Goal: Task Accomplishment & Management: Manage account settings

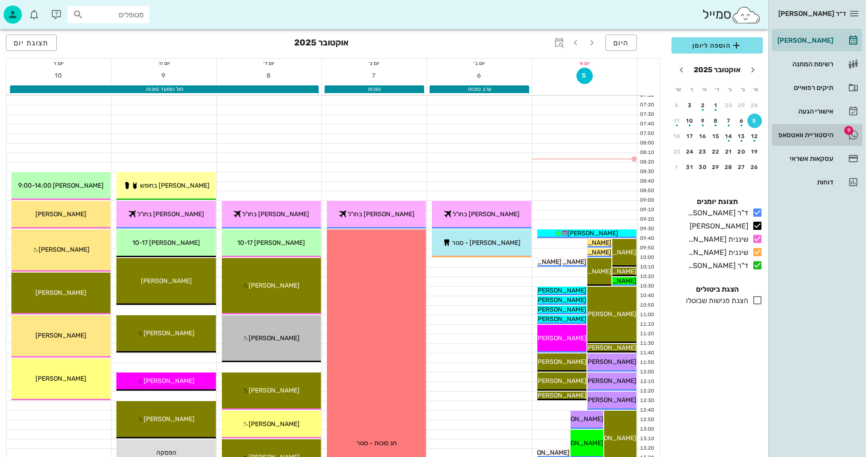
click at [802, 135] on div "היסטוריית וואטסאפ" at bounding box center [804, 134] width 58 height 7
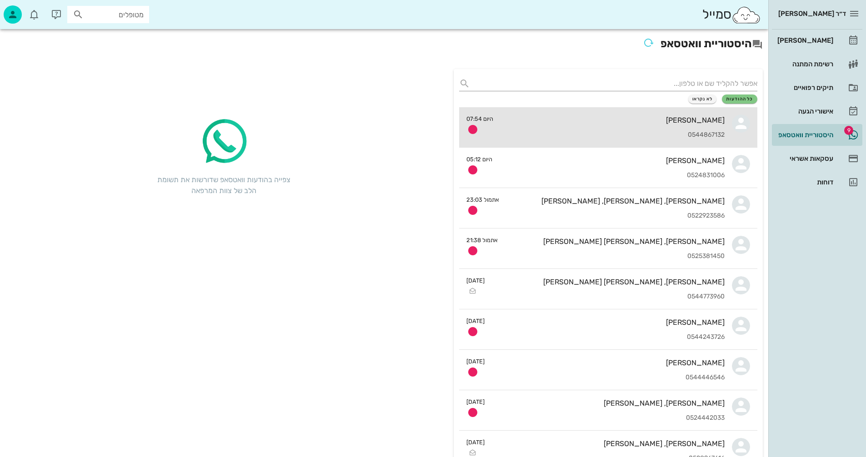
click at [567, 123] on div "[PERSON_NAME]" at bounding box center [612, 120] width 224 height 9
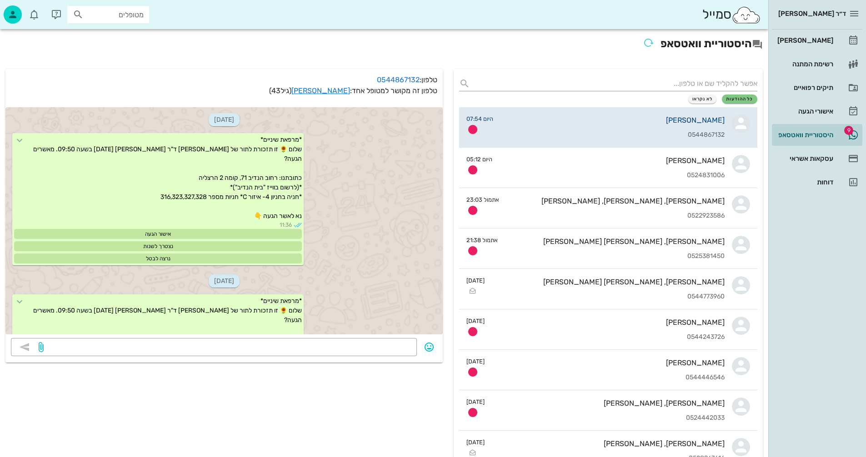
scroll to position [3306, 0]
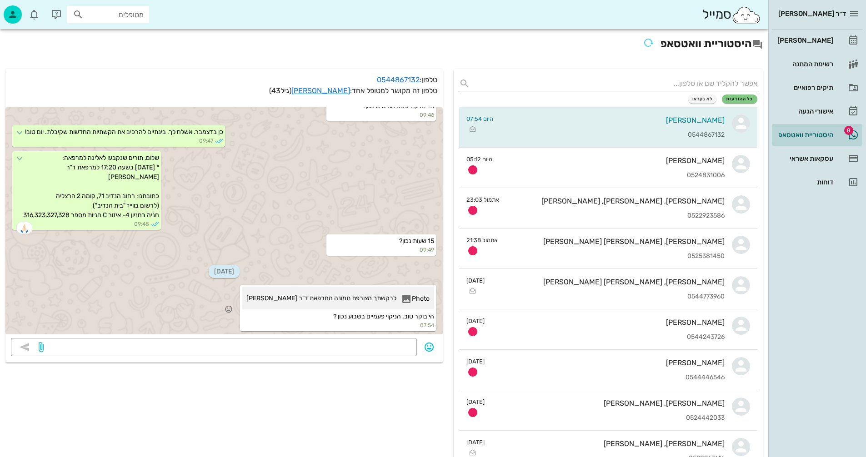
click at [342, 294] on span "לבקשתך מצורפת תמונה ממרפאת ד"ר [PERSON_NAME]" at bounding box center [321, 301] width 150 height 14
click at [805, 40] on div "[PERSON_NAME]" at bounding box center [804, 40] width 58 height 7
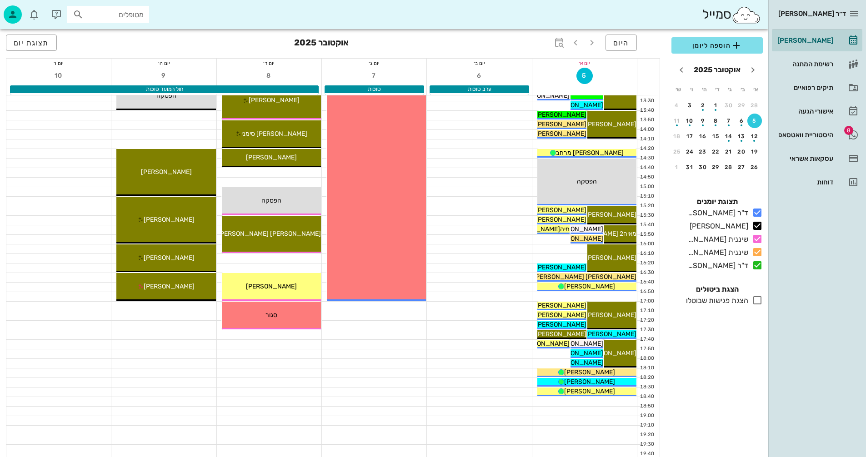
scroll to position [364, 0]
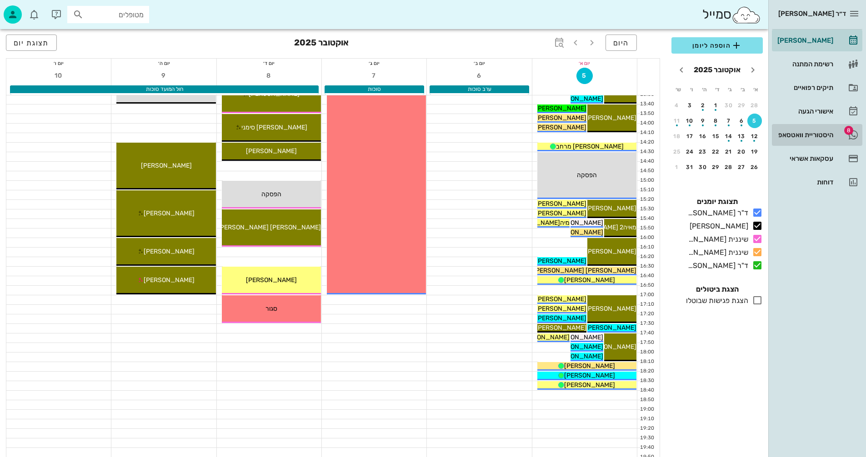
click at [790, 133] on div "היסטוריית וואטסאפ" at bounding box center [804, 134] width 58 height 7
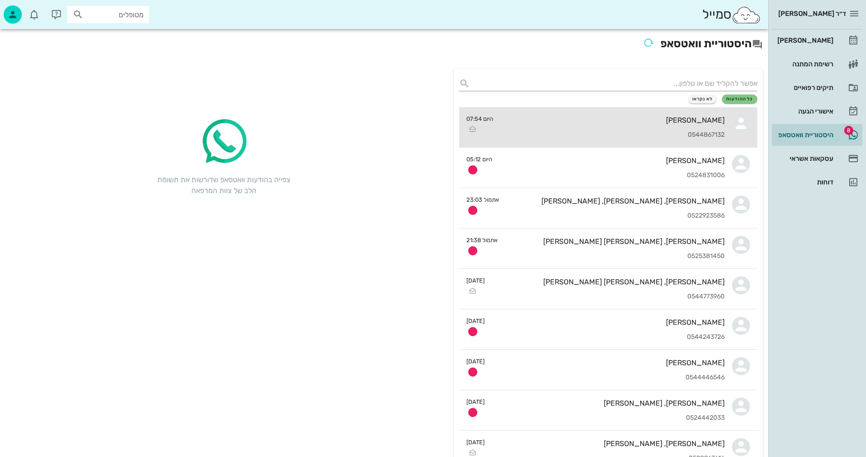
click at [577, 127] on div "[PERSON_NAME] 0544867132" at bounding box center [612, 127] width 224 height 40
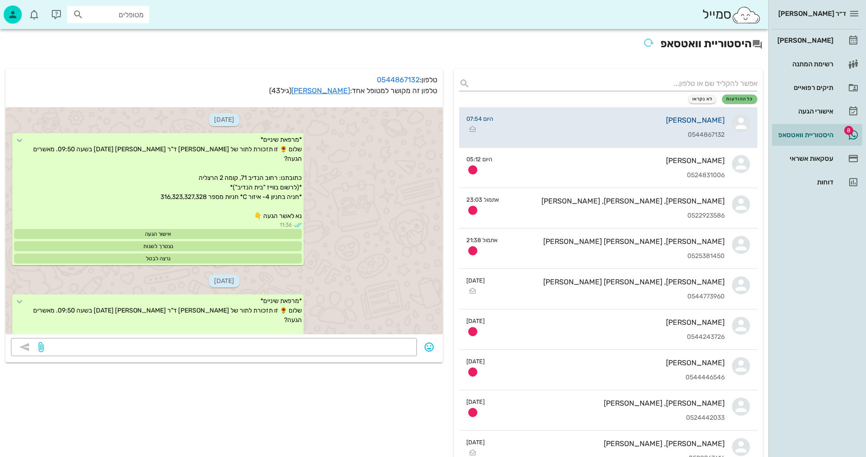
scroll to position [3306, 0]
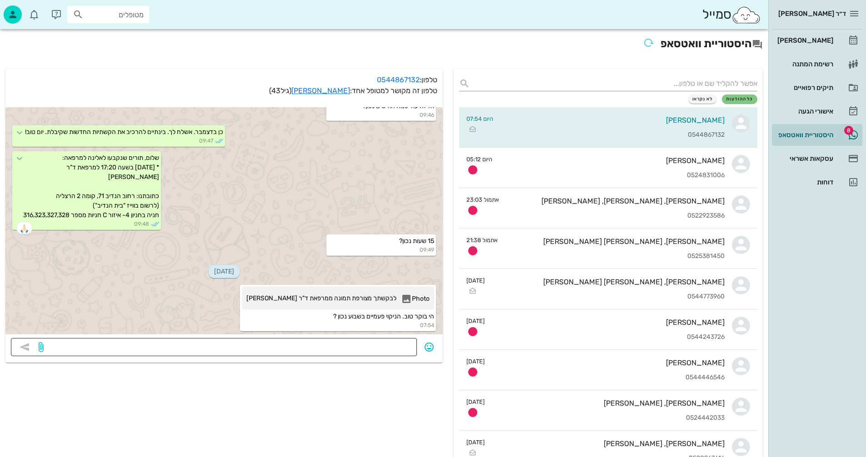
click at [351, 346] on textarea at bounding box center [228, 348] width 366 height 15
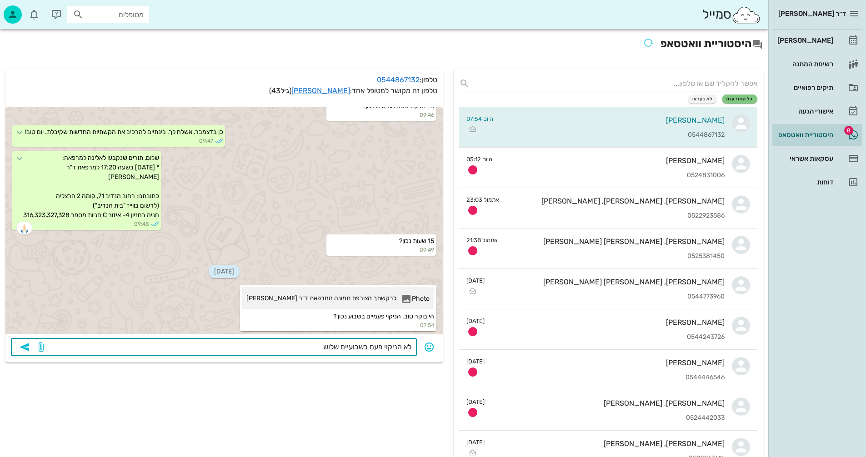
type textarea "לא הניקוי פעם בשבועיים שלושה"
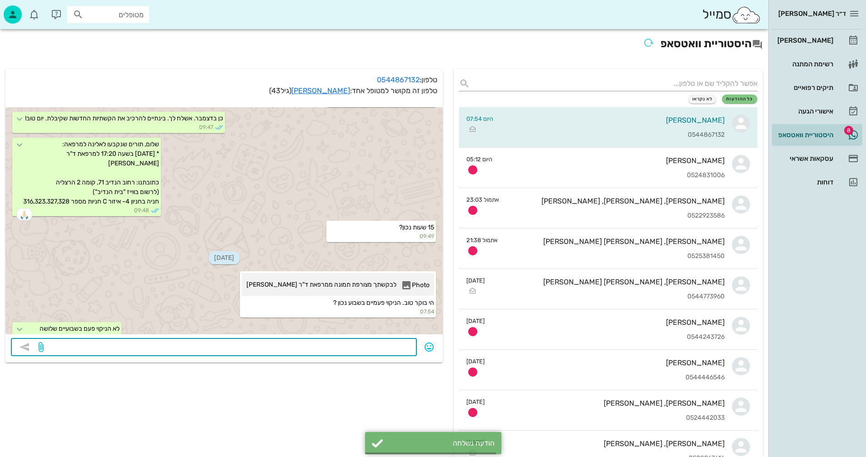
scroll to position [3332, 0]
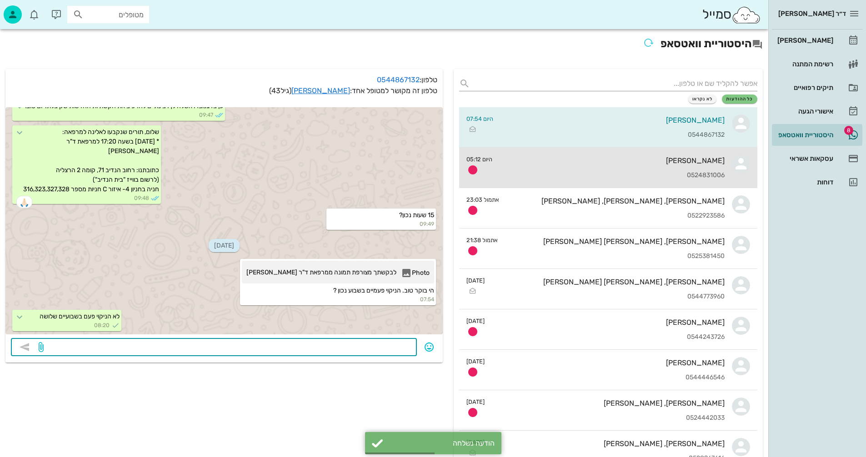
click at [568, 175] on div "0524831006" at bounding box center [611, 176] width 225 height 8
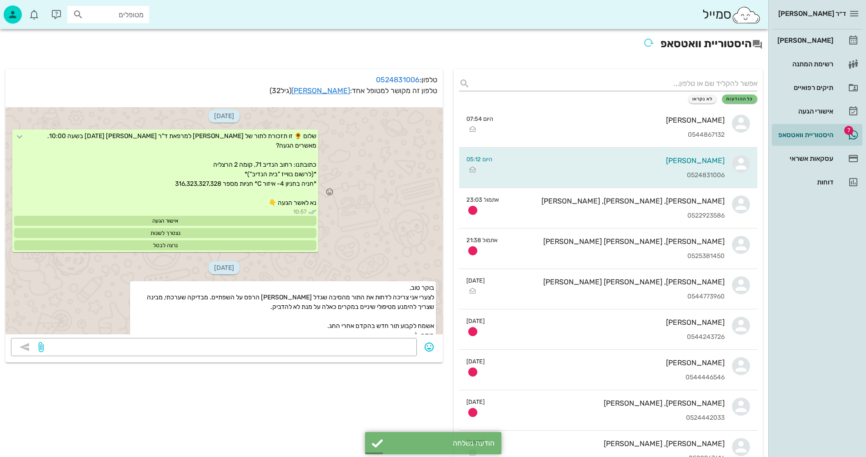
scroll to position [45, 0]
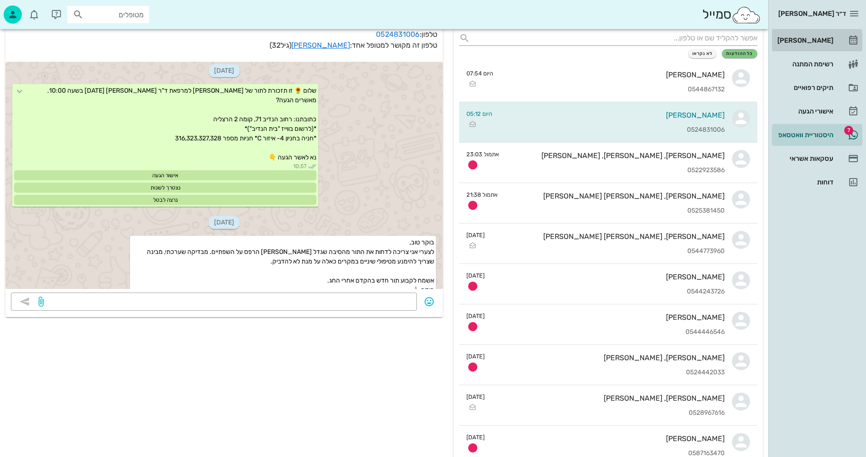
click at [808, 40] on div "[PERSON_NAME]" at bounding box center [804, 40] width 58 height 7
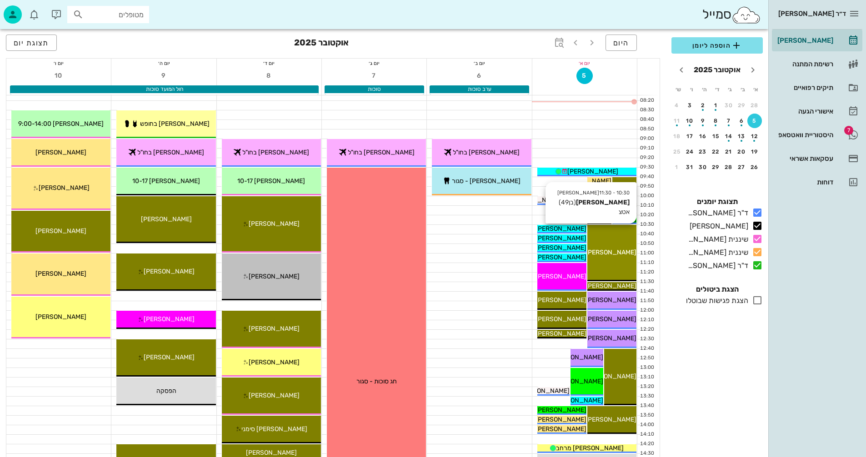
scroll to position [91, 0]
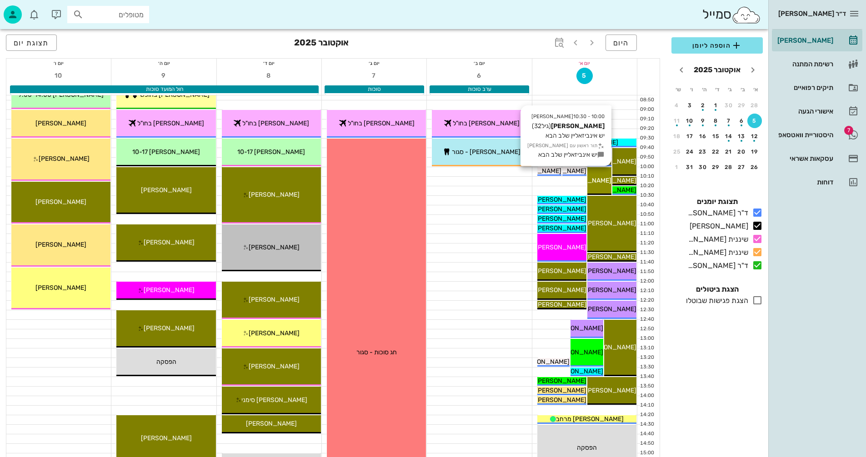
click at [596, 182] on span "[PERSON_NAME]" at bounding box center [585, 181] width 51 height 8
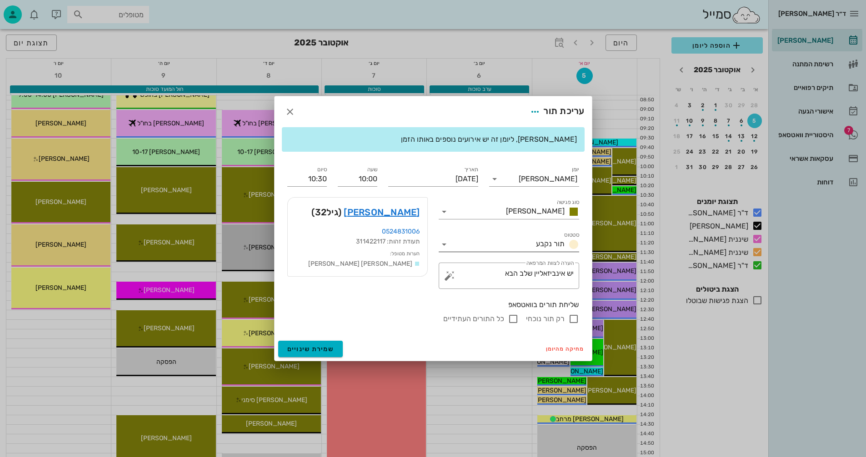
click at [444, 243] on icon at bounding box center [444, 244] width 11 height 11
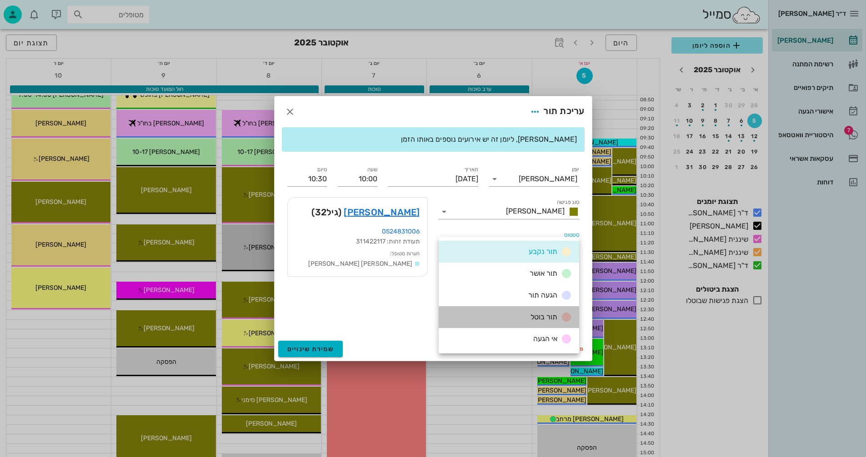
click at [546, 317] on span "תור בוטל" at bounding box center [543, 317] width 27 height 9
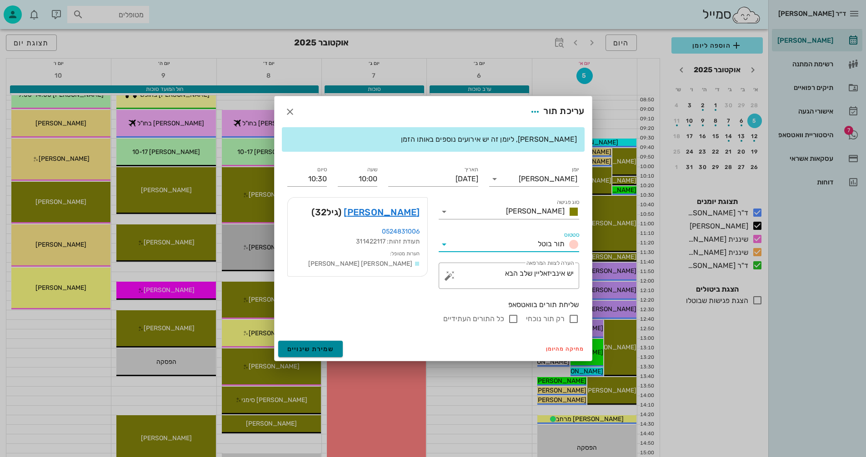
click at [305, 348] on span "שמירת שינויים" at bounding box center [310, 349] width 47 height 8
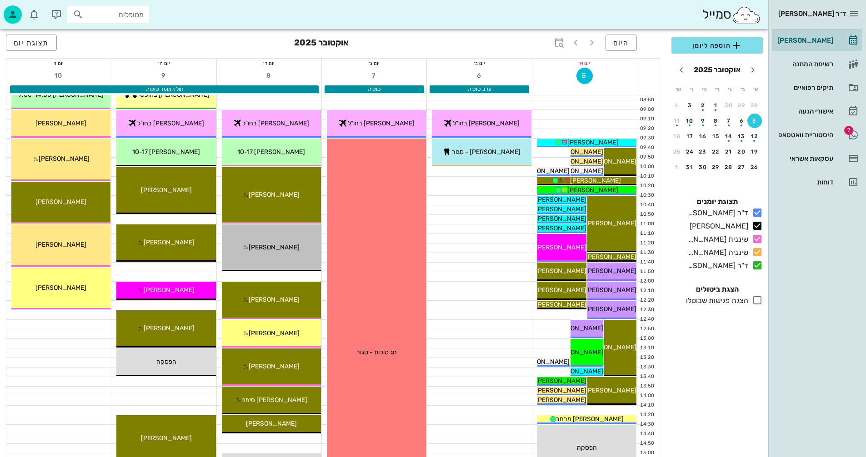
click at [755, 299] on icon at bounding box center [757, 300] width 11 height 11
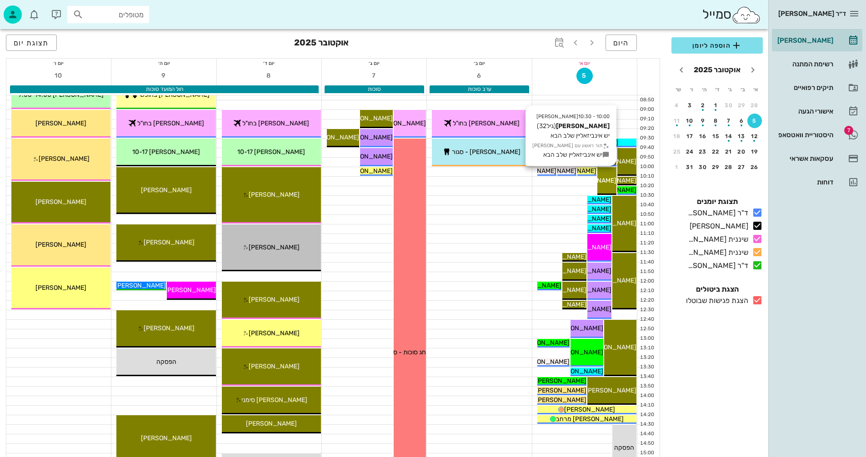
click at [607, 176] on div "[PERSON_NAME]" at bounding box center [606, 181] width 19 height 10
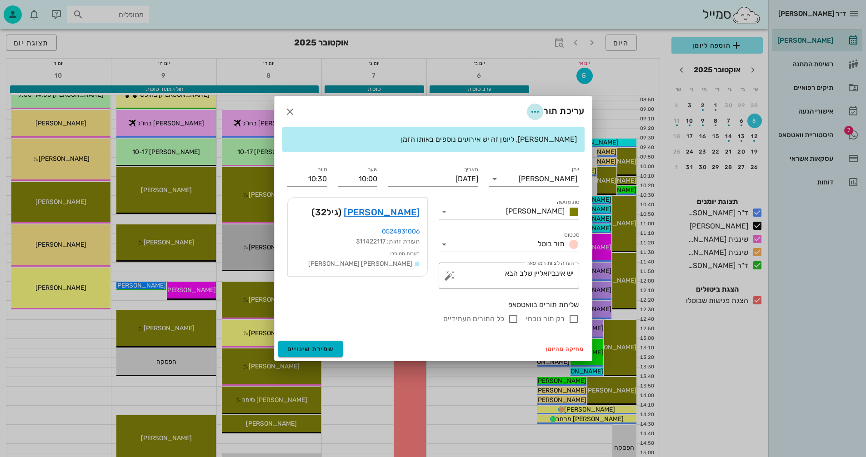
click at [533, 111] on icon "button" at bounding box center [534, 111] width 11 height 11
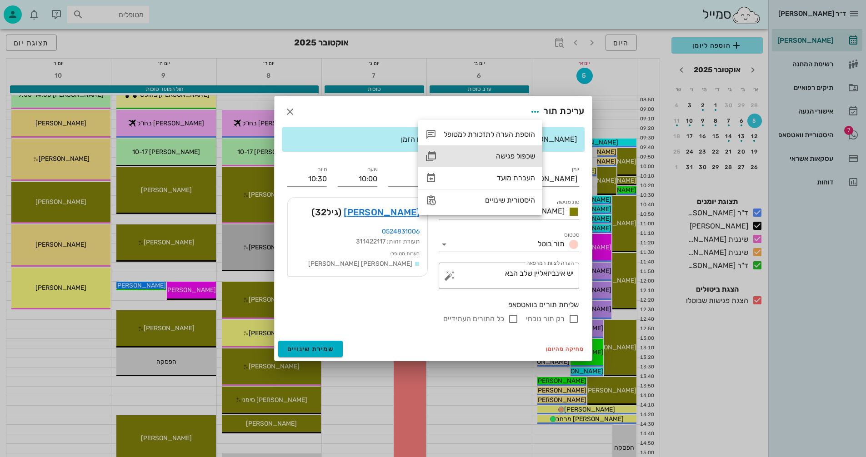
click at [505, 154] on div "שכפול פגישה" at bounding box center [489, 156] width 91 height 9
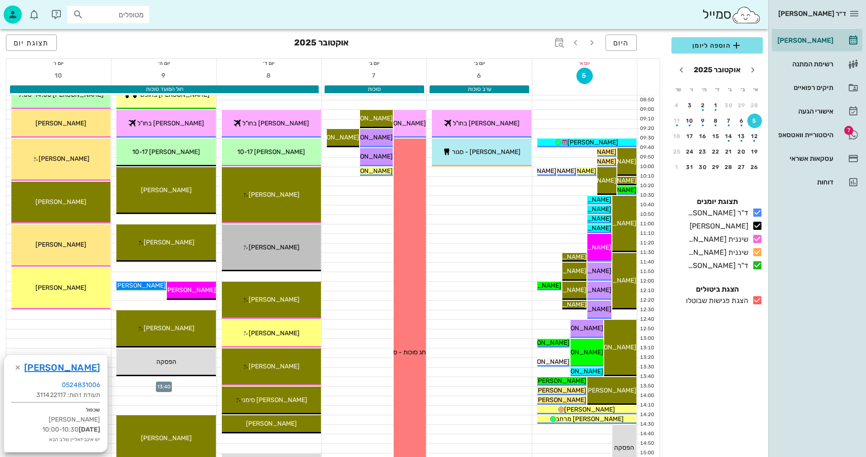
click at [159, 379] on div at bounding box center [163, 381] width 105 height 9
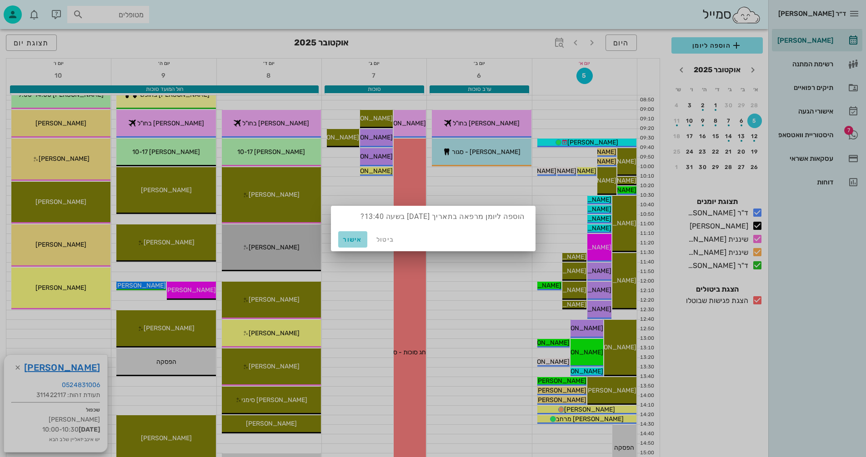
click at [346, 241] on span "אישור" at bounding box center [353, 240] width 22 height 8
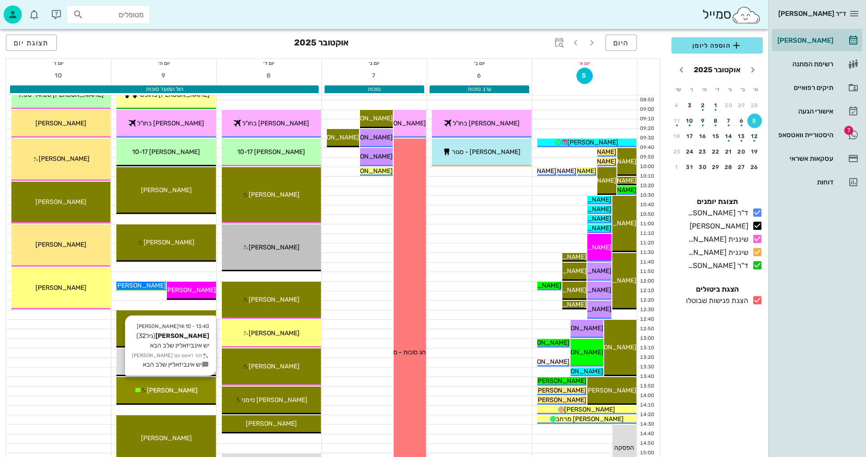
click at [179, 383] on div "13:40 - 14:10 [PERSON_NAME] (גיל 32 ) יש אינביזאליין שלב הבא תור ראשון עם [PERS…" at bounding box center [165, 391] width 99 height 28
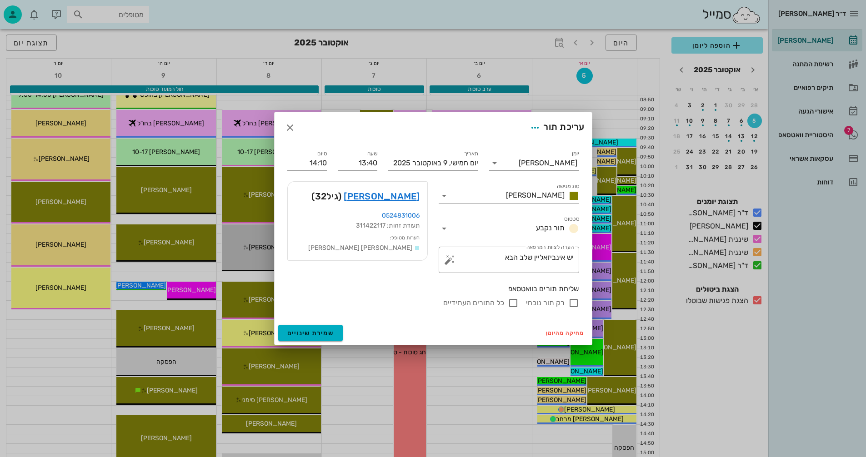
click at [572, 302] on input "רק תור נוכחי" at bounding box center [573, 303] width 11 height 11
checkbox input "false"
click at [297, 334] on span "שמירת שינויים" at bounding box center [310, 333] width 47 height 8
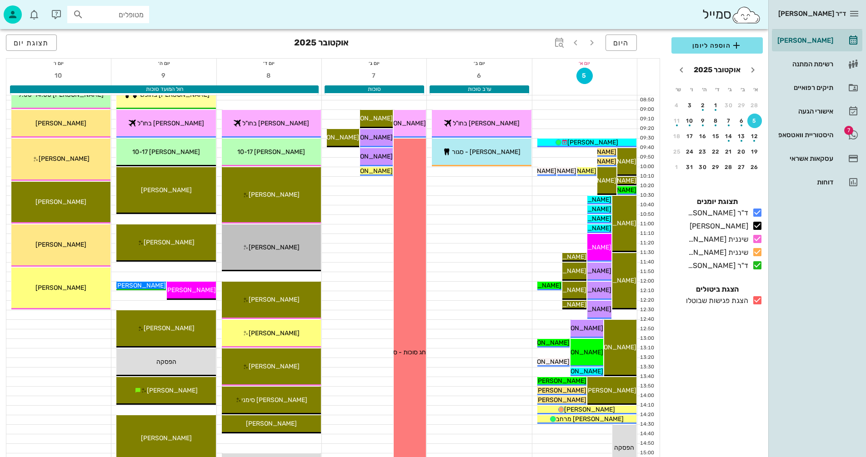
click at [758, 299] on icon at bounding box center [757, 300] width 11 height 11
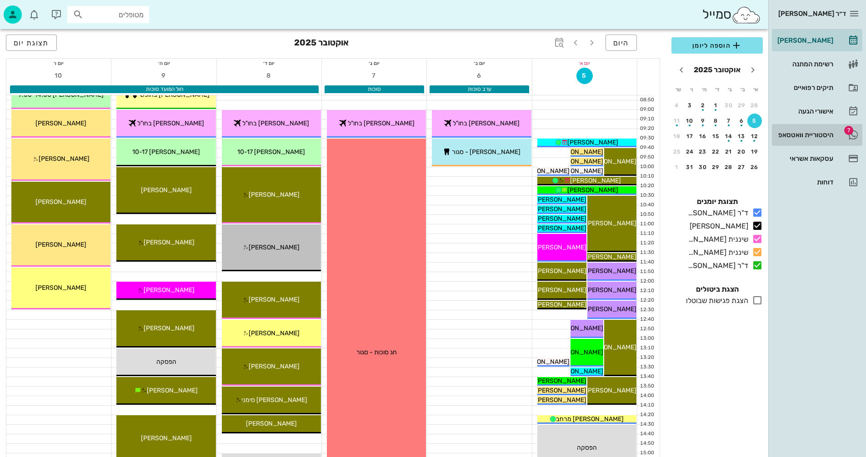
click at [802, 135] on div "היסטוריית וואטסאפ" at bounding box center [804, 134] width 58 height 7
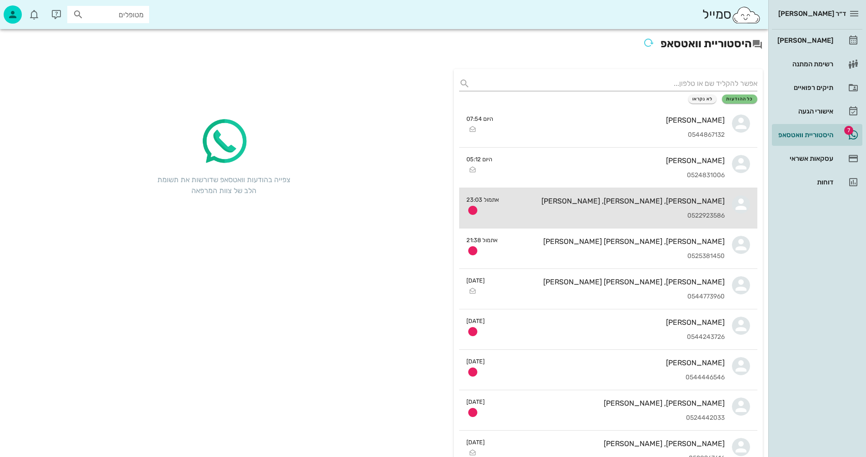
click at [608, 207] on div "[PERSON_NAME], [PERSON_NAME], [PERSON_NAME] 0522923586" at bounding box center [615, 208] width 218 height 40
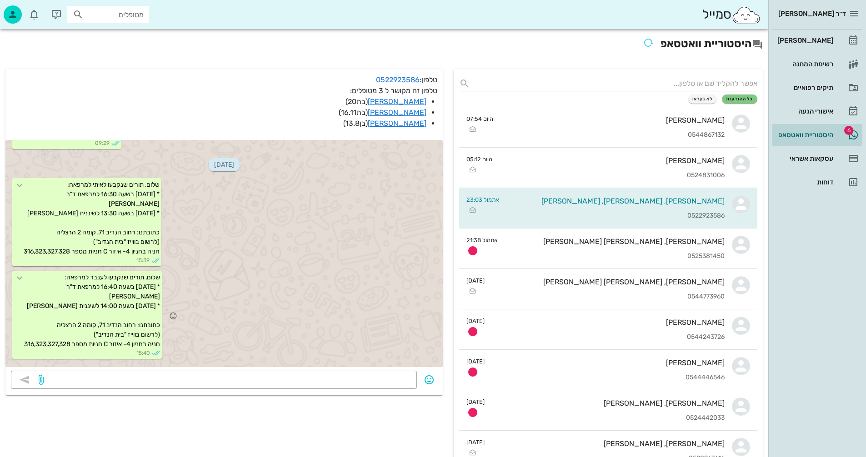
scroll to position [1622, 0]
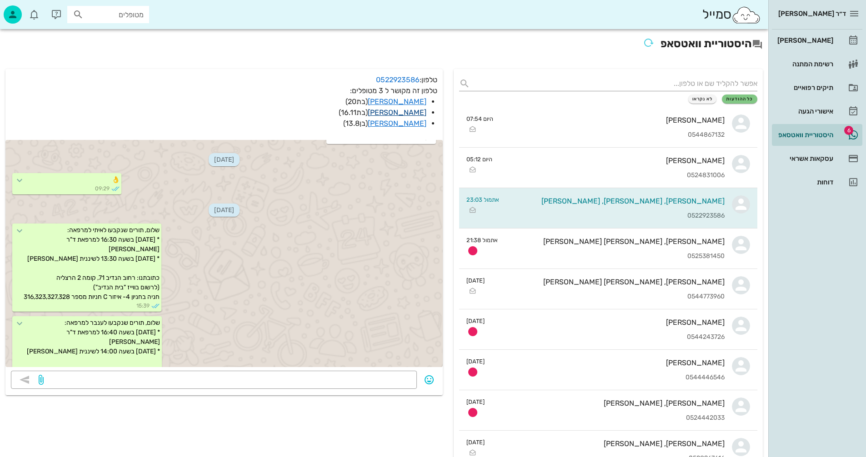
click at [406, 110] on link "[PERSON_NAME]" at bounding box center [397, 112] width 59 height 9
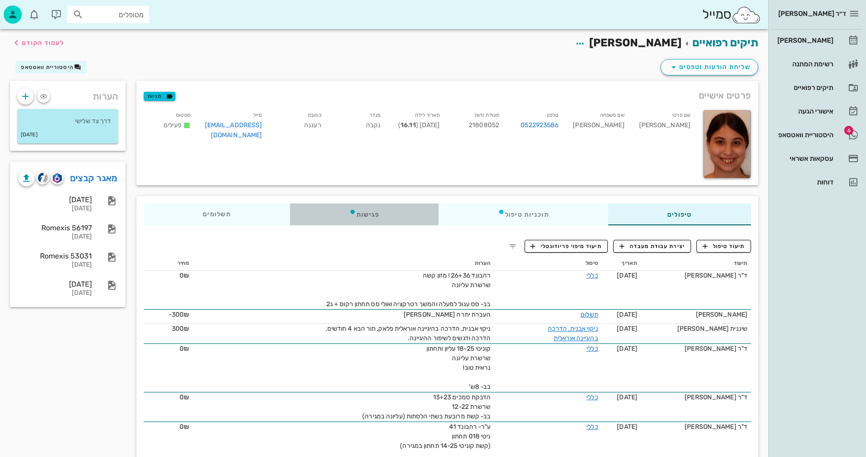
click at [366, 213] on div "פגישות" at bounding box center [364, 215] width 149 height 22
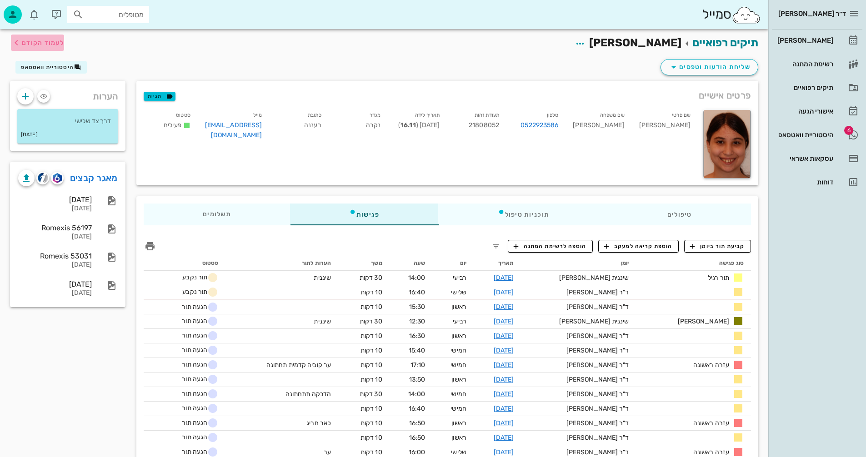
click at [48, 43] on span "לעמוד הקודם" at bounding box center [43, 43] width 42 height 8
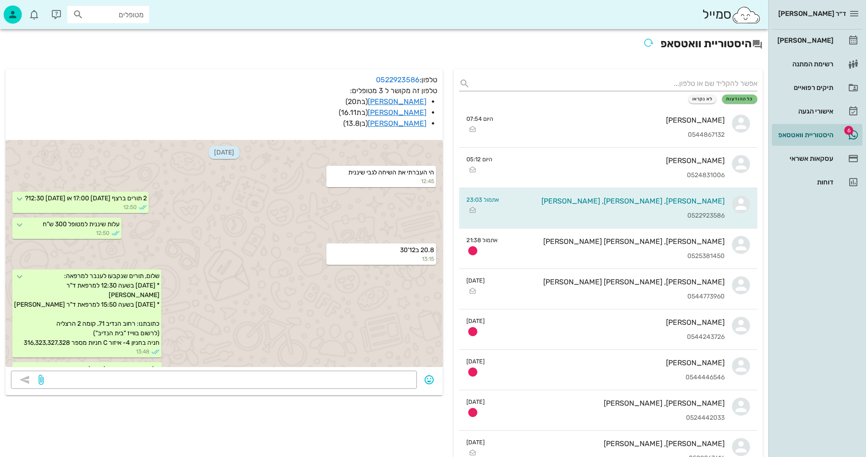
scroll to position [1713, 0]
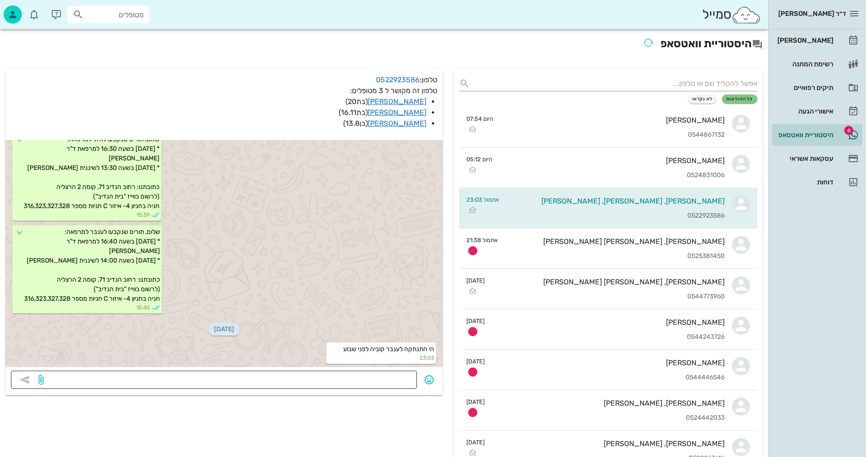
click at [393, 381] on textarea at bounding box center [228, 381] width 366 height 15
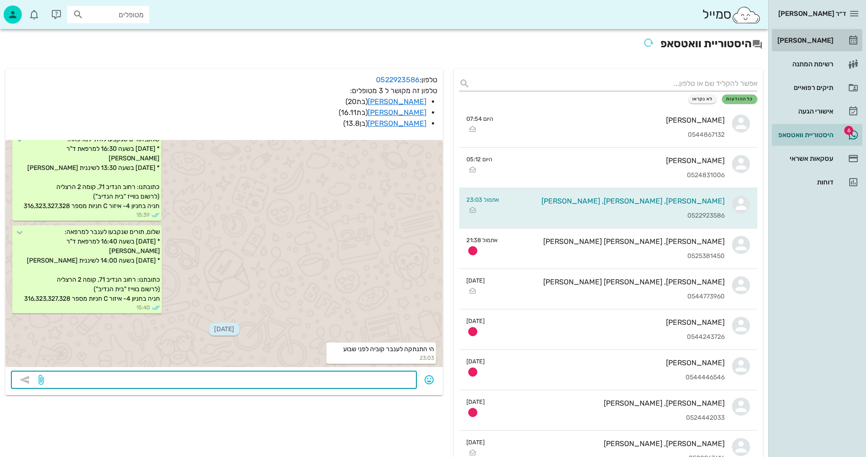
click at [813, 40] on div "[PERSON_NAME]" at bounding box center [804, 40] width 58 height 7
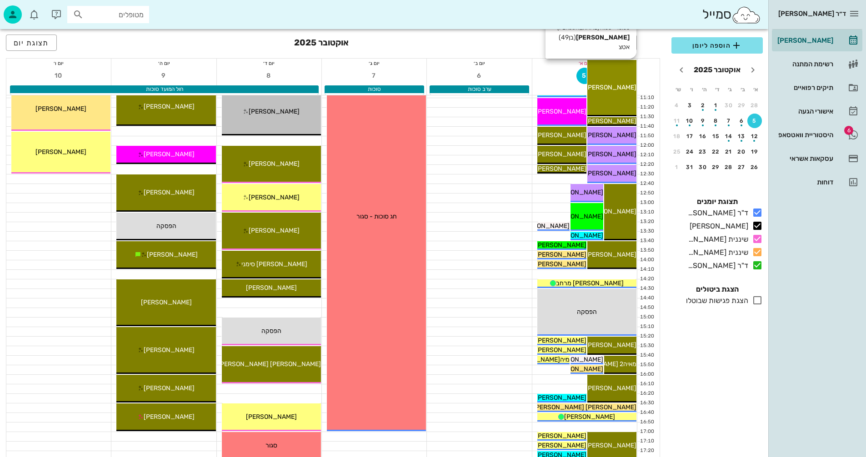
scroll to position [227, 0]
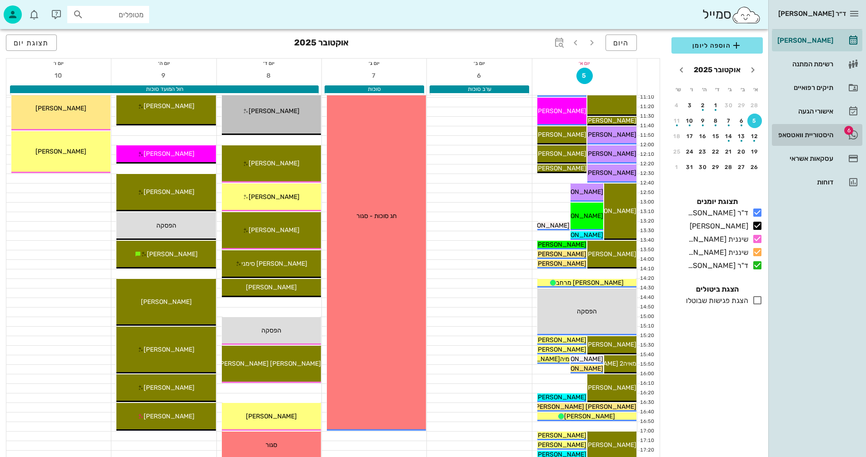
click at [791, 132] on div "היסטוריית וואטסאפ" at bounding box center [804, 134] width 58 height 7
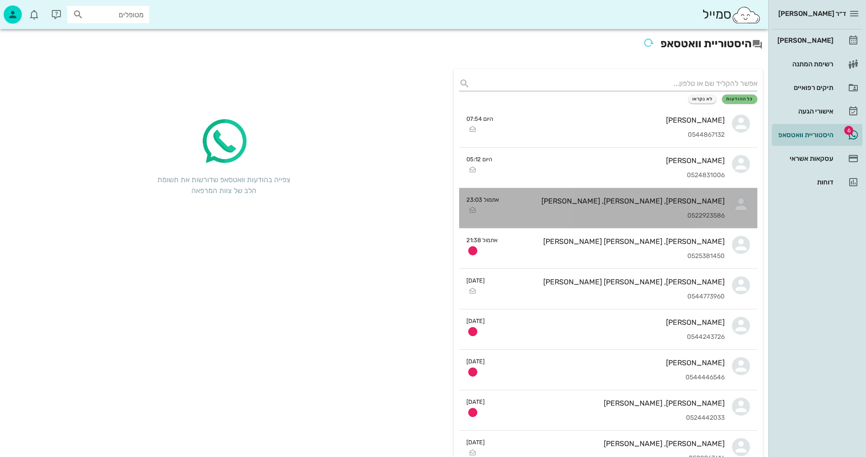
click at [515, 202] on div "[PERSON_NAME], [PERSON_NAME], [PERSON_NAME]" at bounding box center [615, 201] width 218 height 9
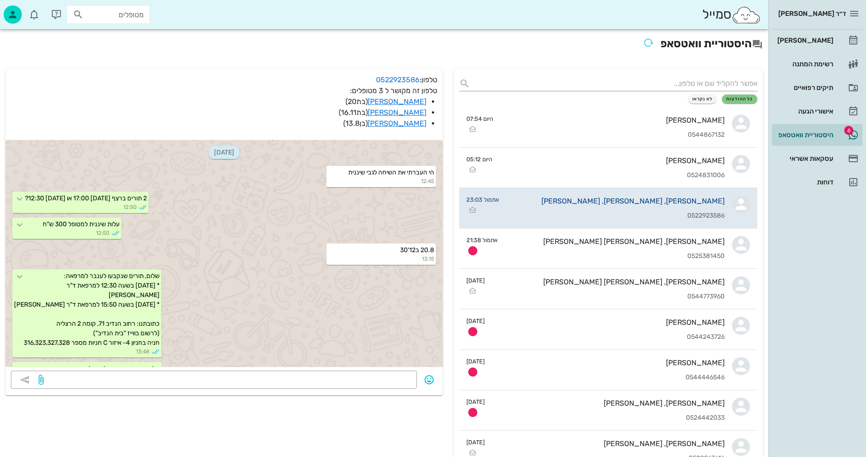
scroll to position [1713, 0]
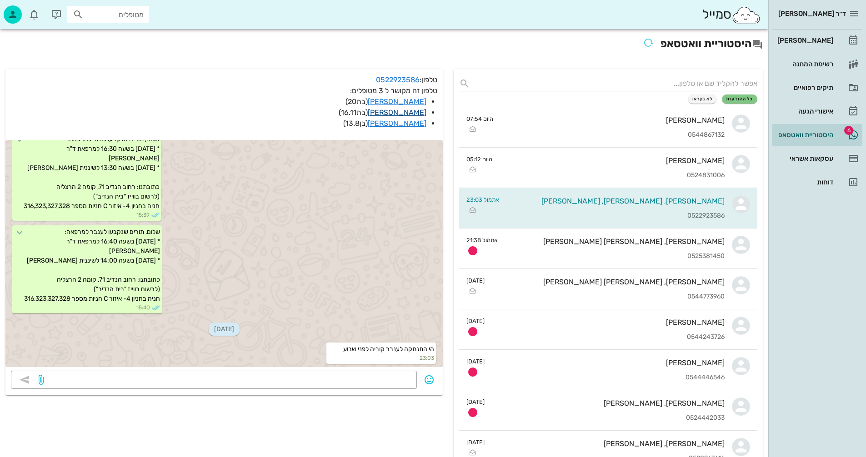
click at [401, 111] on link "[PERSON_NAME]" at bounding box center [397, 112] width 59 height 9
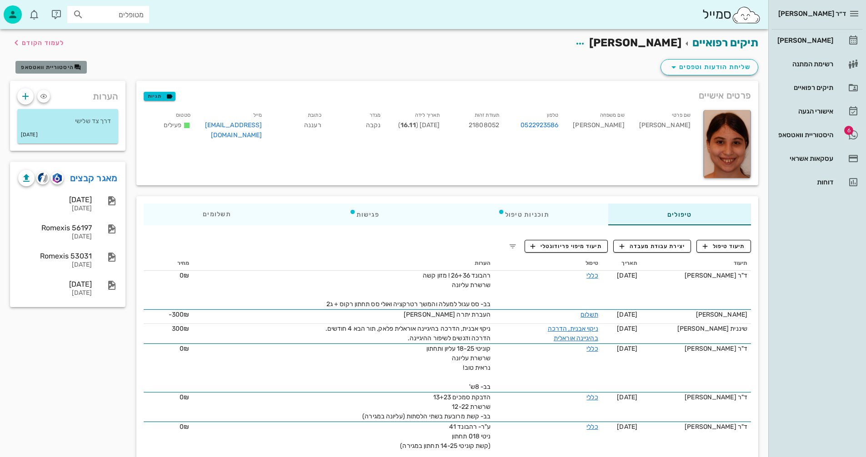
drag, startPoint x: 46, startPoint y: 69, endPoint x: 48, endPoint y: 64, distance: 5.1
click at [48, 64] on span "היסטוריית וואטסאפ" at bounding box center [47, 67] width 53 height 6
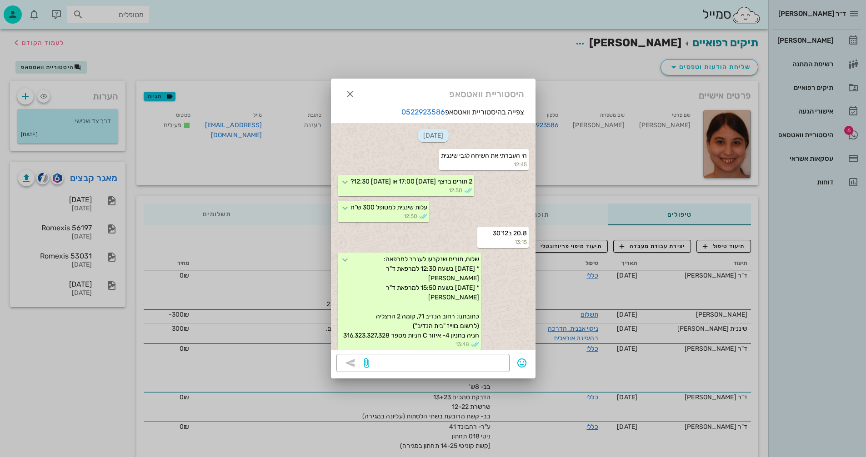
scroll to position [1904, 0]
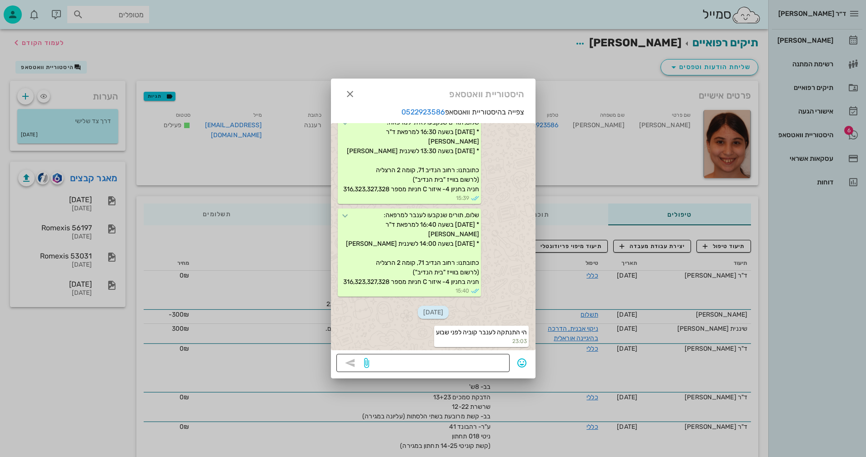
click at [462, 365] on textarea at bounding box center [437, 364] width 133 height 15
type textarea "תרצו להגיע היום 10:10 או 14:10?"
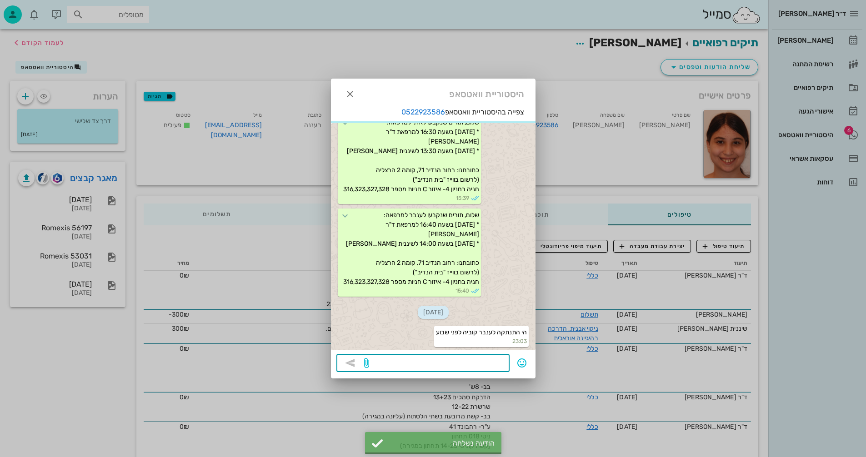
scroll to position [1954, 0]
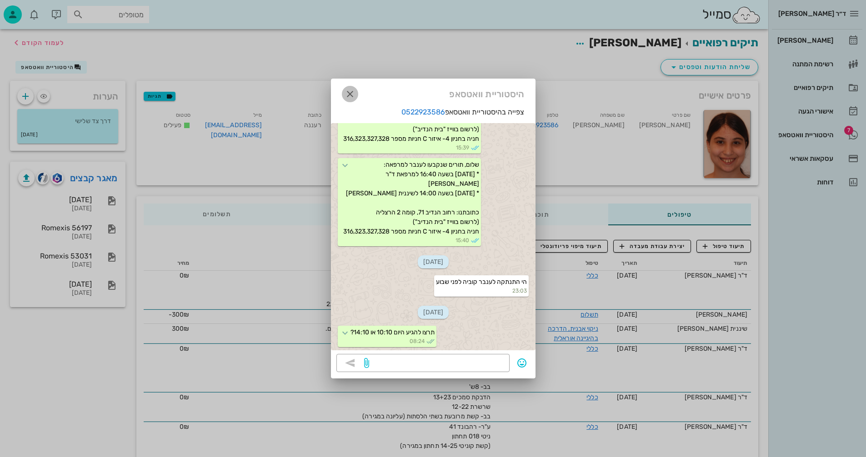
click at [348, 95] on icon "button" at bounding box center [349, 94] width 11 height 11
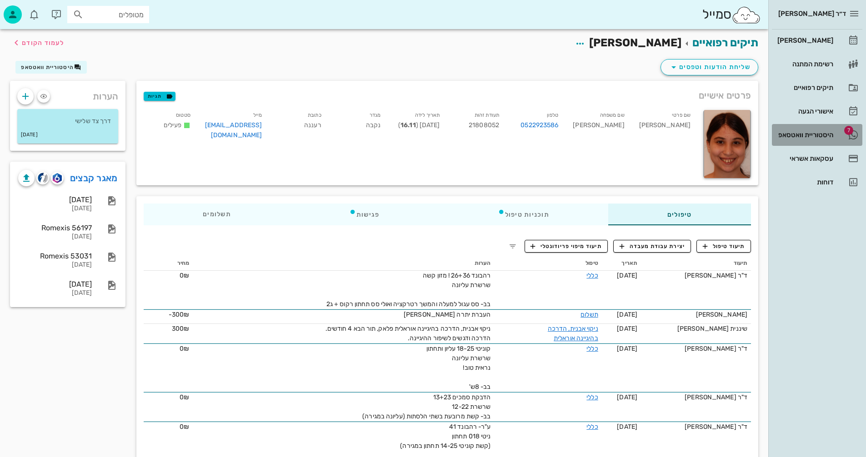
click at [806, 130] on div "היסטוריית וואטסאפ" at bounding box center [804, 135] width 58 height 15
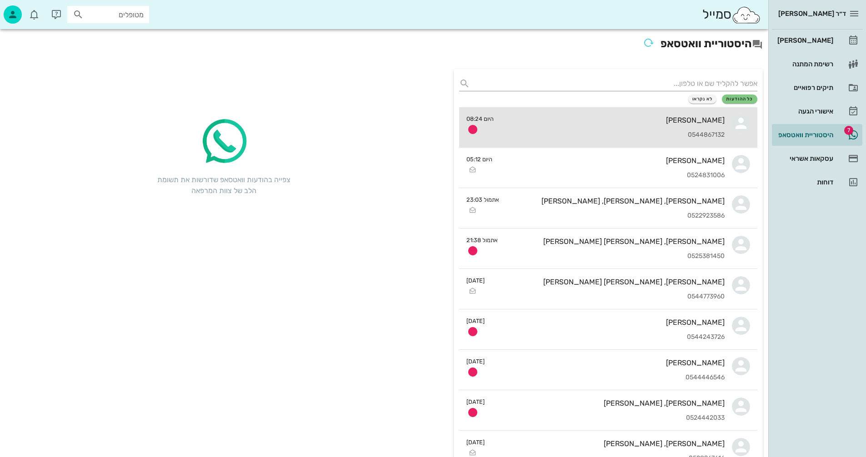
click at [582, 122] on div "[PERSON_NAME]" at bounding box center [613, 120] width 224 height 9
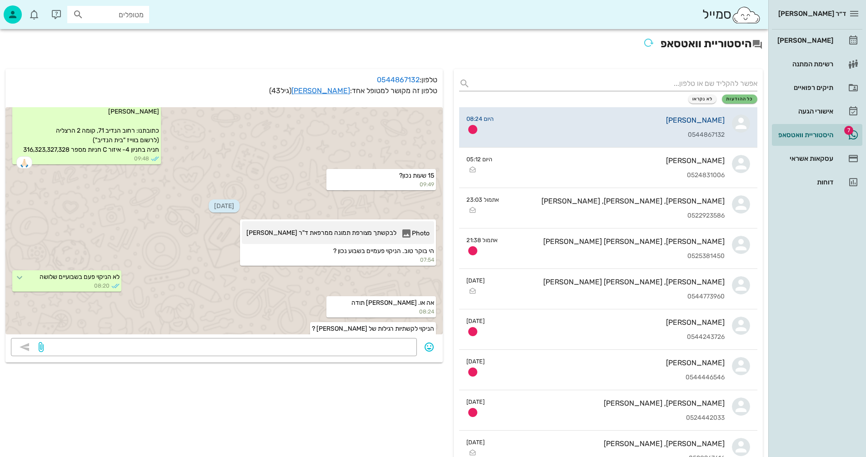
scroll to position [3384, 0]
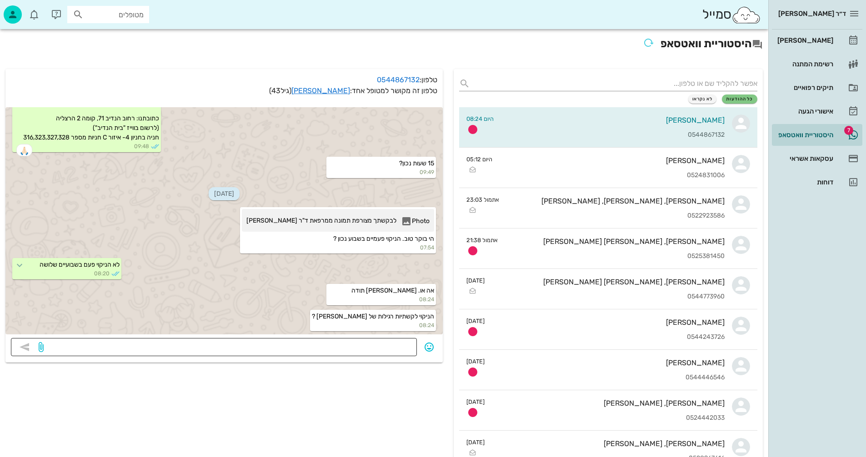
click at [391, 345] on textarea at bounding box center [228, 348] width 366 height 15
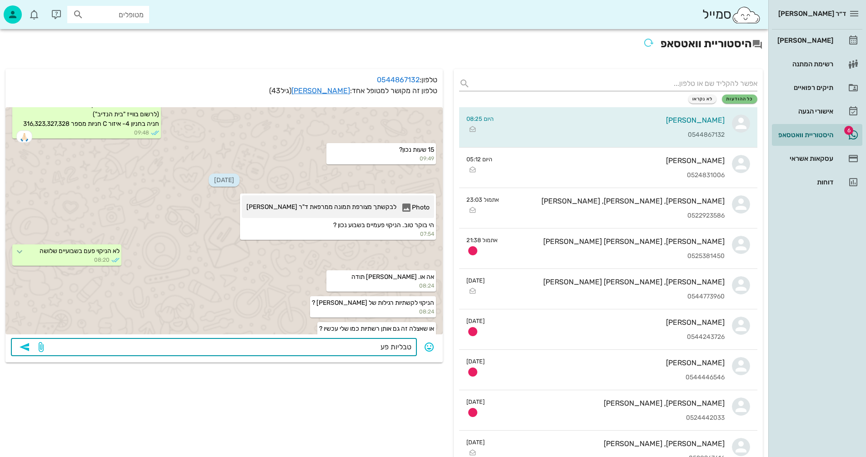
scroll to position [3410, 0]
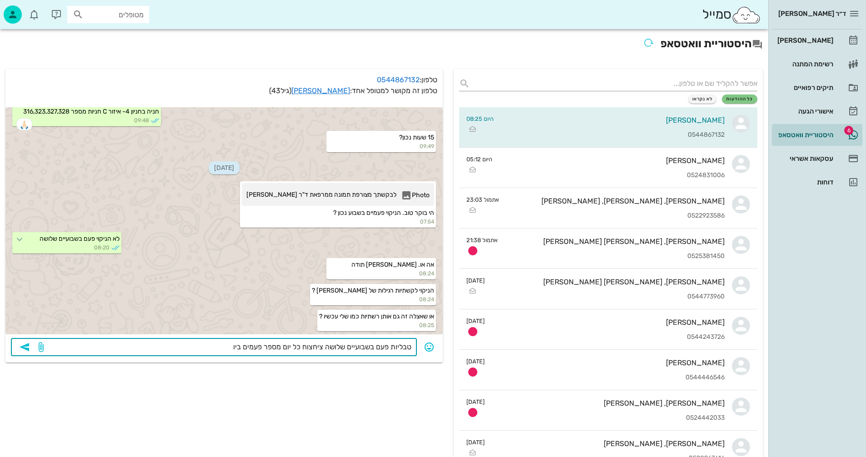
type textarea "טבליות פעם בשבועיים שלושה ציחצוח כל יום מספר פעמים ביום"
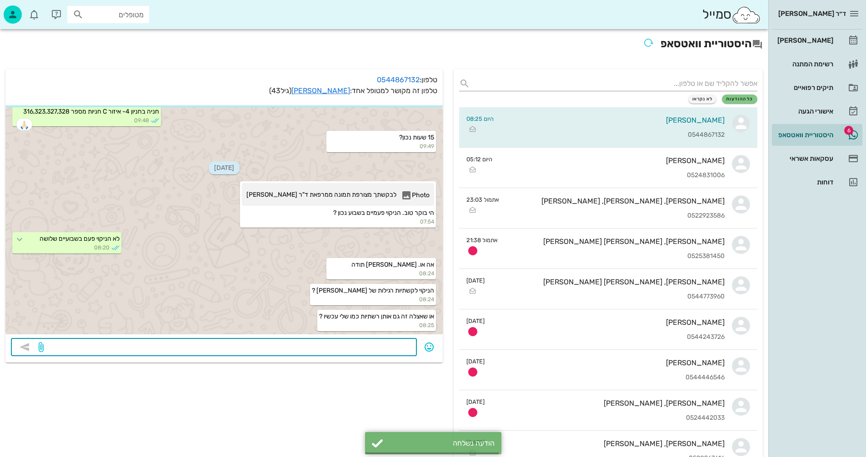
scroll to position [3436, 0]
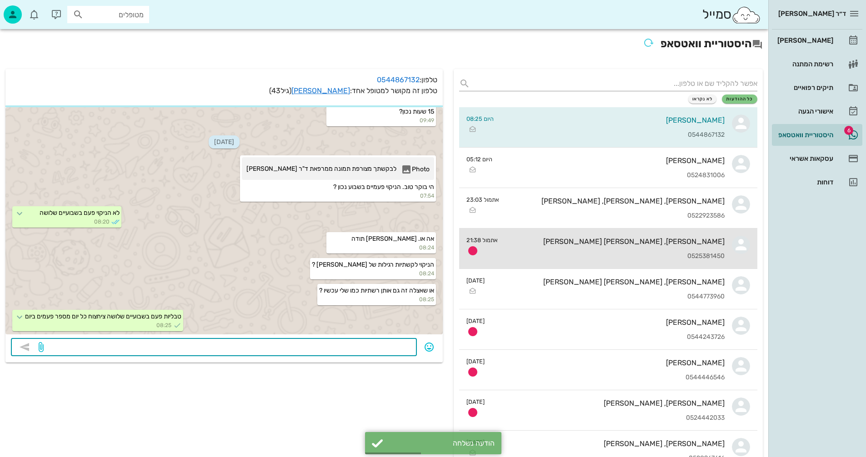
click at [563, 246] on div "[PERSON_NAME], [PERSON_NAME] [PERSON_NAME] 0525381450" at bounding box center [614, 249] width 219 height 40
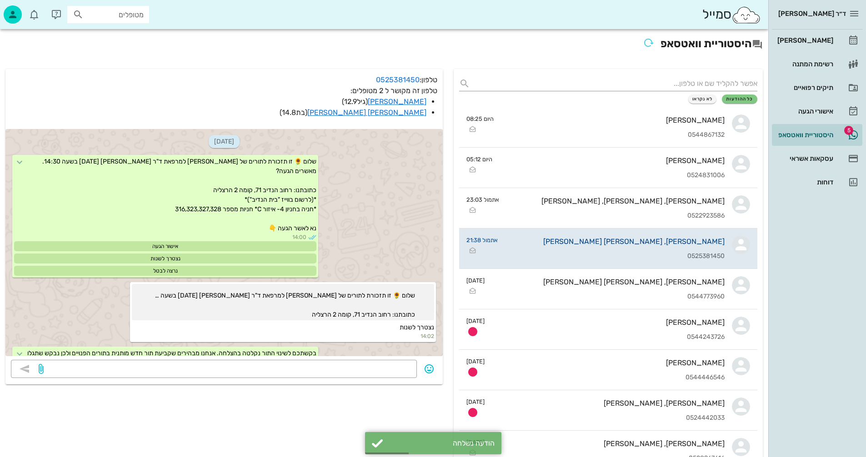
scroll to position [1797, 0]
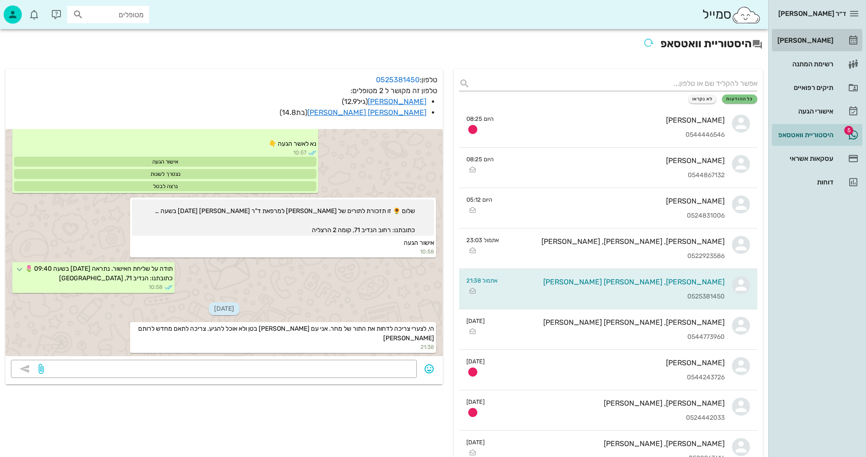
click at [814, 40] on div "[PERSON_NAME]" at bounding box center [804, 40] width 58 height 7
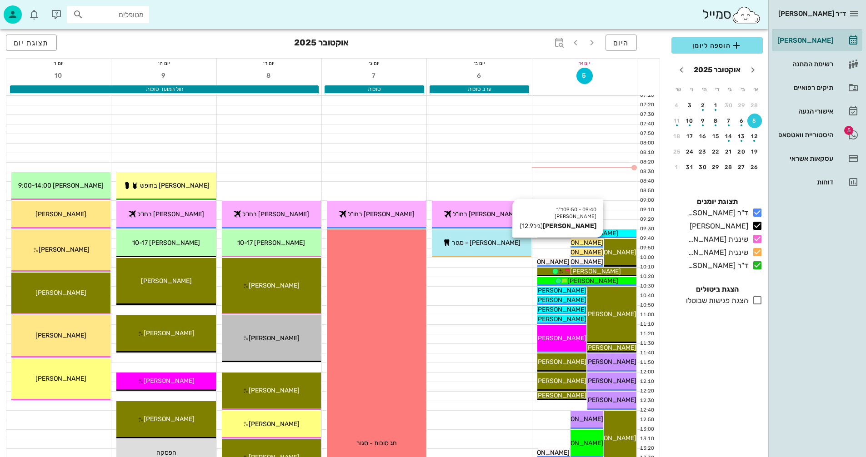
click at [593, 243] on span "[PERSON_NAME]" at bounding box center [577, 243] width 51 height 8
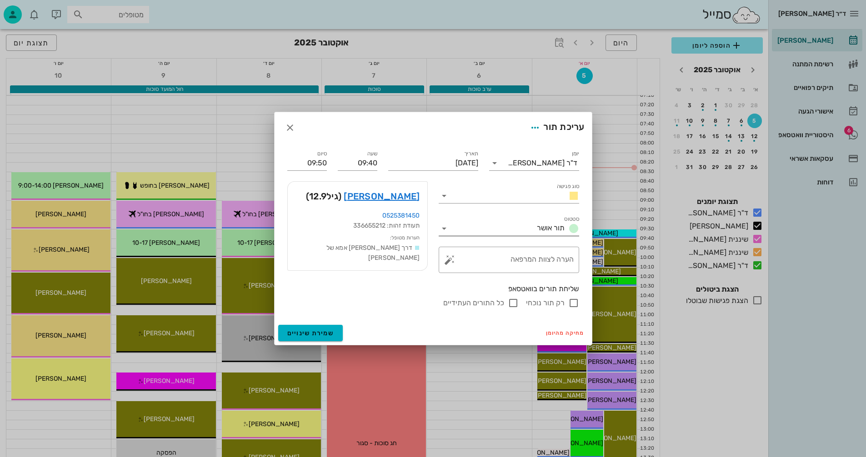
click at [445, 226] on icon at bounding box center [444, 228] width 11 height 11
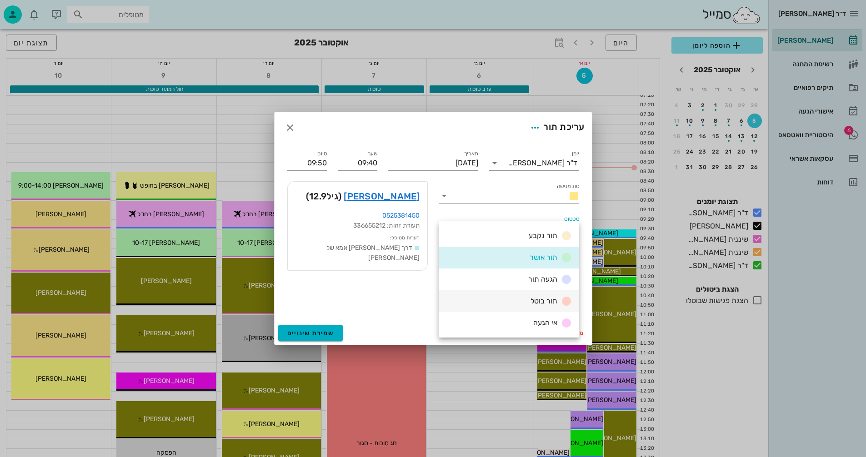
click at [539, 300] on span "תור בוטל" at bounding box center [543, 301] width 27 height 9
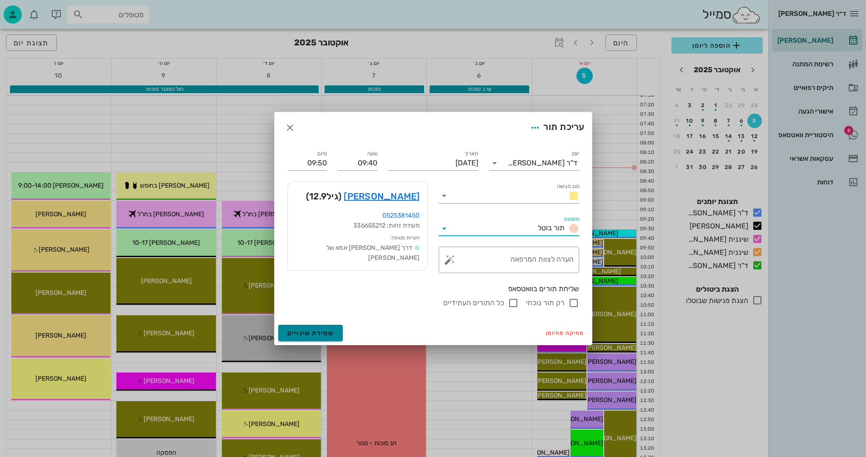
click at [311, 333] on span "שמירת שינויים" at bounding box center [310, 333] width 47 height 8
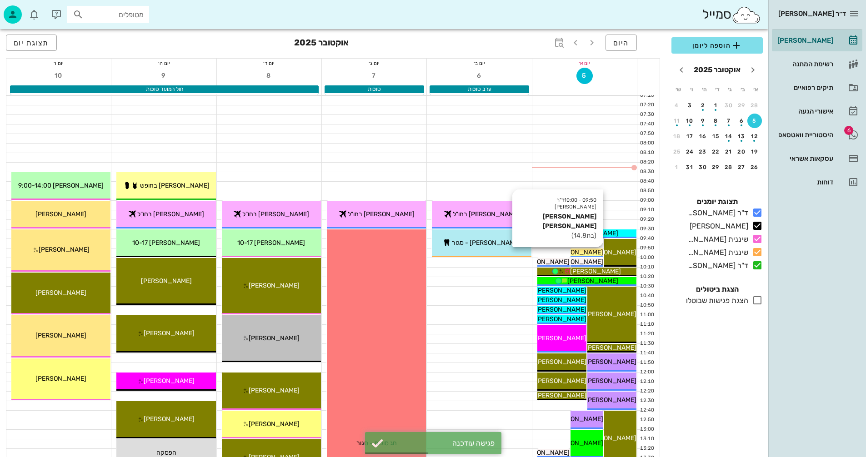
click at [591, 252] on span "[PERSON_NAME] [PERSON_NAME]" at bounding box center [551, 253] width 103 height 8
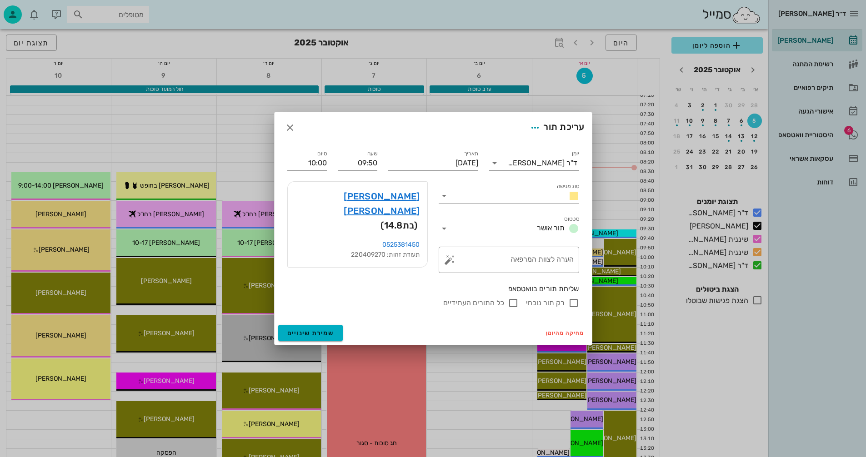
click at [446, 227] on icon at bounding box center [444, 228] width 11 height 11
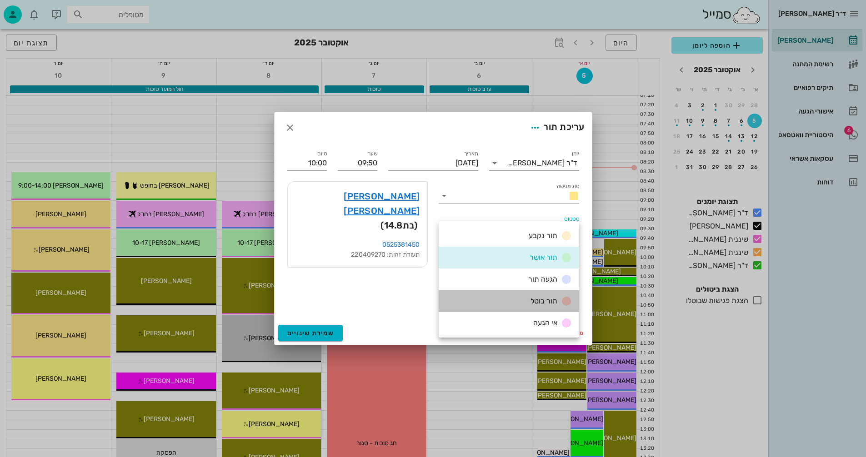
click at [540, 299] on span "תור בוטל" at bounding box center [543, 301] width 27 height 9
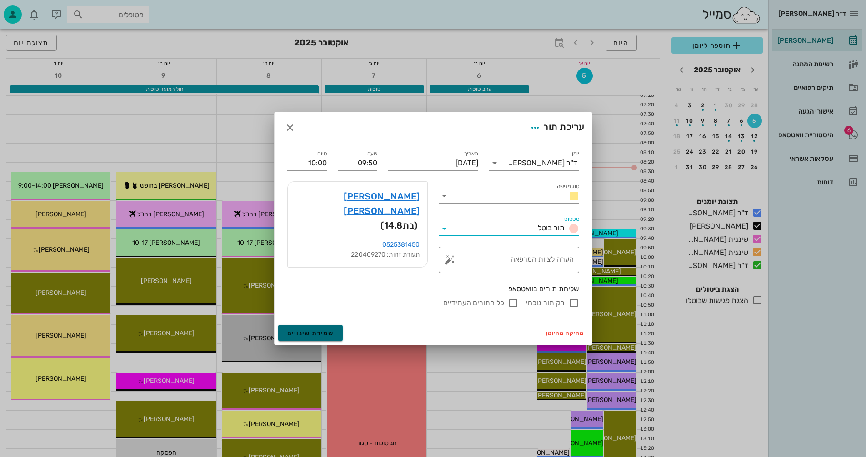
click at [319, 333] on span "שמירת שינויים" at bounding box center [310, 333] width 47 height 8
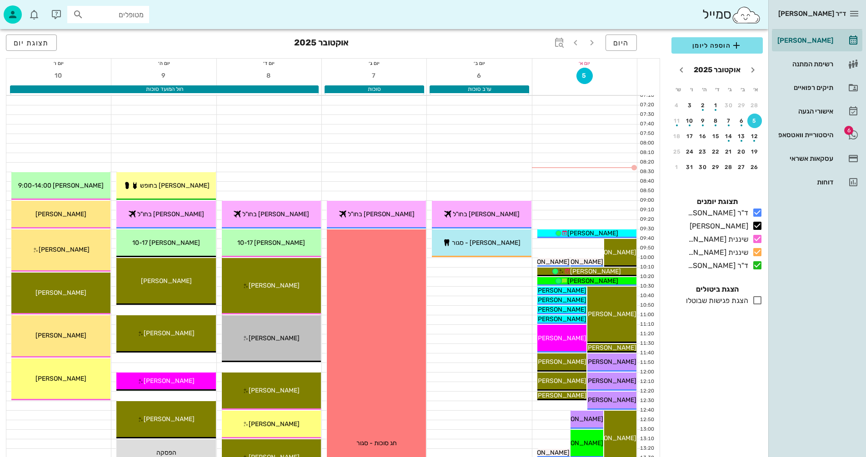
click at [757, 299] on icon at bounding box center [757, 300] width 11 height 11
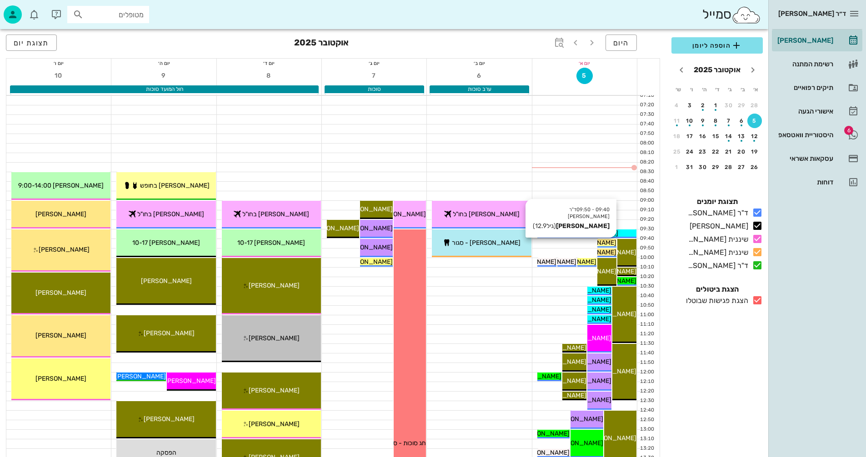
click at [604, 243] on span "[PERSON_NAME]" at bounding box center [590, 243] width 51 height 8
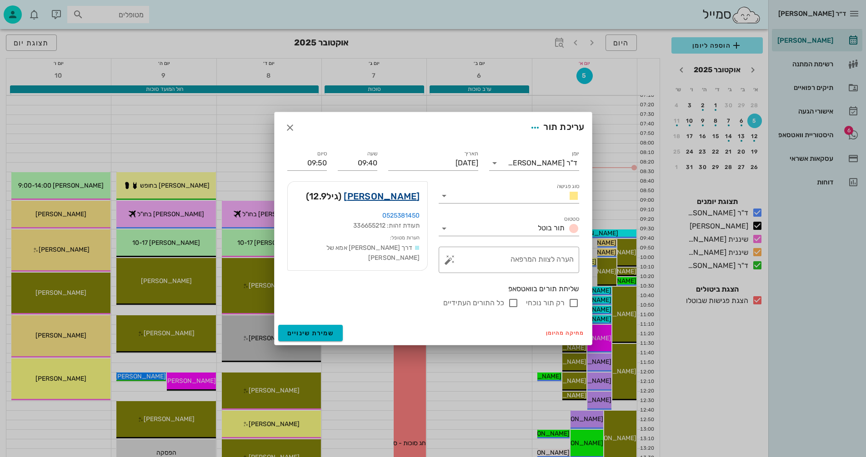
click at [394, 194] on link "[PERSON_NAME]" at bounding box center [382, 196] width 76 height 15
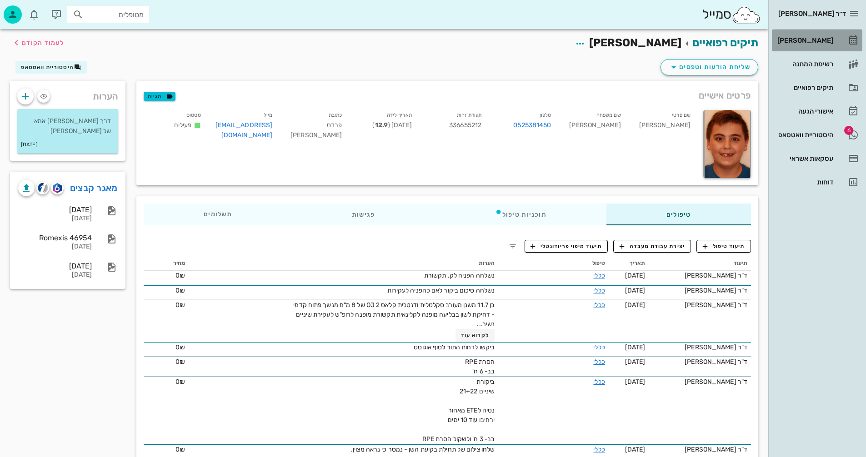
click at [811, 40] on div "[PERSON_NAME]" at bounding box center [804, 40] width 58 height 7
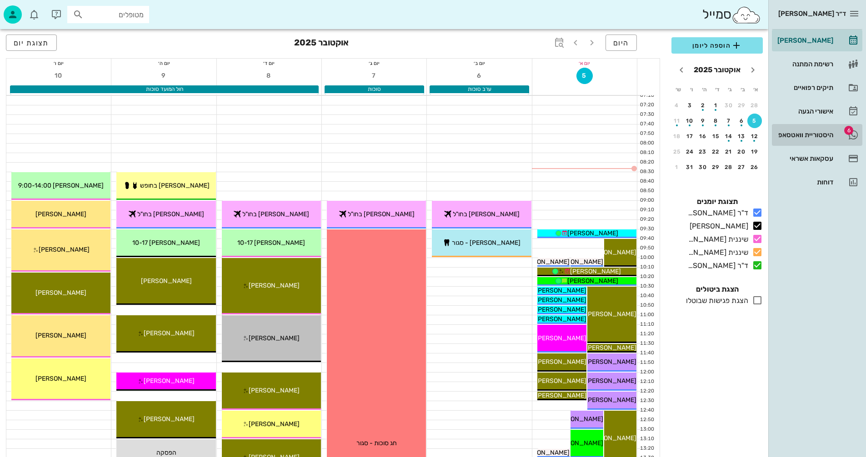
click at [797, 135] on div "היסטוריית וואטסאפ" at bounding box center [804, 134] width 58 height 7
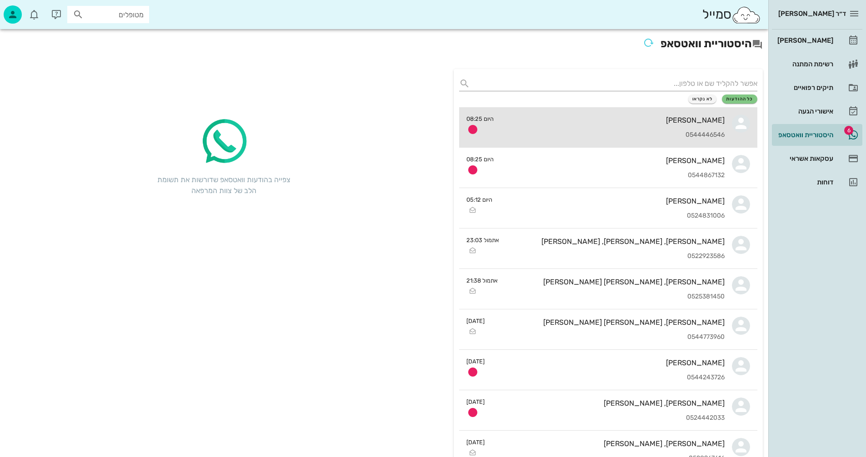
click at [586, 123] on div "[PERSON_NAME]" at bounding box center [613, 120] width 224 height 9
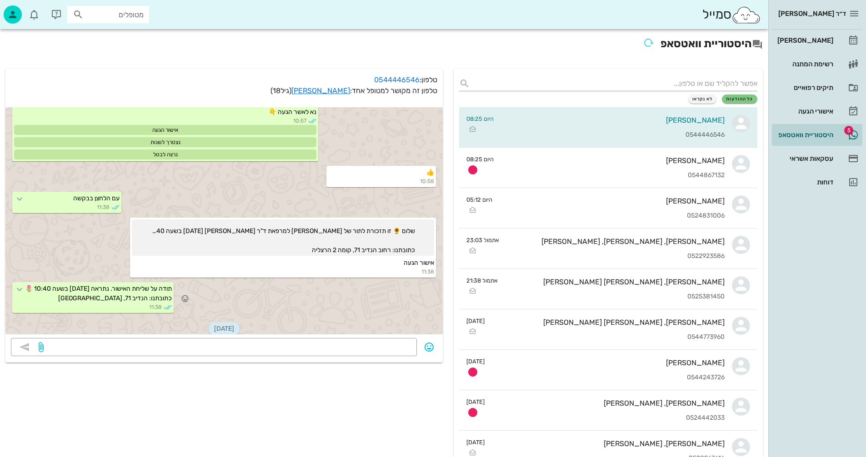
scroll to position [381, 0]
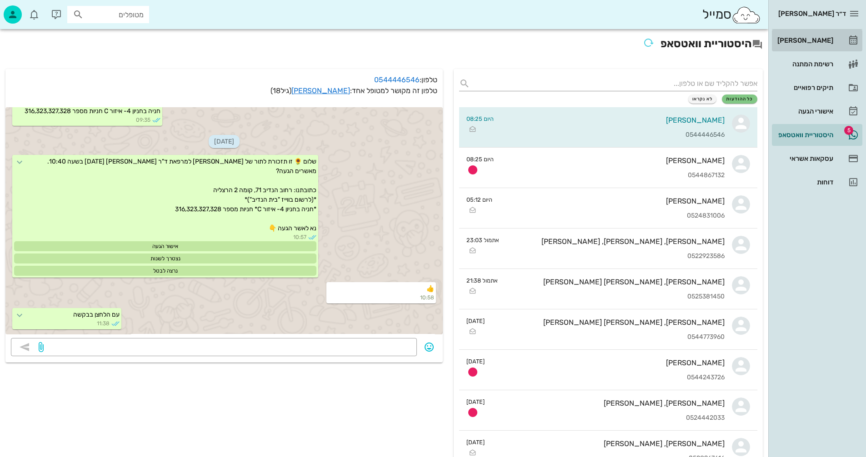
click at [812, 38] on div "[PERSON_NAME]" at bounding box center [804, 40] width 58 height 7
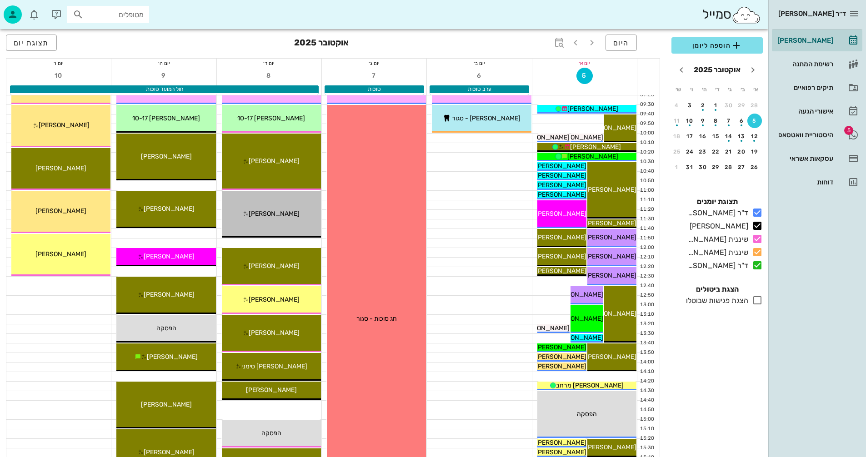
scroll to position [136, 0]
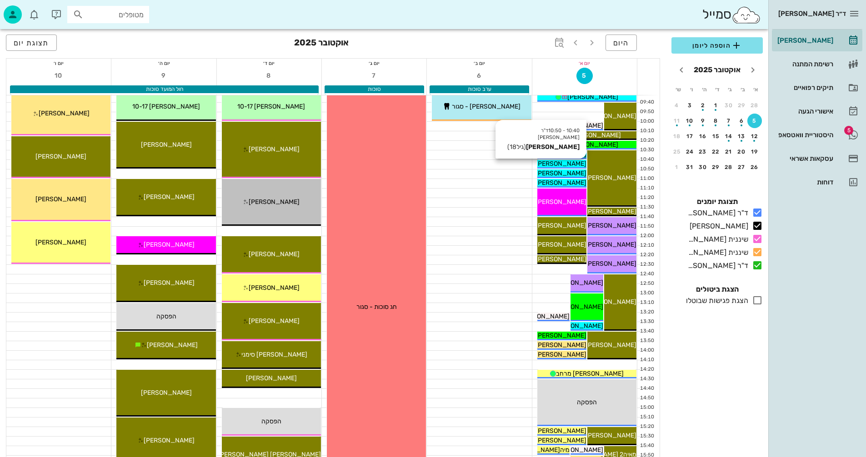
click at [572, 163] on span "[PERSON_NAME]" at bounding box center [560, 164] width 51 height 8
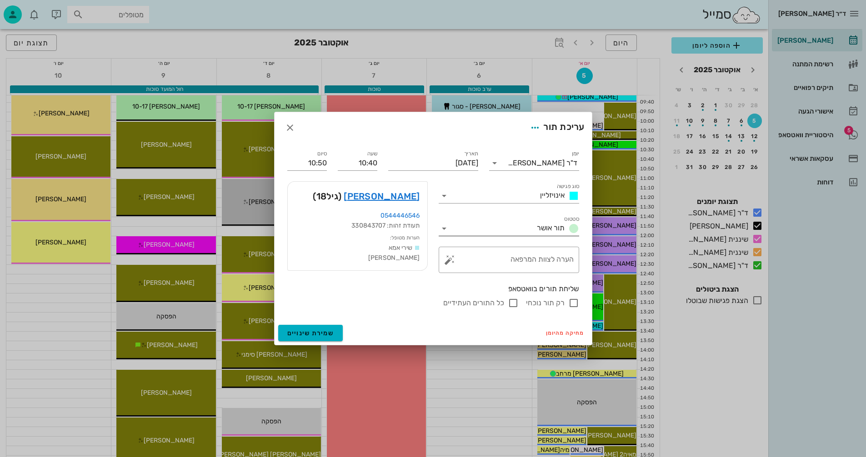
click at [444, 225] on icon at bounding box center [444, 228] width 11 height 11
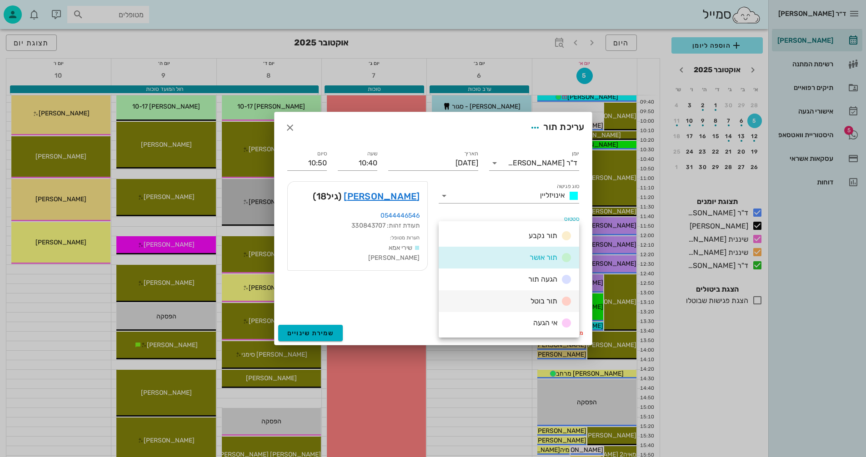
click at [532, 299] on span "תור בוטל" at bounding box center [543, 301] width 27 height 9
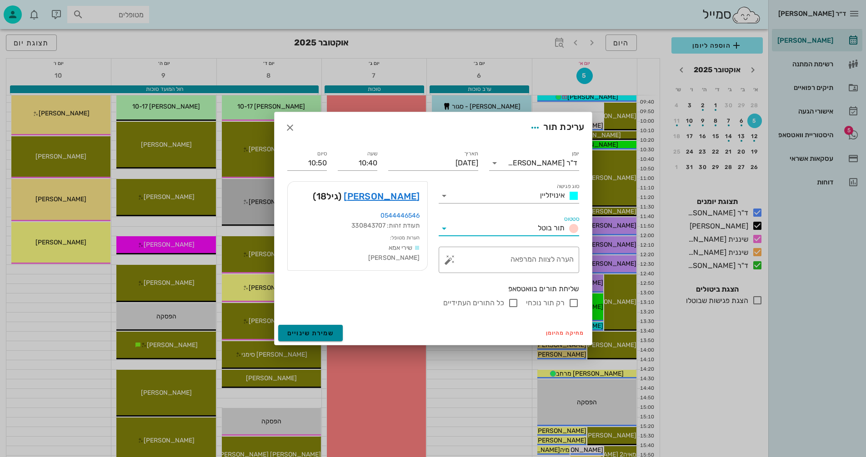
click at [304, 333] on span "שמירת שינויים" at bounding box center [310, 333] width 47 height 8
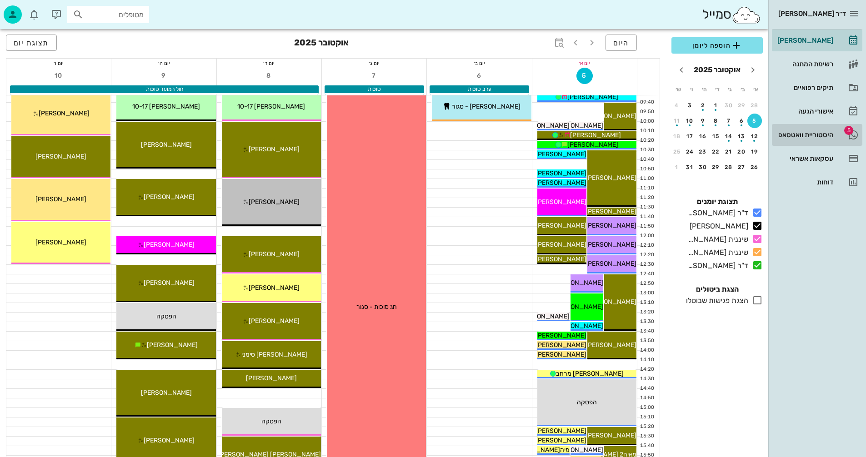
click at [787, 135] on div "היסטוריית וואטסאפ" at bounding box center [804, 134] width 58 height 7
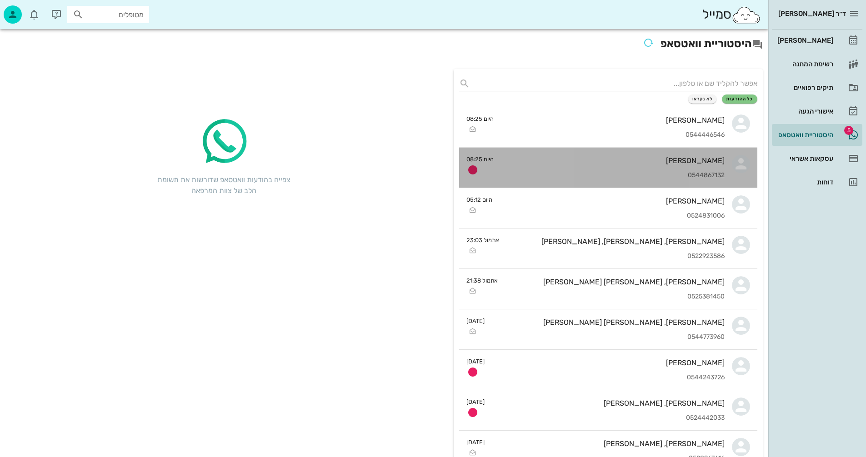
click at [560, 169] on div "[PERSON_NAME] 0544867132" at bounding box center [613, 168] width 224 height 40
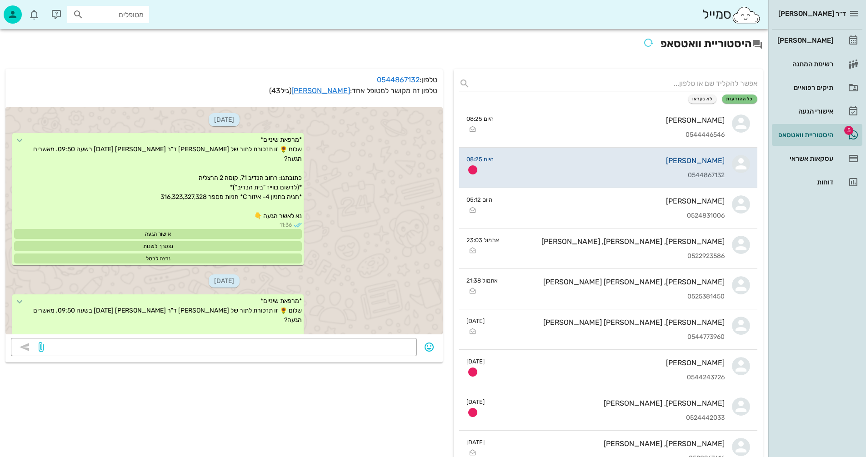
scroll to position [3437, 0]
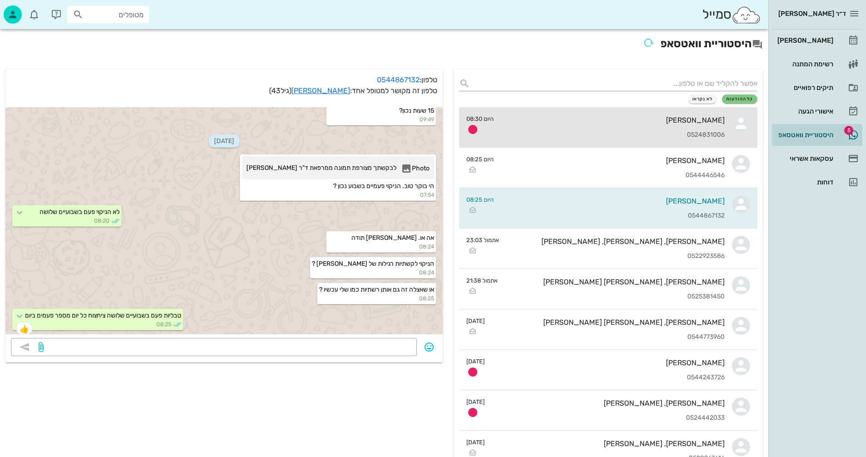
click at [642, 124] on div "[PERSON_NAME]" at bounding box center [613, 120] width 224 height 9
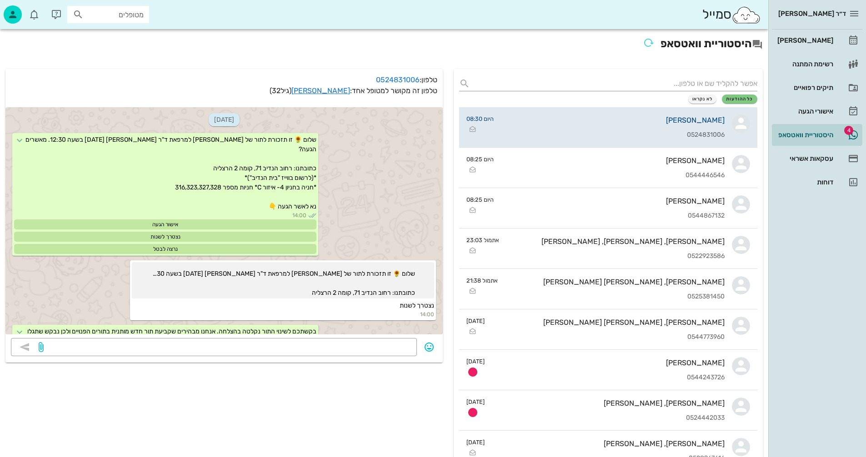
scroll to position [1488, 0]
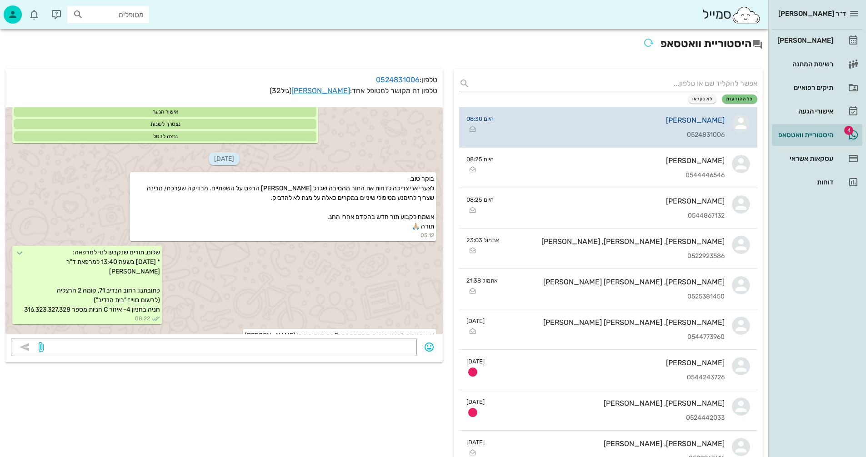
click at [635, 135] on div "0524831006" at bounding box center [613, 135] width 224 height 8
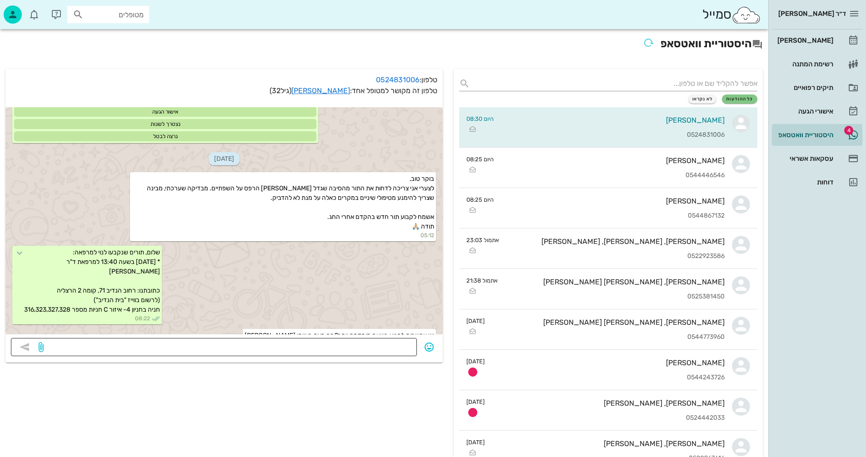
click at [391, 350] on textarea at bounding box center [228, 348] width 366 height 15
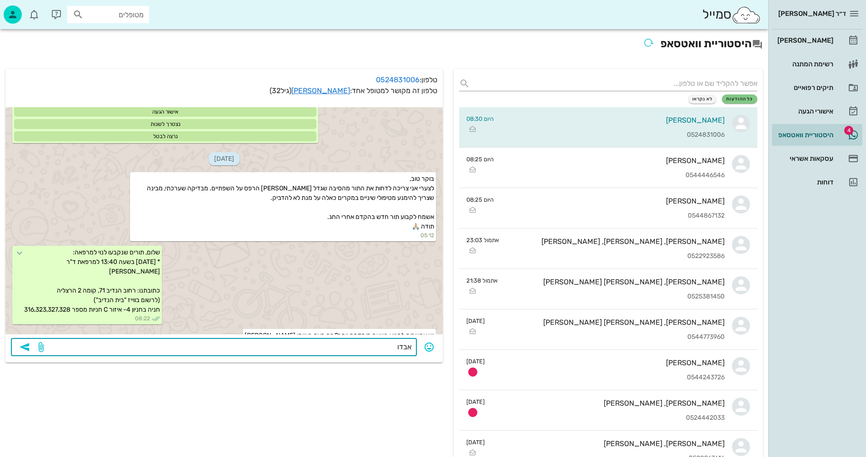
type textarea "אבדוק"
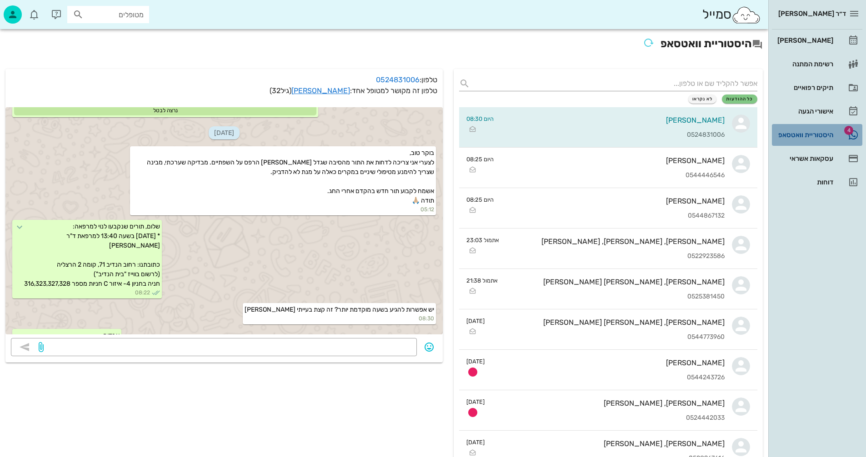
click at [800, 130] on div "היסטוריית וואטסאפ" at bounding box center [804, 135] width 58 height 15
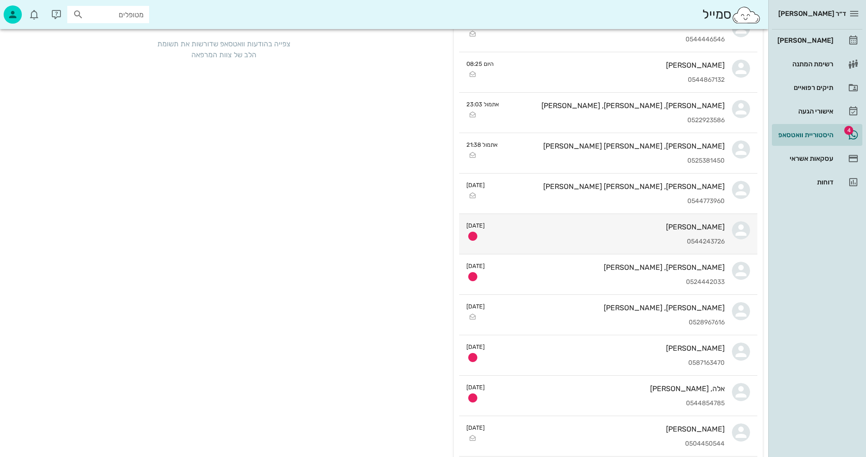
scroll to position [136, 0]
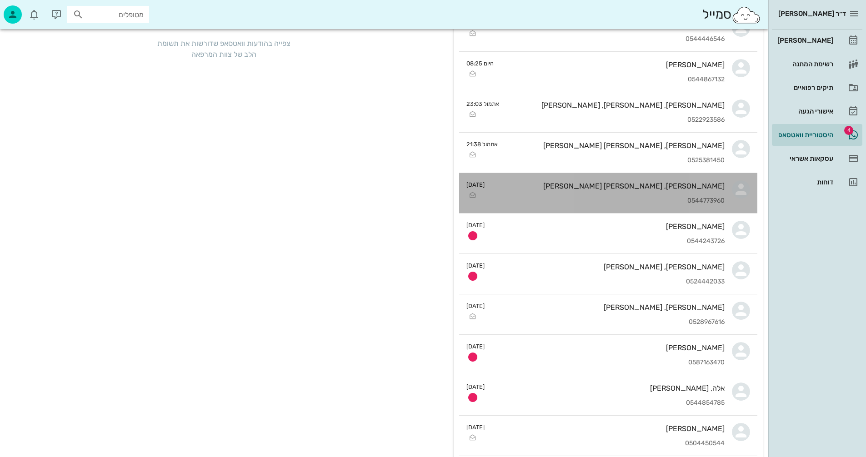
click at [550, 192] on div "[PERSON_NAME], [PERSON_NAME] [PERSON_NAME] 0544773960" at bounding box center [608, 193] width 233 height 40
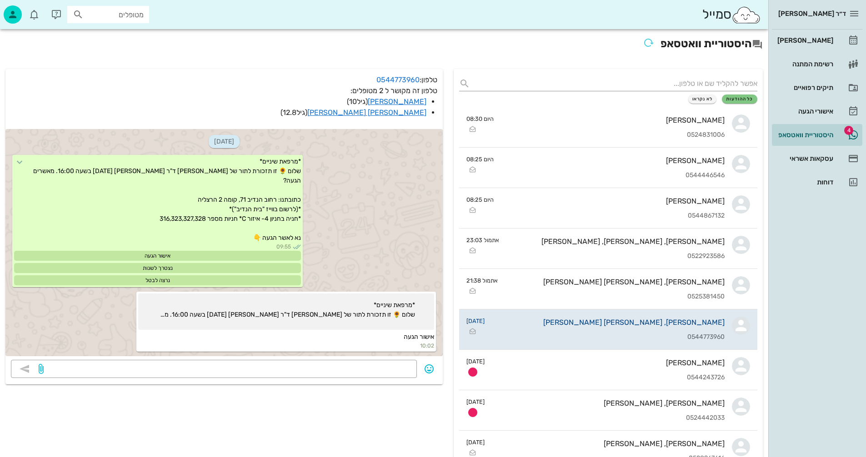
scroll to position [221, 0]
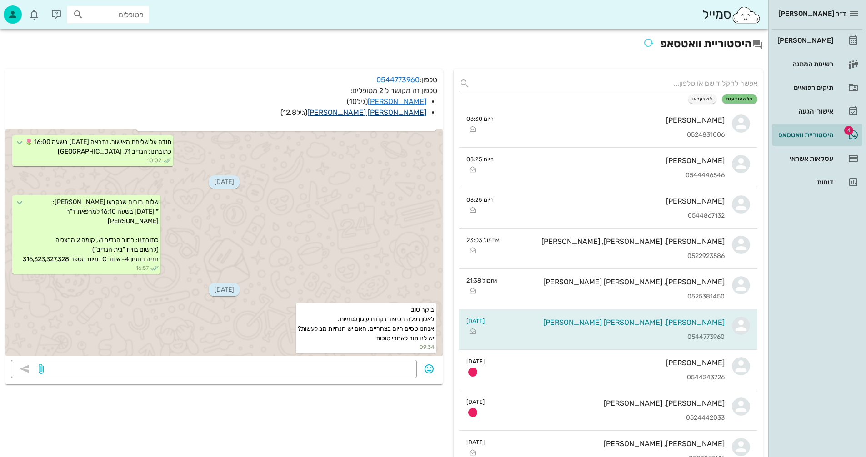
click at [395, 114] on link "[PERSON_NAME] [PERSON_NAME]" at bounding box center [366, 112] width 119 height 9
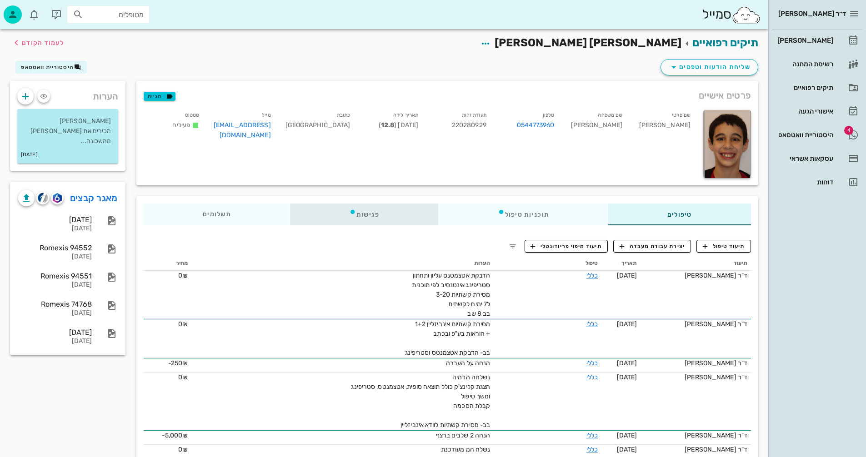
click at [364, 212] on div "פגישות" at bounding box center [364, 215] width 149 height 22
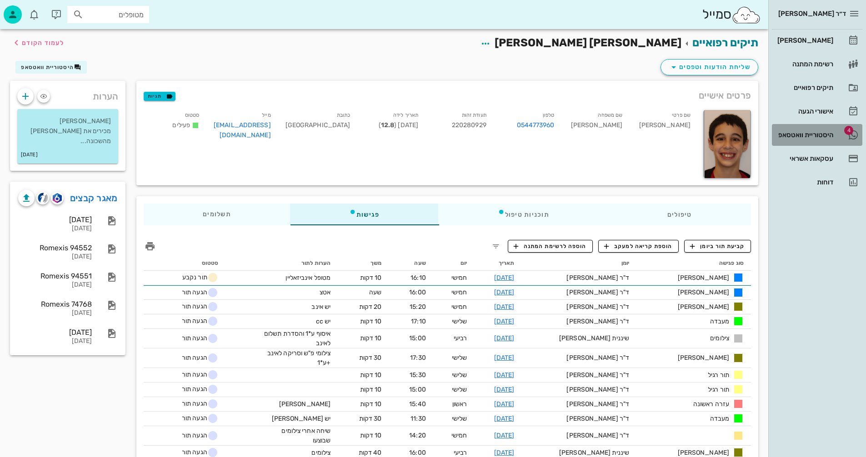
click at [790, 130] on div "היסטוריית וואטסאפ" at bounding box center [804, 135] width 58 height 15
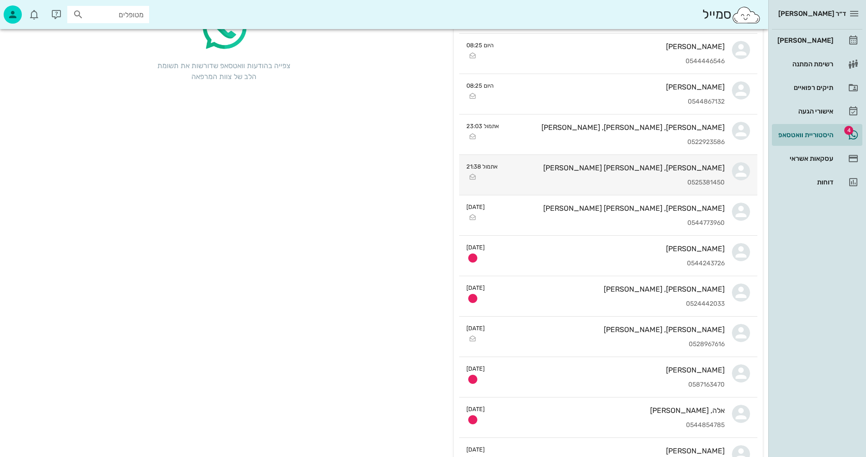
scroll to position [136, 0]
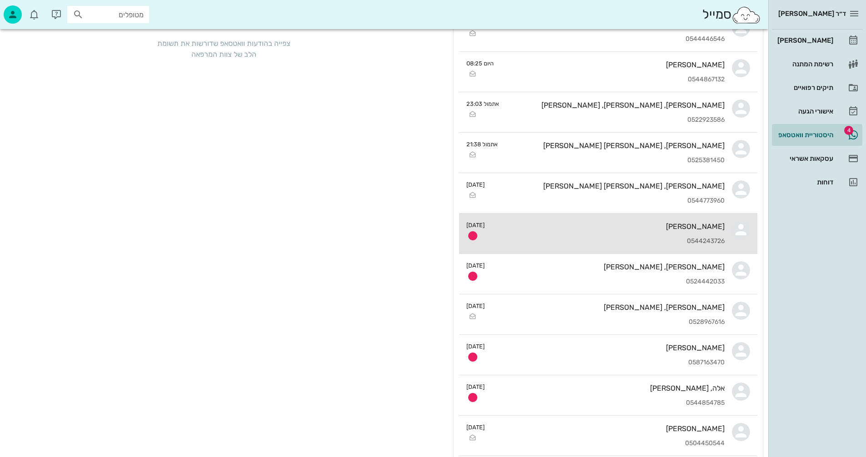
click at [566, 242] on div "0544243726" at bounding box center [608, 242] width 233 height 8
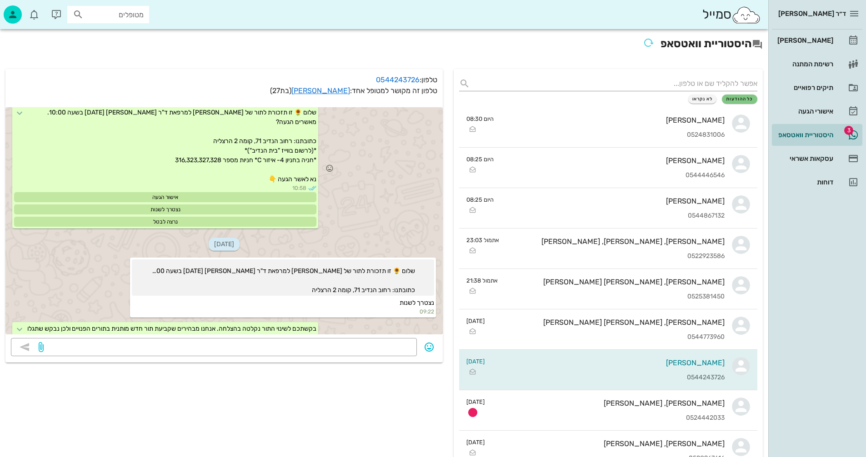
scroll to position [416, 0]
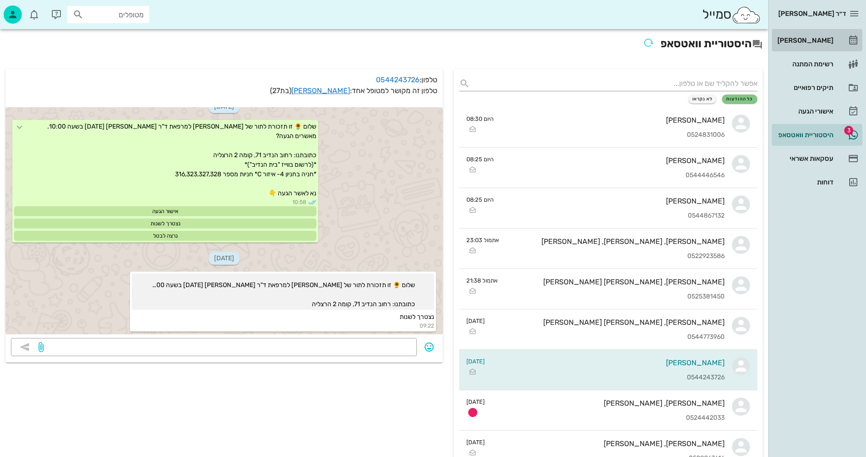
click at [810, 38] on div "[PERSON_NAME]" at bounding box center [804, 40] width 58 height 7
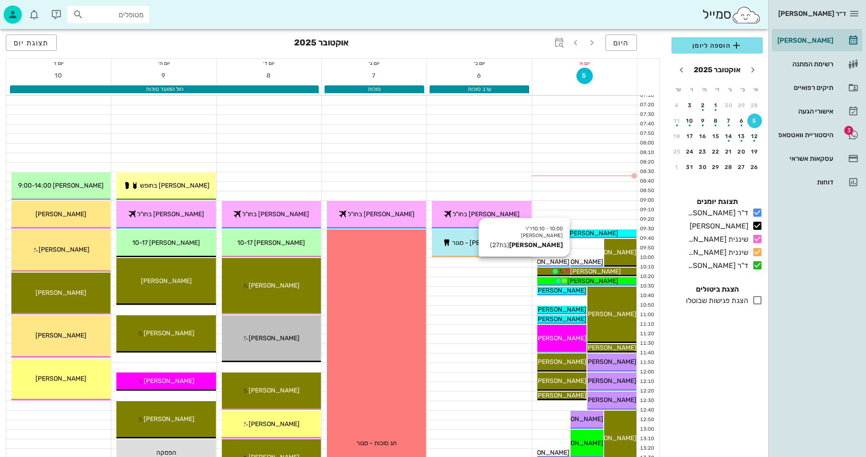
click at [553, 262] on span "[PERSON_NAME]" at bounding box center [543, 262] width 51 height 8
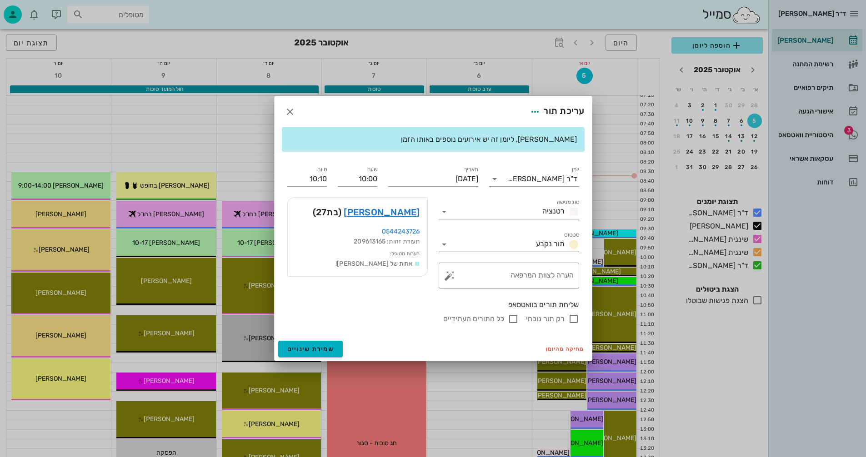
click at [444, 244] on icon at bounding box center [444, 244] width 11 height 11
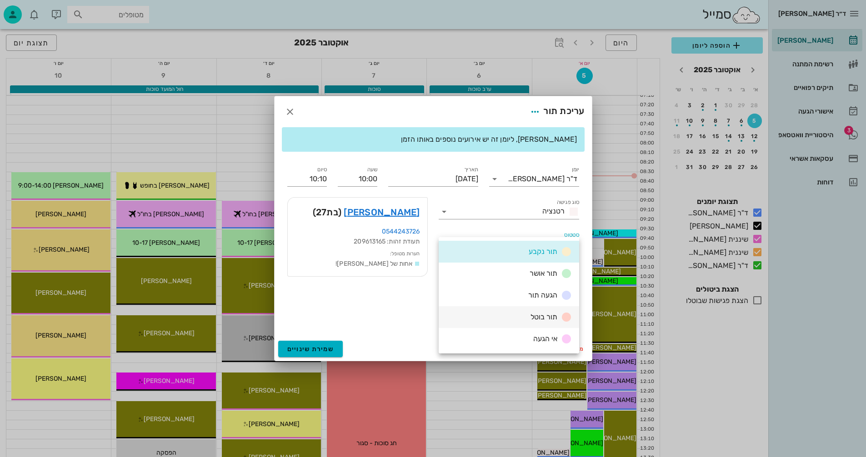
click at [536, 317] on span "תור בוטל" at bounding box center [543, 317] width 27 height 9
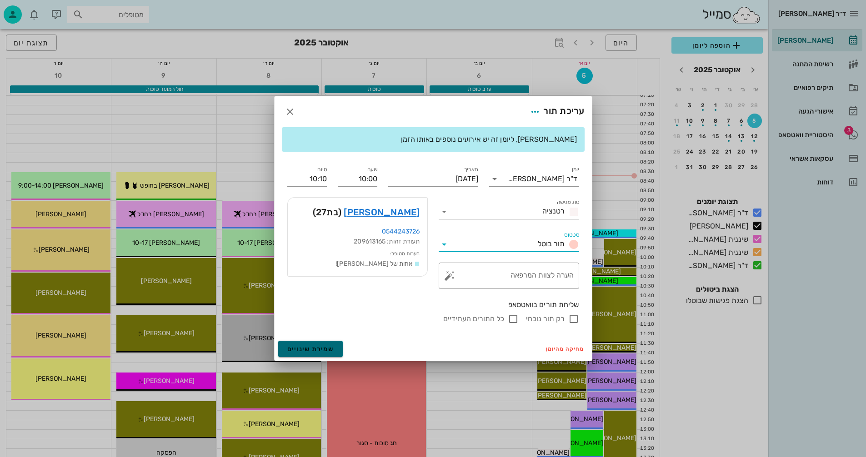
click at [317, 345] on span "שמירת שינויים" at bounding box center [310, 349] width 47 height 8
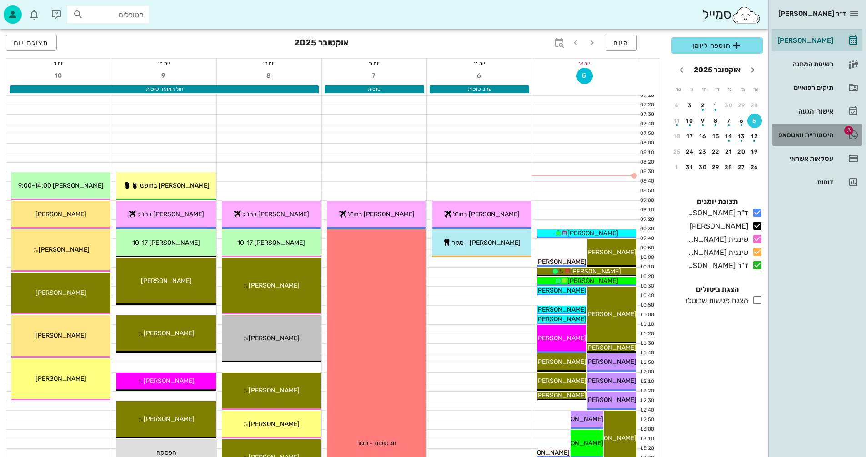
click at [791, 135] on div "היסטוריית וואטסאפ" at bounding box center [804, 134] width 58 height 7
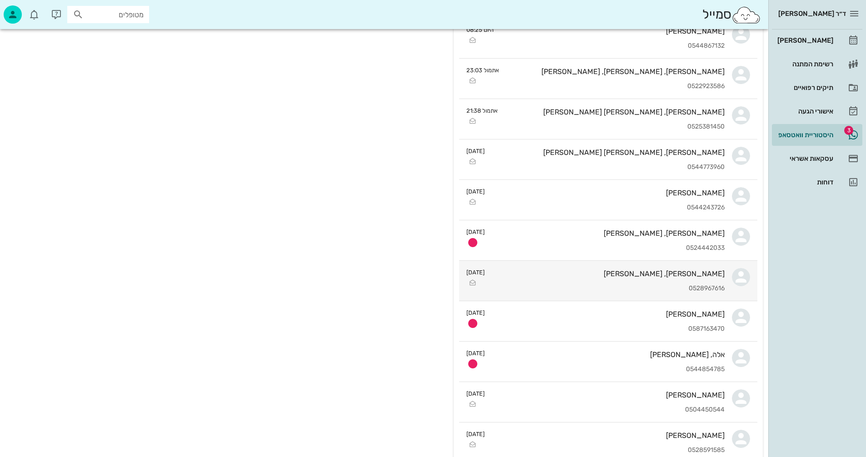
scroll to position [227, 0]
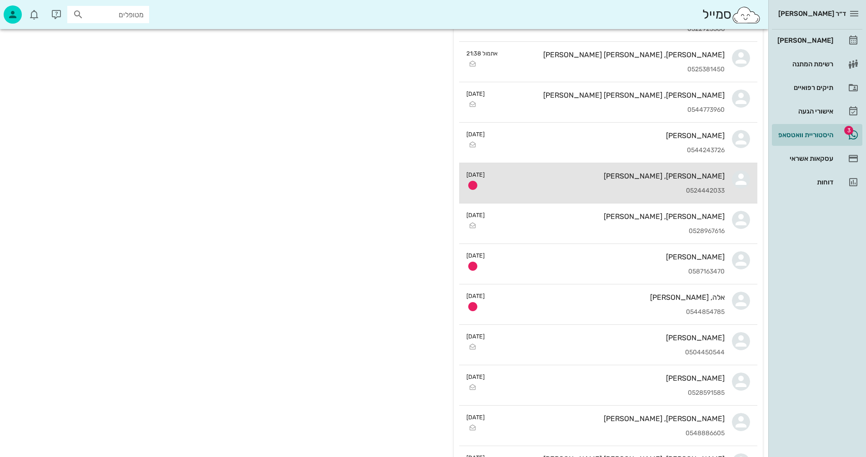
click at [567, 181] on div "[PERSON_NAME], [PERSON_NAME] 0524442033" at bounding box center [608, 183] width 233 height 40
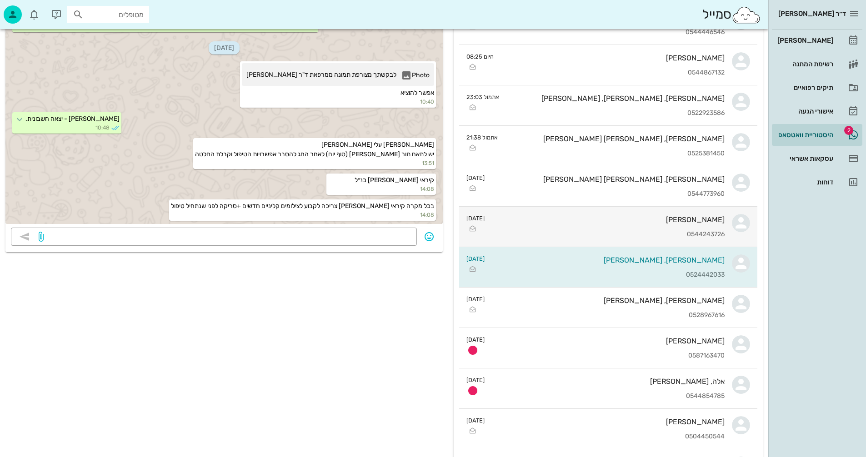
scroll to position [227, 0]
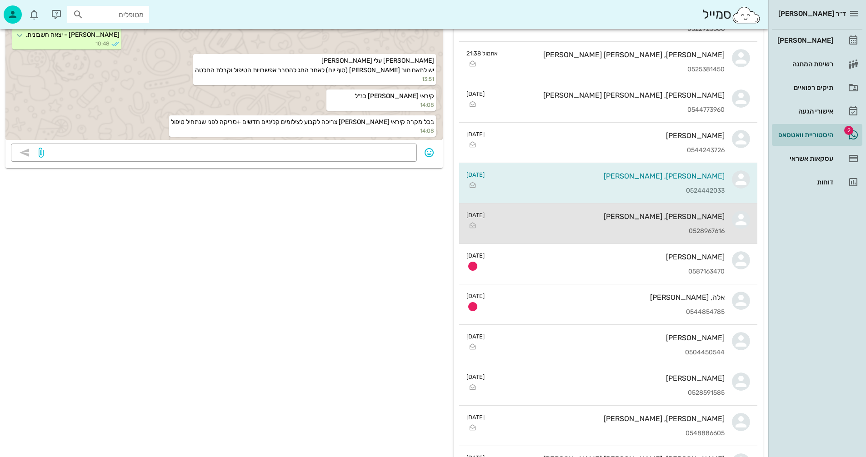
click at [523, 222] on div "[PERSON_NAME], [PERSON_NAME] 0528967616" at bounding box center [608, 224] width 233 height 40
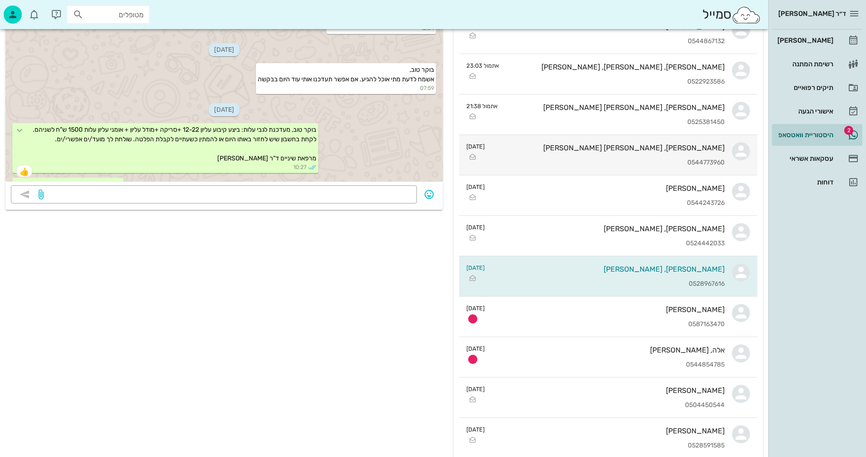
scroll to position [227, 0]
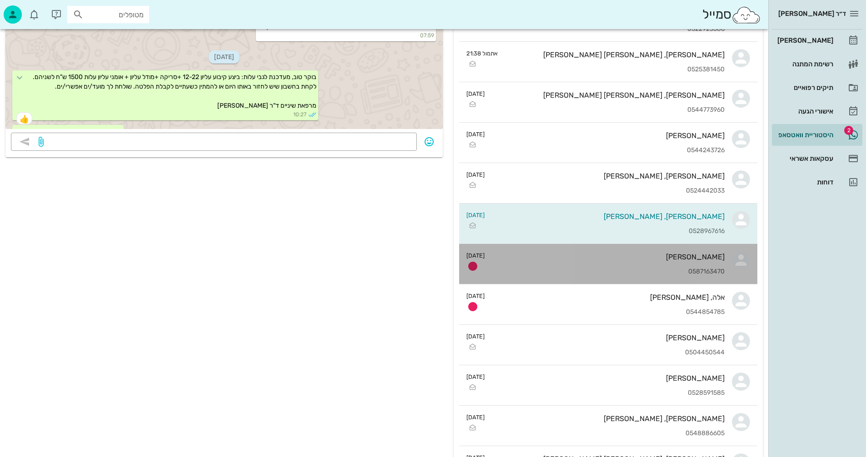
click at [538, 265] on div "[PERSON_NAME] 0587163470" at bounding box center [608, 264] width 233 height 40
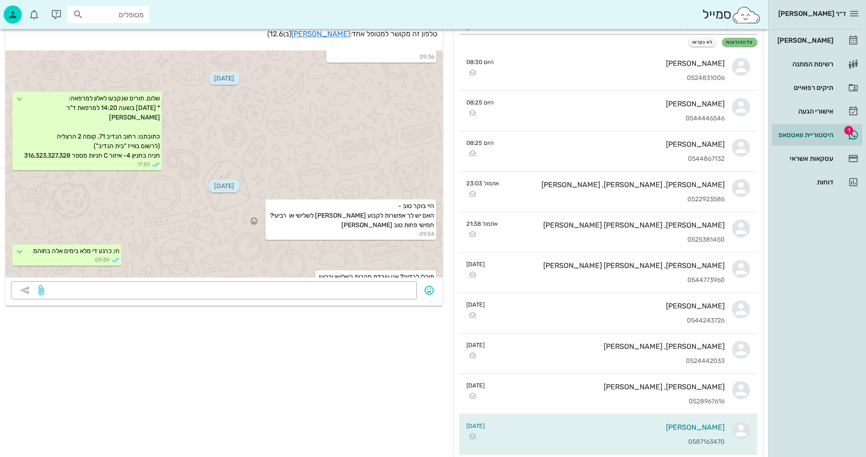
scroll to position [227, 0]
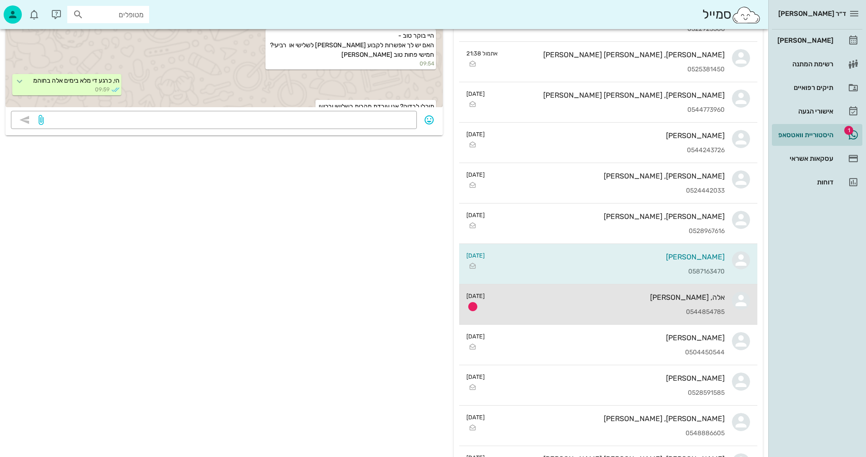
click at [590, 310] on div "0544854785" at bounding box center [608, 313] width 233 height 8
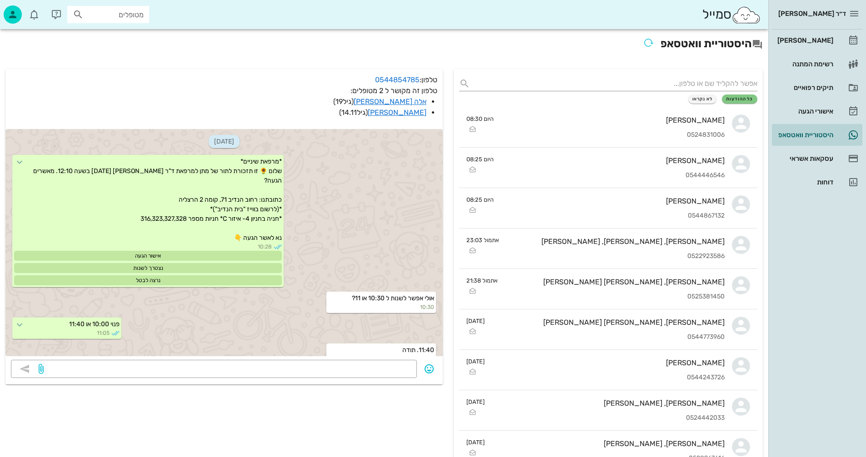
scroll to position [559, 0]
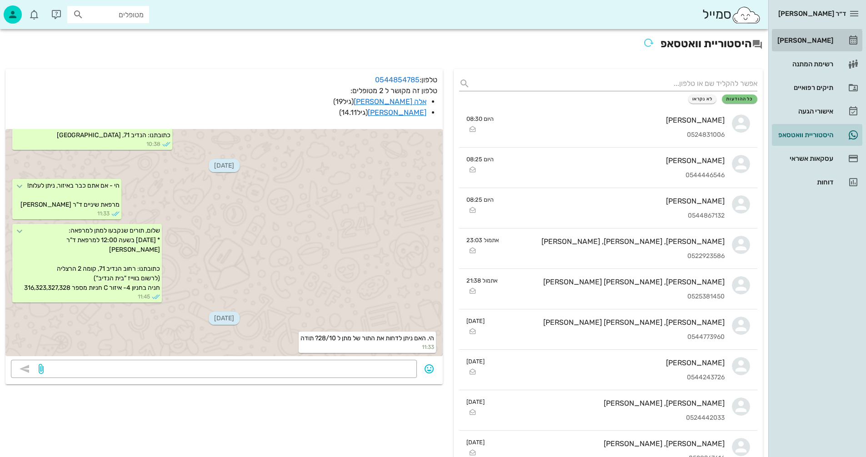
click at [808, 38] on div "[PERSON_NAME]" at bounding box center [804, 40] width 58 height 7
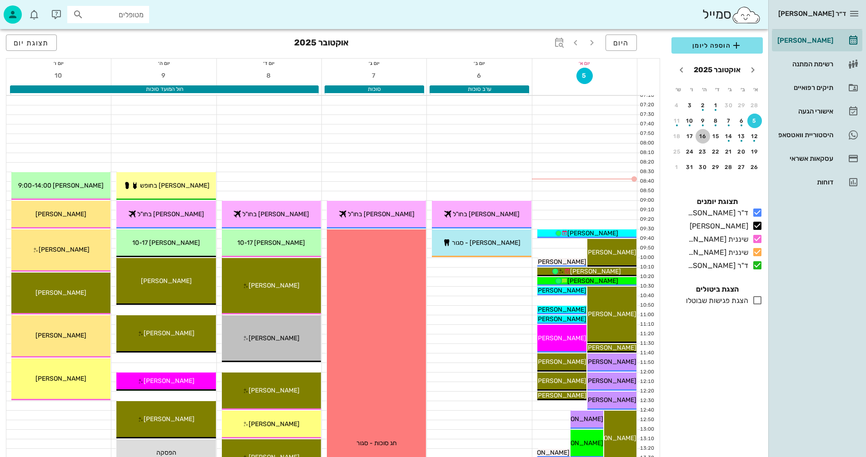
click at [703, 132] on button "16" at bounding box center [702, 136] width 15 height 15
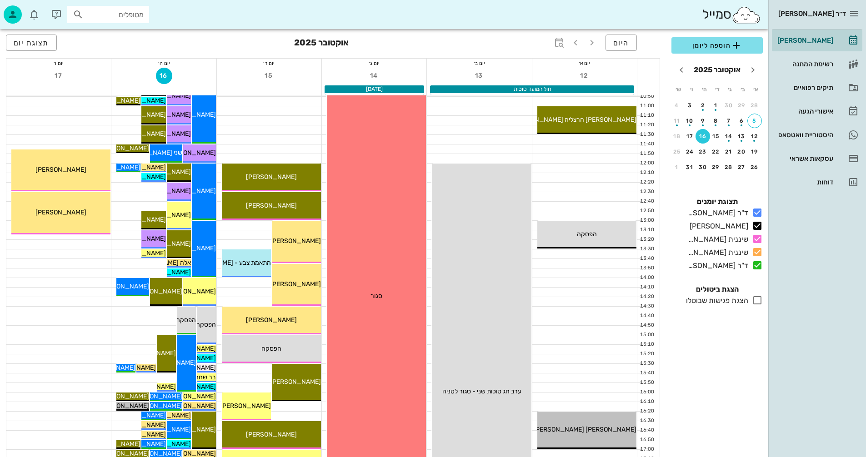
scroll to position [227, 0]
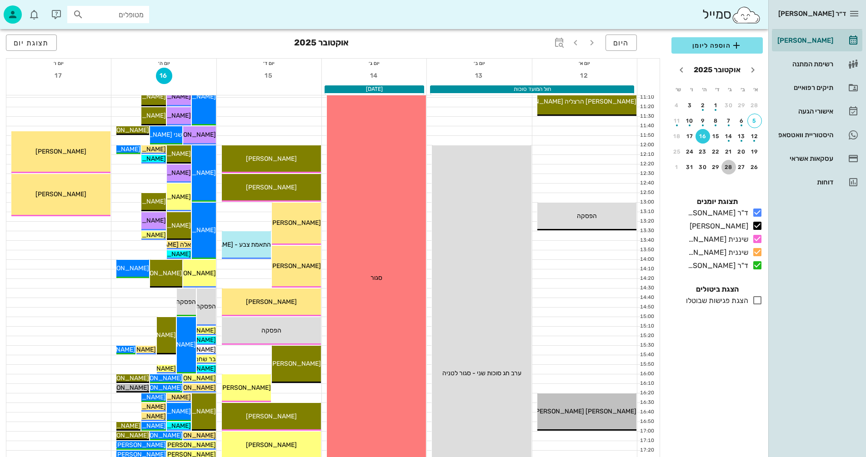
click at [728, 164] on div "28" at bounding box center [728, 167] width 15 height 6
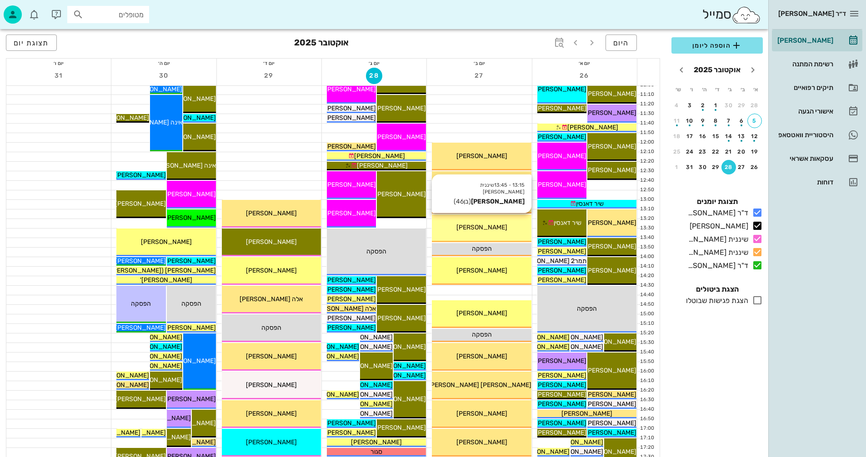
scroll to position [227, 0]
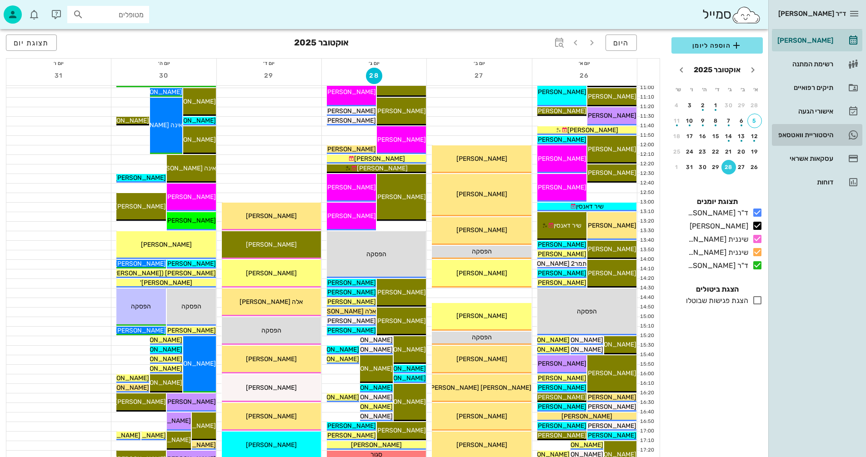
click at [803, 132] on div "היסטוריית וואטסאפ" at bounding box center [804, 134] width 58 height 7
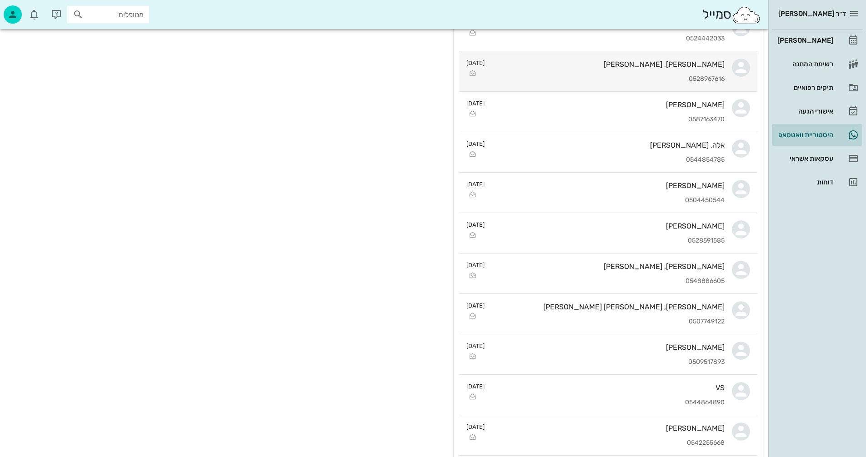
scroll to position [409, 0]
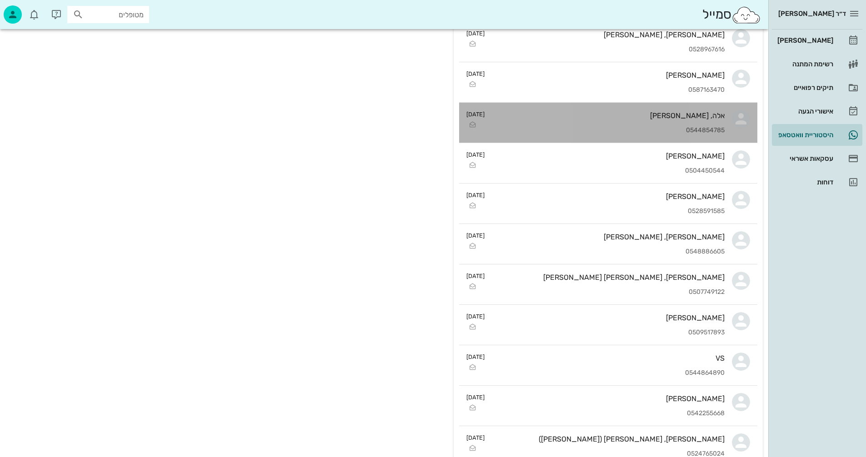
click at [574, 121] on div "אלה, [PERSON_NAME] 0544854785" at bounding box center [608, 123] width 233 height 40
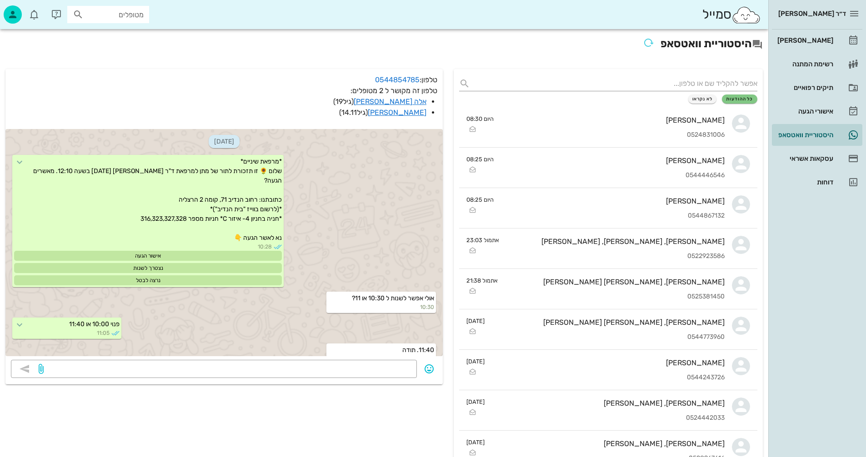
scroll to position [559, 0]
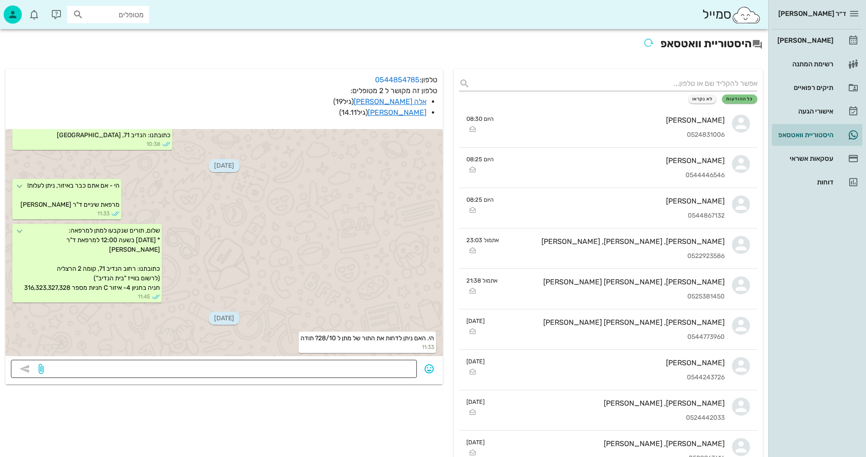
click at [360, 369] on textarea at bounding box center [228, 370] width 366 height 15
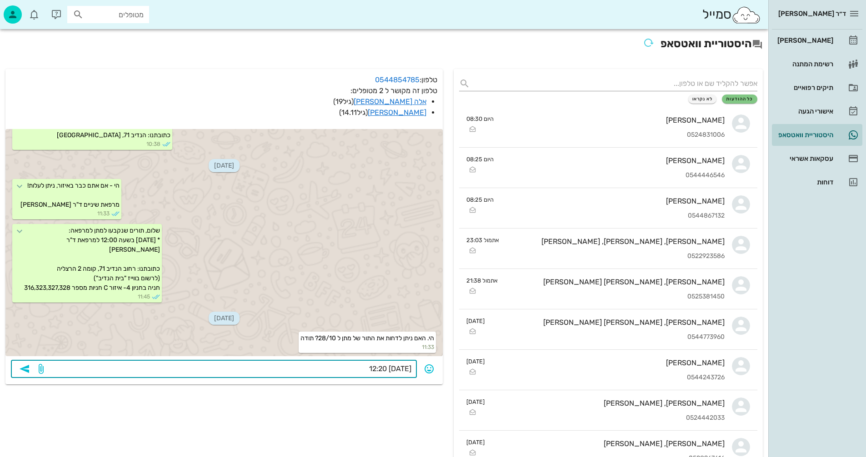
type textarea "[DATE] 12:20?"
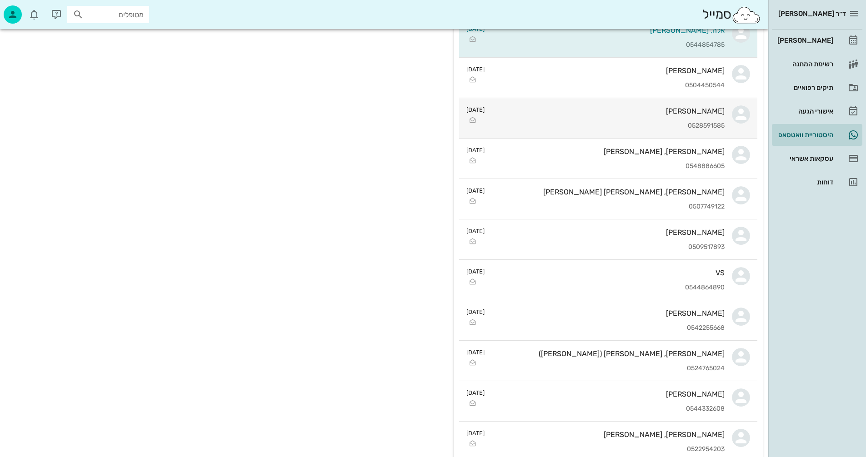
scroll to position [500, 0]
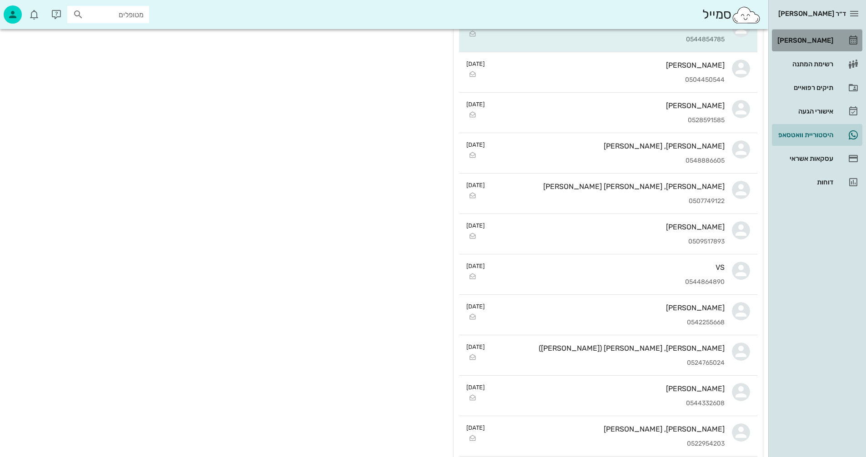
click at [810, 37] on div "[PERSON_NAME]" at bounding box center [804, 40] width 58 height 7
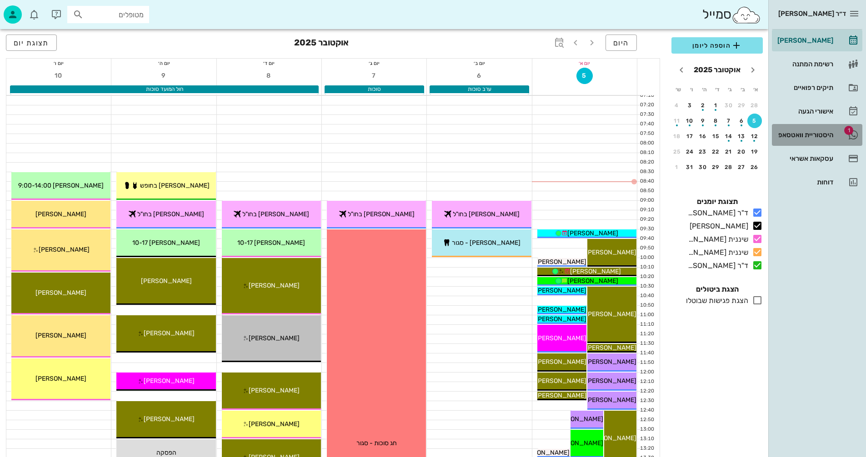
click at [801, 133] on div "היסטוריית וואטסאפ" at bounding box center [804, 134] width 58 height 7
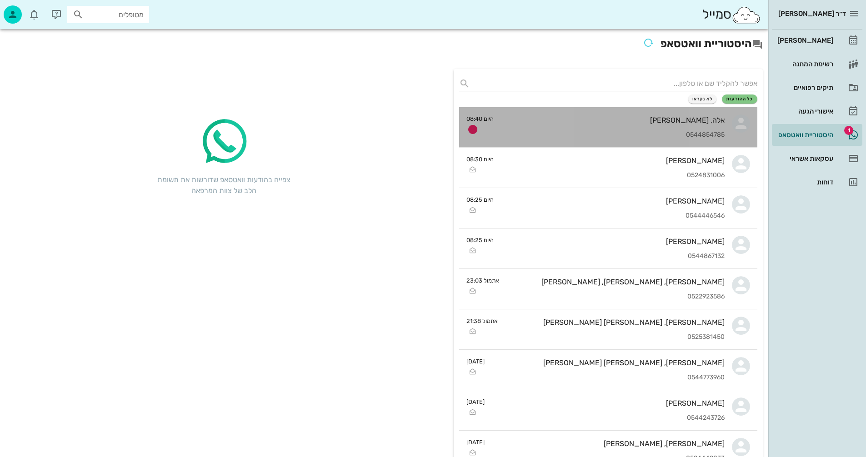
click at [620, 123] on div "אלה, [PERSON_NAME]" at bounding box center [613, 120] width 224 height 9
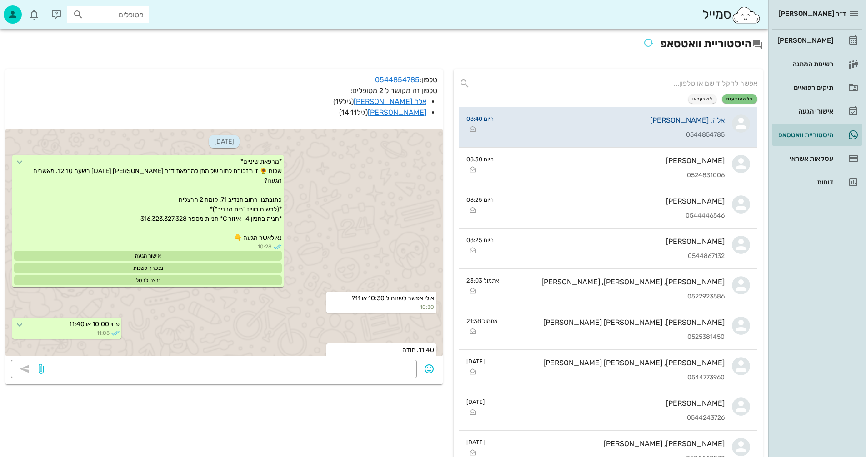
scroll to position [655, 0]
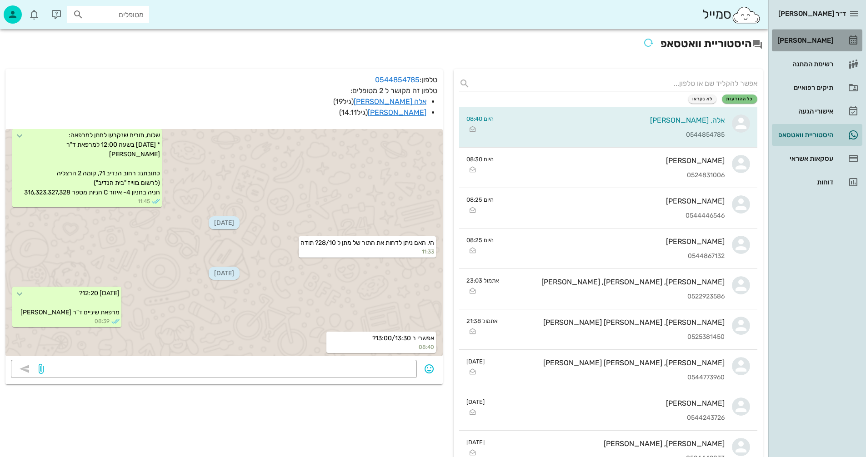
click at [810, 38] on div "[PERSON_NAME]" at bounding box center [804, 40] width 58 height 7
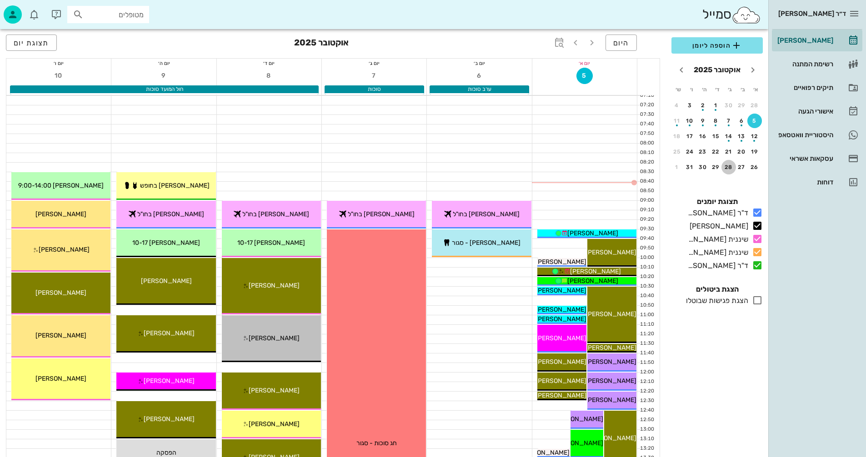
drag, startPoint x: 729, startPoint y: 167, endPoint x: 730, endPoint y: 163, distance: 4.6
click at [730, 164] on button "28" at bounding box center [728, 167] width 15 height 15
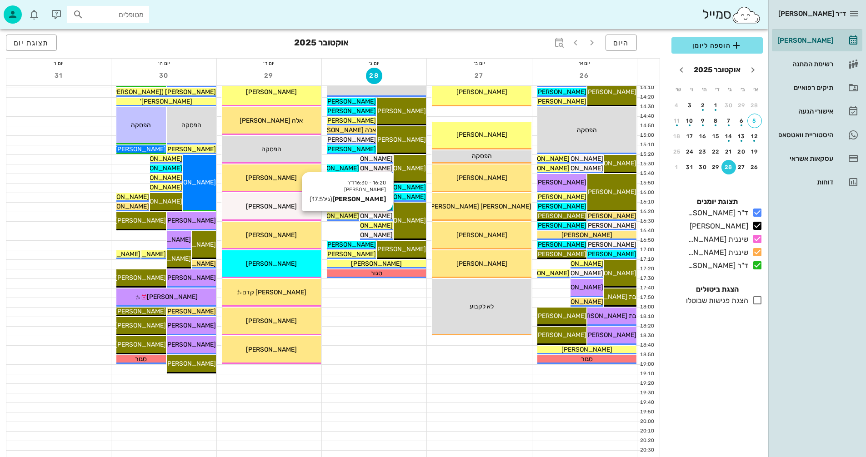
scroll to position [409, 0]
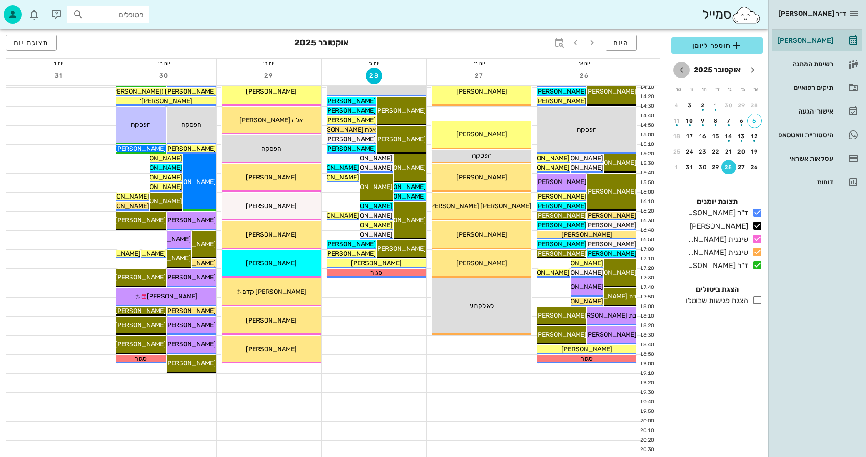
click at [682, 69] on icon "חודש הבא" at bounding box center [681, 70] width 11 height 11
click at [752, 118] on div "2" at bounding box center [754, 121] width 15 height 6
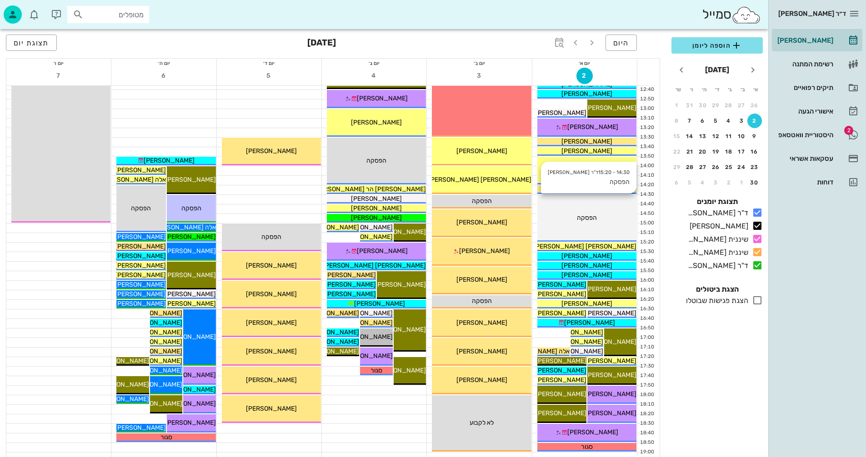
scroll to position [227, 0]
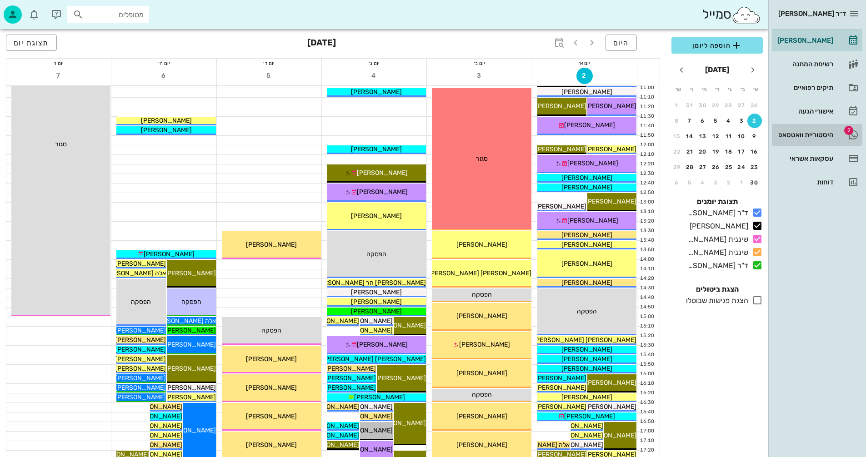
click at [797, 132] on div "היסטוריית וואטסאפ" at bounding box center [804, 134] width 58 height 7
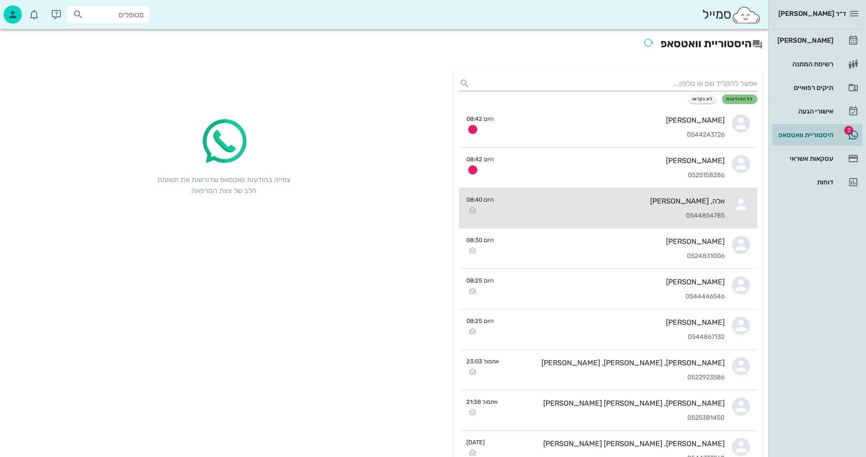
click at [599, 197] on div "אלה, [PERSON_NAME]" at bounding box center [613, 201] width 224 height 9
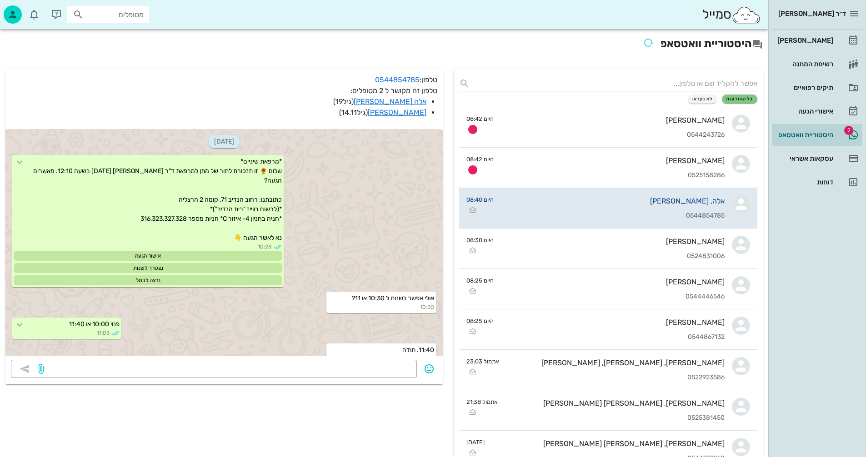
scroll to position [655, 0]
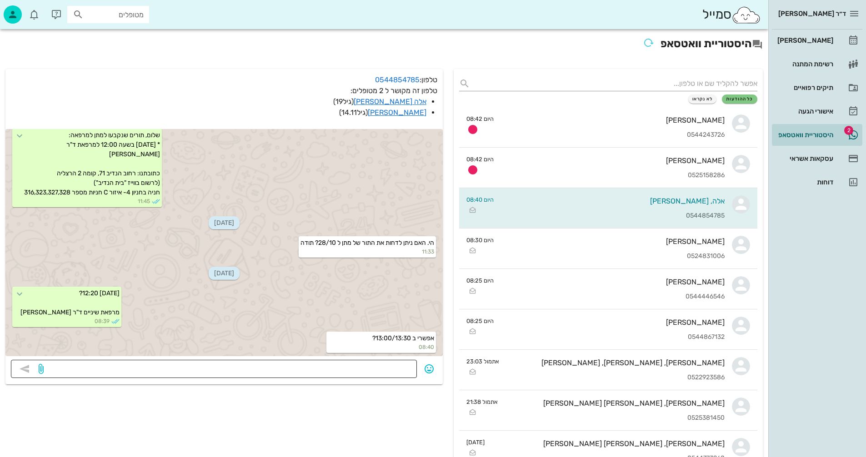
click at [367, 361] on div at bounding box center [228, 369] width 366 height 18
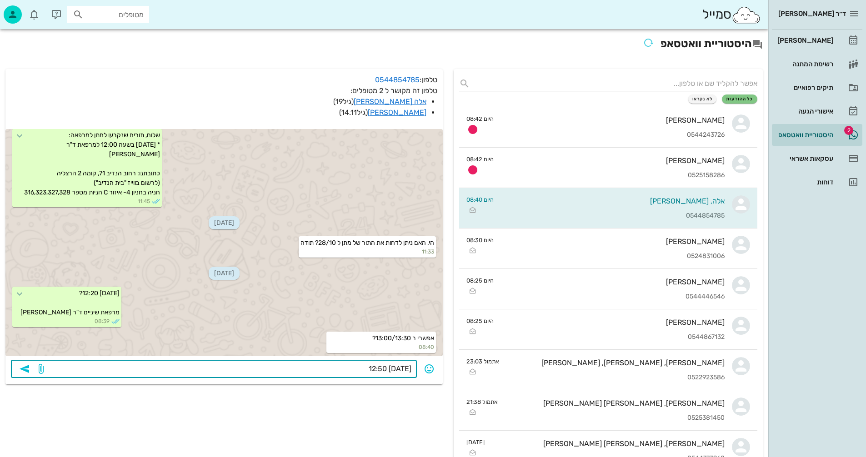
type textarea "[DATE] 12:50?"
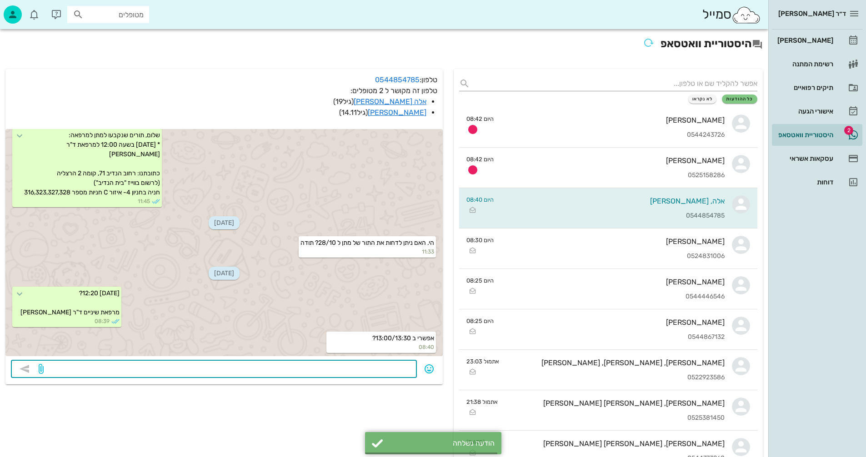
scroll to position [681, 0]
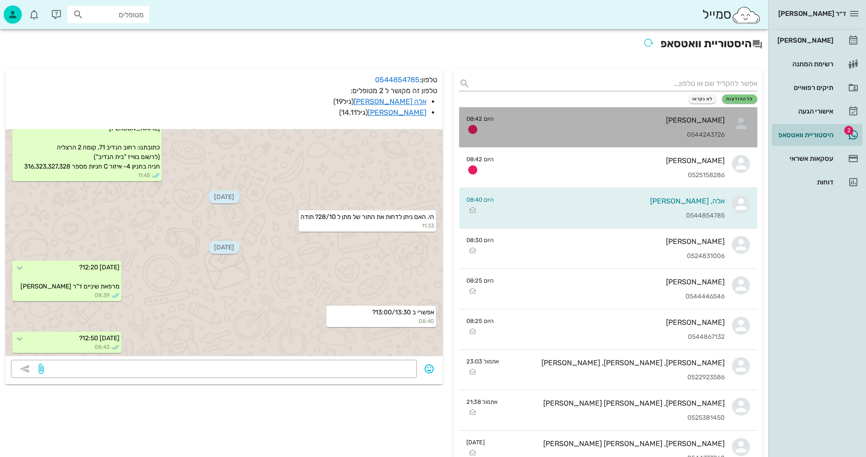
click at [623, 128] on div "[PERSON_NAME] 0544243726" at bounding box center [613, 127] width 224 height 40
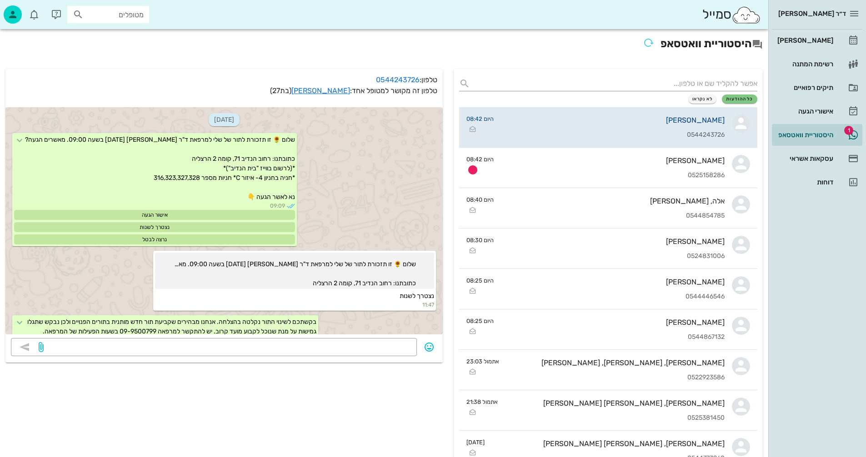
scroll to position [512, 0]
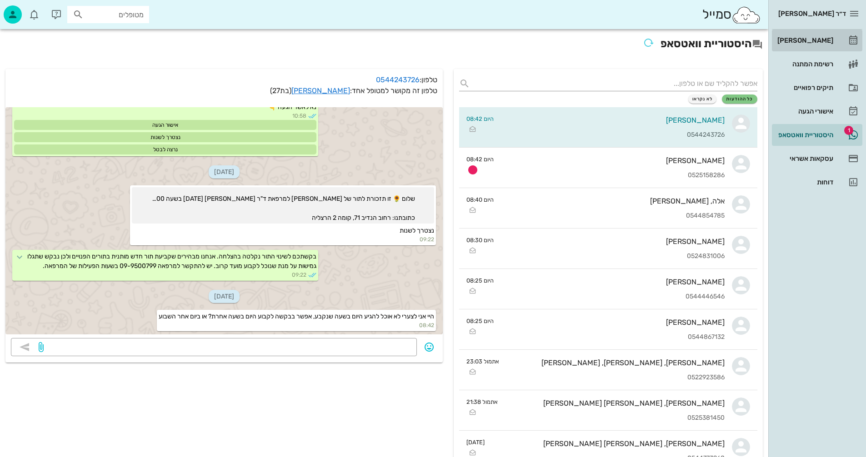
click at [814, 40] on div "[PERSON_NAME]" at bounding box center [804, 40] width 58 height 7
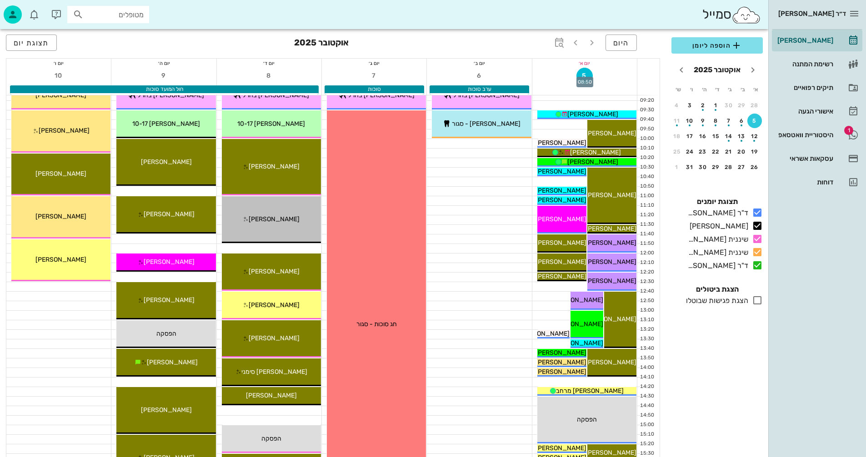
scroll to position [136, 0]
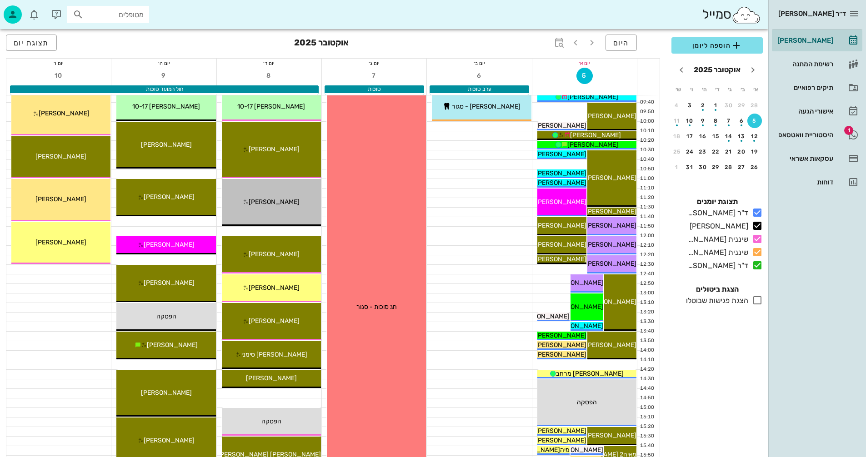
click at [757, 301] on icon at bounding box center [757, 300] width 11 height 11
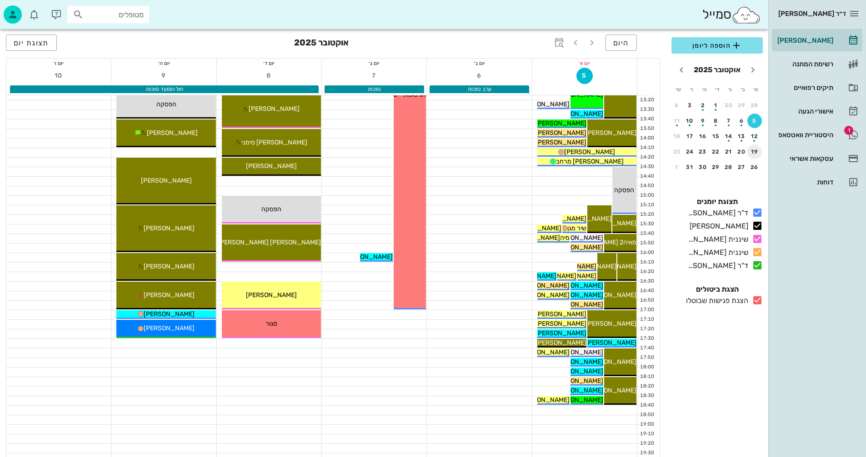
scroll to position [364, 0]
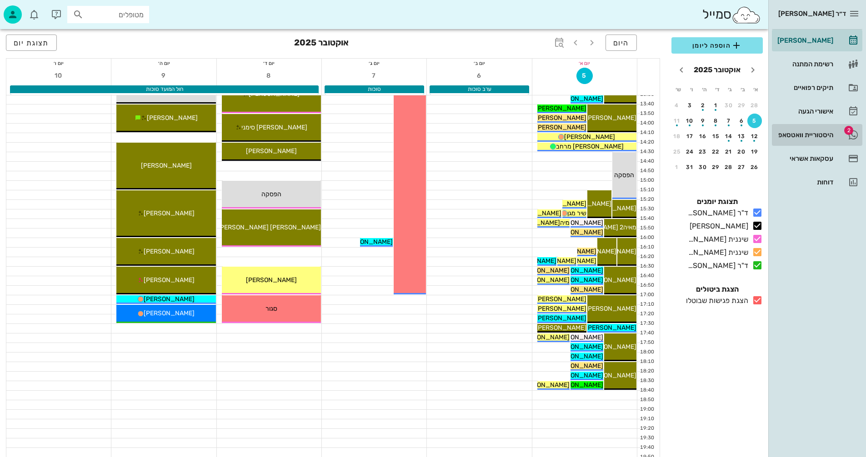
click at [804, 133] on div "היסטוריית וואטסאפ" at bounding box center [804, 134] width 58 height 7
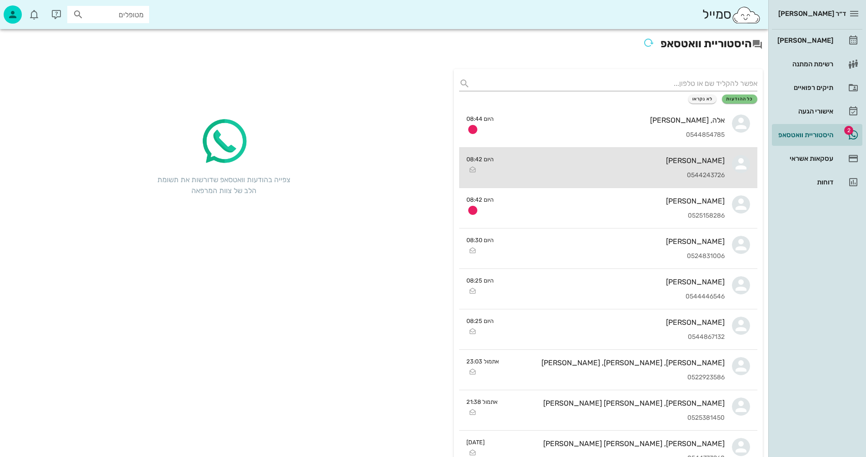
click at [595, 166] on div "[PERSON_NAME] 0544243726" at bounding box center [613, 168] width 224 height 40
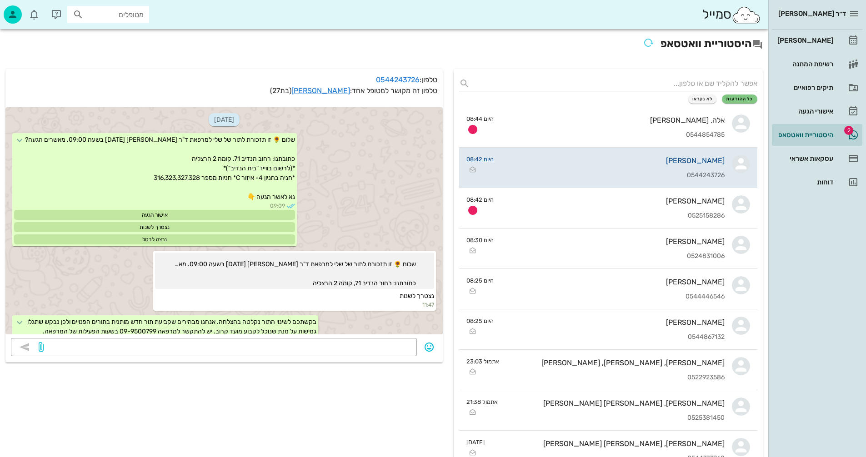
scroll to position [512, 0]
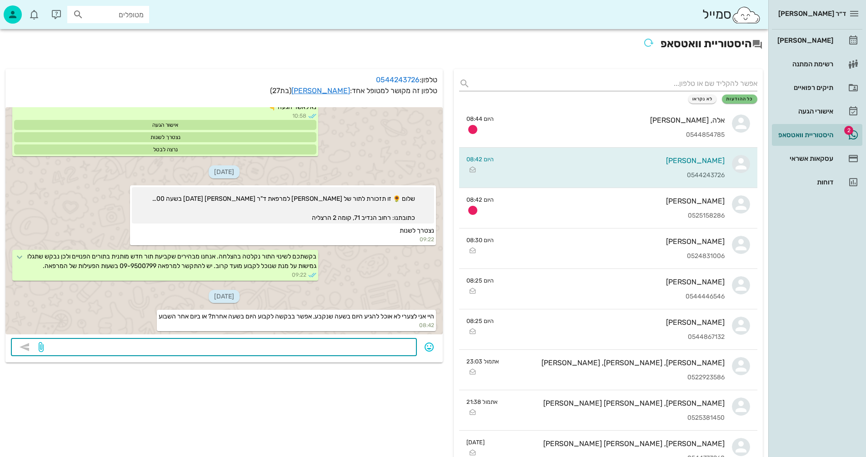
drag, startPoint x: 334, startPoint y: 346, endPoint x: 336, endPoint y: 338, distance: 8.8
click at [336, 338] on div "[DATE] שלום 🌻 זו תזכורת לתור של שלי למרפאת ד"ר [PERSON_NAME] [DATE] בשעה 09:00.…" at bounding box center [223, 232] width 437 height 261
type textarea "16:00 היום?"
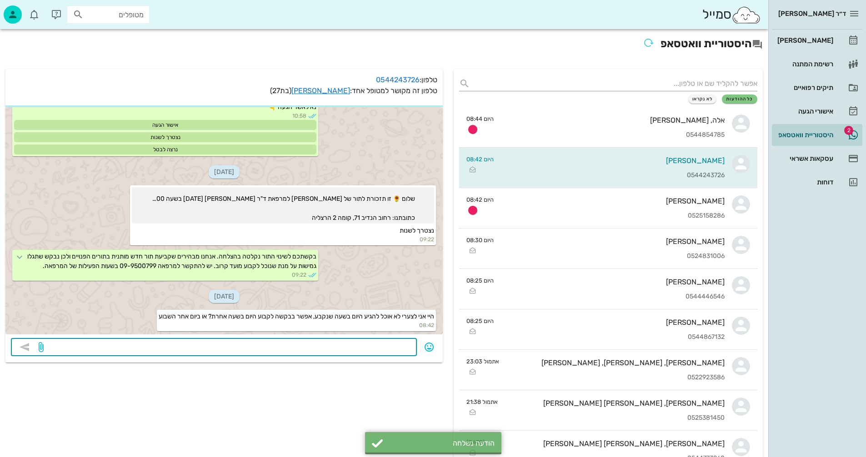
scroll to position [538, 0]
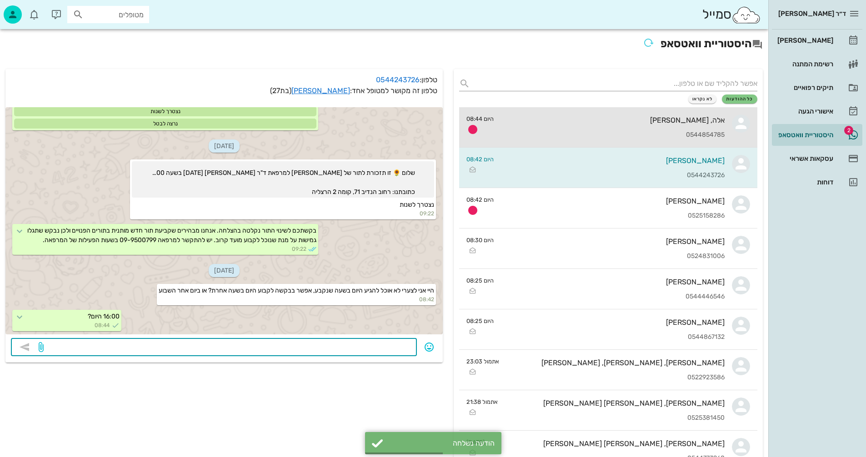
click at [618, 121] on div "אלה, [PERSON_NAME]" at bounding box center [613, 120] width 224 height 9
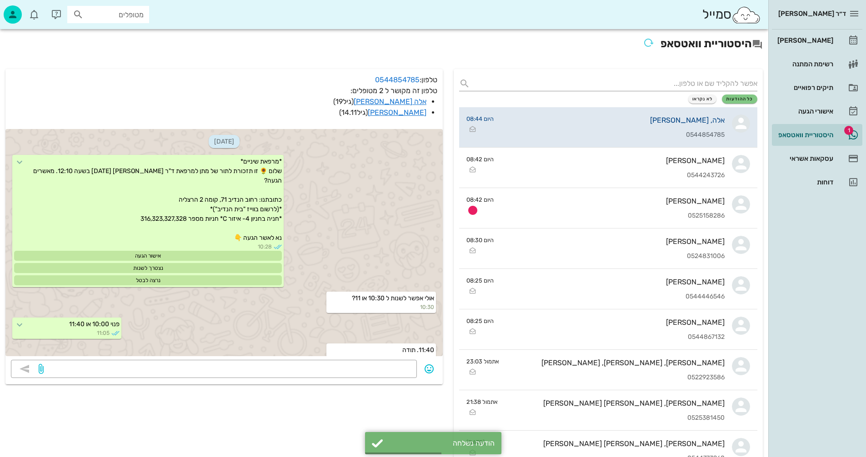
scroll to position [707, 0]
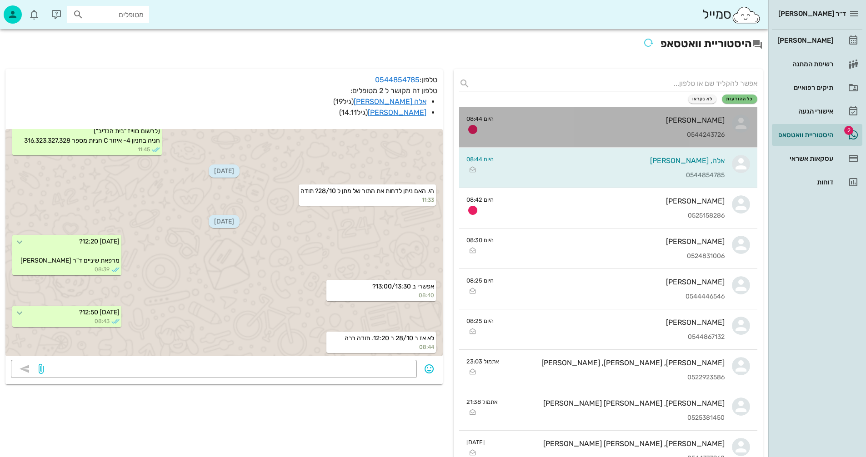
click at [620, 125] on div "[PERSON_NAME] 0544243726" at bounding box center [613, 127] width 224 height 40
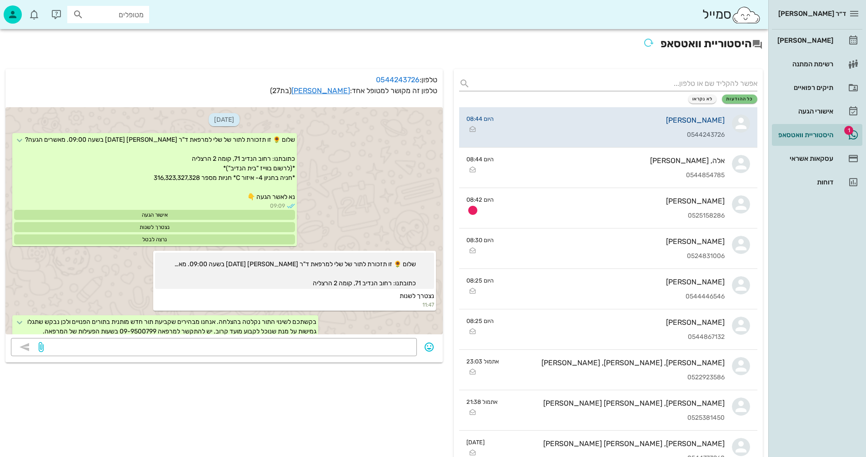
scroll to position [564, 0]
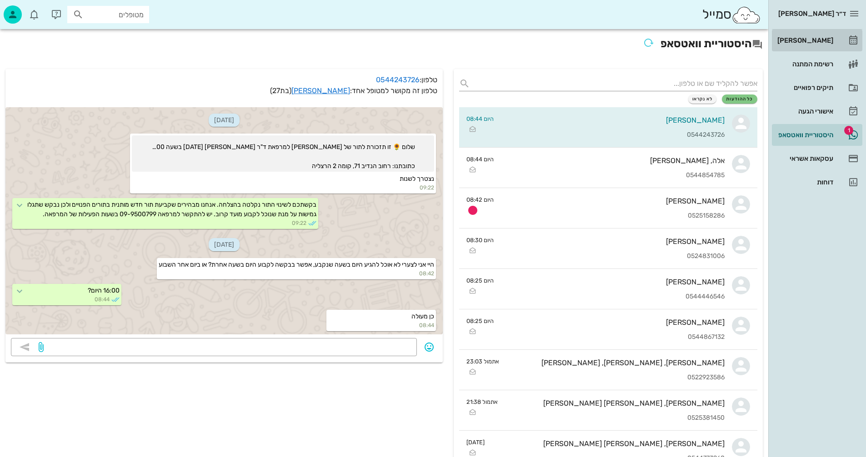
click at [810, 36] on div "[PERSON_NAME]" at bounding box center [804, 40] width 58 height 15
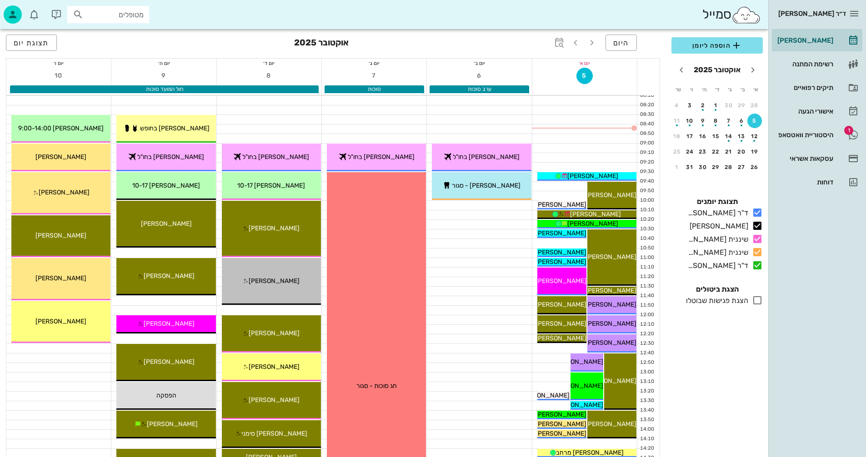
scroll to position [45, 0]
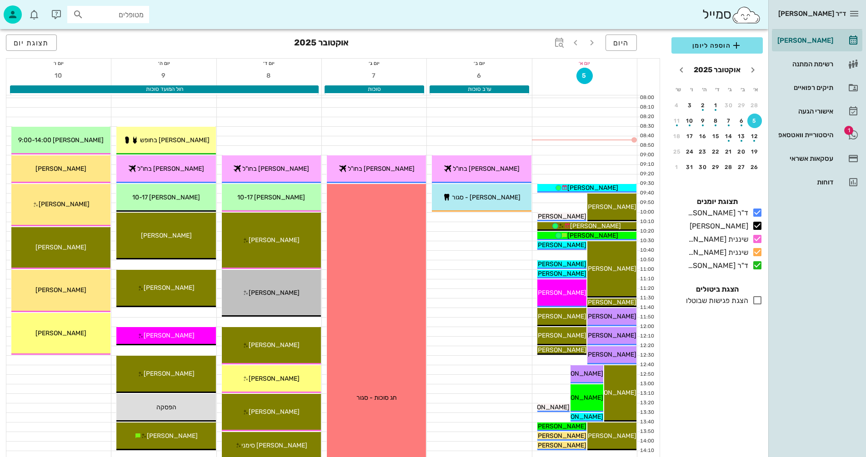
click at [757, 300] on icon at bounding box center [757, 300] width 11 height 11
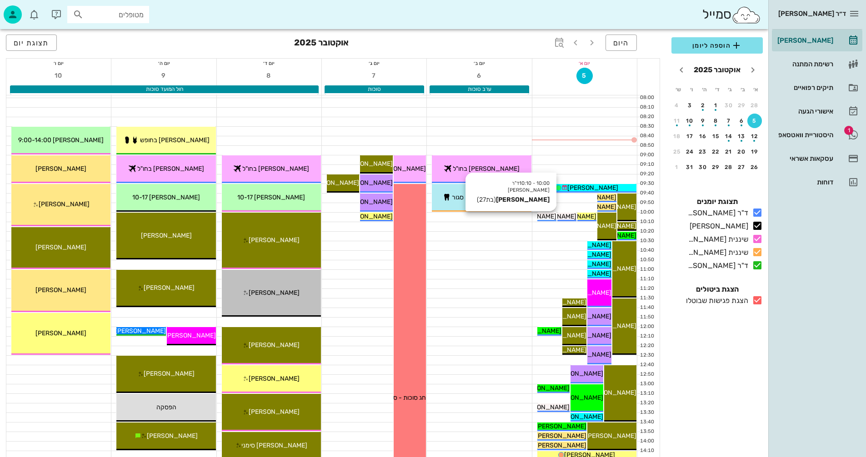
click at [543, 215] on span "[PERSON_NAME]" at bounding box center [530, 217] width 51 height 8
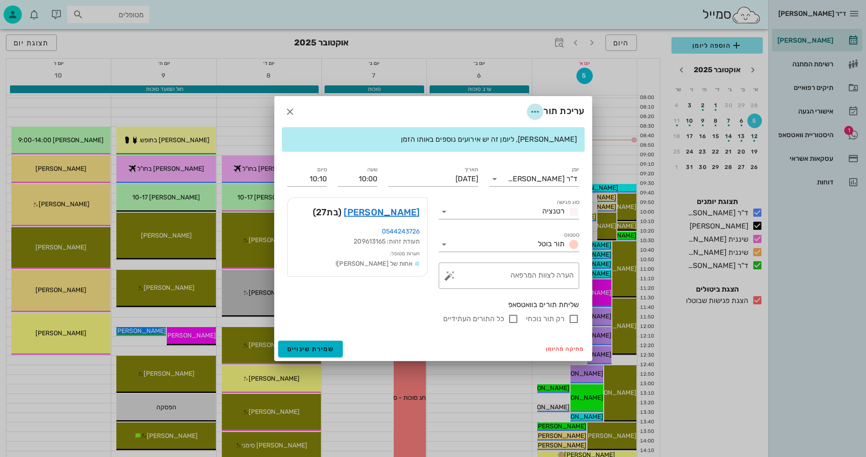
click at [531, 111] on icon "button" at bounding box center [534, 111] width 11 height 11
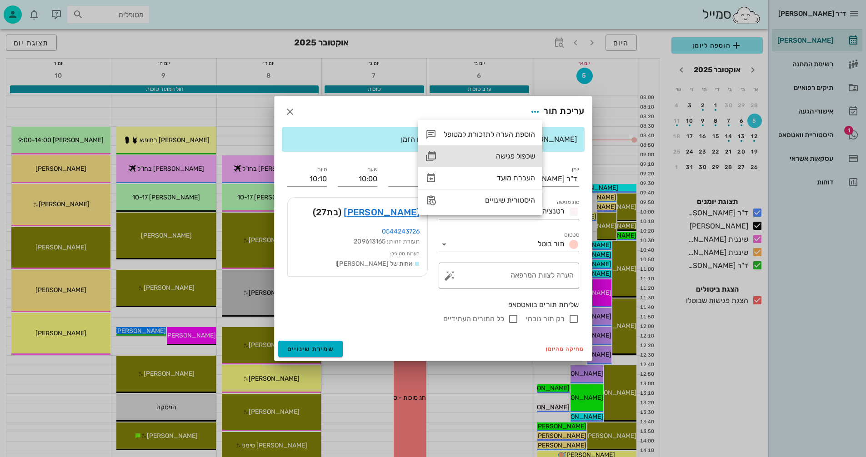
click at [504, 155] on div "שכפול פגישה" at bounding box center [489, 156] width 91 height 9
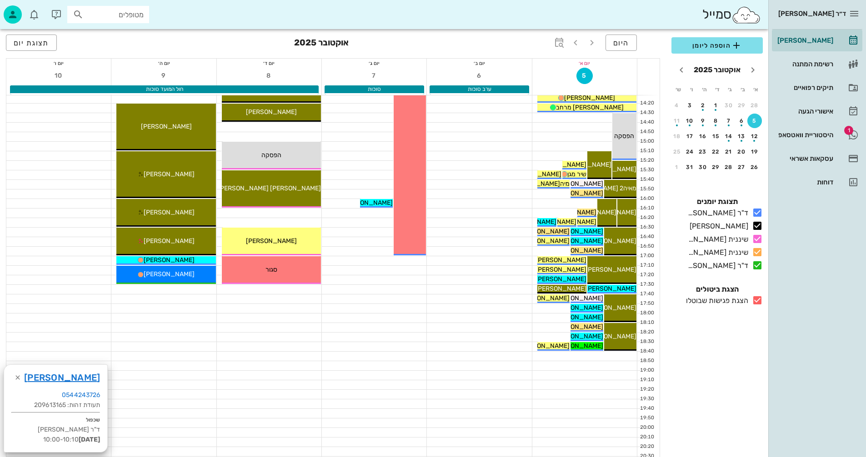
scroll to position [409, 0]
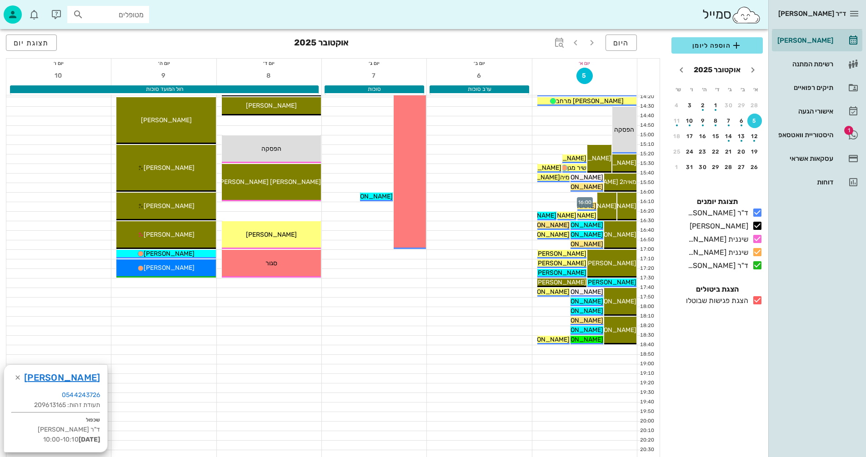
click at [546, 195] on div at bounding box center [584, 197] width 105 height 9
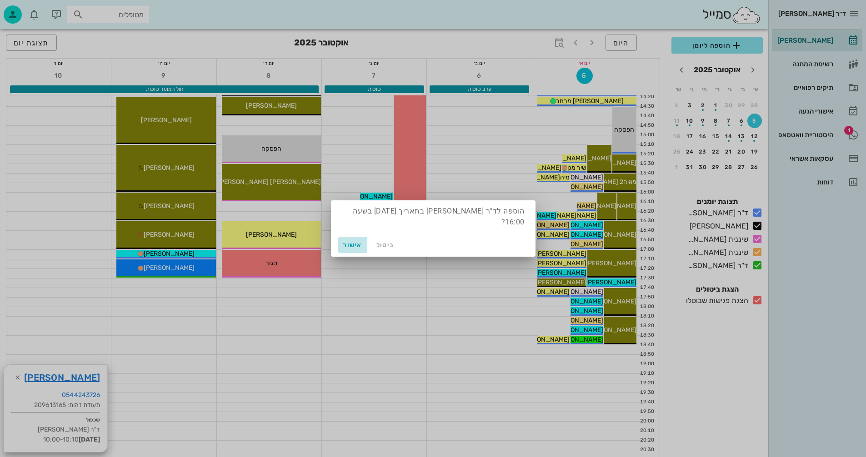
click at [353, 244] on span "אישור" at bounding box center [353, 245] width 22 height 8
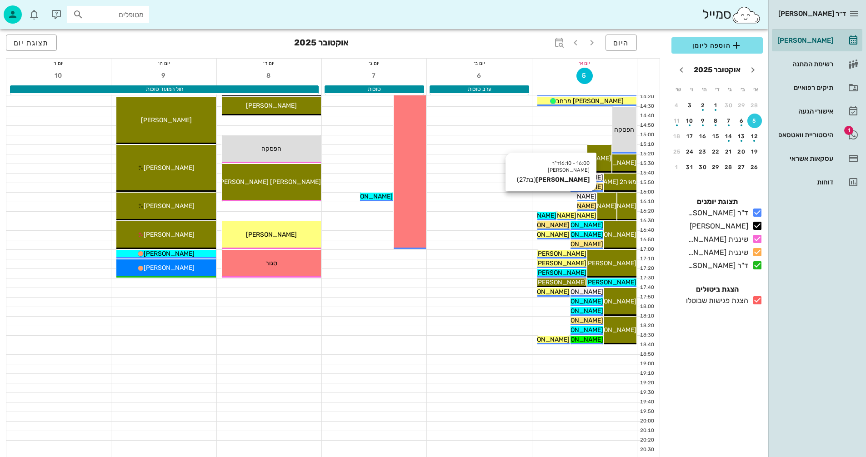
click at [584, 195] on span "[PERSON_NAME]" at bounding box center [570, 197] width 51 height 8
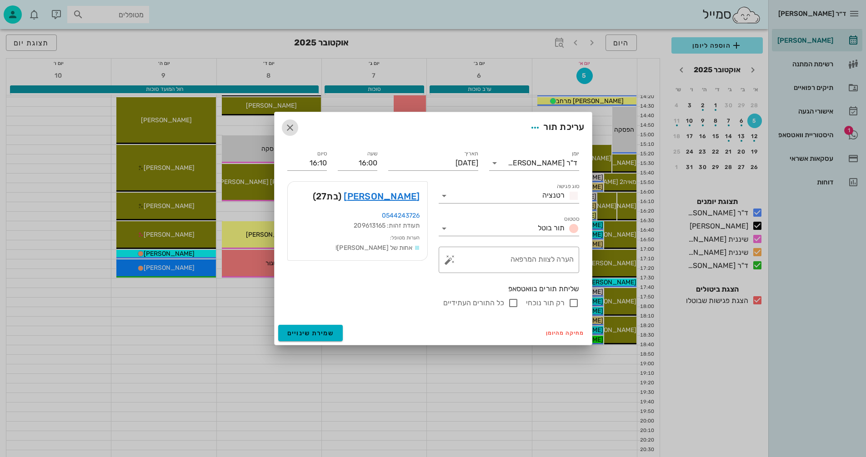
click at [290, 126] on icon "button" at bounding box center [289, 127] width 11 height 11
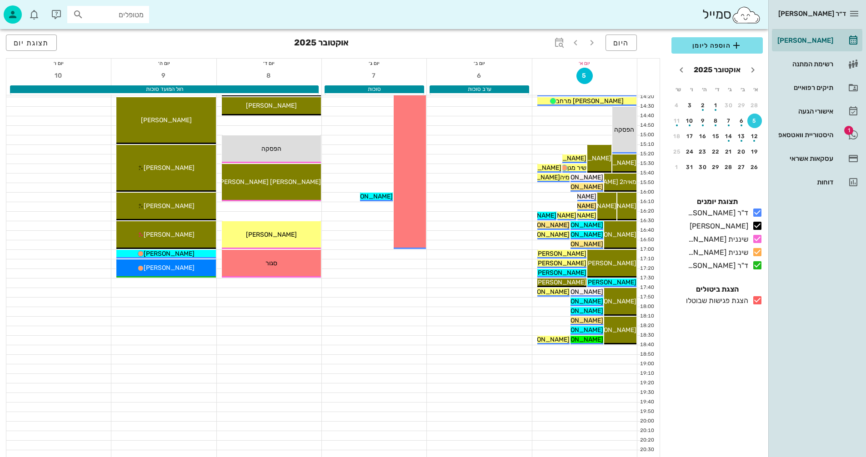
click at [757, 299] on icon at bounding box center [757, 300] width 11 height 11
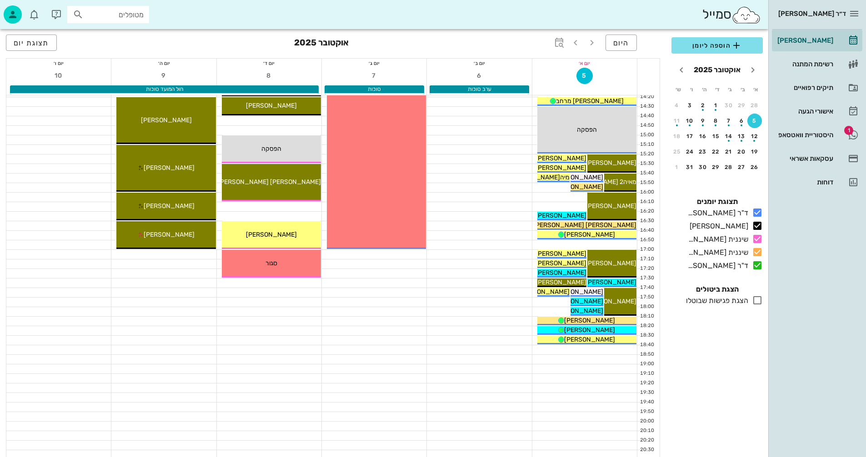
click at [757, 299] on icon at bounding box center [757, 300] width 11 height 11
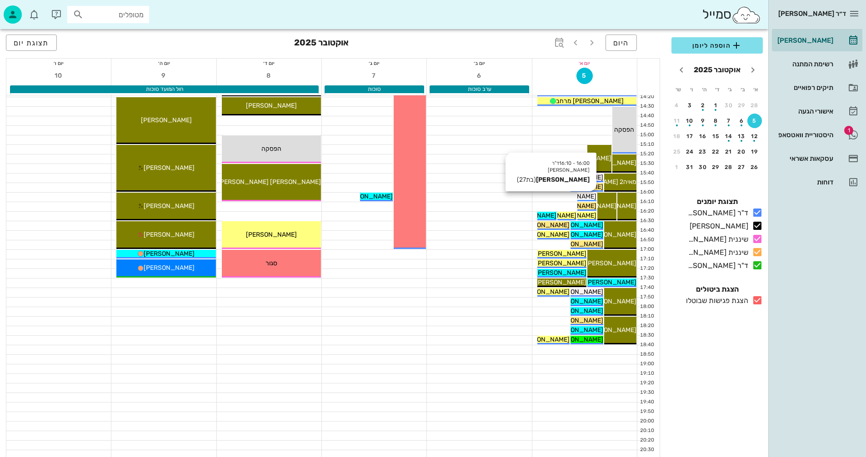
click at [583, 197] on span "[PERSON_NAME]" at bounding box center [570, 197] width 51 height 8
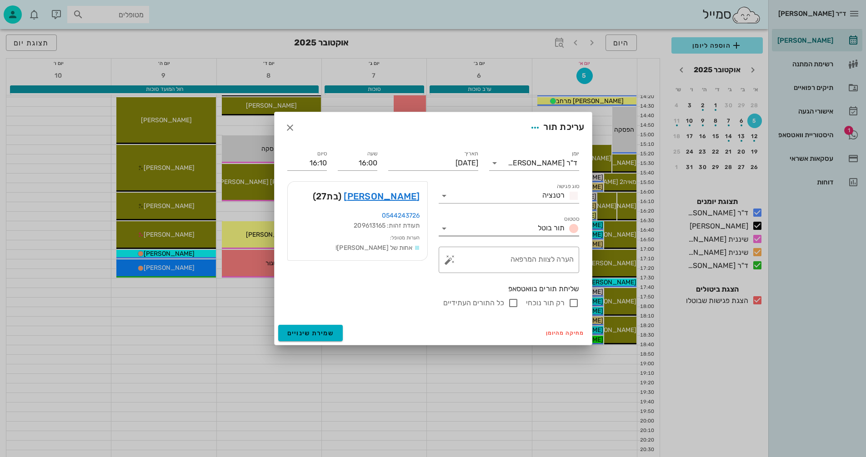
click at [444, 228] on icon at bounding box center [444, 228] width 11 height 11
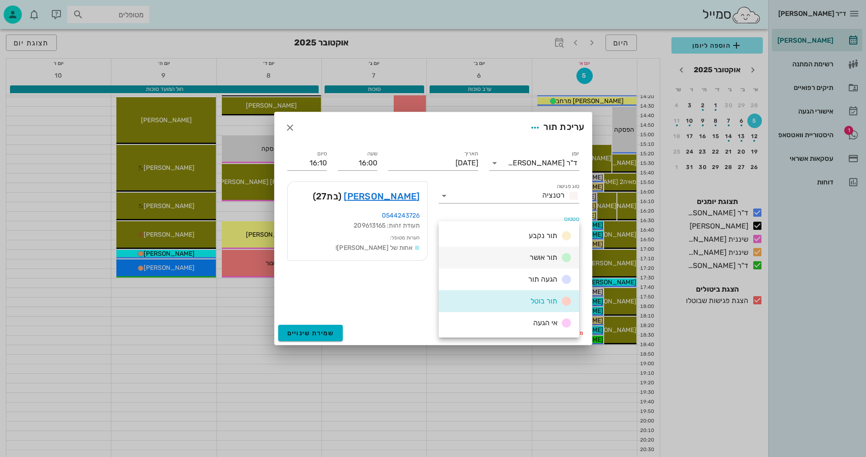
click at [538, 256] on span "תור אושר" at bounding box center [543, 257] width 28 height 9
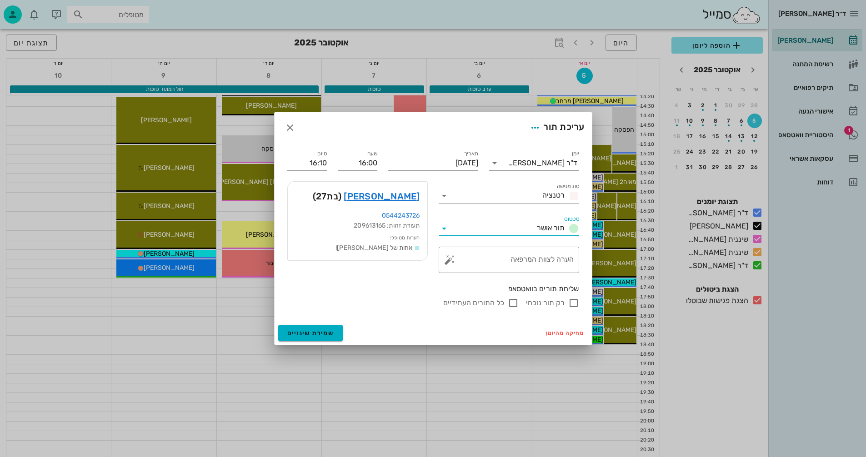
click at [574, 300] on input "רק תור נוכחי" at bounding box center [573, 303] width 11 height 11
checkbox input "false"
click at [295, 334] on span "שמירת שינויים" at bounding box center [310, 333] width 47 height 8
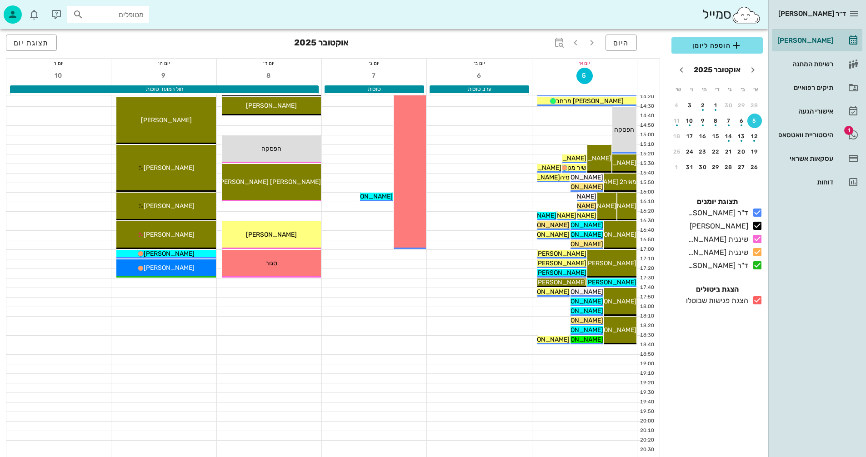
click at [757, 301] on icon at bounding box center [757, 300] width 11 height 11
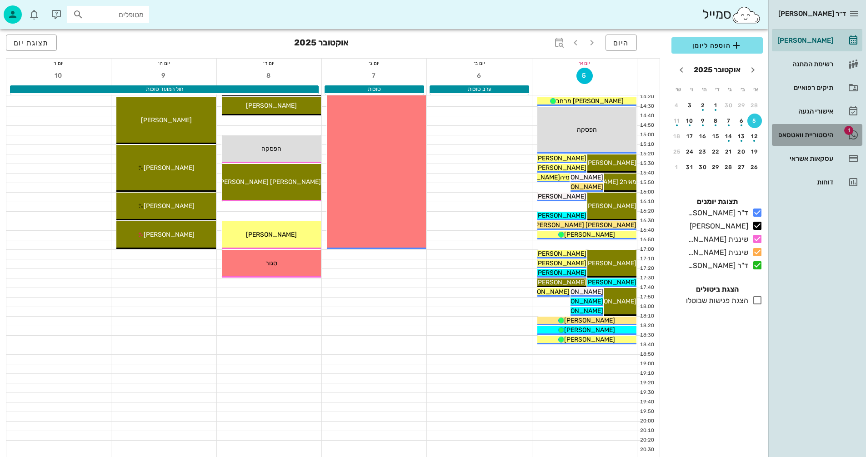
click at [788, 135] on div "היסטוריית וואטסאפ" at bounding box center [804, 134] width 58 height 7
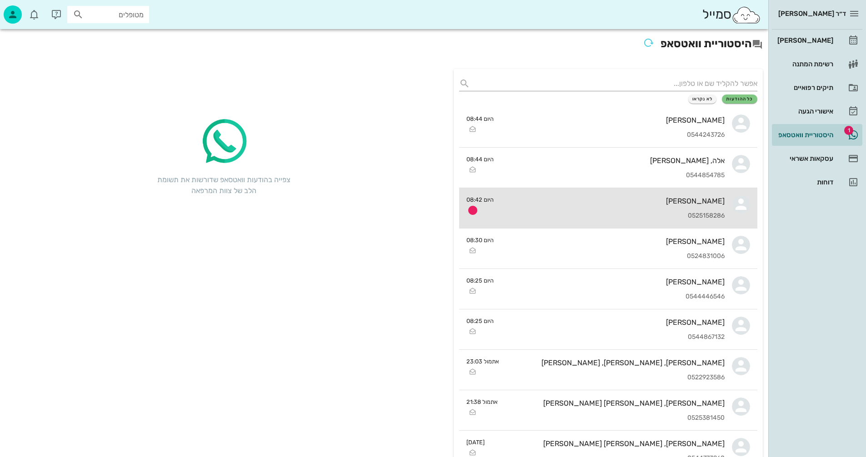
click at [591, 203] on div "[PERSON_NAME]" at bounding box center [613, 201] width 224 height 9
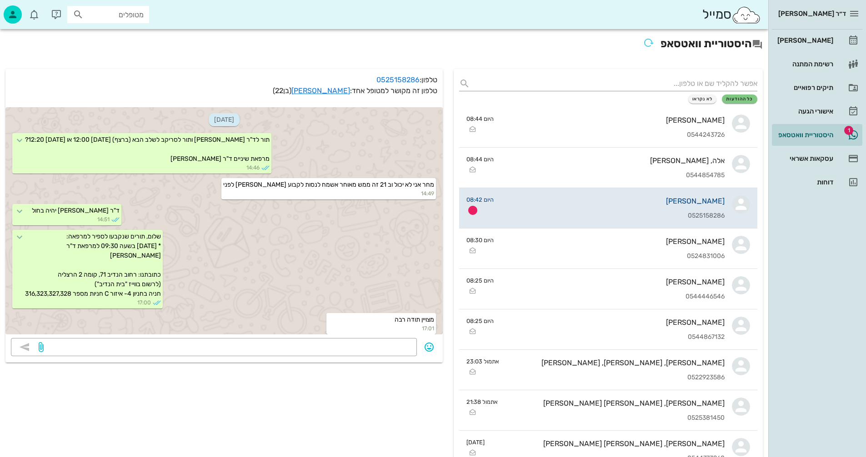
scroll to position [360, 0]
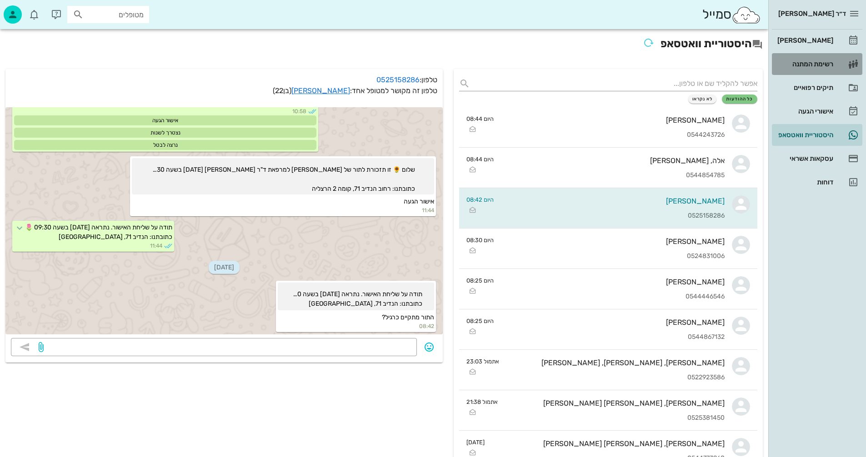
click at [802, 62] on div "רשימת המתנה" at bounding box center [804, 63] width 58 height 7
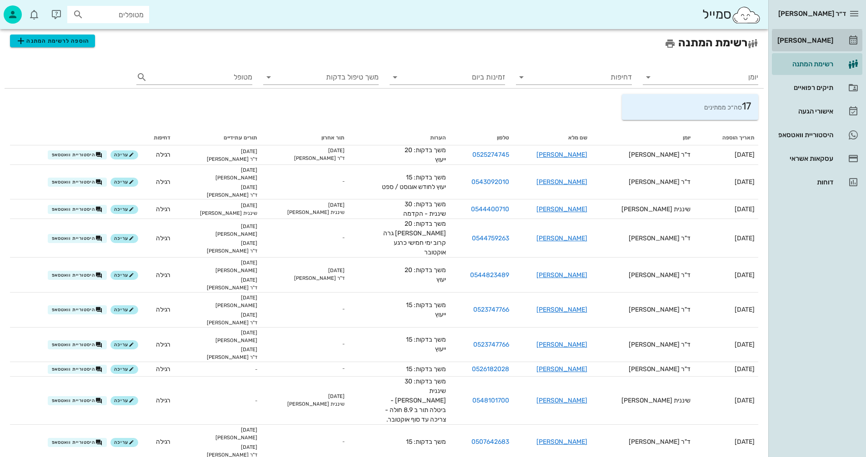
click at [812, 39] on div "[PERSON_NAME]" at bounding box center [804, 40] width 58 height 7
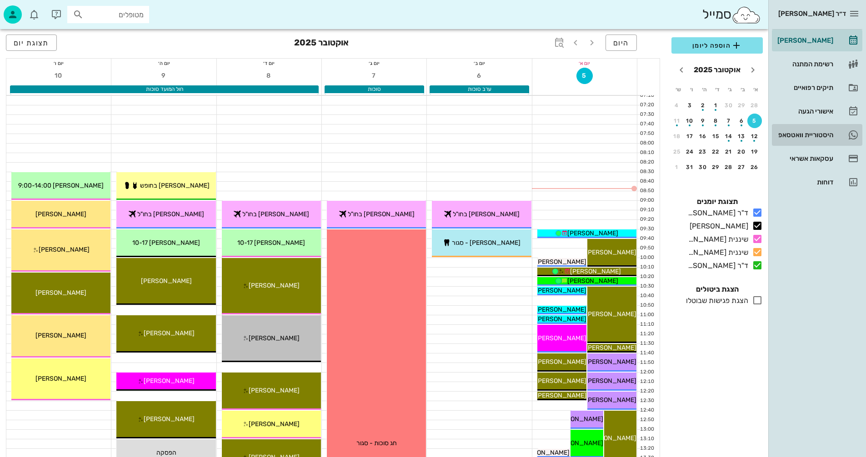
click at [789, 134] on div "היסטוריית וואטסאפ" at bounding box center [804, 134] width 58 height 7
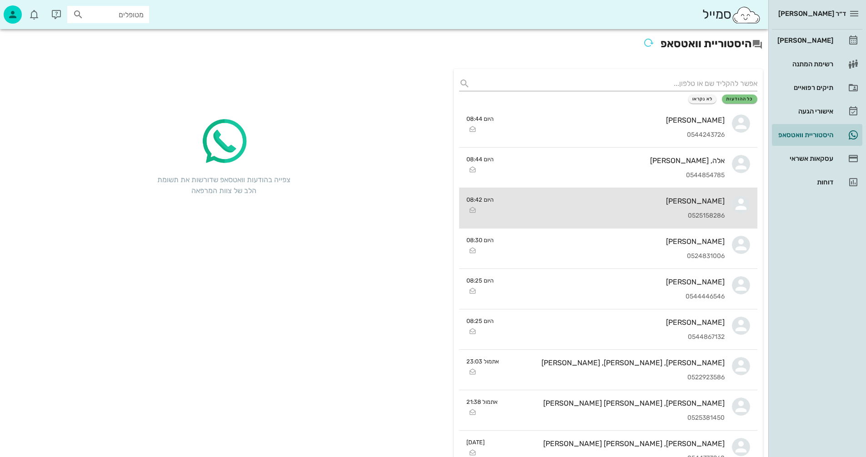
click at [574, 209] on div "[PERSON_NAME] 0525158286" at bounding box center [613, 208] width 224 height 40
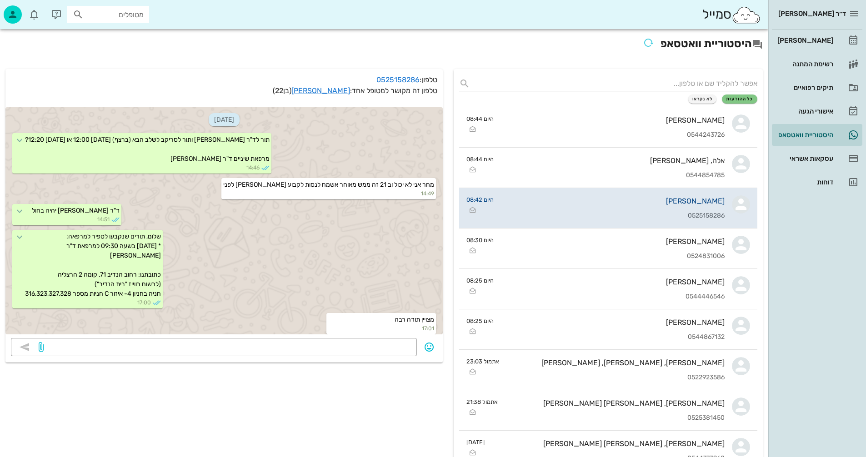
scroll to position [360, 0]
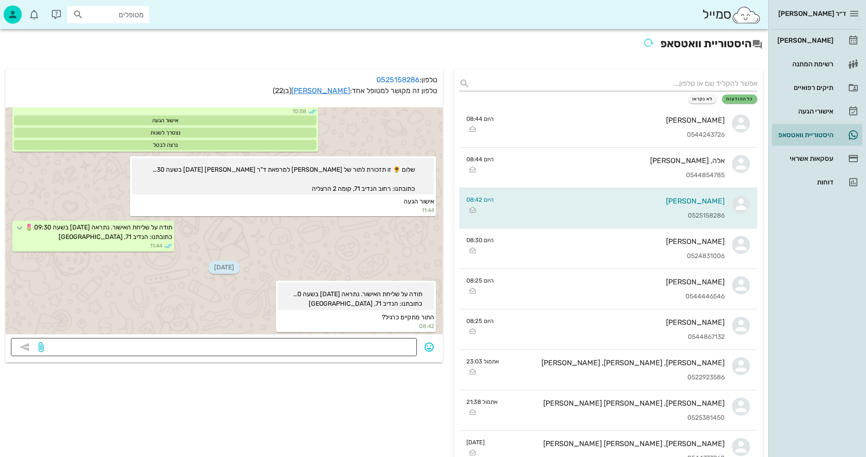
click at [374, 349] on textarea at bounding box center [228, 348] width 366 height 15
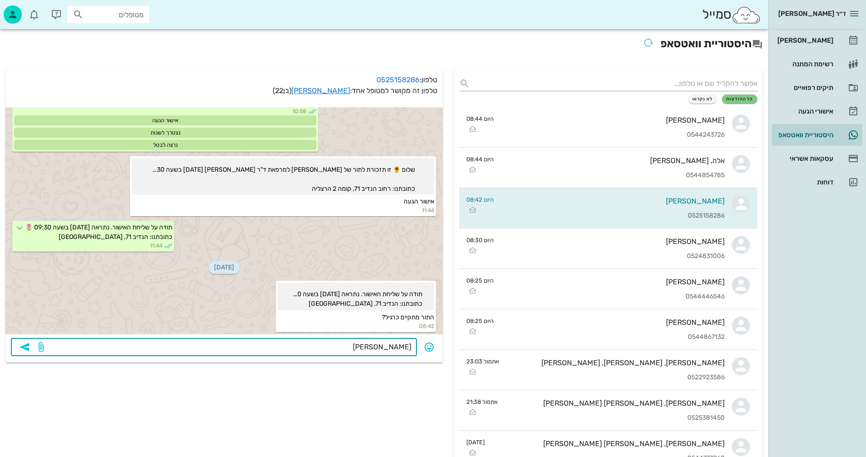
type textarea "ברור"
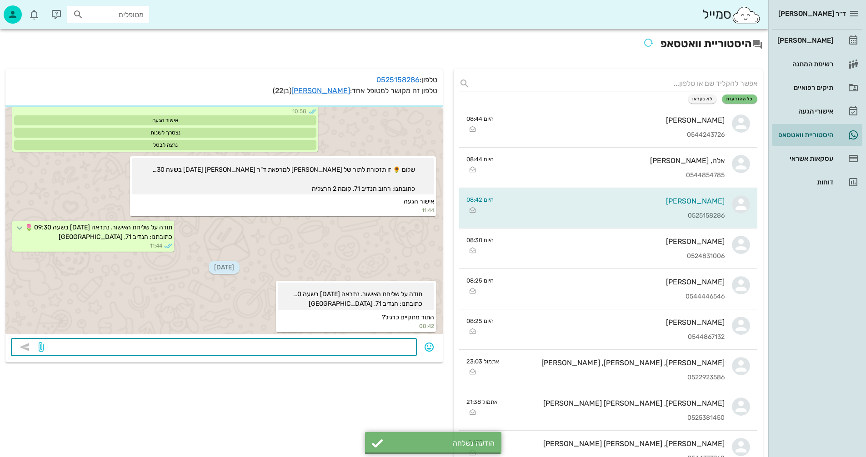
scroll to position [386, 0]
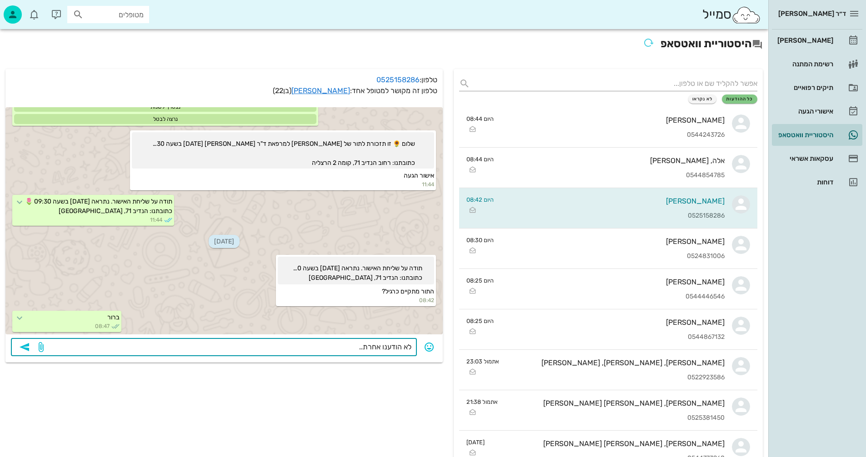
type textarea "לא הודענו אחרת..."
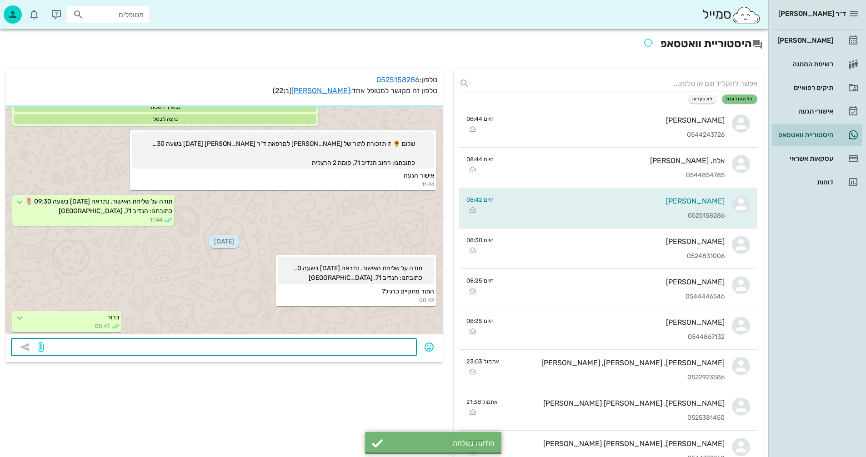
scroll to position [412, 0]
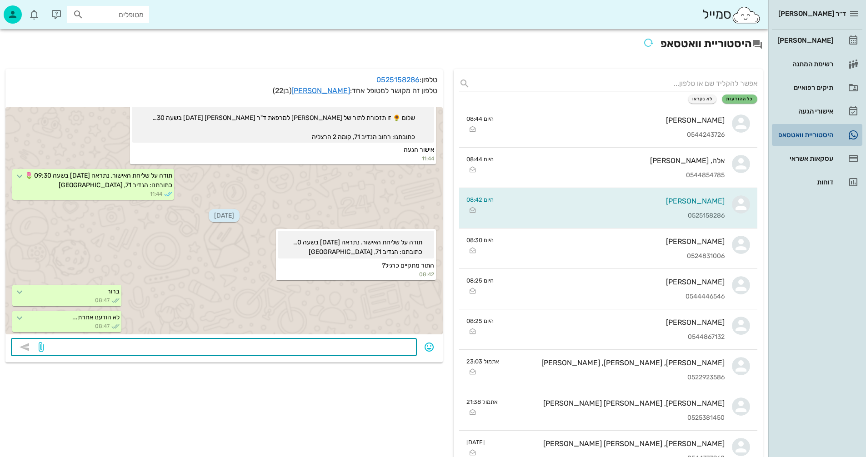
click at [787, 132] on div "היסטוריית וואטסאפ" at bounding box center [804, 134] width 58 height 7
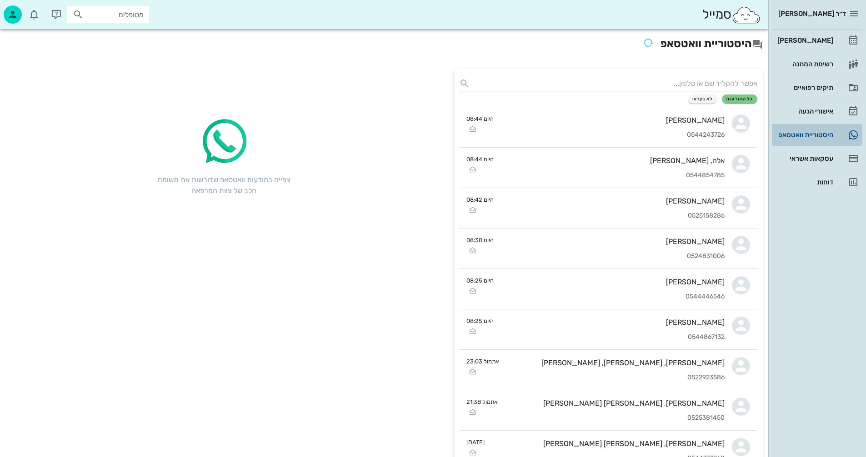
click at [787, 132] on div "היסטוריית וואטסאפ" at bounding box center [804, 134] width 58 height 7
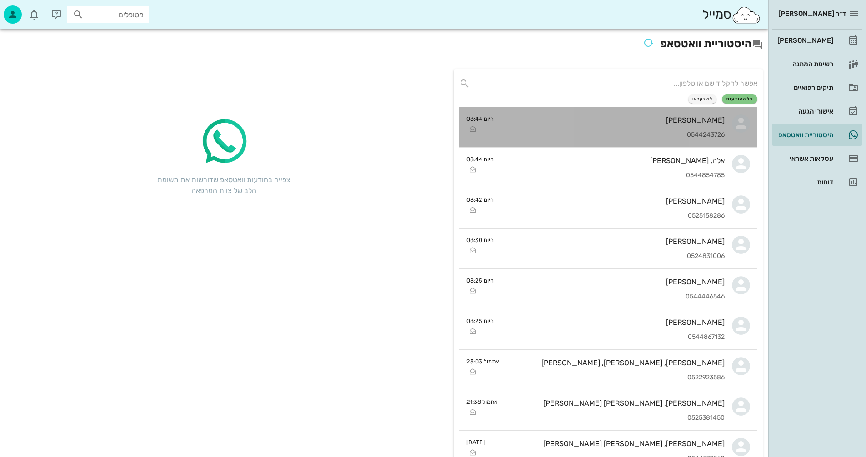
click at [543, 121] on div "[PERSON_NAME]" at bounding box center [613, 120] width 224 height 9
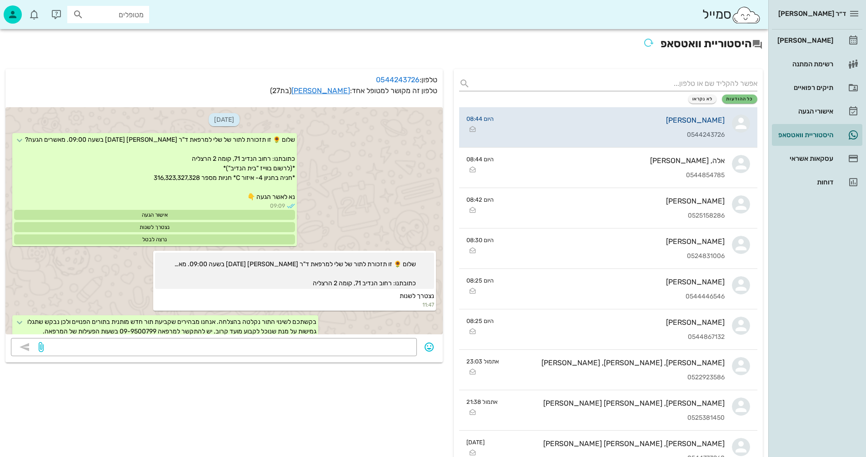
scroll to position [647, 0]
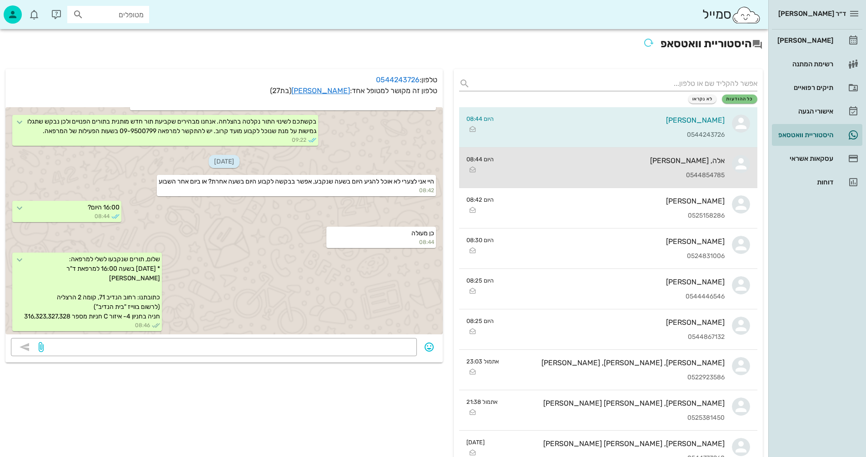
click at [502, 174] on div "0544854785" at bounding box center [613, 176] width 224 height 8
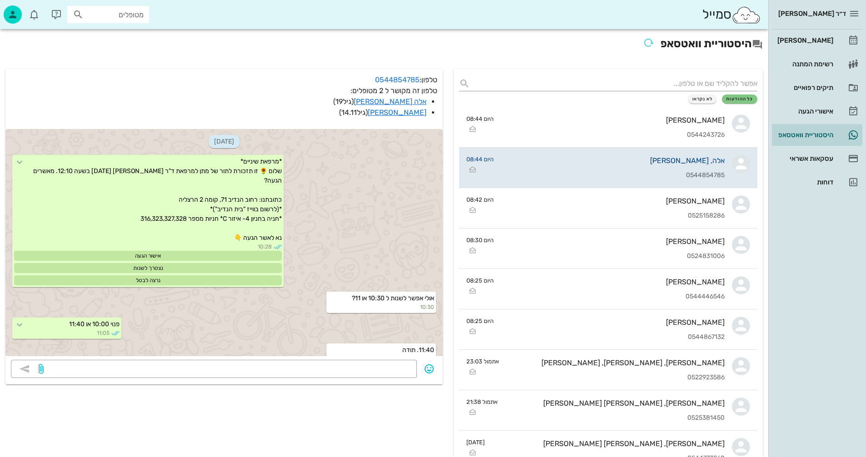
scroll to position [707, 0]
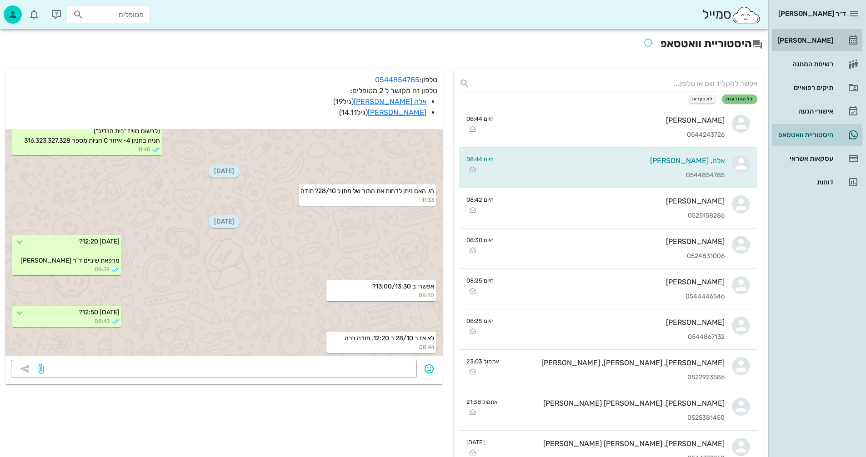
click at [806, 40] on div "[PERSON_NAME]" at bounding box center [804, 40] width 58 height 7
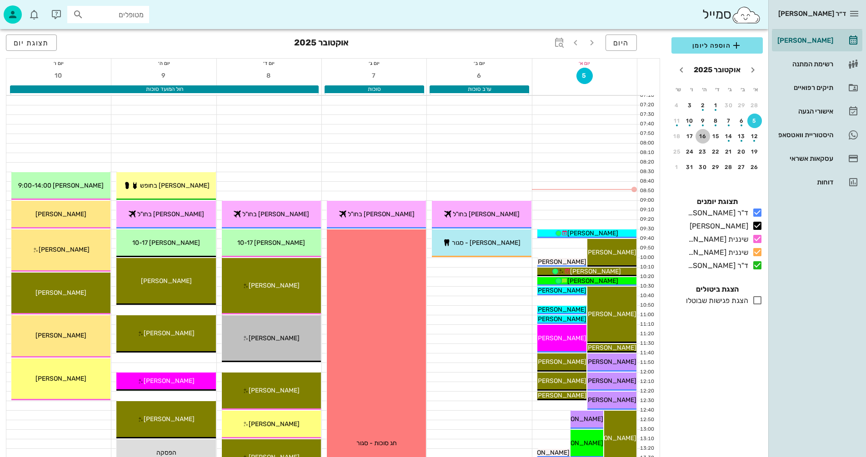
click at [703, 136] on div "16" at bounding box center [702, 136] width 15 height 6
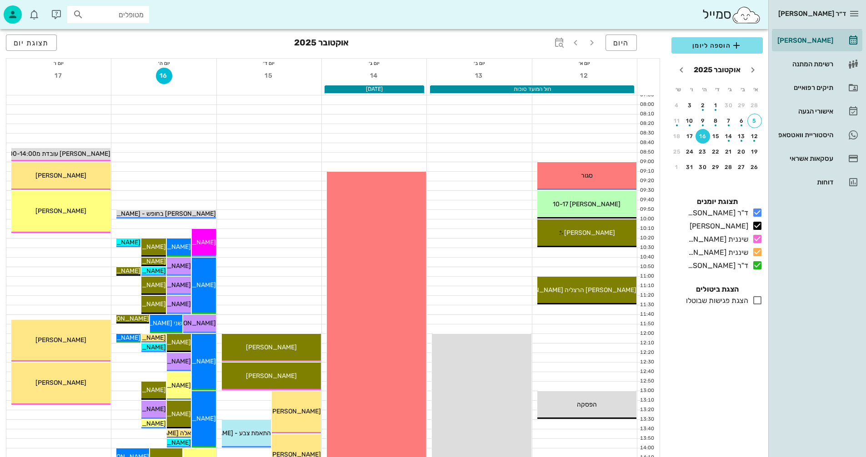
scroll to position [91, 0]
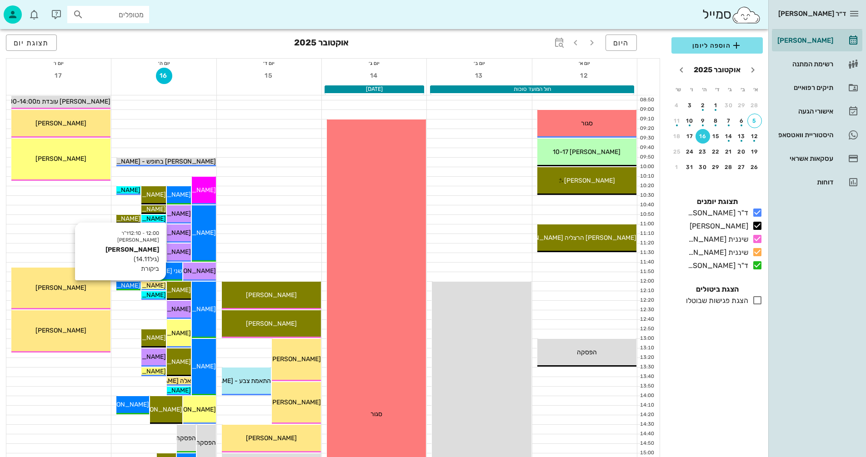
click at [158, 282] on span "[PERSON_NAME]" at bounding box center [140, 286] width 51 height 8
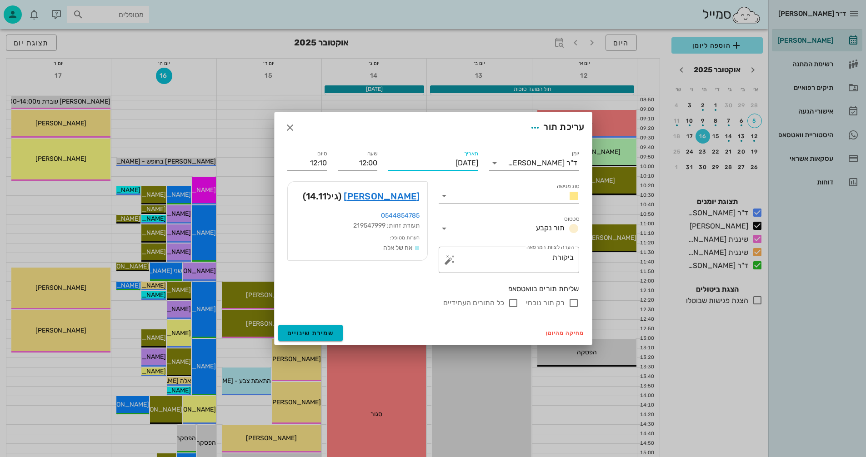
click at [409, 161] on input "[DATE]" at bounding box center [433, 163] width 90 height 15
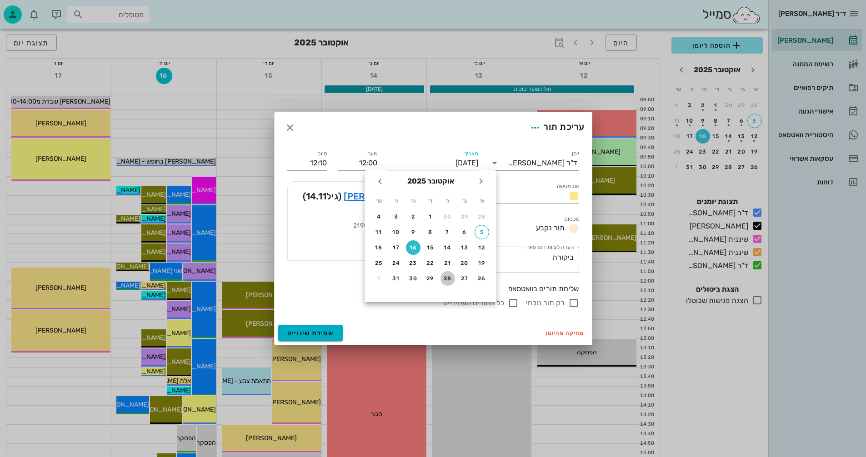
click at [445, 275] on div "28" at bounding box center [447, 278] width 15 height 6
type input "[DATE]"
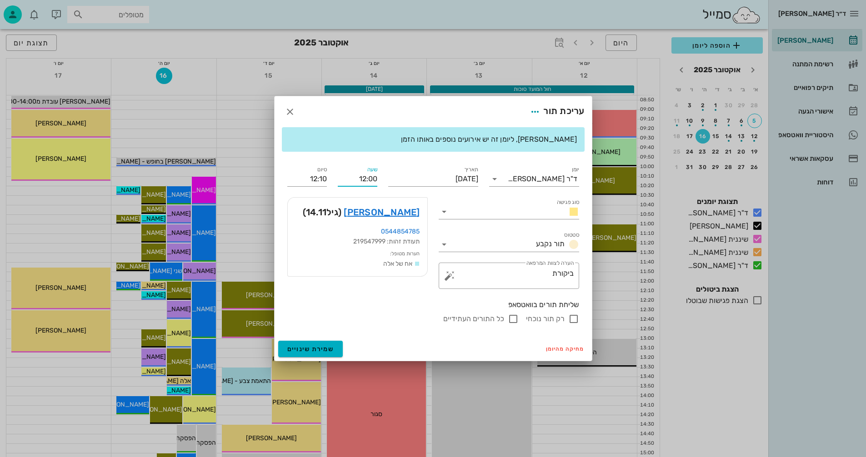
click at [372, 177] on input "12:00" at bounding box center [358, 179] width 40 height 15
type input "12:20"
type input "12:30"
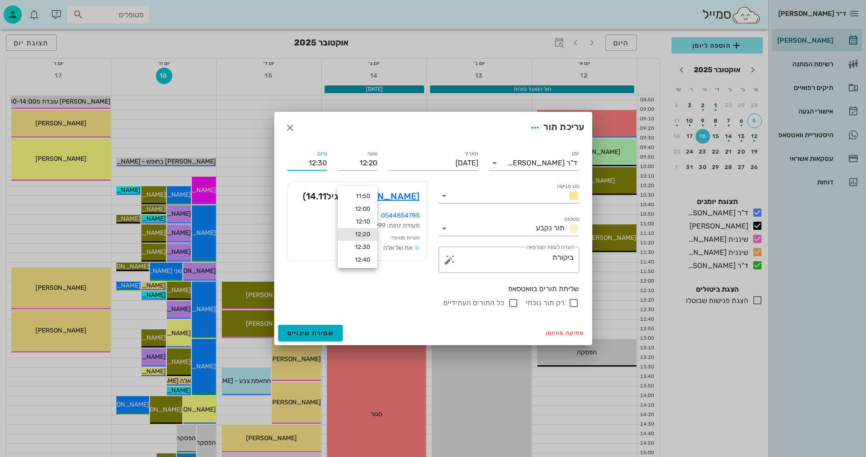
click at [306, 179] on div "יומן ד"ר [PERSON_NAME] סוג פגישה סטטוס תור נקבע תאריך [DATE] שעה 12:20 סיום 12:…" at bounding box center [433, 228] width 303 height 171
click at [572, 302] on input "רק תור נוכחי" at bounding box center [573, 303] width 11 height 11
checkbox input "false"
click at [299, 332] on span "שמירת שינויים" at bounding box center [310, 333] width 47 height 8
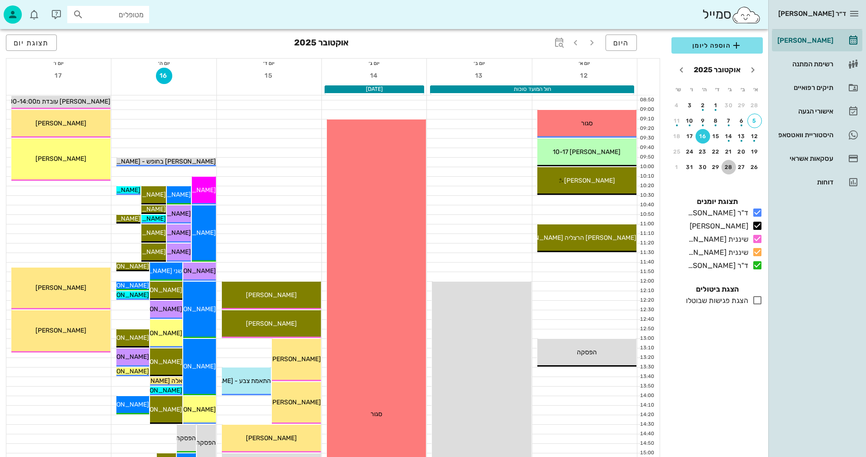
click at [728, 167] on div "28" at bounding box center [728, 167] width 15 height 6
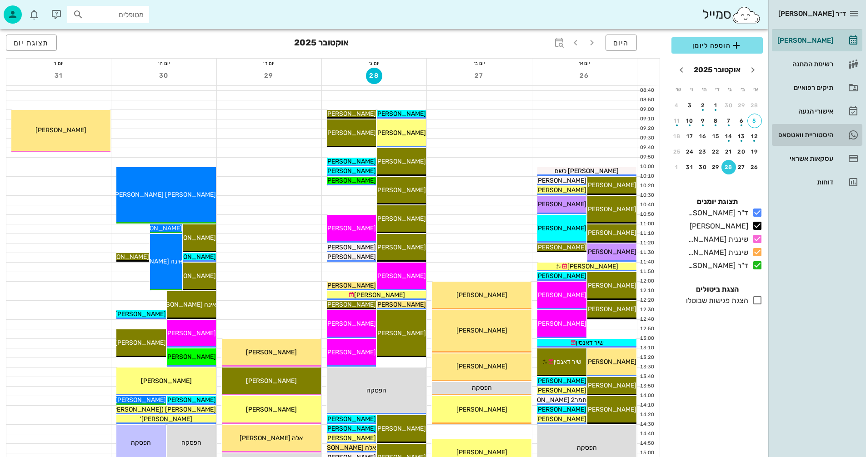
click at [790, 134] on div "היסטוריית וואטסאפ" at bounding box center [804, 134] width 58 height 7
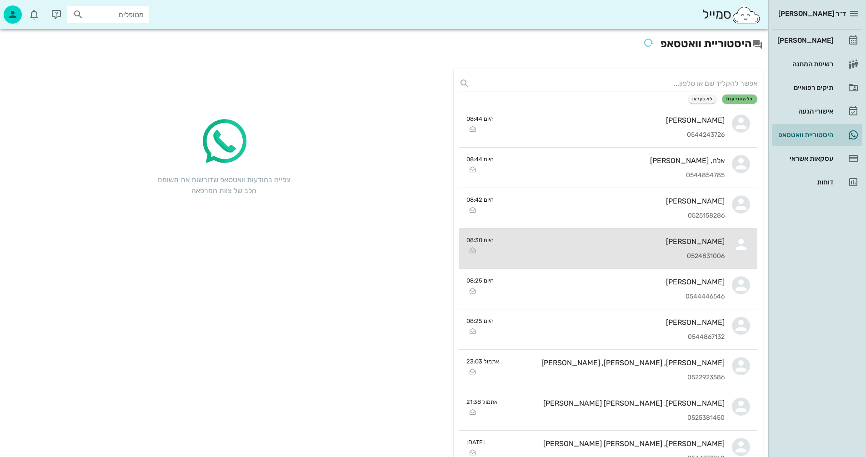
click at [583, 253] on div "0524831006" at bounding box center [613, 257] width 224 height 8
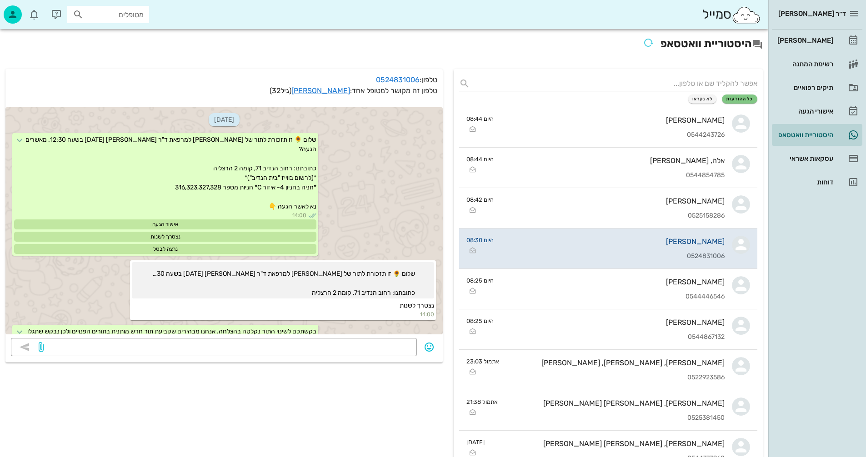
scroll to position [1514, 0]
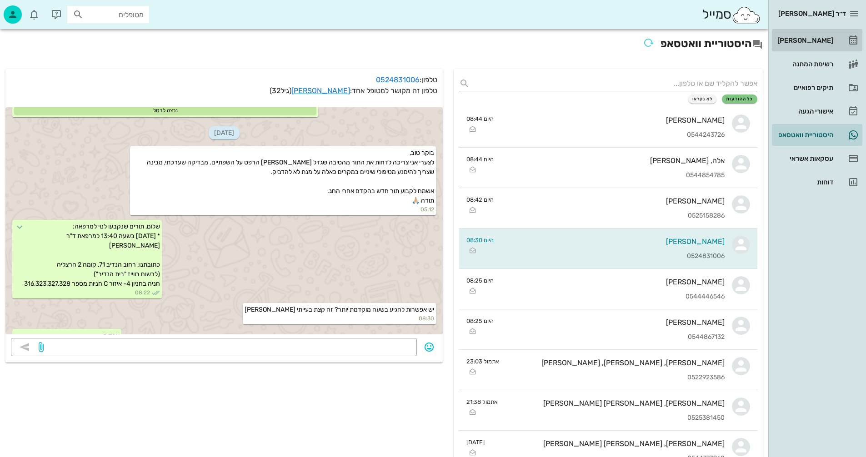
click at [809, 40] on div "[PERSON_NAME]" at bounding box center [804, 40] width 58 height 7
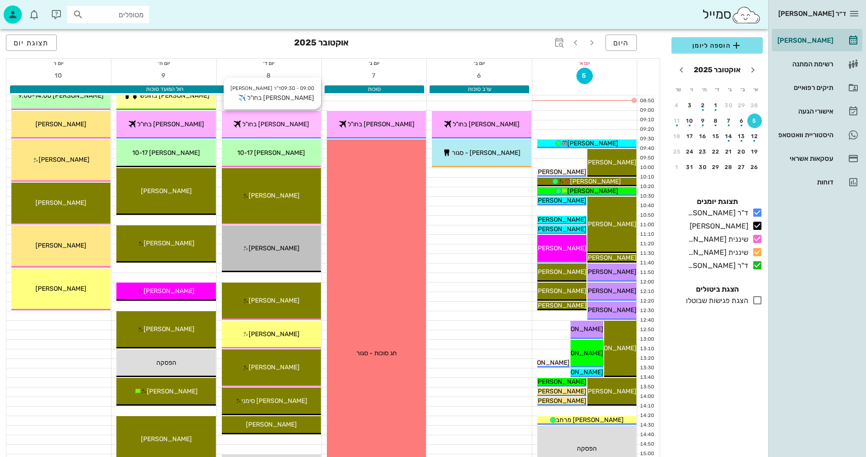
scroll to position [91, 0]
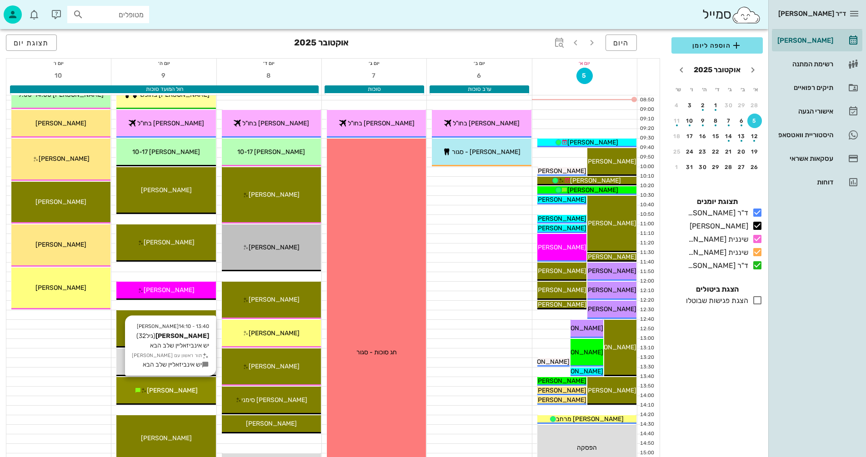
click at [180, 390] on span "[PERSON_NAME]" at bounding box center [172, 391] width 51 height 8
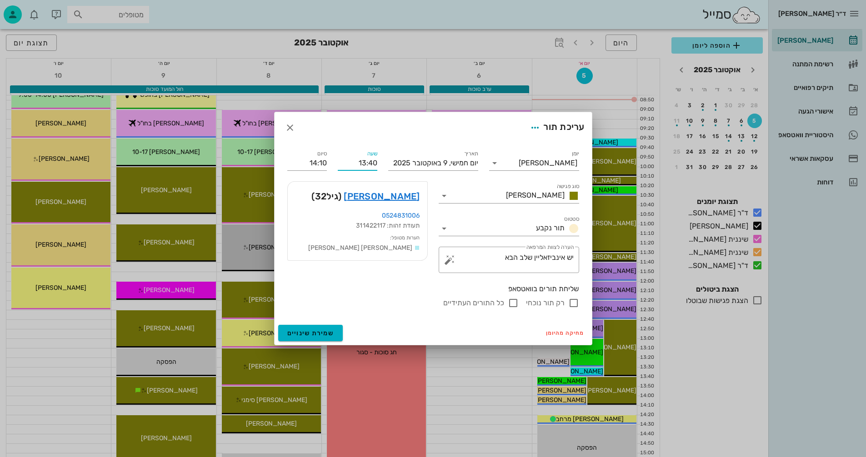
drag, startPoint x: 355, startPoint y: 163, endPoint x: 387, endPoint y: 164, distance: 32.3
click at [387, 164] on div "יומן יומן מרפאה סוג פגישה [PERSON_NAME] סטטוס תור נקבע תאריך [DATE] שעה 13:40 ס…" at bounding box center [433, 228] width 303 height 171
type input "11:40"
type input "12:10"
click at [306, 164] on div "סיום 12:10" at bounding box center [307, 159] width 50 height 33
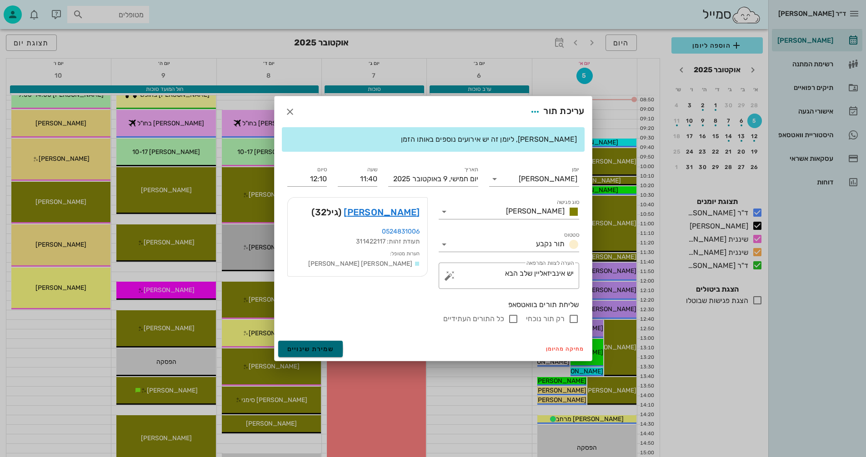
click at [303, 352] on span "שמירת שינויים" at bounding box center [310, 349] width 47 height 8
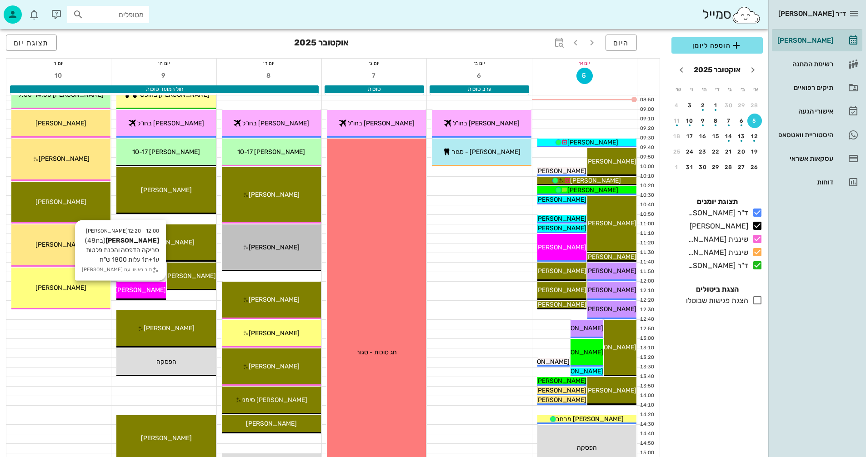
click at [143, 289] on span "[PERSON_NAME]" at bounding box center [140, 290] width 51 height 8
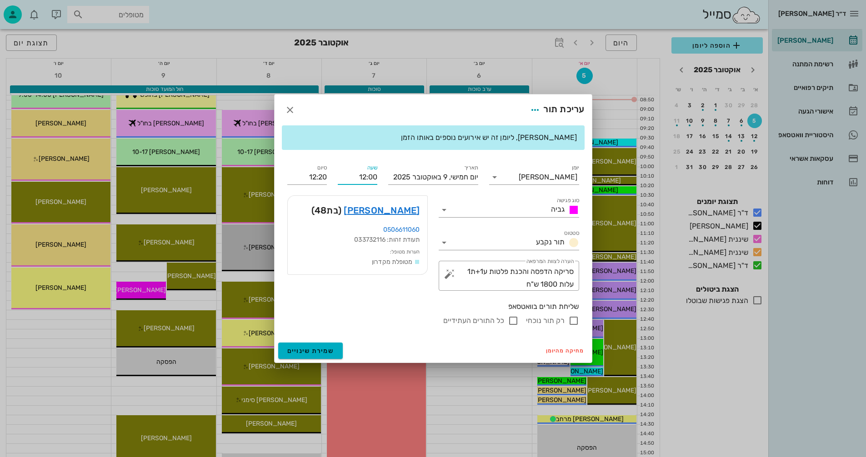
click at [370, 178] on input "12:00" at bounding box center [358, 177] width 40 height 15
type input "12:10"
type input "12:30"
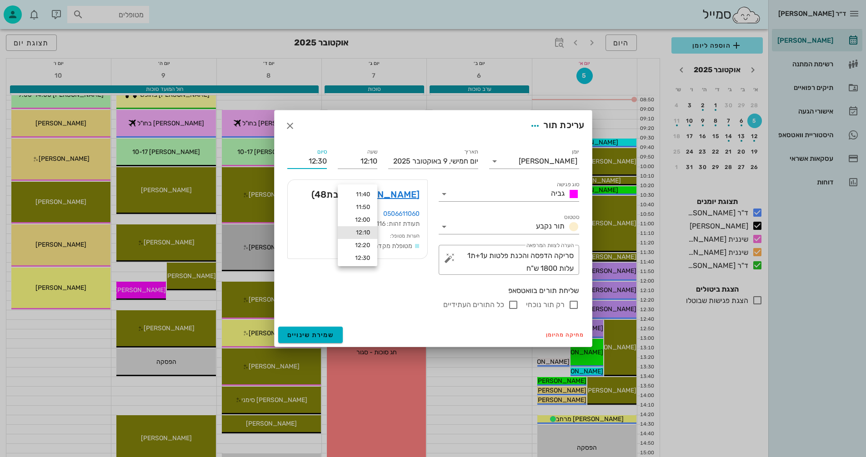
click at [301, 178] on div "יומן יומן מרפאה סוג פגישה גביה סטטוס תור נקבע תאריך [DATE] שעה 12:10 סיום 12:30…" at bounding box center [433, 228] width 303 height 174
click at [323, 333] on span "שמירת שינויים" at bounding box center [310, 335] width 47 height 8
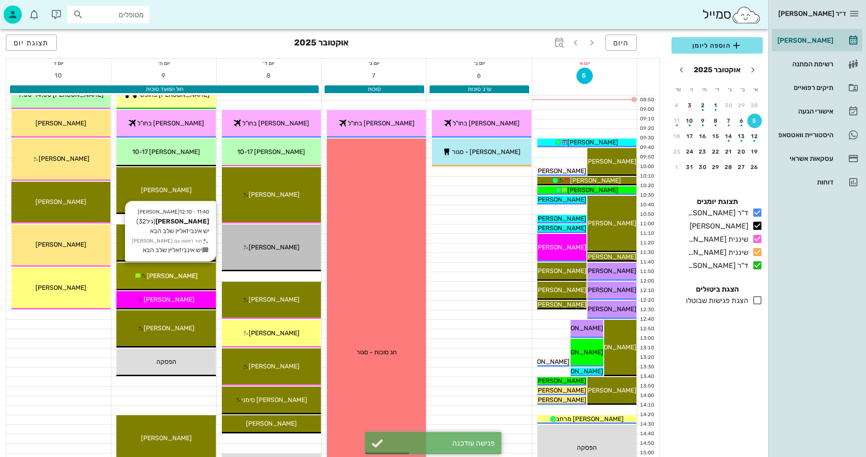
click at [185, 275] on div "[PERSON_NAME]" at bounding box center [165, 276] width 99 height 10
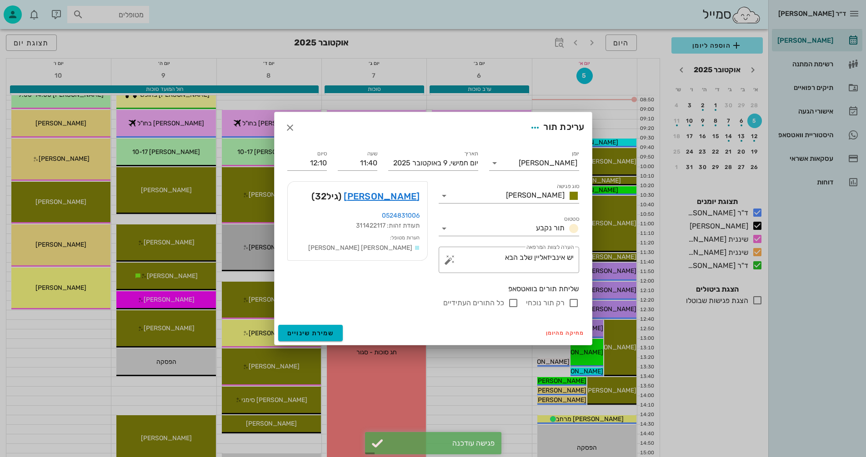
click at [574, 303] on input "רק תור נוכחי" at bounding box center [573, 303] width 11 height 11
checkbox input "false"
click at [311, 335] on span "שמירת שינויים" at bounding box center [310, 333] width 47 height 8
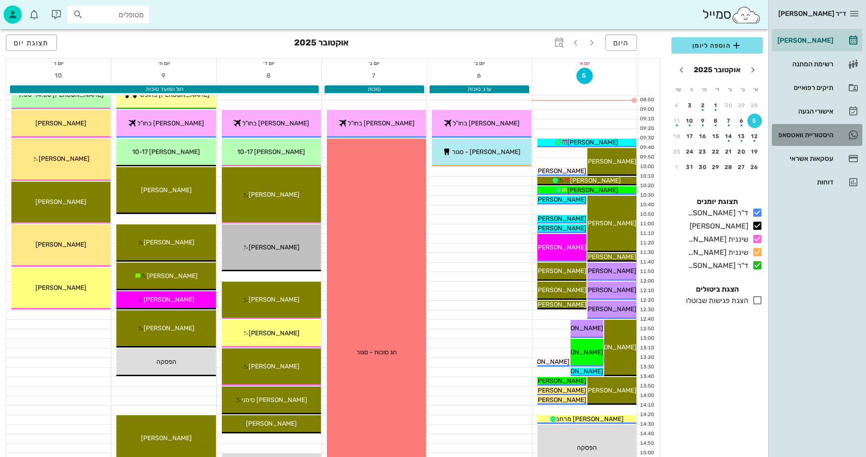
click at [789, 135] on div "היסטוריית וואטסאפ" at bounding box center [804, 134] width 58 height 7
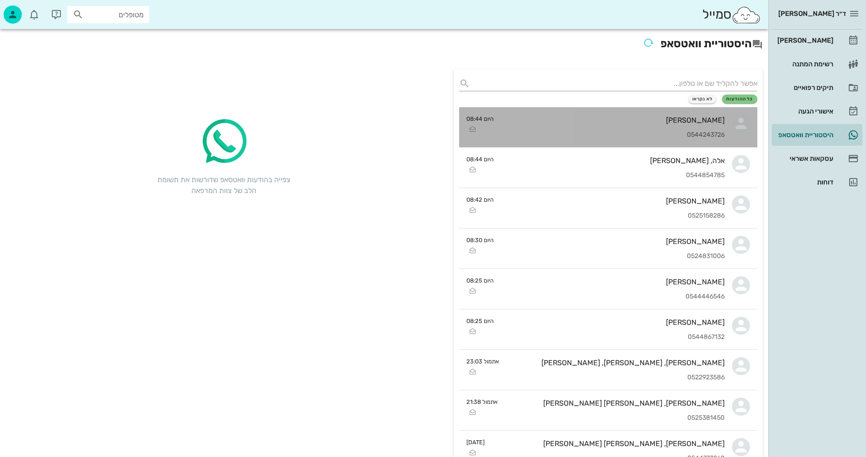
click at [563, 125] on div "[PERSON_NAME] 0544243726" at bounding box center [613, 127] width 224 height 40
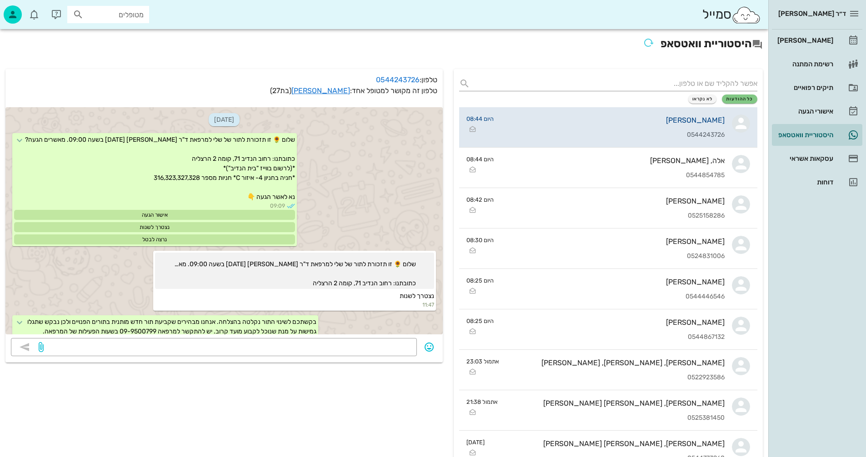
scroll to position [647, 0]
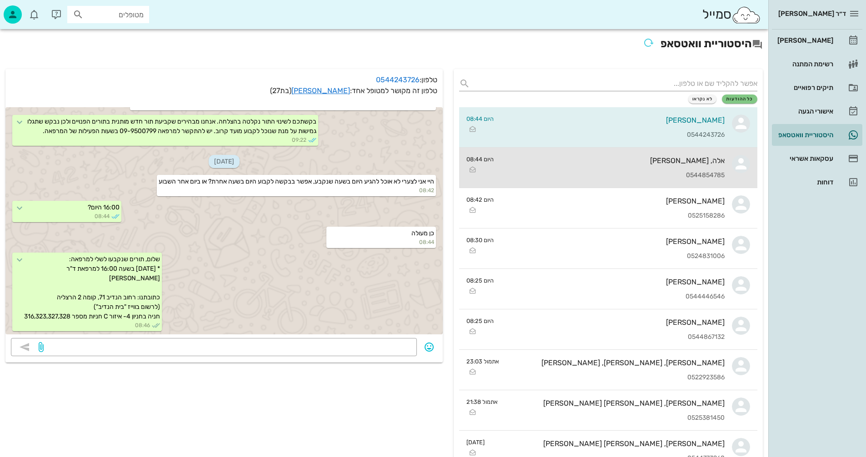
click at [531, 167] on div "אלה, [PERSON_NAME] 0544854785" at bounding box center [613, 168] width 224 height 40
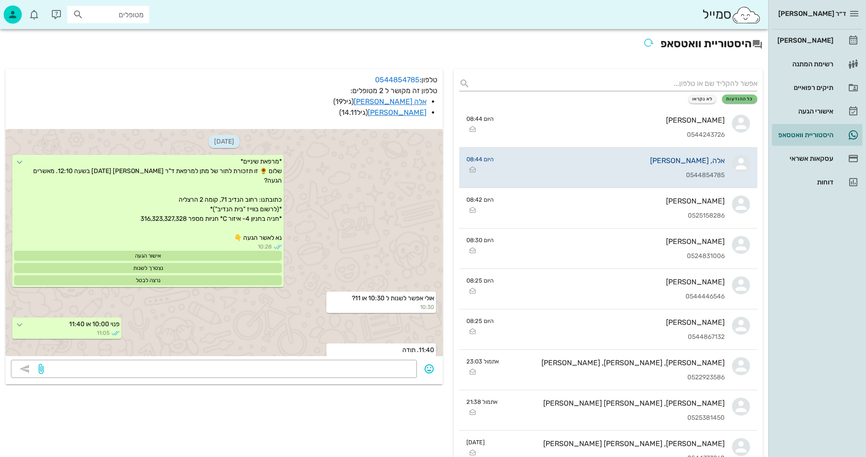
scroll to position [790, 0]
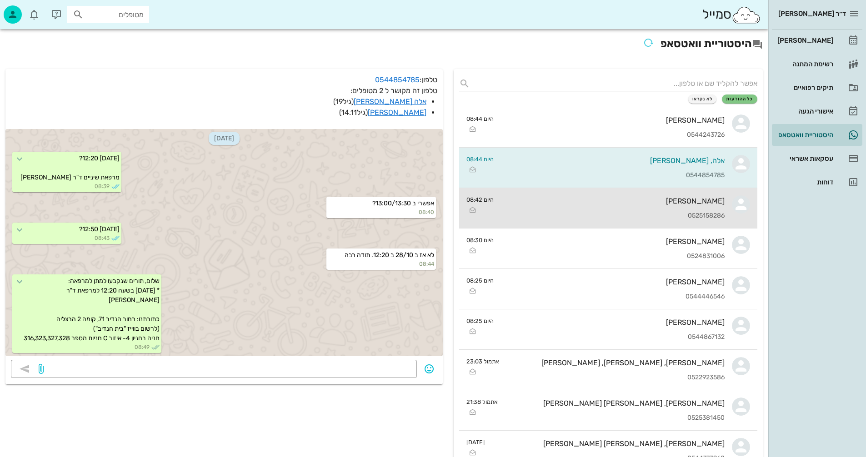
click at [583, 219] on div "0525158286" at bounding box center [613, 216] width 224 height 8
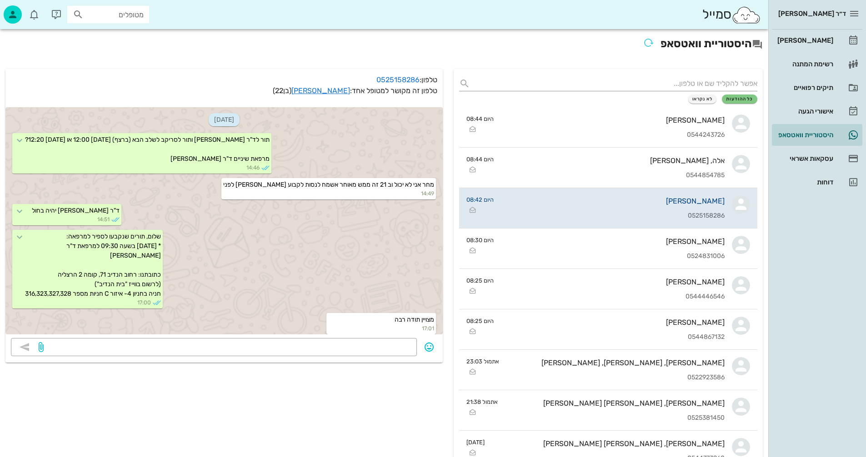
scroll to position [412, 0]
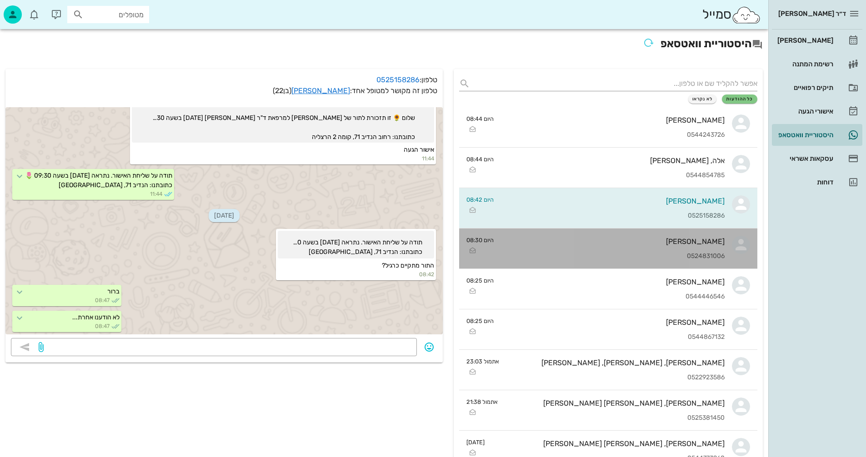
click at [601, 251] on div "[PERSON_NAME] 0524831006" at bounding box center [613, 249] width 224 height 40
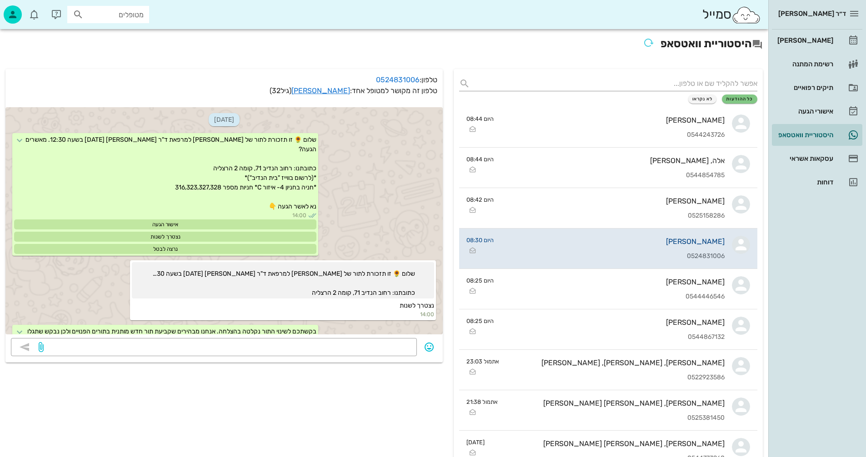
scroll to position [1597, 0]
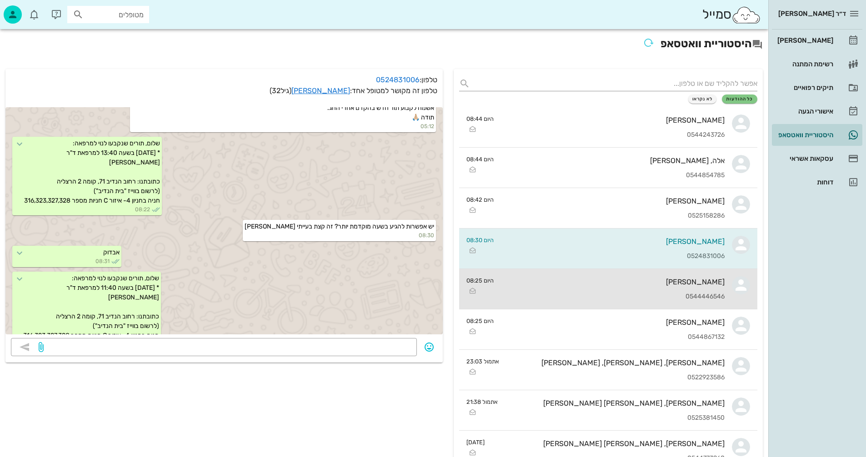
click at [566, 291] on div "[PERSON_NAME] 0544446546" at bounding box center [613, 289] width 224 height 40
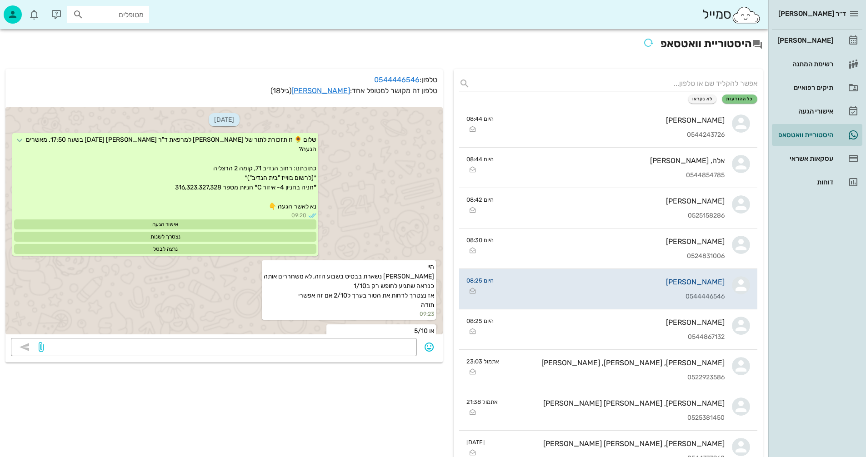
scroll to position [699, 0]
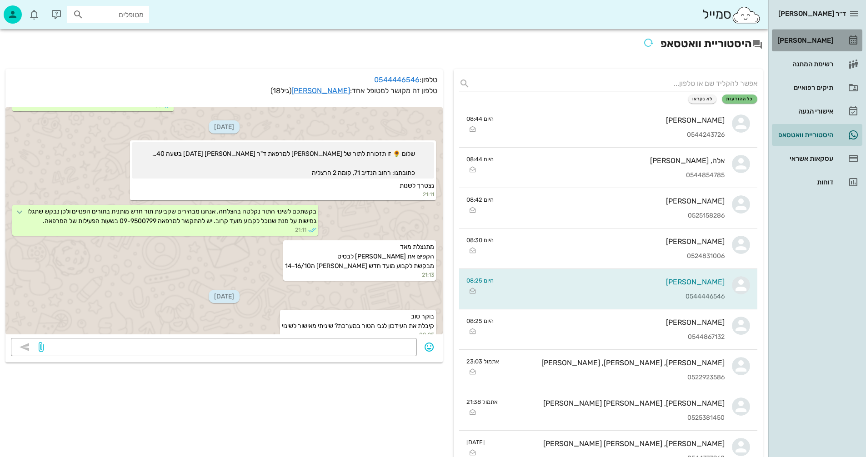
click at [804, 40] on div "[PERSON_NAME]" at bounding box center [804, 40] width 58 height 7
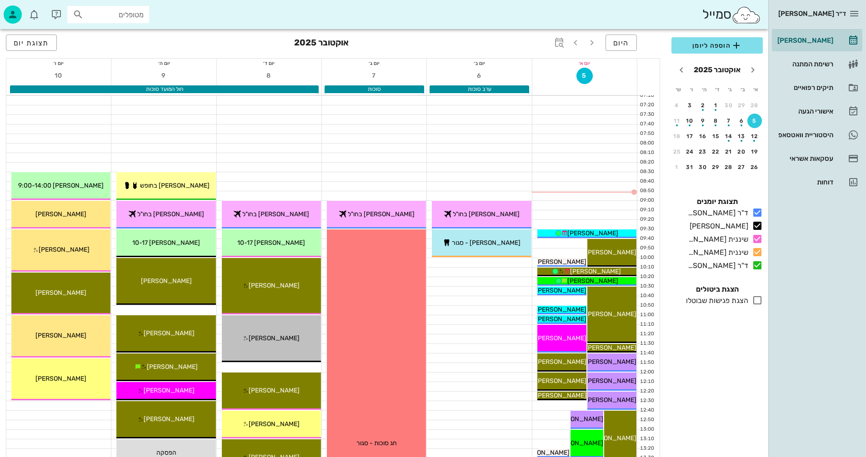
click at [755, 299] on icon at bounding box center [757, 300] width 11 height 11
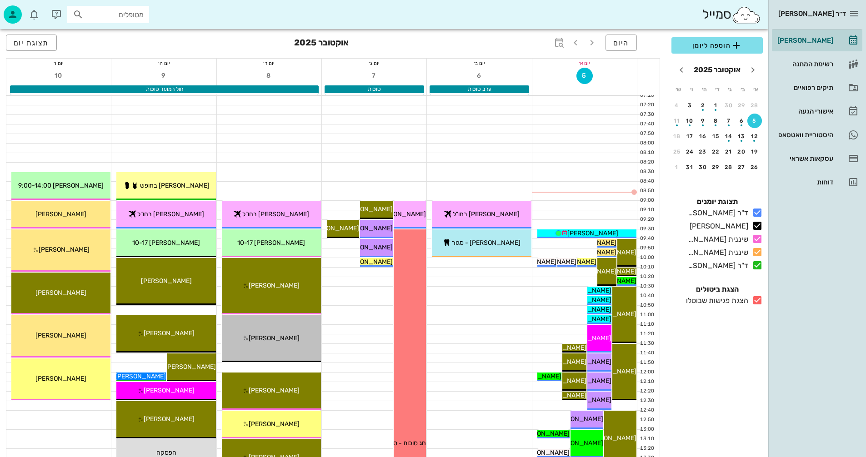
click at [756, 299] on icon at bounding box center [757, 300] width 11 height 11
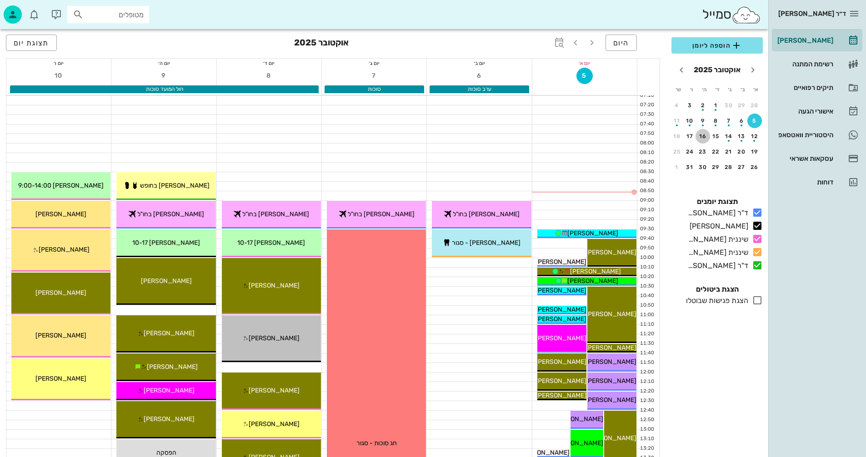
click at [701, 136] on div "16" at bounding box center [702, 136] width 15 height 6
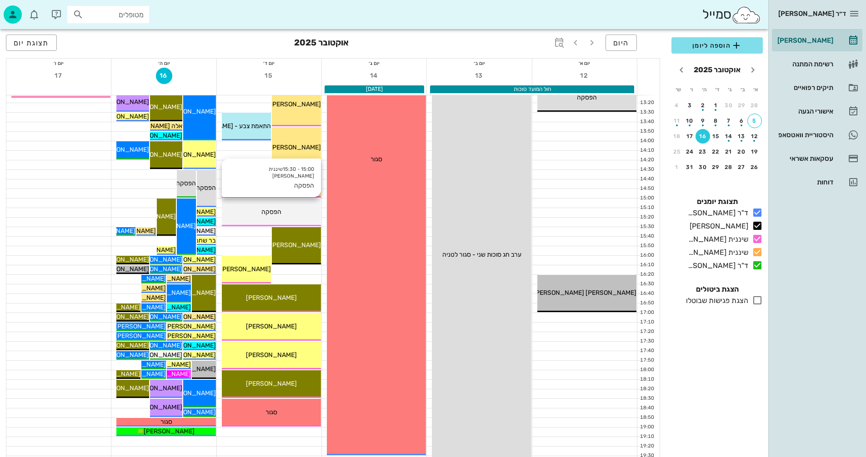
scroll to position [339, 0]
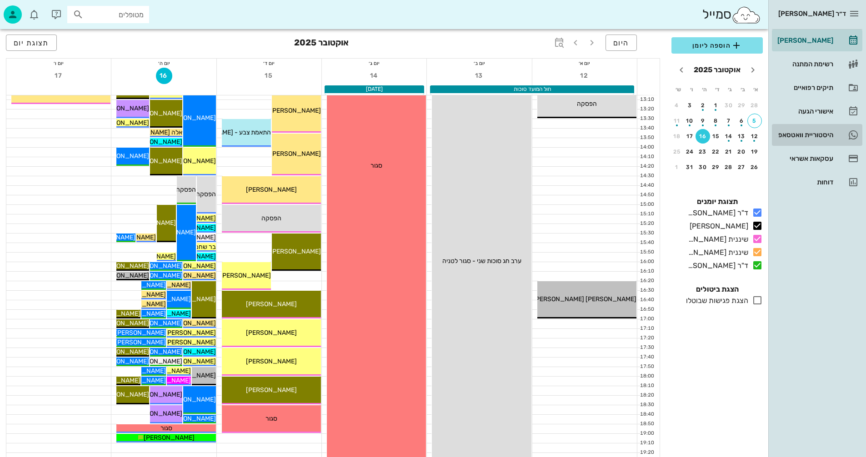
click at [794, 135] on div "היסטוריית וואטסאפ" at bounding box center [804, 134] width 58 height 7
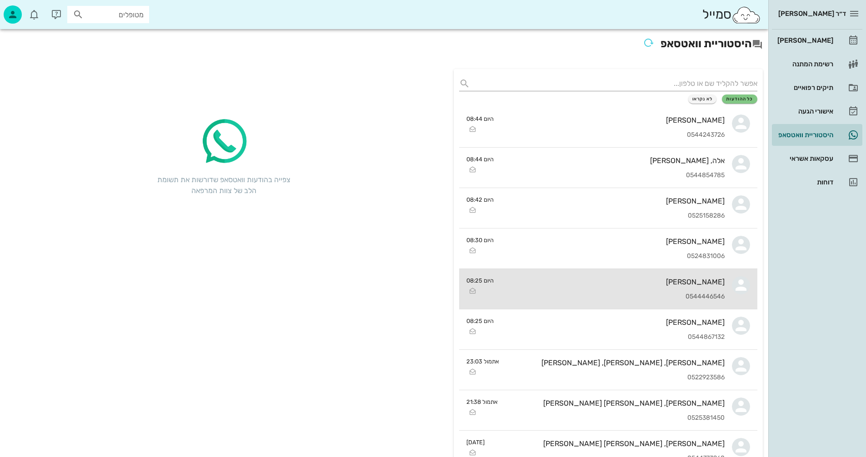
click at [564, 287] on div "[PERSON_NAME] 0544446546" at bounding box center [613, 289] width 224 height 40
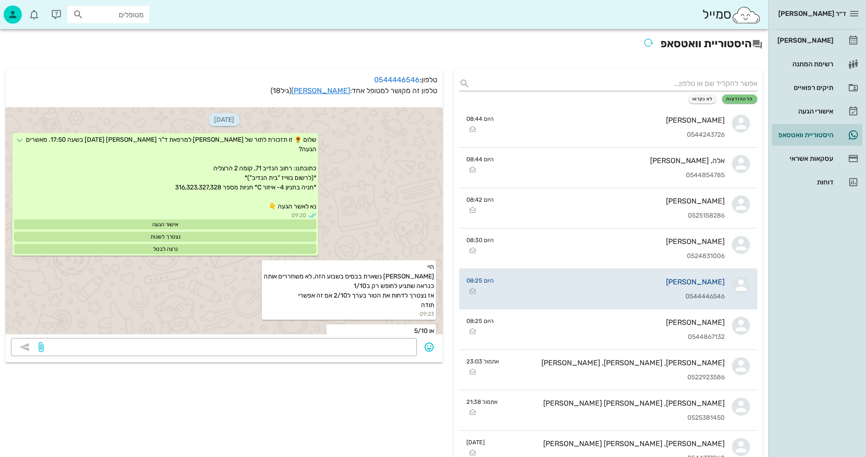
scroll to position [699, 0]
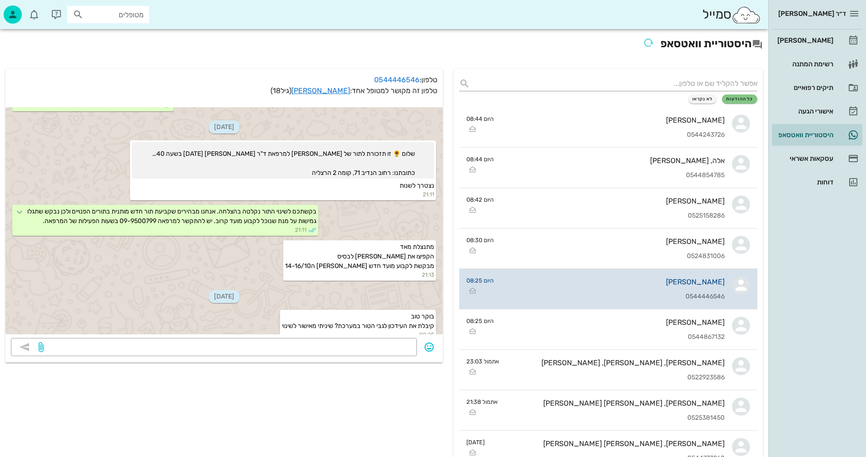
click at [646, 285] on div "[PERSON_NAME]" at bounding box center [613, 282] width 224 height 9
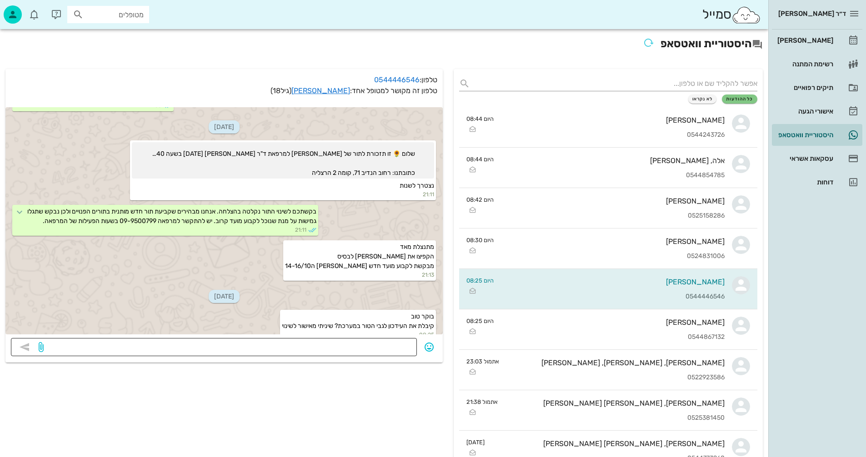
click at [366, 346] on textarea at bounding box center [228, 348] width 366 height 15
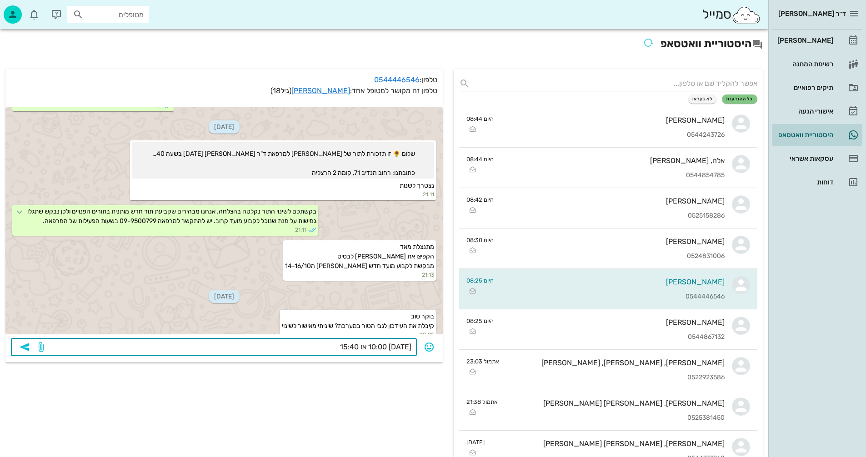
type textarea "[DATE] 10:00 או 15:40?"
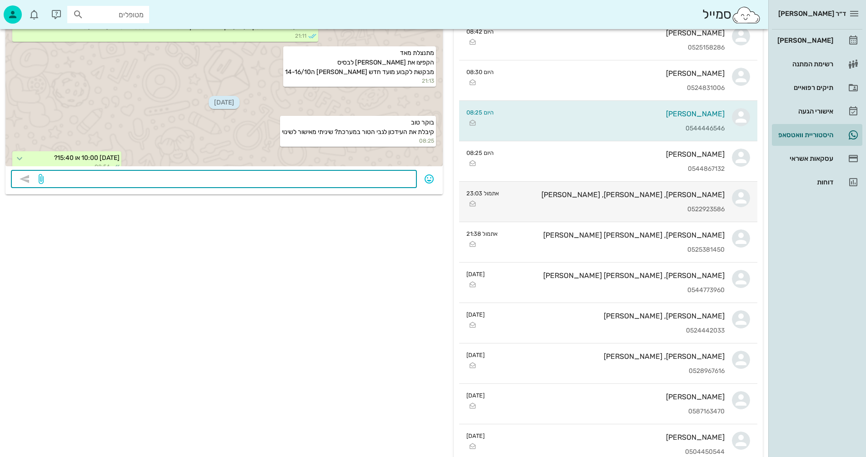
scroll to position [182, 0]
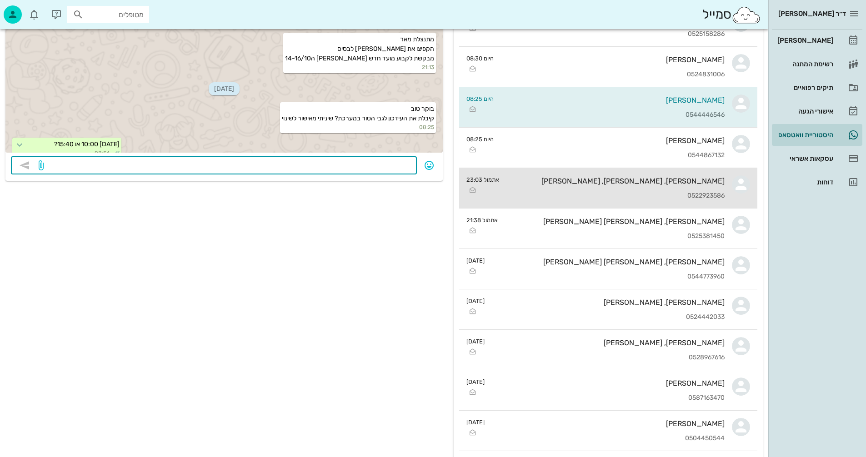
click at [608, 185] on div "[PERSON_NAME], [PERSON_NAME], [PERSON_NAME]" at bounding box center [615, 181] width 218 height 9
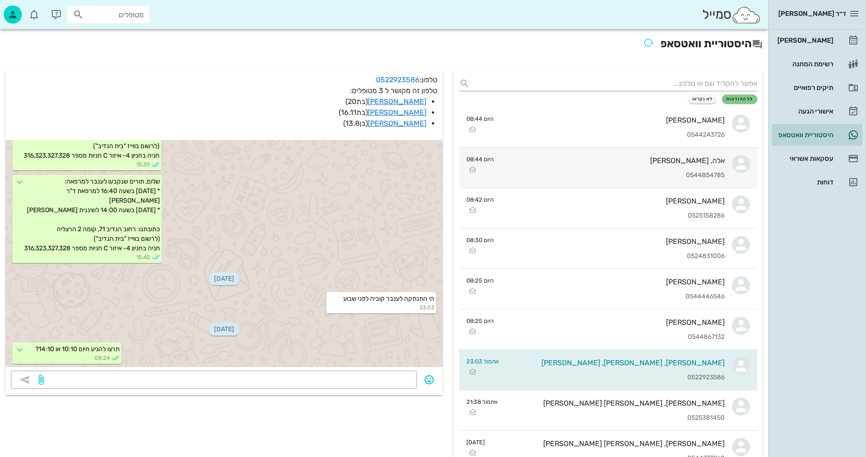
scroll to position [136, 0]
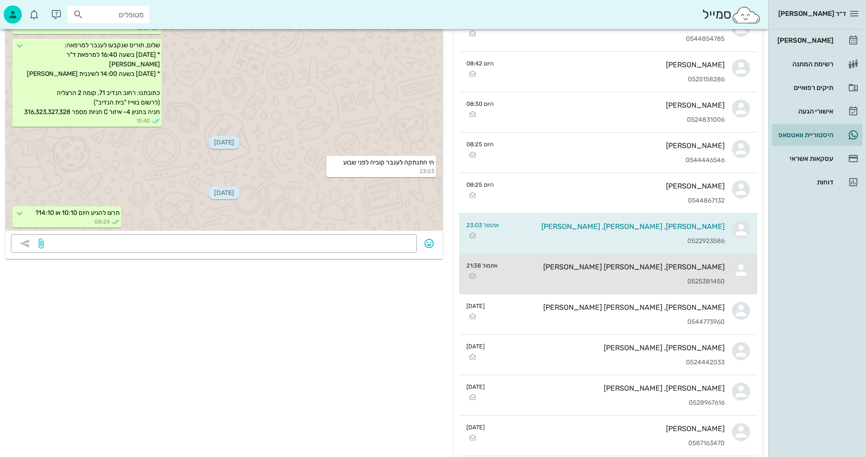
click at [635, 270] on div "[PERSON_NAME], [PERSON_NAME] [PERSON_NAME]" at bounding box center [614, 267] width 219 height 9
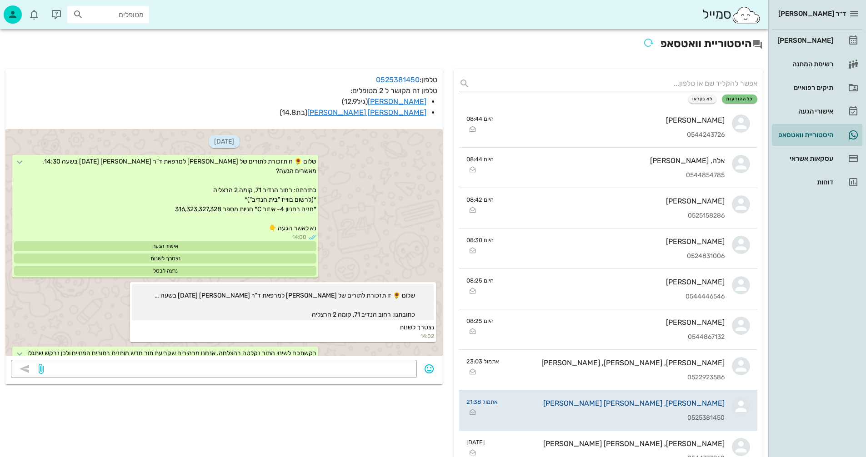
scroll to position [1797, 0]
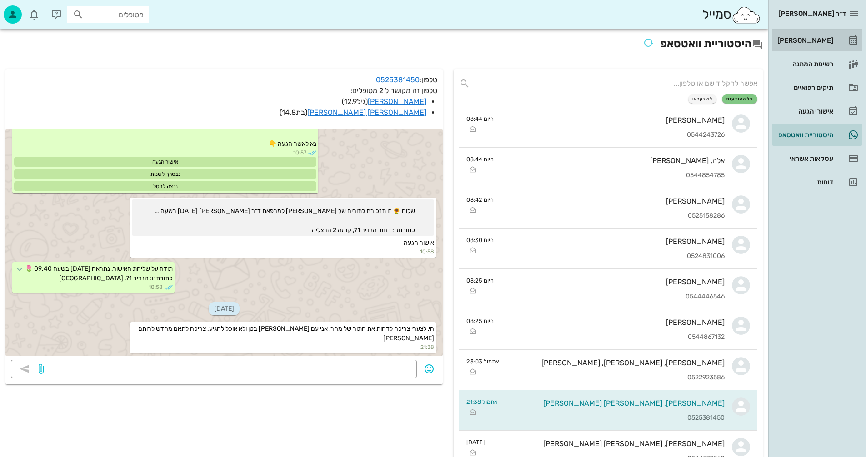
click at [809, 39] on div "[PERSON_NAME]" at bounding box center [804, 40] width 58 height 7
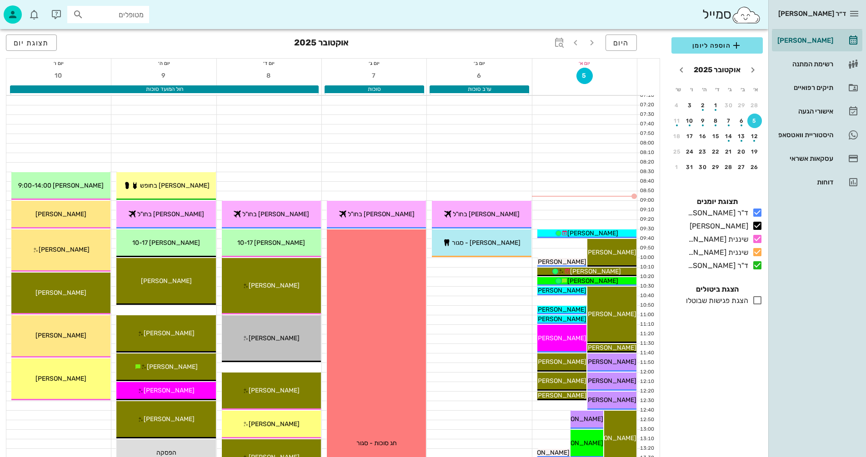
click at [755, 298] on icon at bounding box center [757, 300] width 11 height 11
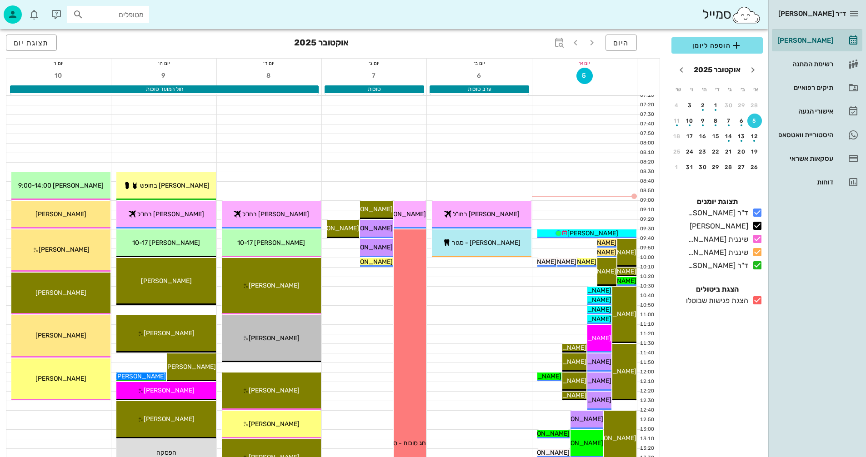
click at [757, 301] on icon at bounding box center [757, 300] width 11 height 11
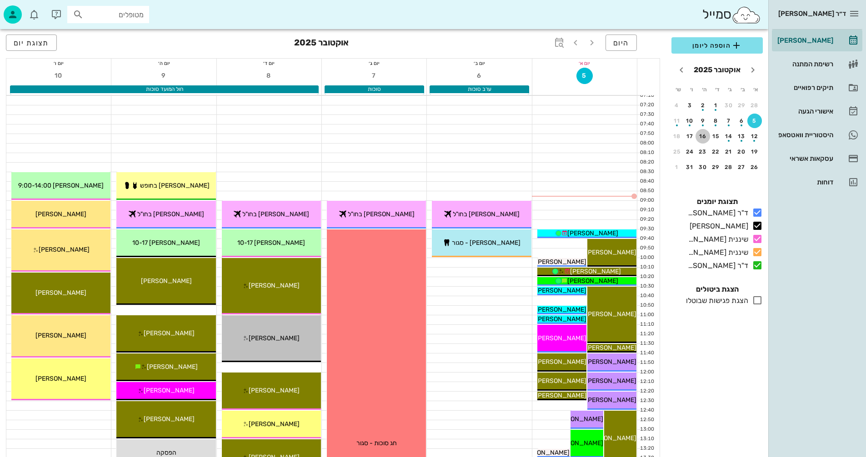
click at [703, 135] on div "16" at bounding box center [702, 136] width 15 height 6
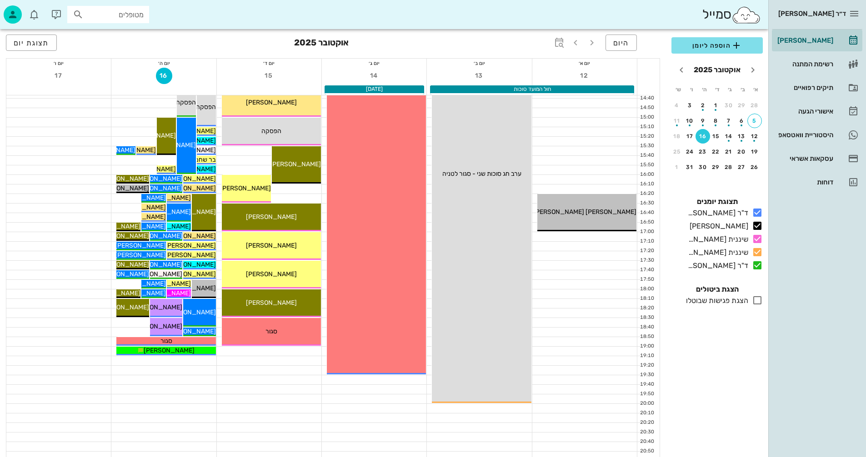
scroll to position [430, 0]
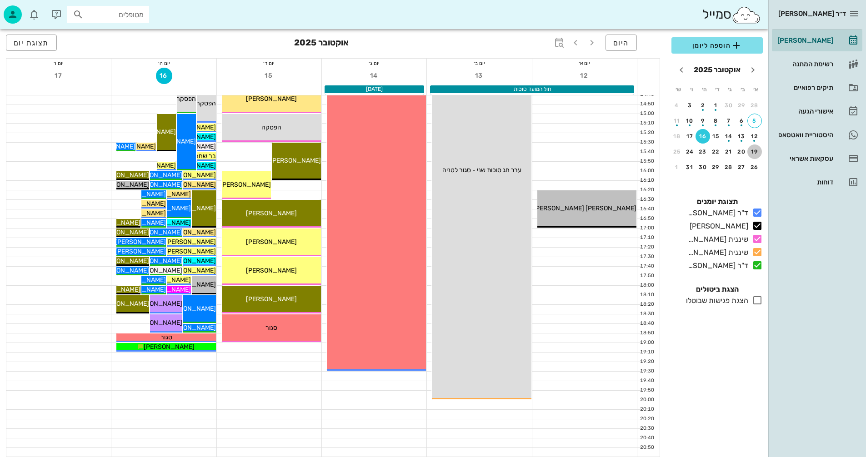
click at [753, 150] on div "19" at bounding box center [754, 152] width 15 height 6
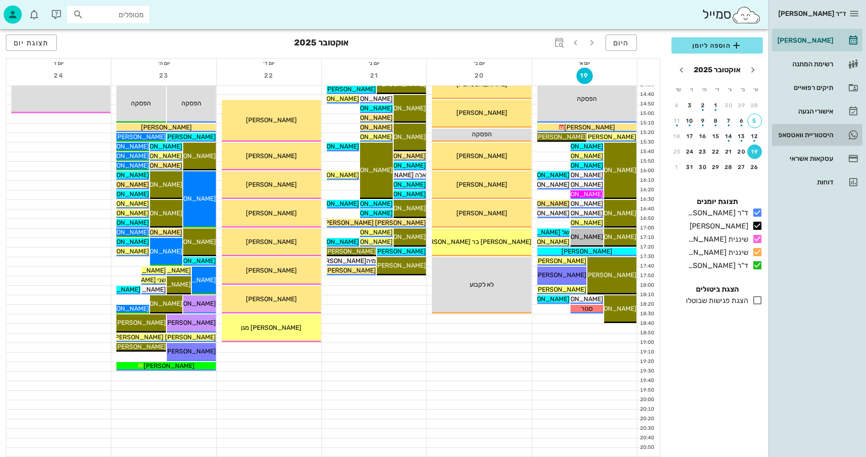
click at [785, 136] on div "היסטוריית וואטסאפ" at bounding box center [804, 134] width 58 height 7
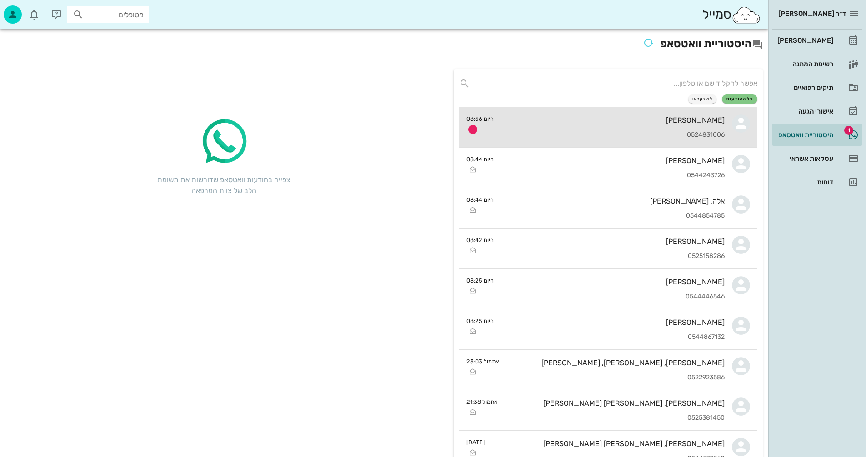
click at [591, 130] on div "[PERSON_NAME] 0524831006" at bounding box center [613, 127] width 224 height 40
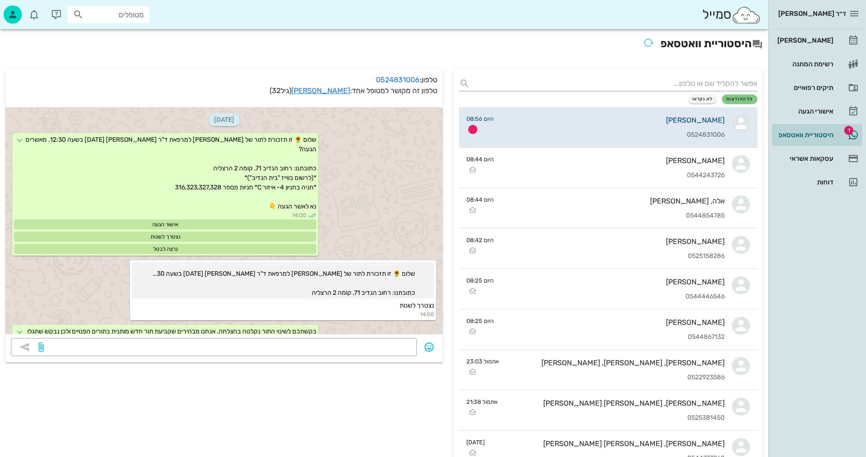
scroll to position [1623, 0]
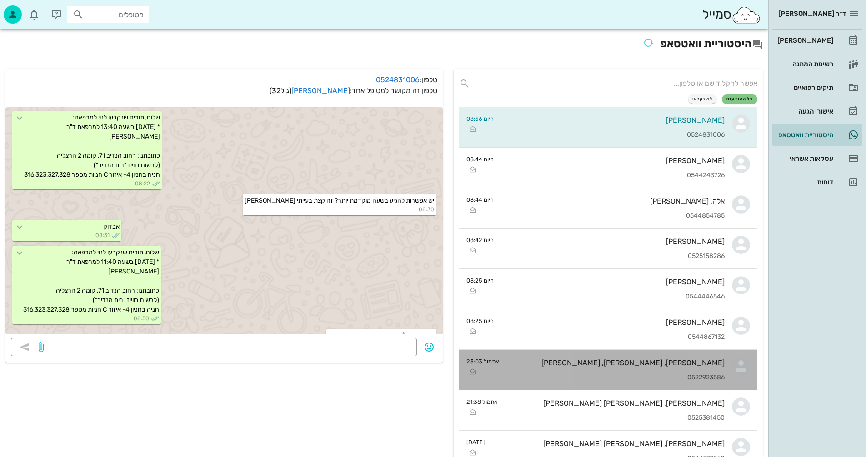
click at [587, 372] on div "[PERSON_NAME], [PERSON_NAME], [PERSON_NAME] 0522923586" at bounding box center [615, 370] width 218 height 40
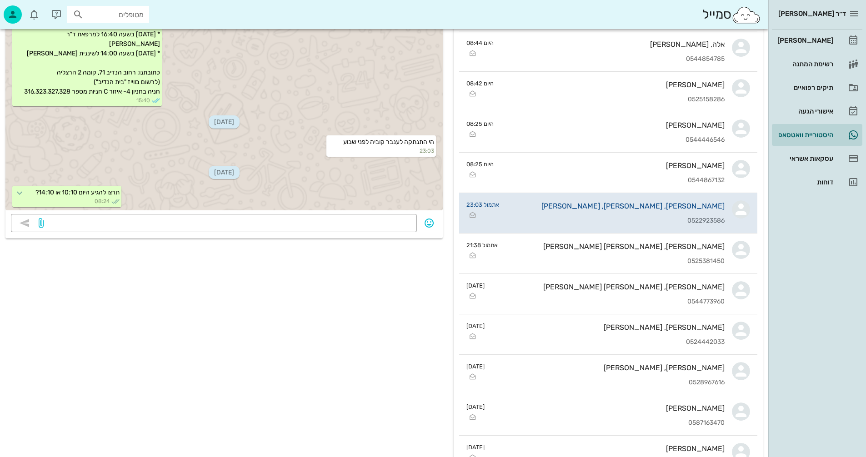
scroll to position [182, 0]
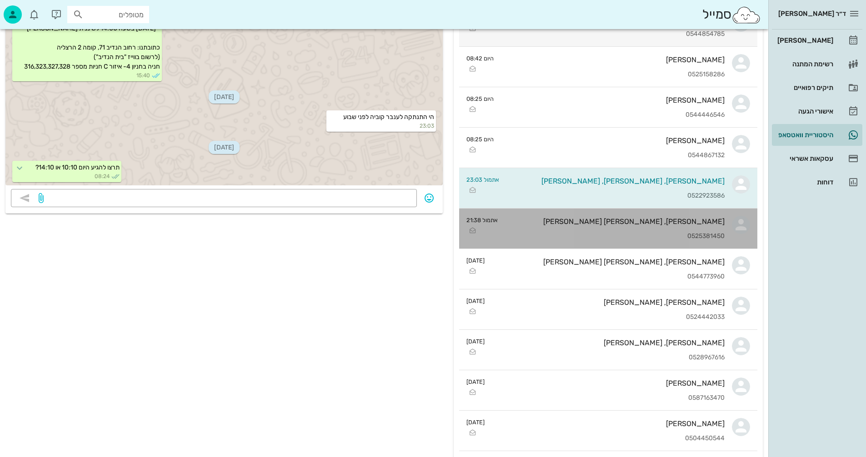
click at [594, 228] on div "[PERSON_NAME], [PERSON_NAME] [PERSON_NAME] 0525381450" at bounding box center [614, 229] width 219 height 40
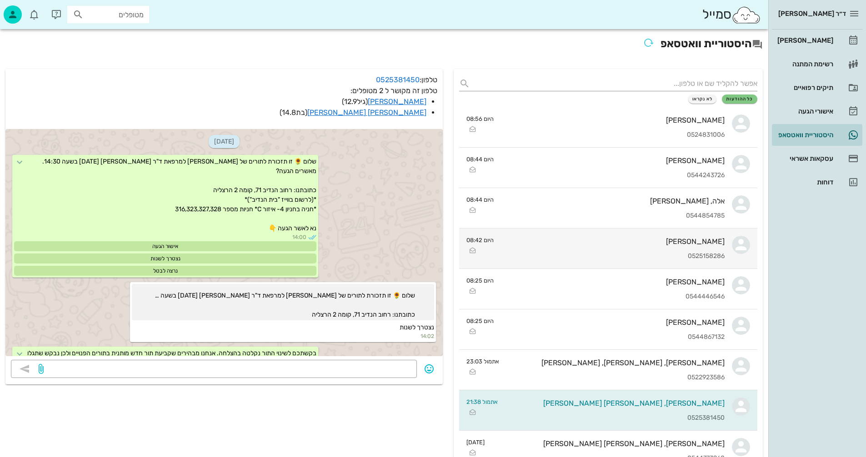
scroll to position [1797, 0]
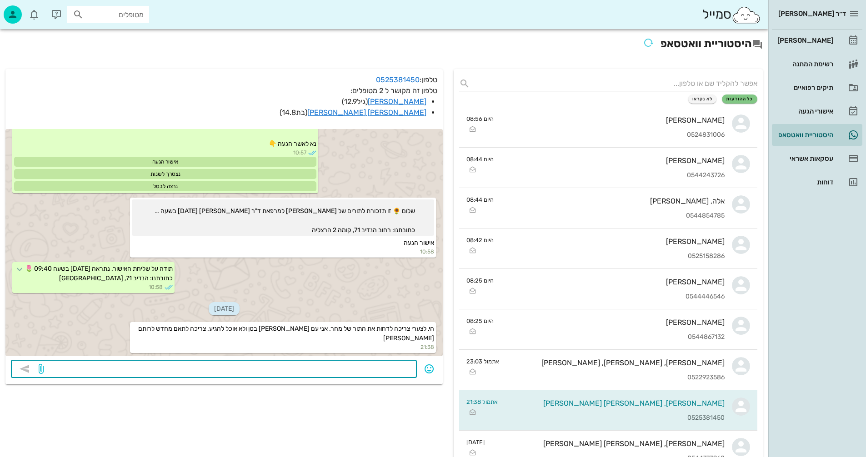
click at [384, 368] on textarea at bounding box center [228, 370] width 366 height 15
type textarea "[DATE] 18:20?"
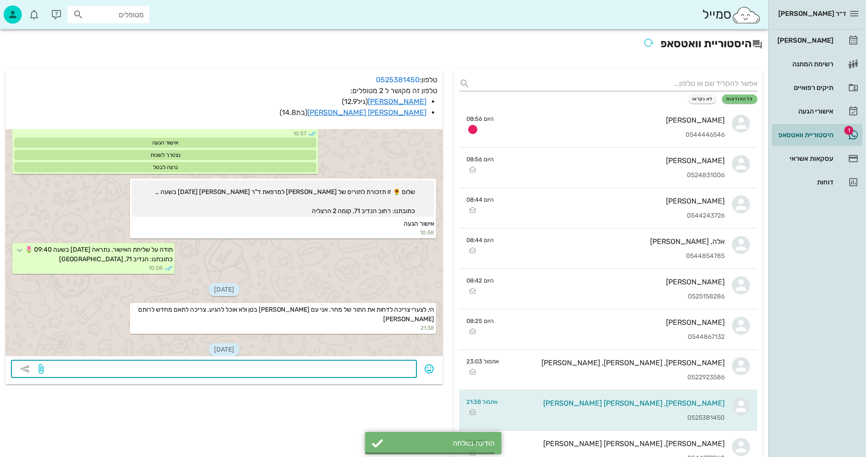
scroll to position [1847, 0]
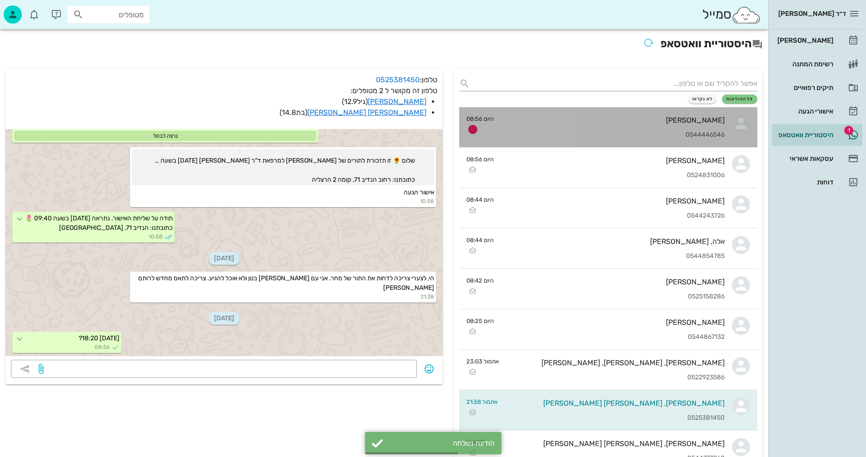
click at [625, 130] on div "[PERSON_NAME] 0544446546" at bounding box center [613, 127] width 224 height 40
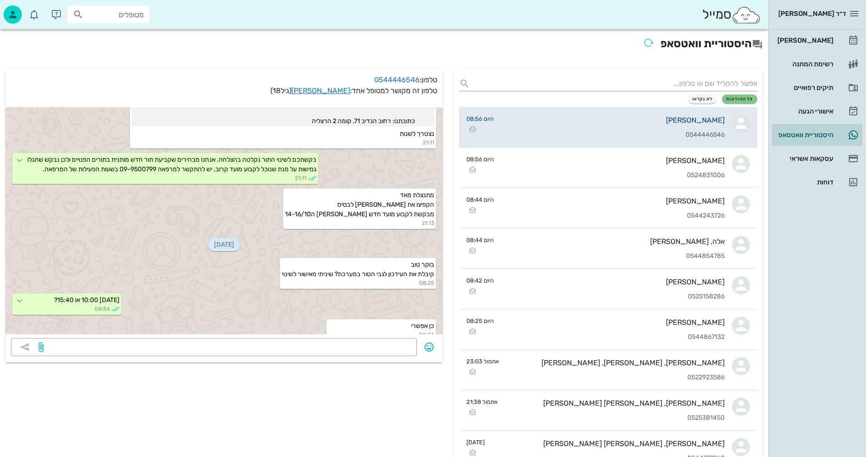
scroll to position [400, 0]
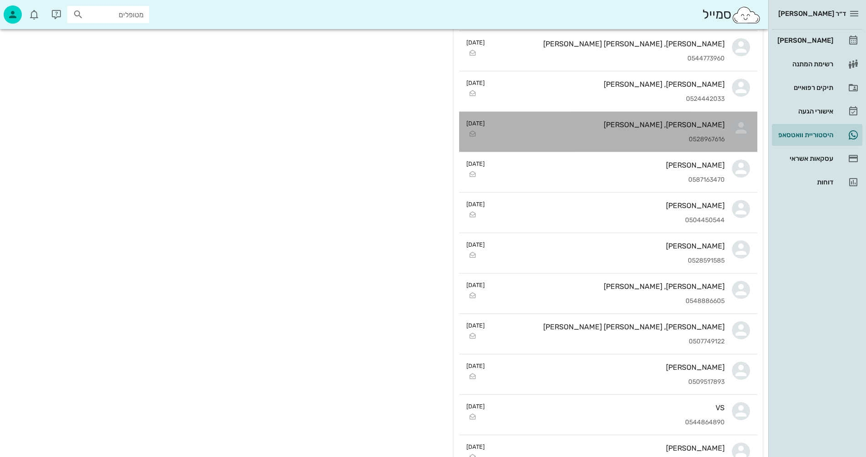
click at [628, 130] on div "[PERSON_NAME], [PERSON_NAME] 0528967616" at bounding box center [608, 132] width 233 height 40
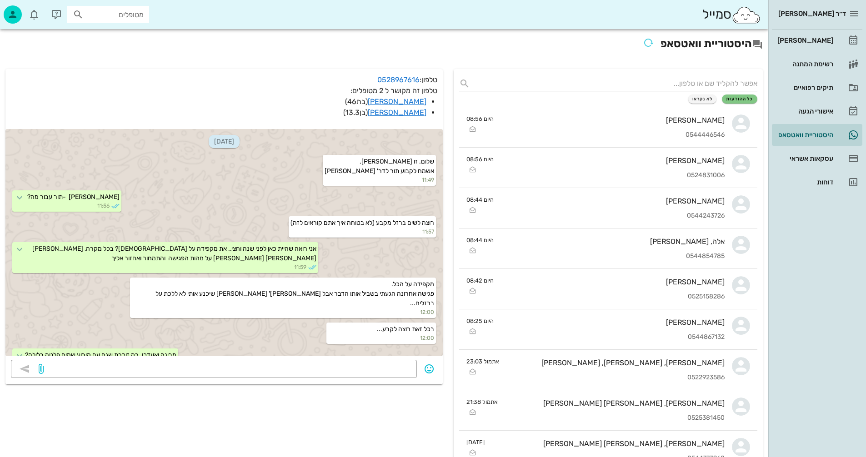
scroll to position [324, 0]
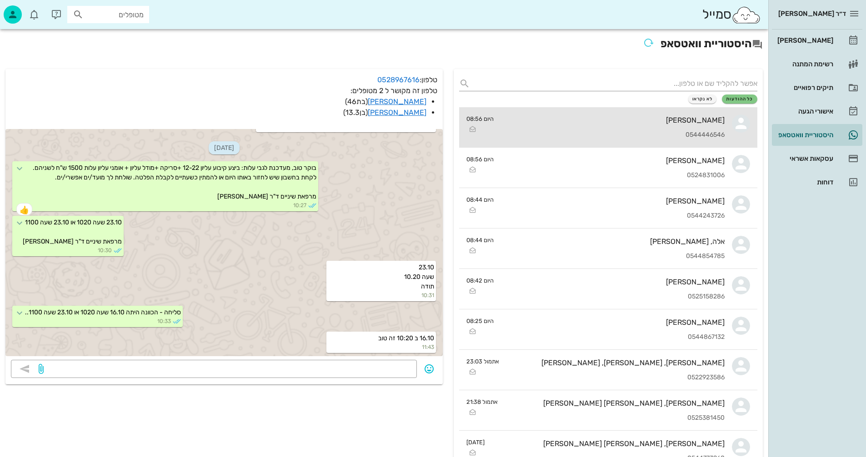
click at [563, 125] on div "[PERSON_NAME] 0544446546" at bounding box center [613, 127] width 224 height 40
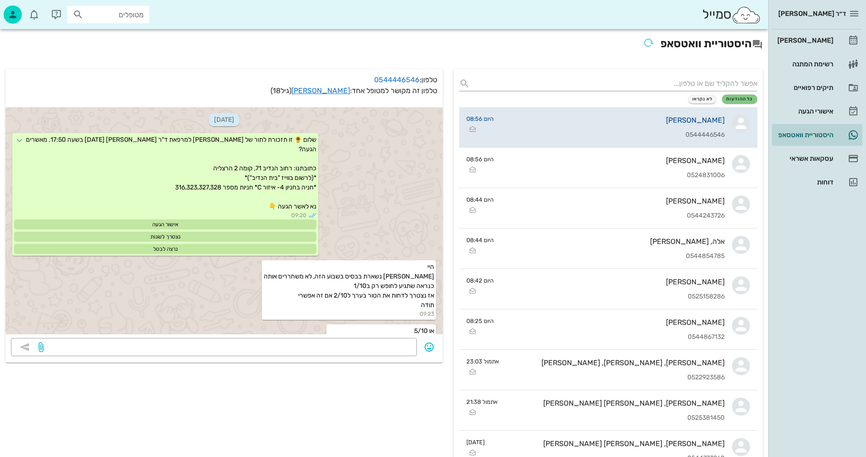
scroll to position [751, 0]
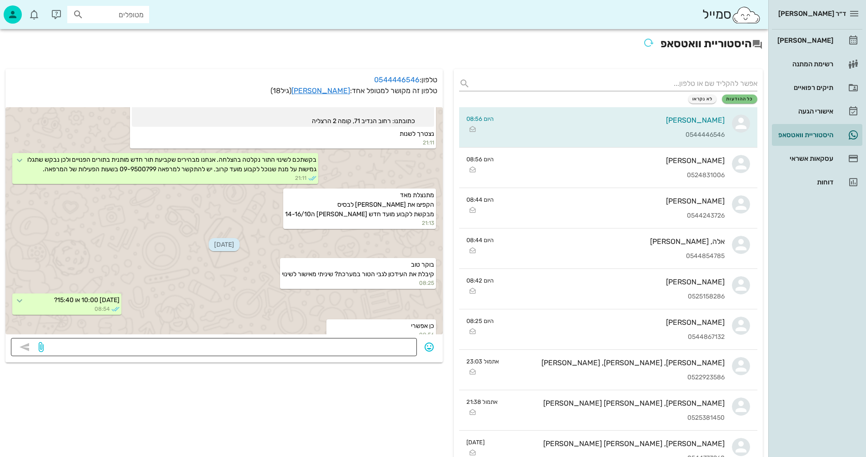
drag, startPoint x: 403, startPoint y: 347, endPoint x: 407, endPoint y: 344, distance: 5.1
click at [407, 344] on textarea at bounding box center [228, 348] width 366 height 15
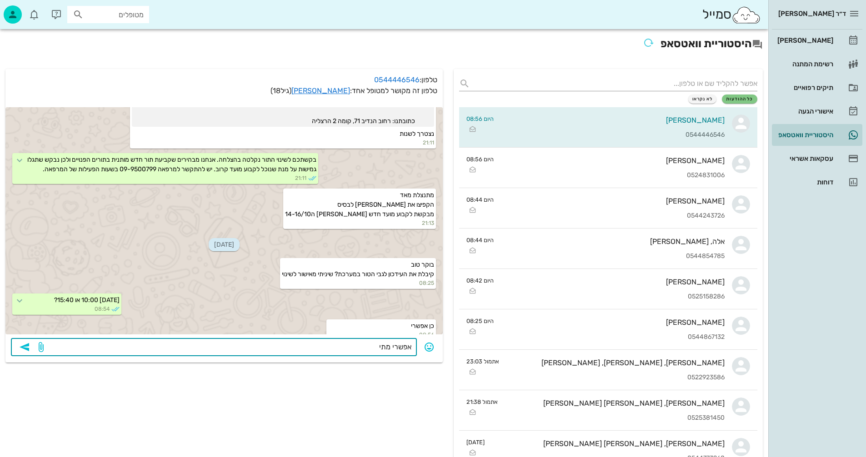
type textarea "אפשרי מתי?"
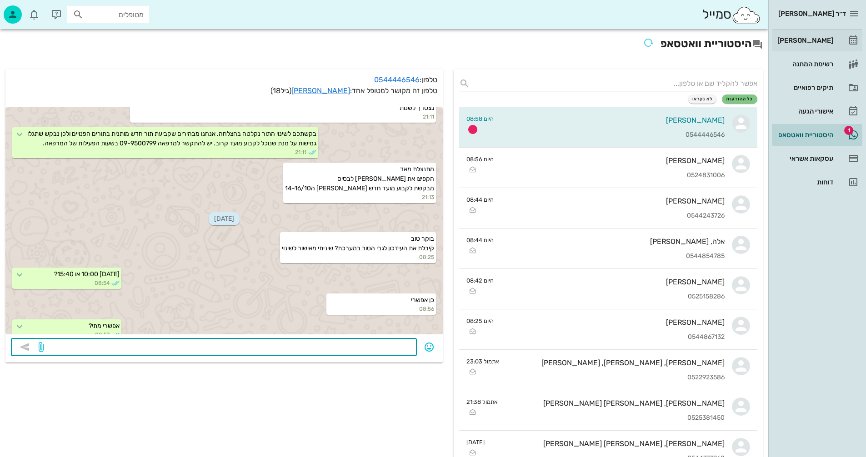
scroll to position [812, 0]
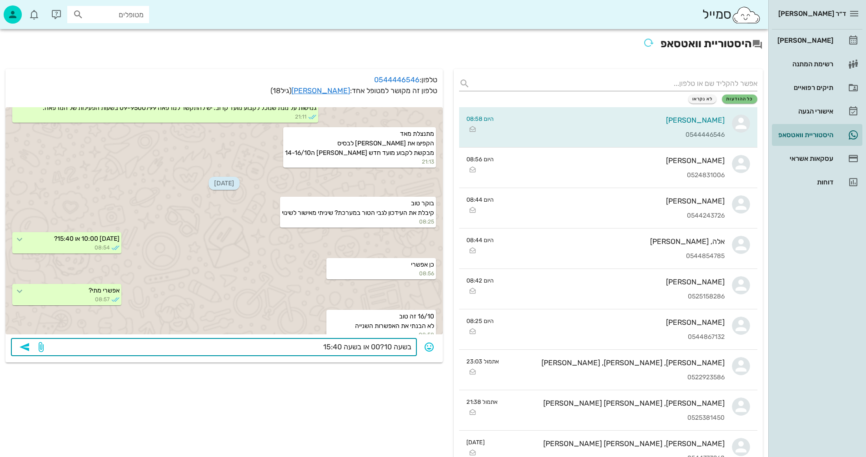
type textarea "בשעה 10?00 או בשעה 15:40?"
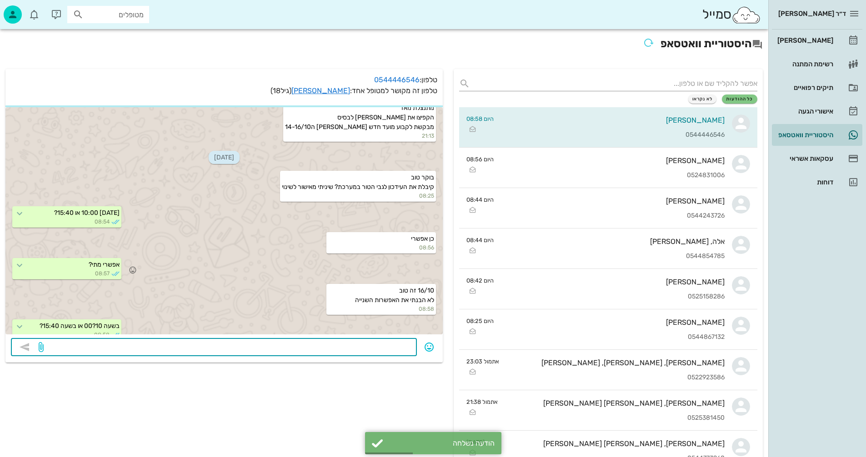
scroll to position [864, 0]
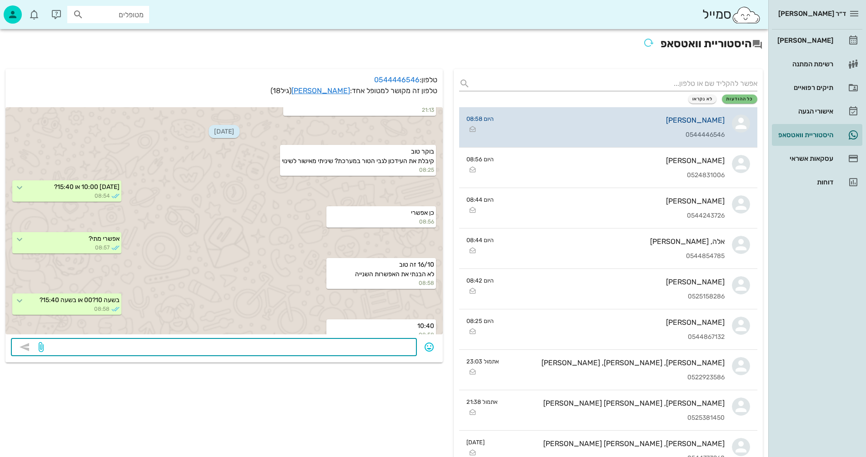
click at [634, 130] on div "[PERSON_NAME] 0544446546" at bounding box center [613, 127] width 224 height 40
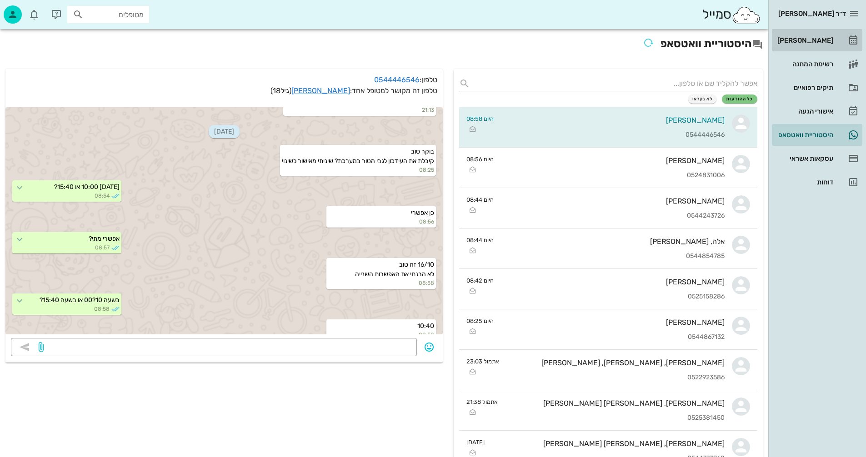
click at [814, 40] on div "[PERSON_NAME]" at bounding box center [804, 40] width 58 height 7
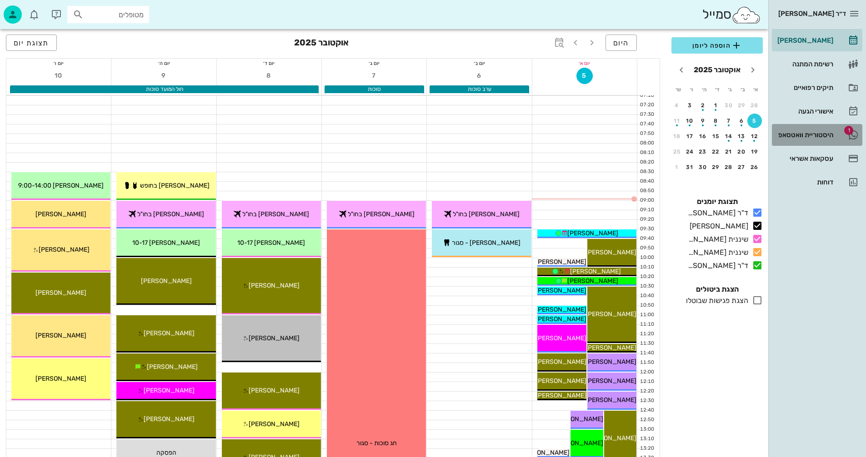
click at [790, 135] on div "היסטוריית וואטסאפ" at bounding box center [804, 134] width 58 height 7
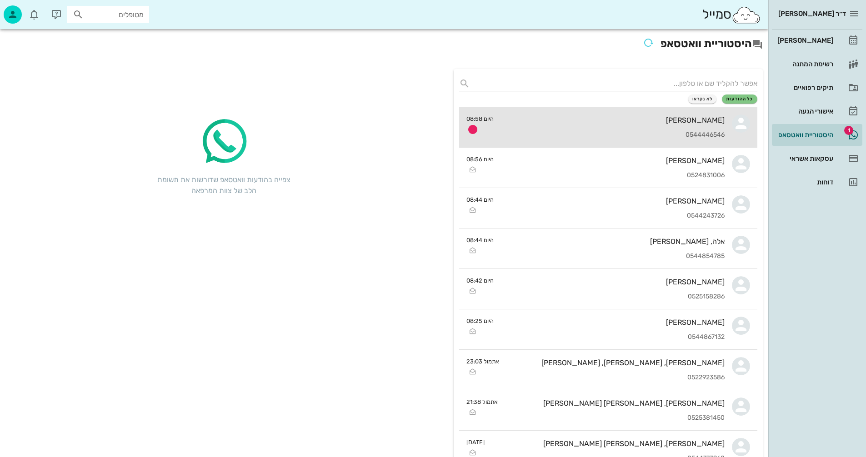
click at [580, 124] on div "[PERSON_NAME]" at bounding box center [613, 120] width 224 height 9
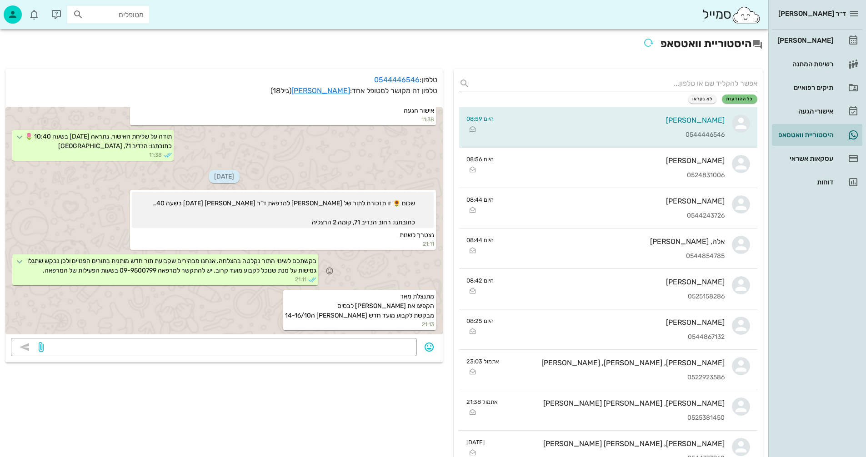
scroll to position [558, 0]
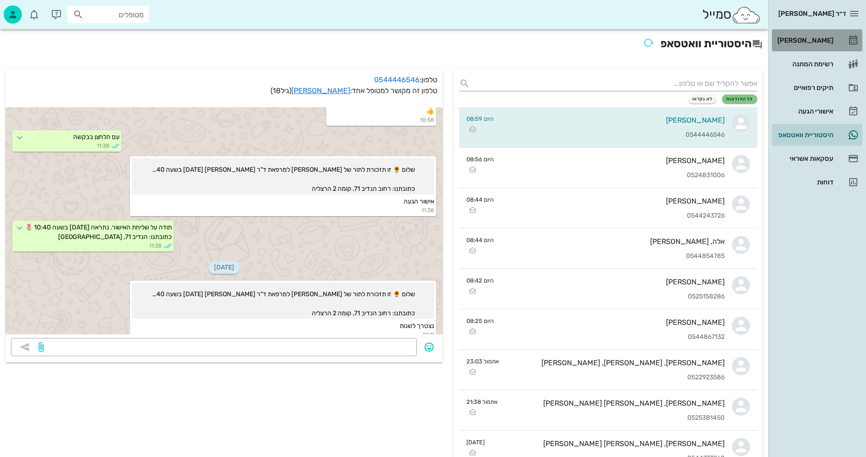
click at [805, 40] on div "[PERSON_NAME]" at bounding box center [804, 40] width 58 height 7
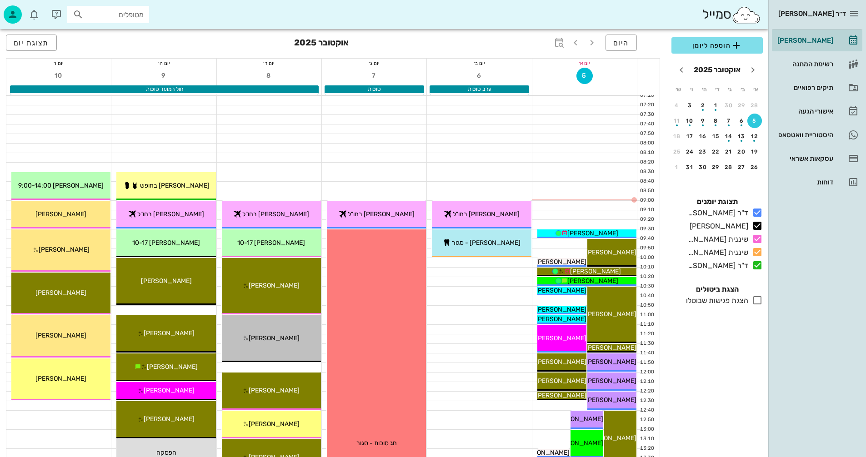
click at [758, 300] on icon at bounding box center [757, 300] width 11 height 11
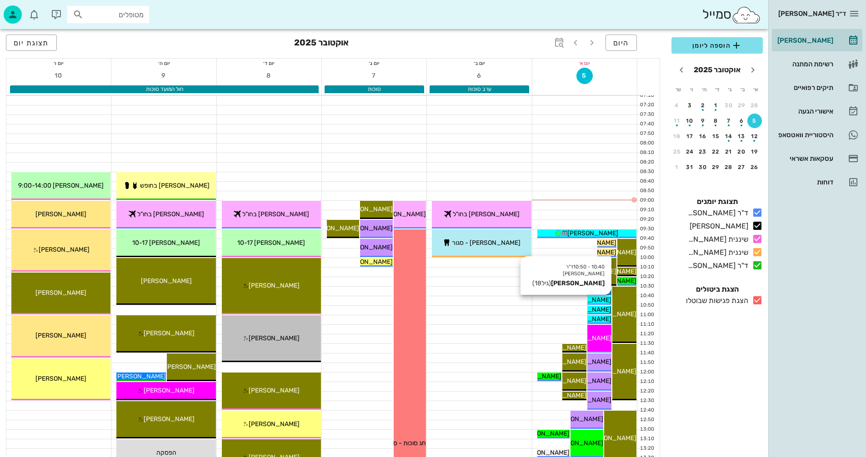
click at [593, 301] on span "[PERSON_NAME]" at bounding box center [585, 300] width 51 height 8
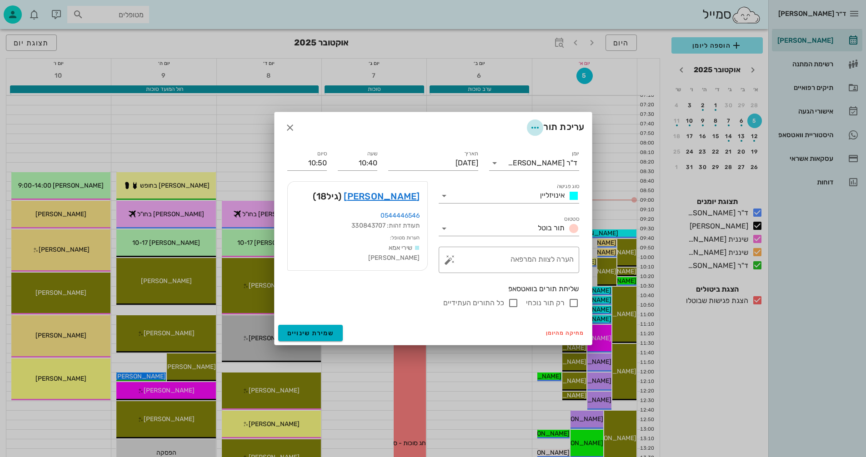
click at [531, 125] on icon "button" at bounding box center [534, 127] width 11 height 11
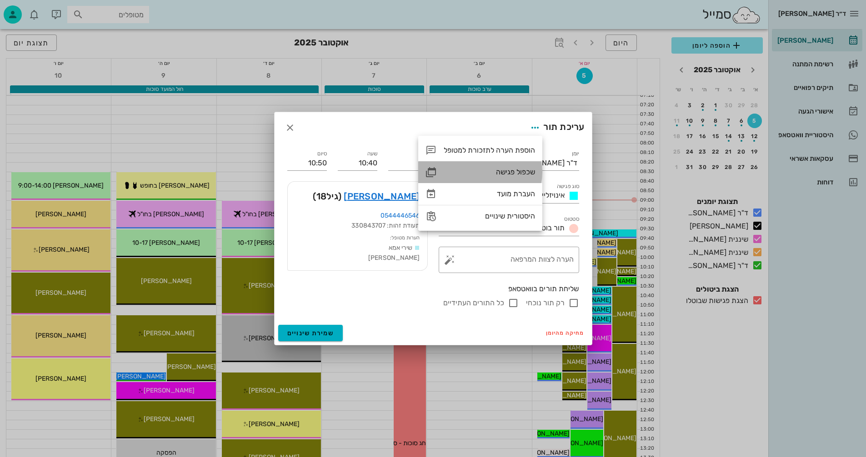
click at [497, 170] on div "שכפול פגישה" at bounding box center [489, 172] width 91 height 9
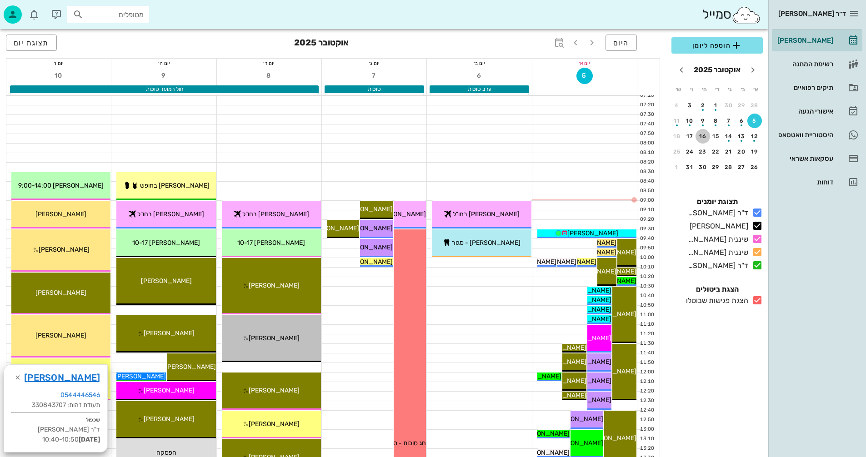
click at [701, 137] on div "16" at bounding box center [702, 136] width 15 height 6
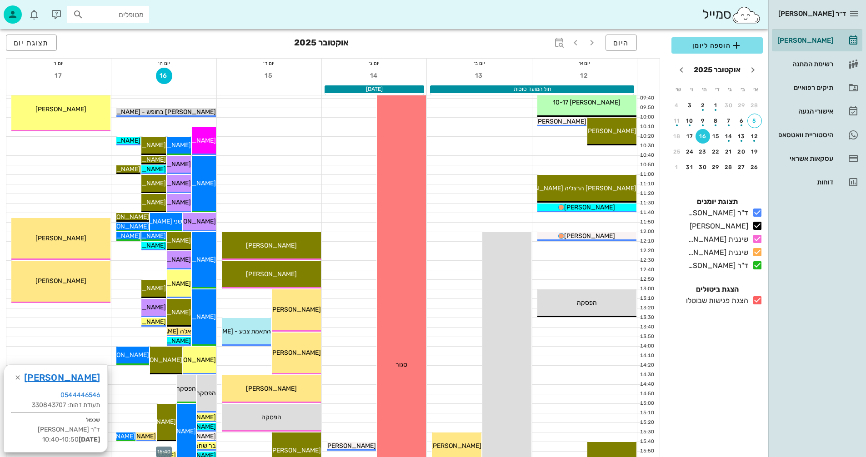
scroll to position [91, 0]
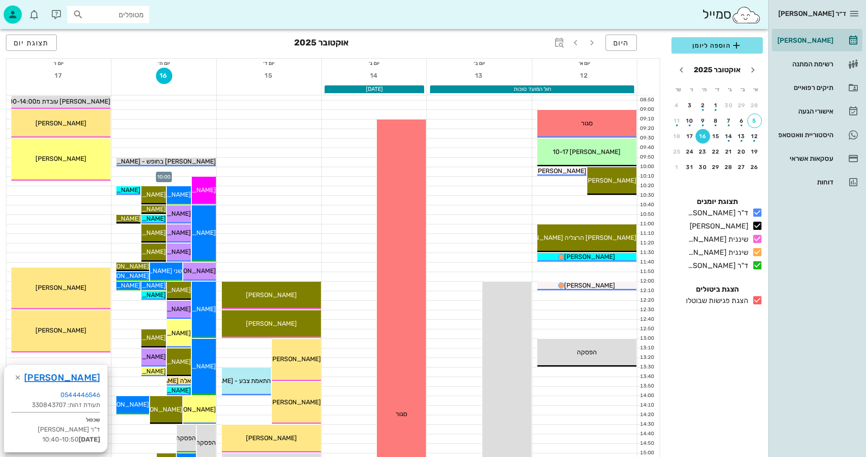
click at [200, 171] on div at bounding box center [163, 171] width 105 height 9
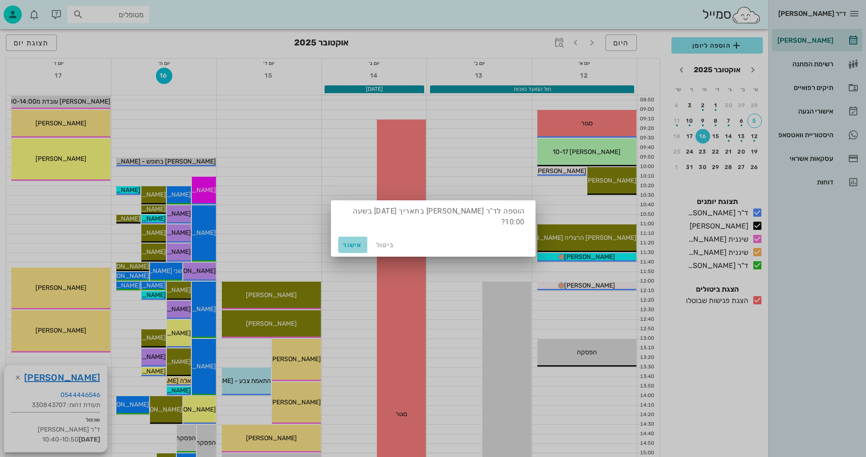
click at [351, 245] on span "אישור" at bounding box center [353, 245] width 22 height 8
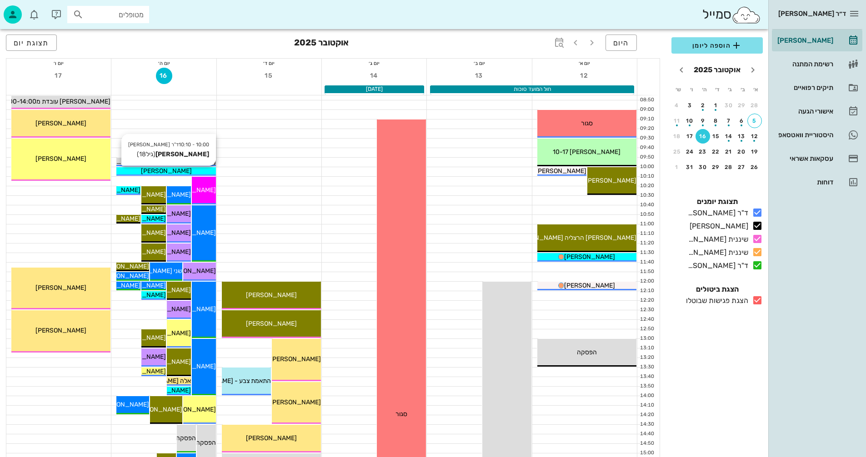
click at [197, 171] on div "[PERSON_NAME]" at bounding box center [165, 171] width 99 height 10
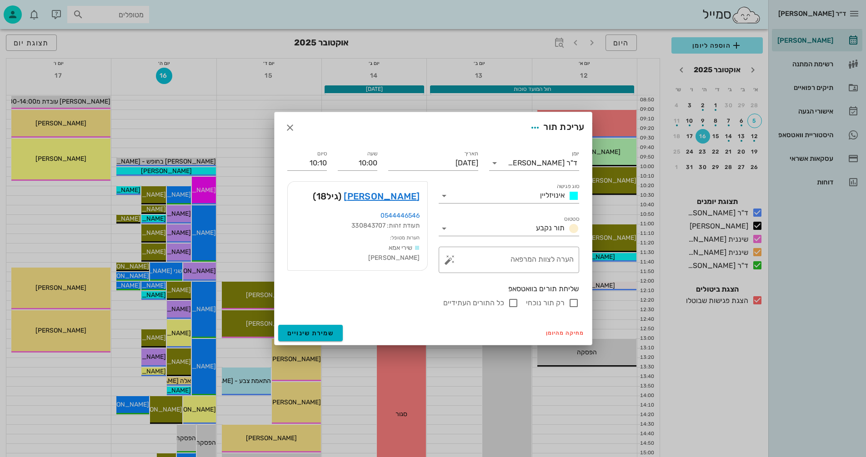
click at [574, 304] on input "רק תור נוכחי" at bounding box center [573, 303] width 11 height 11
checkbox input "false"
click at [309, 334] on span "שמירת שינויים" at bounding box center [310, 333] width 47 height 8
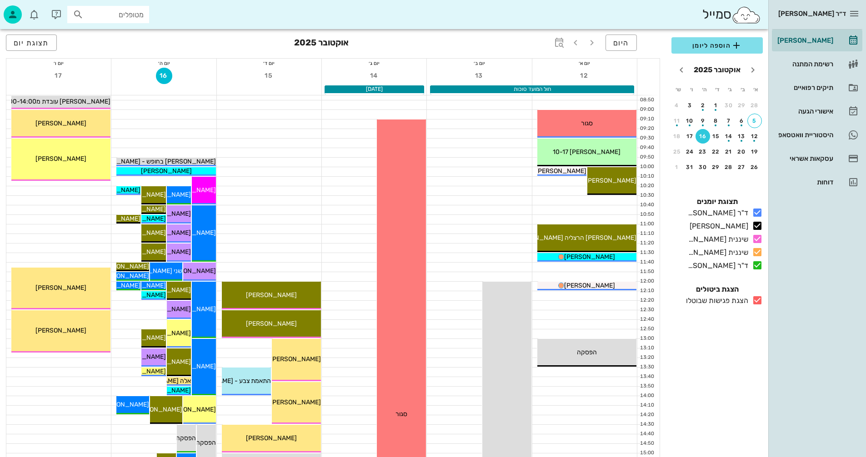
click at [760, 297] on icon at bounding box center [757, 300] width 11 height 11
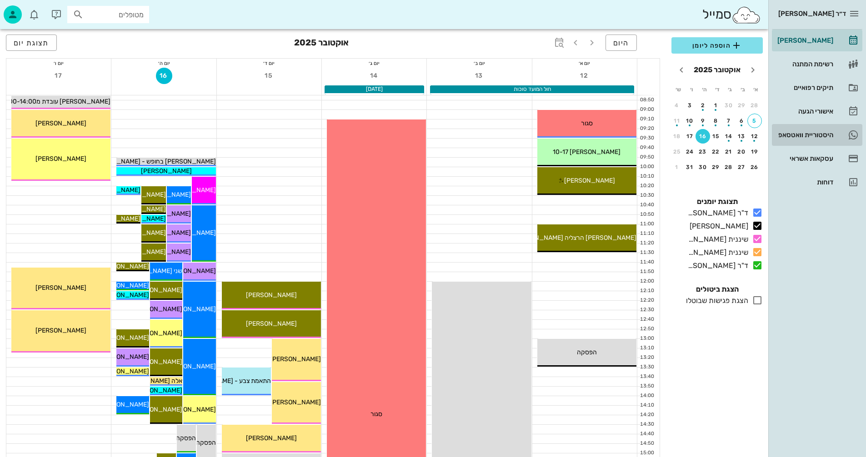
click at [785, 133] on div "היסטוריית וואטסאפ" at bounding box center [804, 134] width 58 height 7
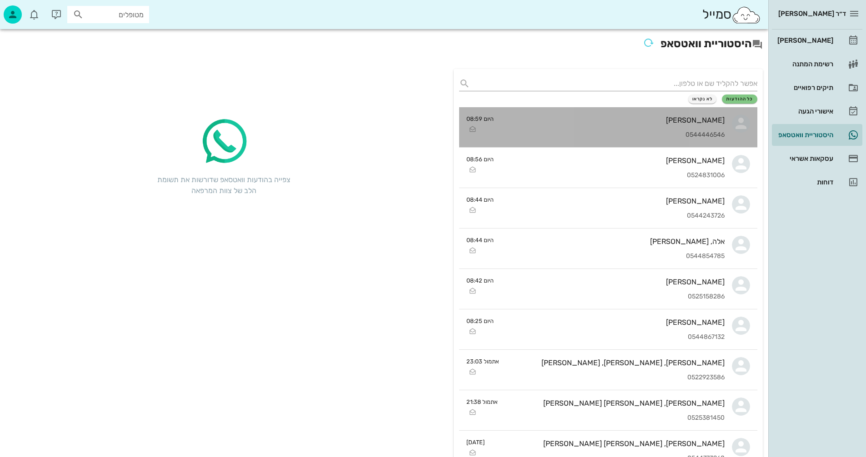
click at [602, 127] on div "[PERSON_NAME] 0544446546" at bounding box center [613, 127] width 224 height 40
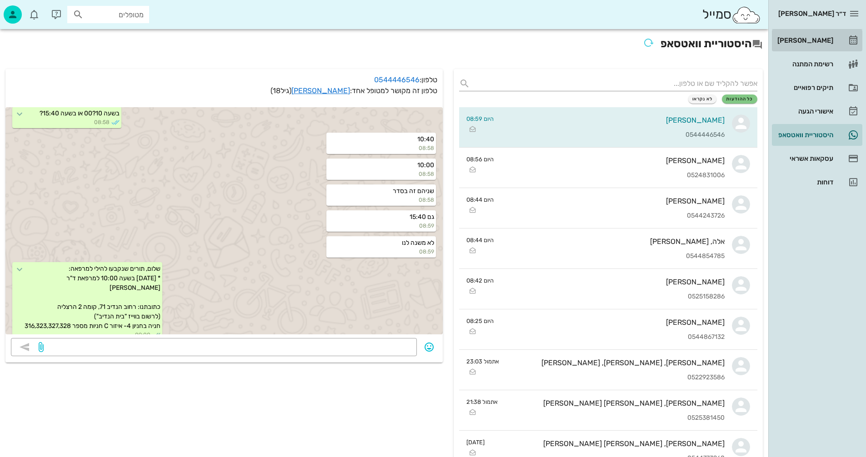
click at [813, 41] on div "[PERSON_NAME]" at bounding box center [804, 40] width 58 height 7
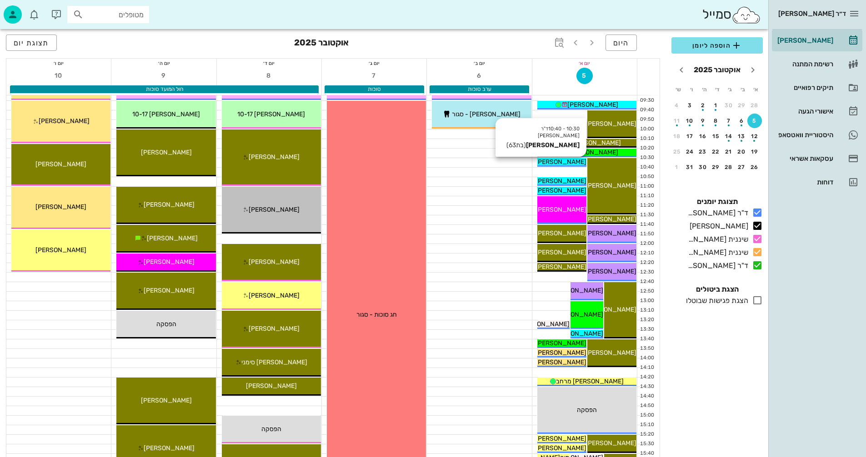
scroll to position [136, 0]
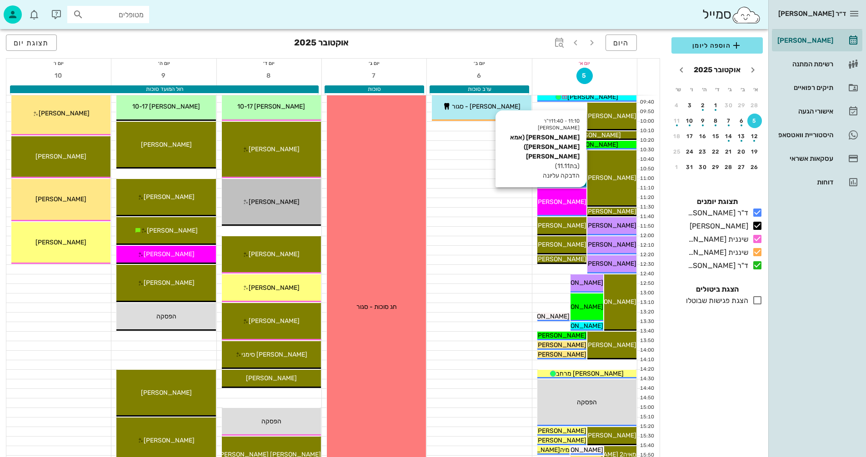
click at [557, 194] on div "11:10 - 11:40 ד"ר [PERSON_NAME] [PERSON_NAME] (אמא [PERSON_NAME]) [PERSON_NAME]…" at bounding box center [561, 203] width 49 height 28
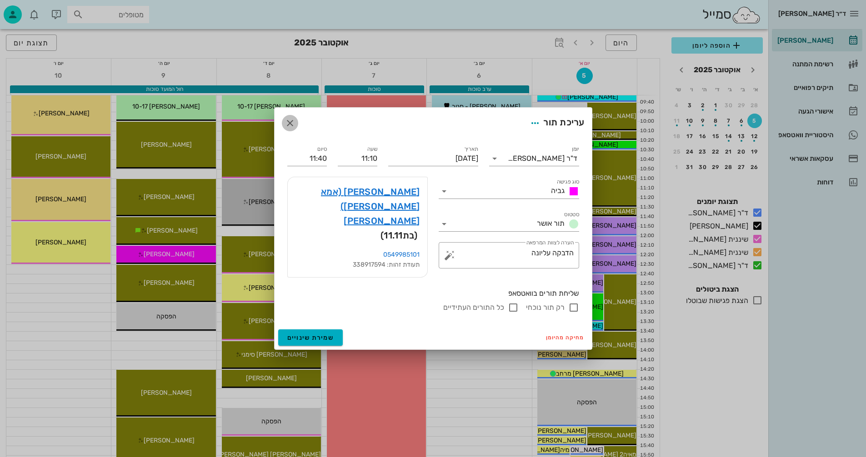
click at [289, 127] on icon "button" at bounding box center [289, 123] width 11 height 11
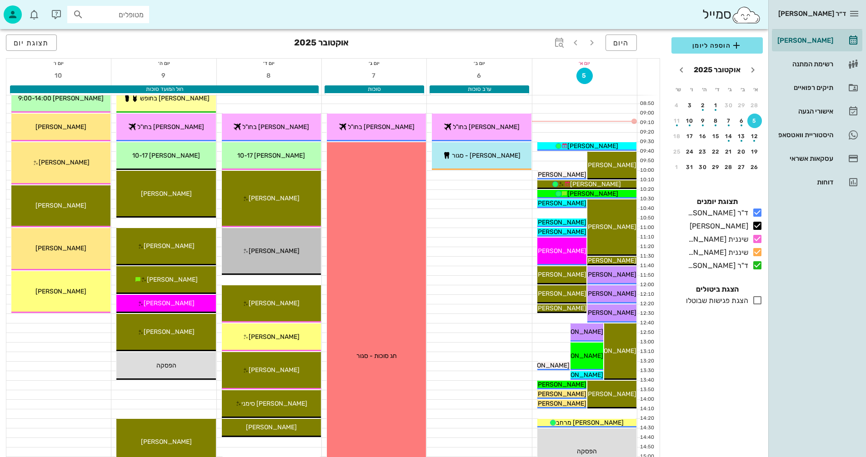
scroll to position [91, 0]
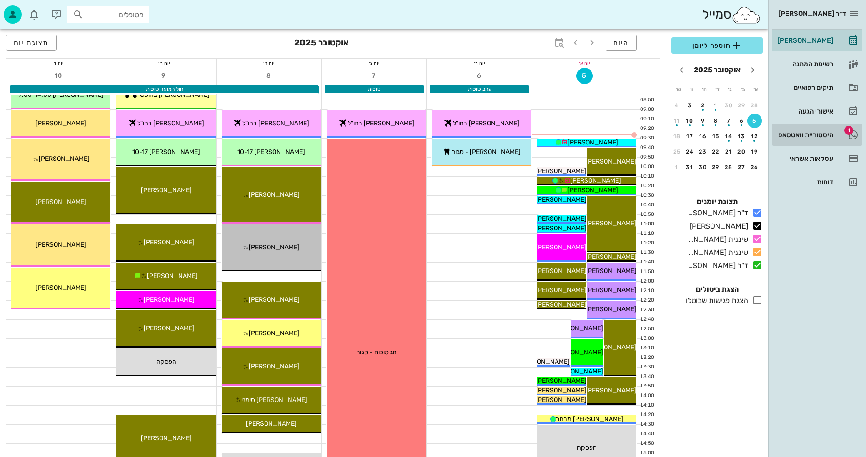
click at [802, 133] on div "היסטוריית וואטסאפ" at bounding box center [804, 134] width 58 height 7
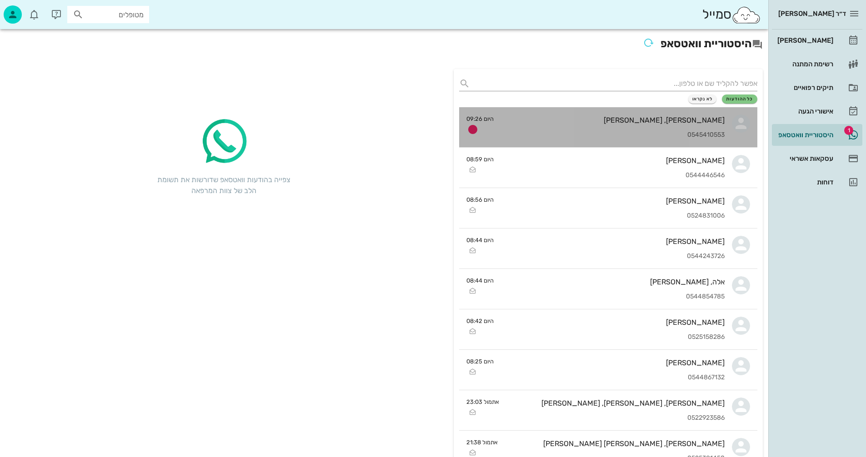
click at [562, 126] on div "[PERSON_NAME], [PERSON_NAME] 0545410553" at bounding box center [613, 127] width 224 height 40
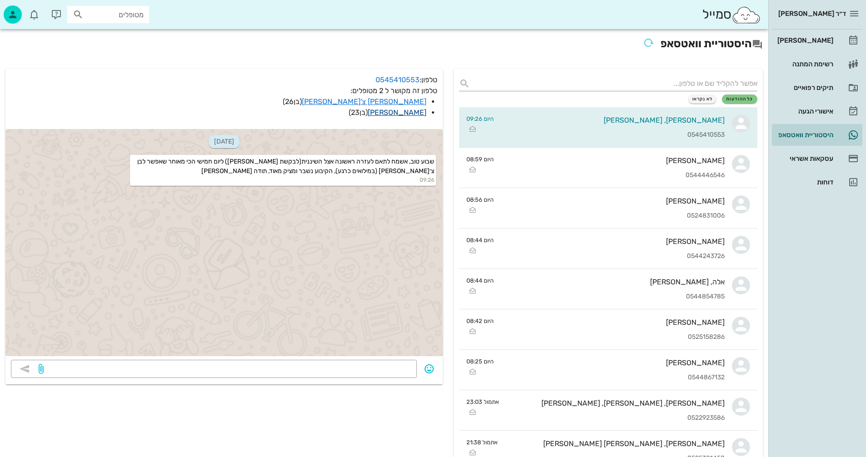
click at [411, 113] on link "[PERSON_NAME]" at bounding box center [397, 112] width 59 height 9
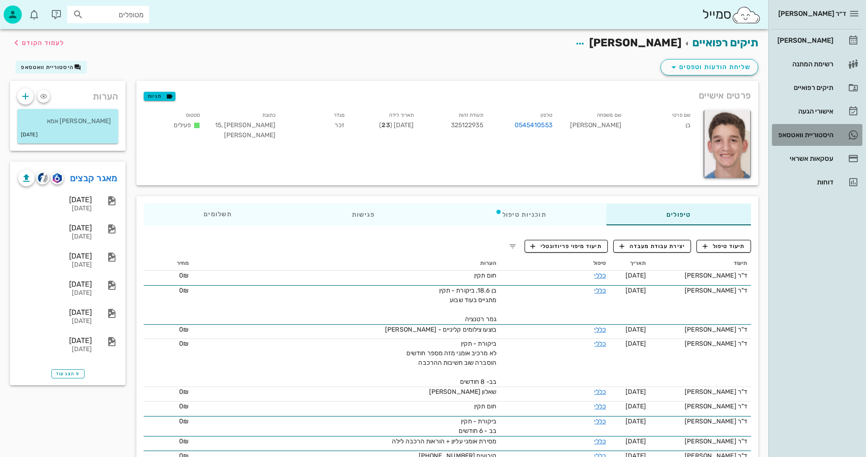
click at [788, 135] on div "היסטוריית וואטסאפ" at bounding box center [804, 134] width 58 height 7
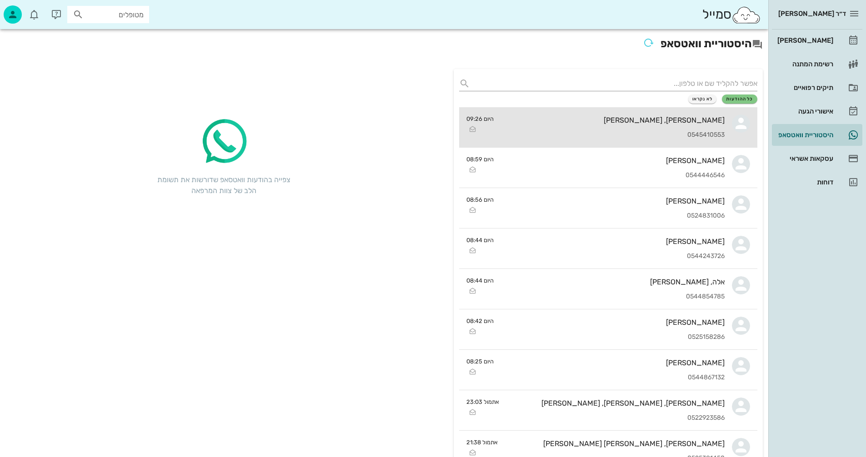
click at [603, 122] on div "[PERSON_NAME], [PERSON_NAME]" at bounding box center [613, 120] width 224 height 9
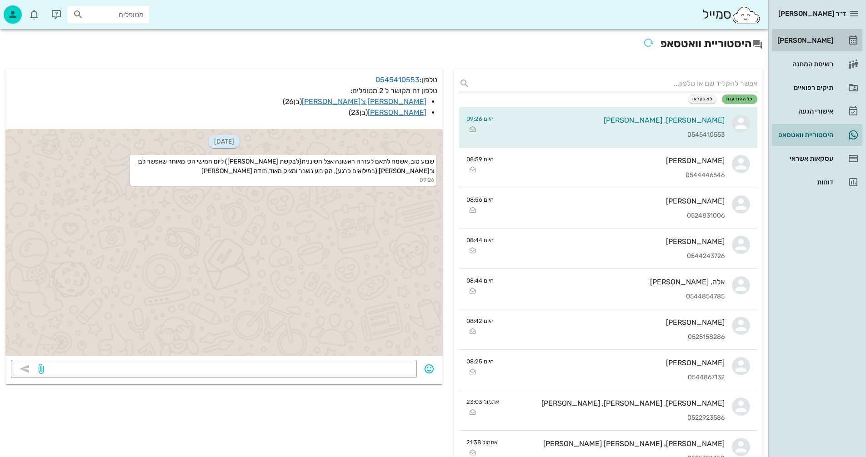
click at [807, 35] on div "[PERSON_NAME]" at bounding box center [804, 40] width 58 height 15
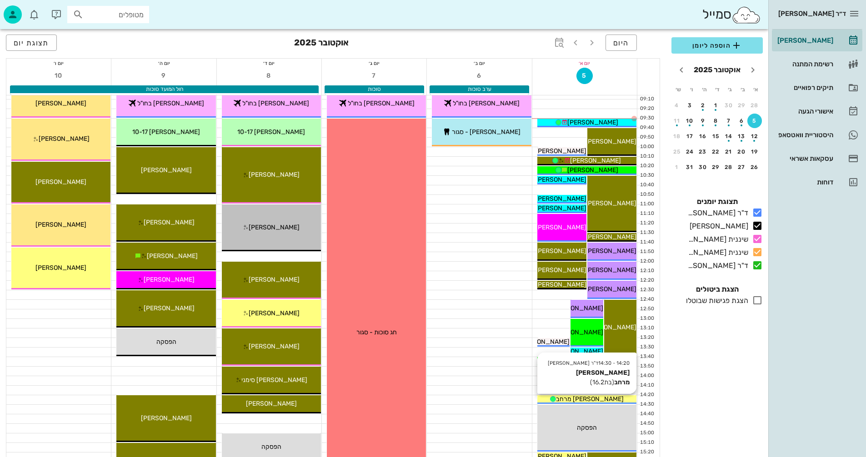
scroll to position [67, 0]
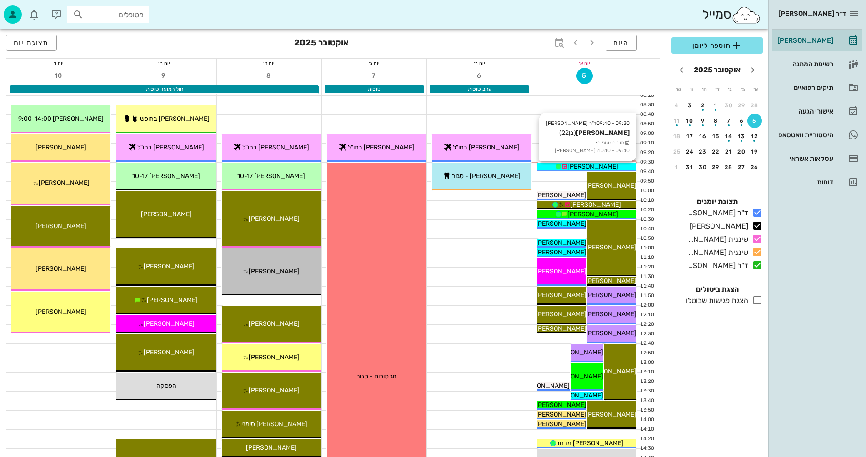
click at [558, 168] on div "[PERSON_NAME]" at bounding box center [586, 167] width 99 height 10
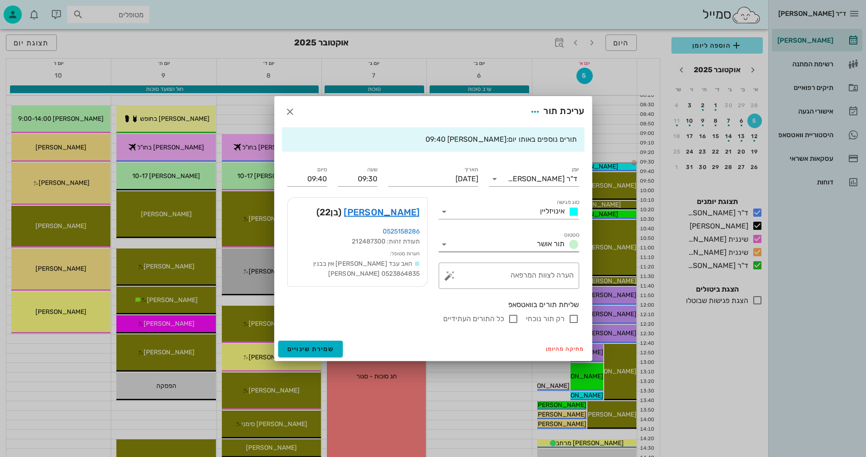
click at [445, 245] on icon at bounding box center [444, 244] width 11 height 11
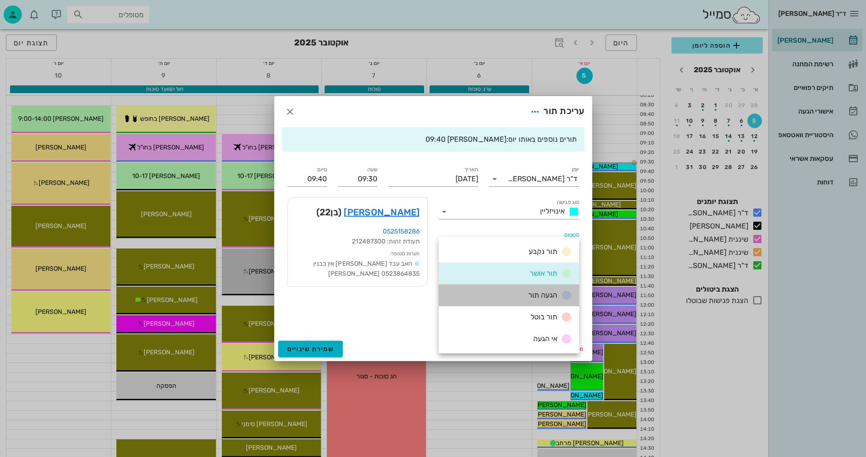
click at [541, 292] on span "הגעה תור" at bounding box center [542, 295] width 29 height 9
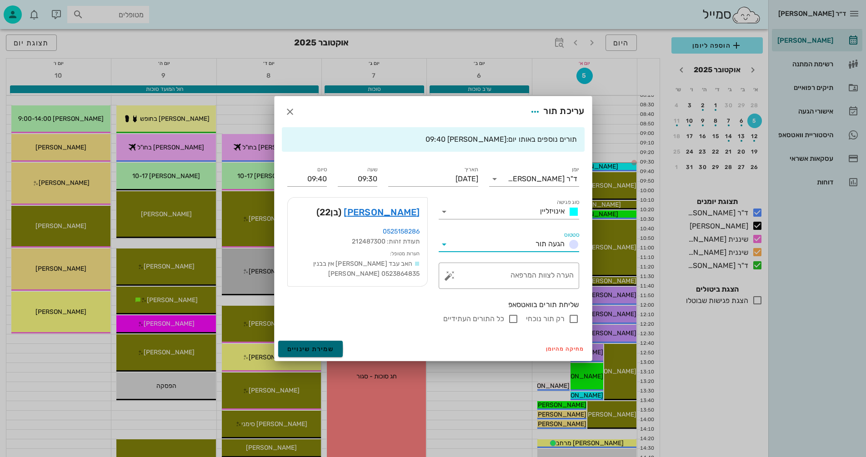
click at [308, 342] on button "שמירת שינויים" at bounding box center [310, 349] width 65 height 16
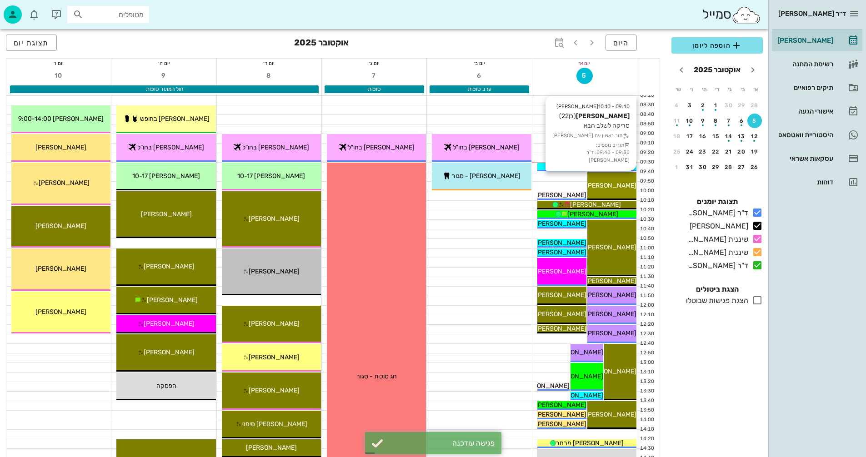
click at [620, 184] on span "[PERSON_NAME]" at bounding box center [610, 186] width 51 height 8
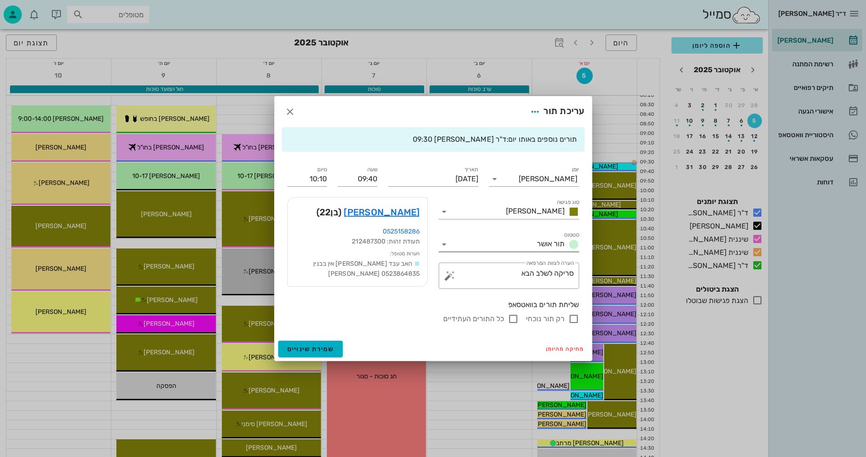
click at [445, 244] on icon at bounding box center [444, 244] width 11 height 11
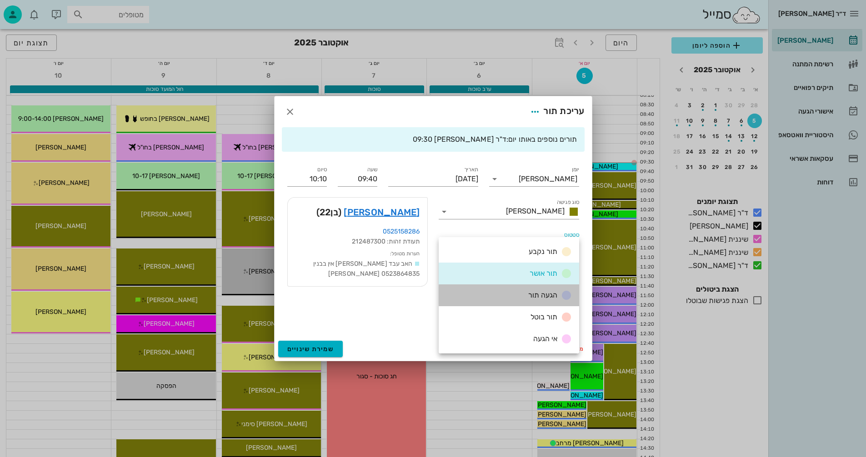
click at [512, 292] on div "הגעה תור" at bounding box center [509, 295] width 140 height 22
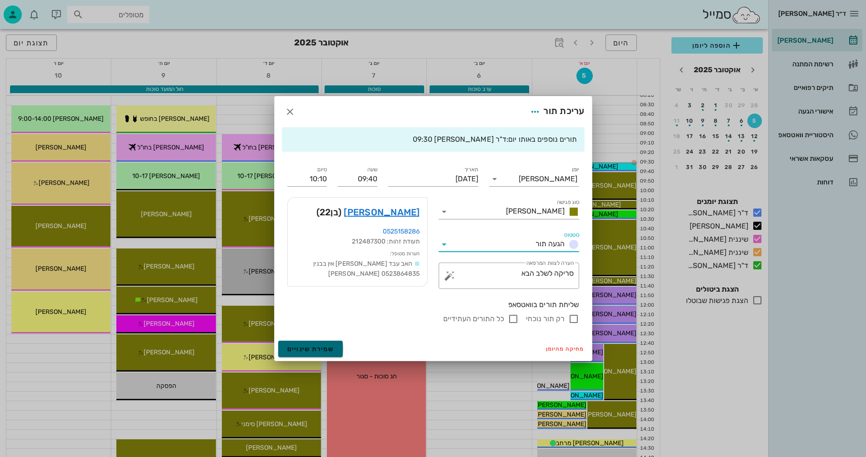
click at [309, 350] on span "שמירת שינויים" at bounding box center [310, 349] width 47 height 8
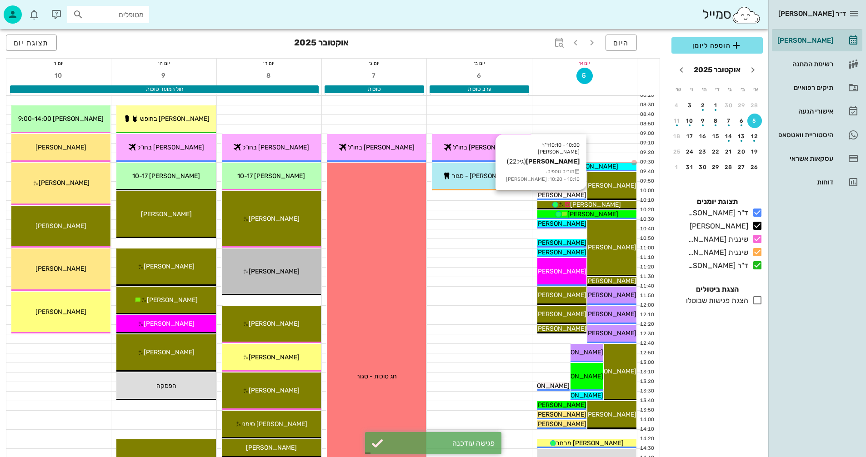
click at [570, 193] on span "[PERSON_NAME]" at bounding box center [560, 195] width 51 height 8
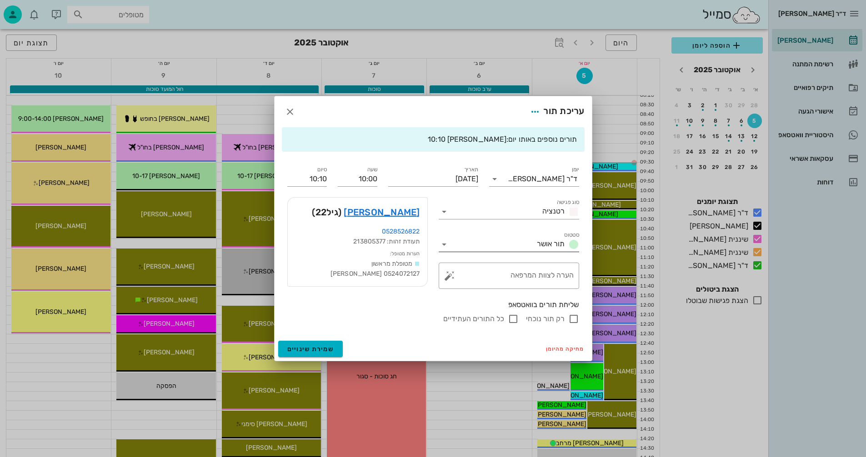
click at [444, 243] on icon at bounding box center [444, 244] width 11 height 11
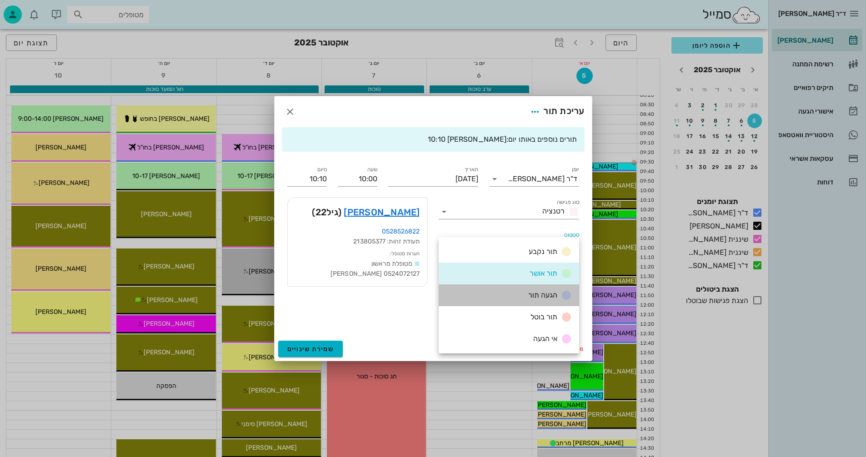
click at [474, 290] on div "הגעה תור" at bounding box center [509, 295] width 140 height 22
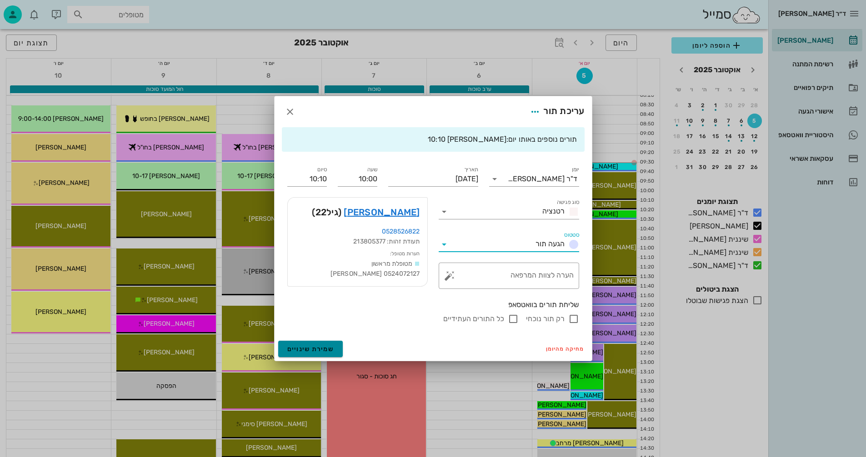
click at [292, 347] on span "שמירת שינויים" at bounding box center [310, 349] width 47 height 8
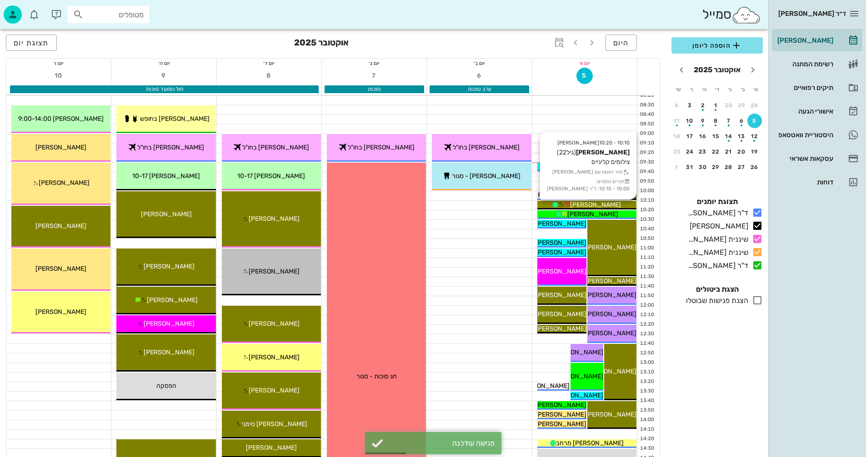
click at [602, 204] on span "[PERSON_NAME]" at bounding box center [595, 205] width 51 height 8
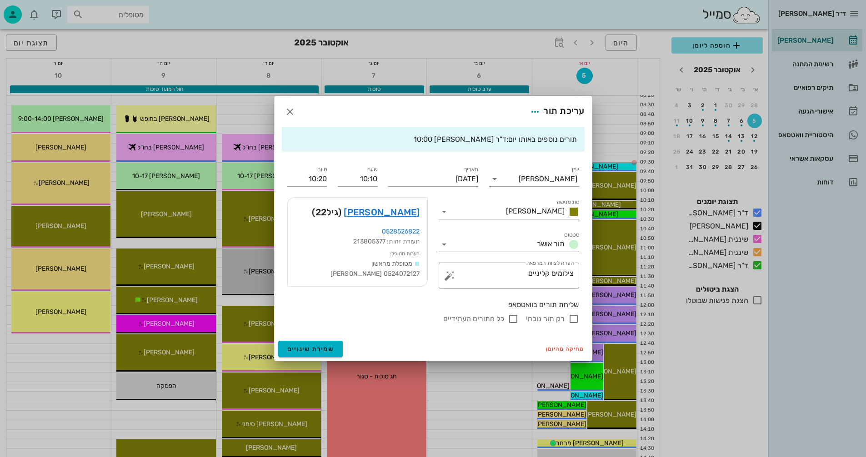
click at [445, 243] on icon at bounding box center [444, 244] width 11 height 11
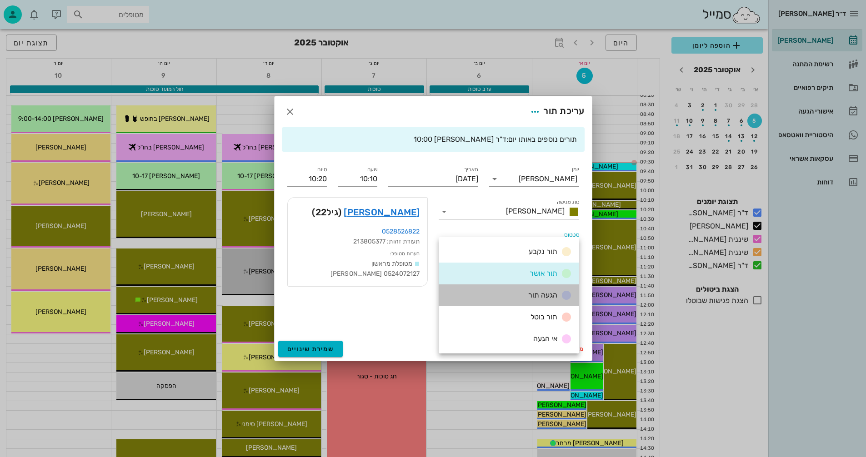
click at [516, 295] on div "הגעה תור" at bounding box center [509, 295] width 140 height 22
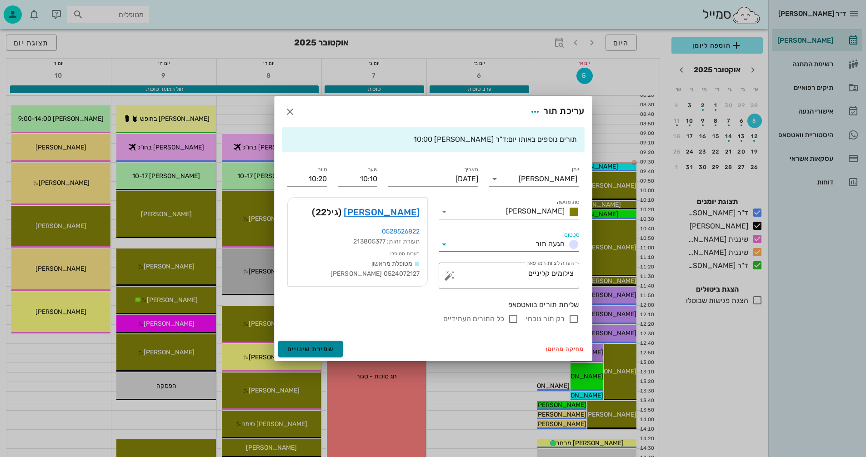
click at [282, 347] on button "שמירת שינויים" at bounding box center [310, 349] width 65 height 16
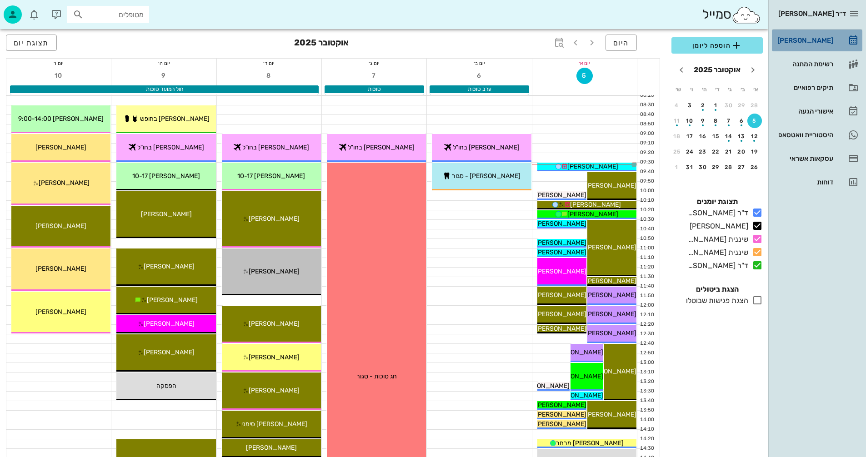
click at [807, 39] on div "[PERSON_NAME]" at bounding box center [804, 40] width 58 height 7
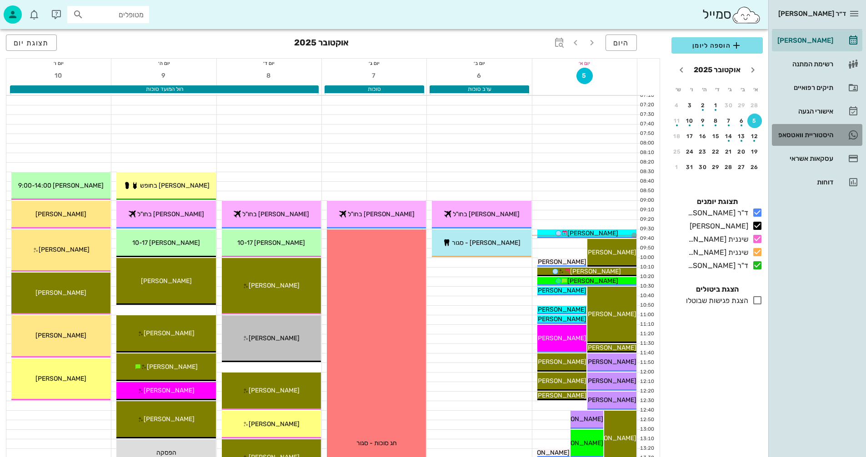
click at [792, 135] on div "היסטוריית וואטסאפ" at bounding box center [804, 134] width 58 height 7
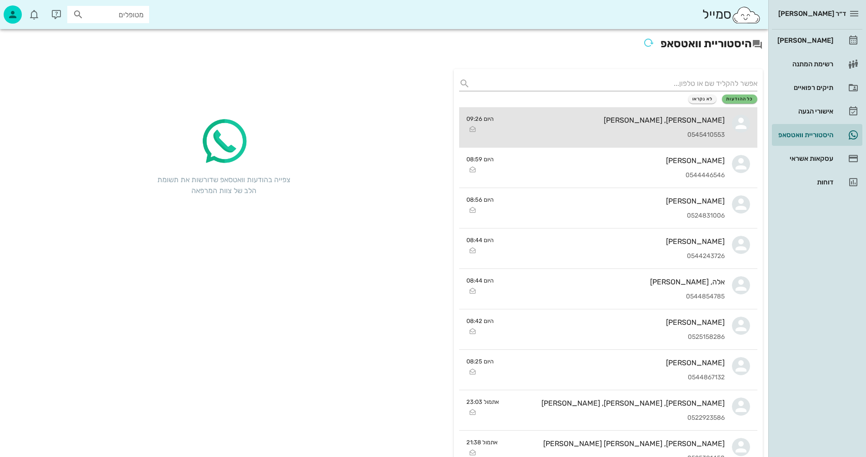
click at [566, 119] on div "[PERSON_NAME], [PERSON_NAME]" at bounding box center [613, 120] width 224 height 9
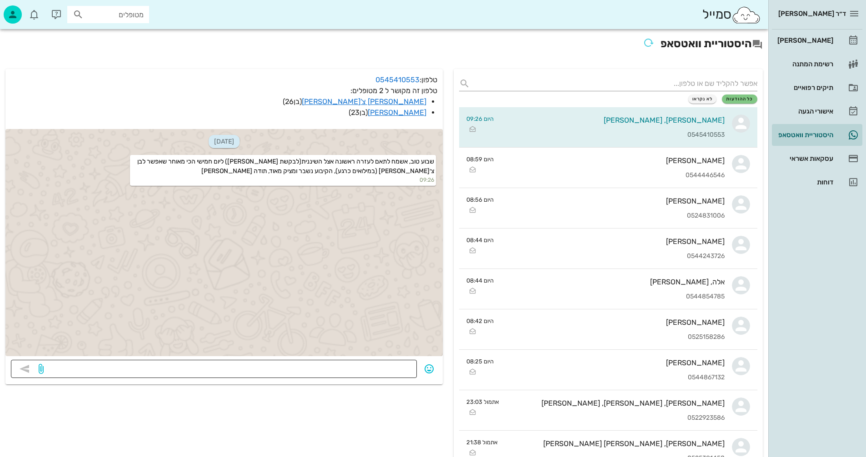
click at [380, 361] on div at bounding box center [228, 369] width 366 height 18
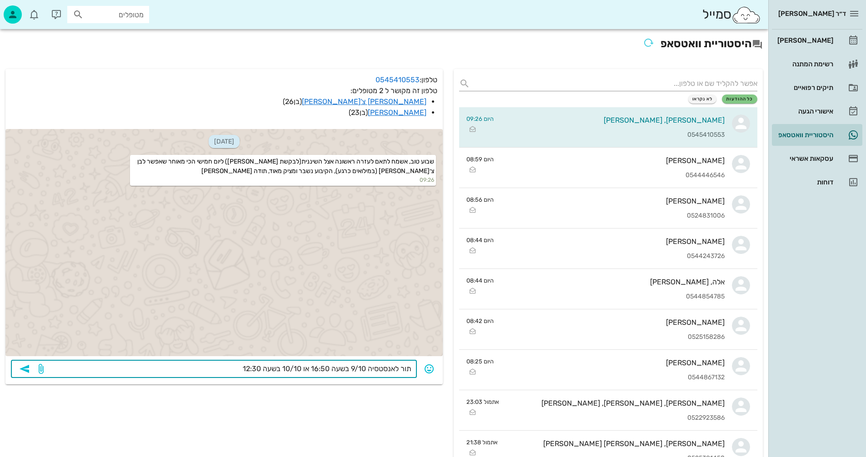
type textarea "תור לאנסטסיה 9/10 בשעה 16:50 או 10/10 בשעה 12:30?"
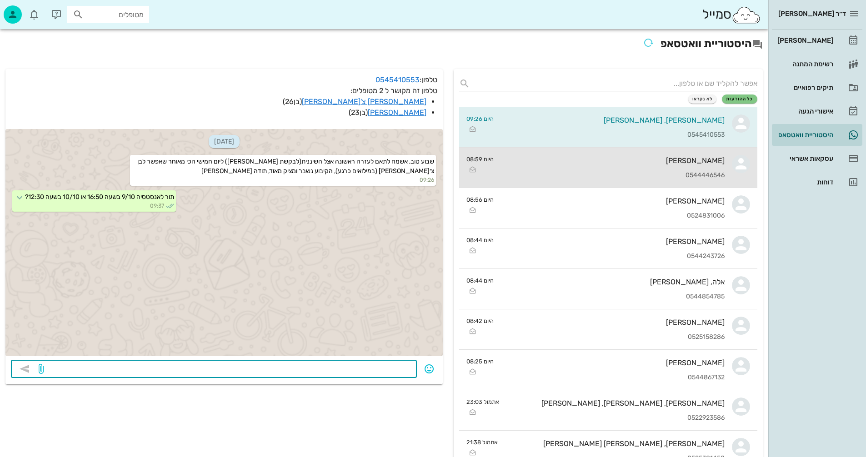
click at [581, 164] on div "[PERSON_NAME]" at bounding box center [613, 160] width 224 height 9
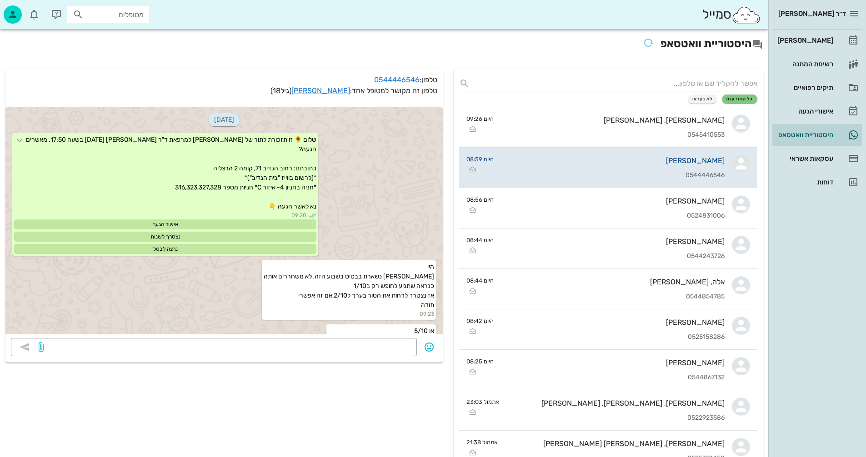
scroll to position [1051, 0]
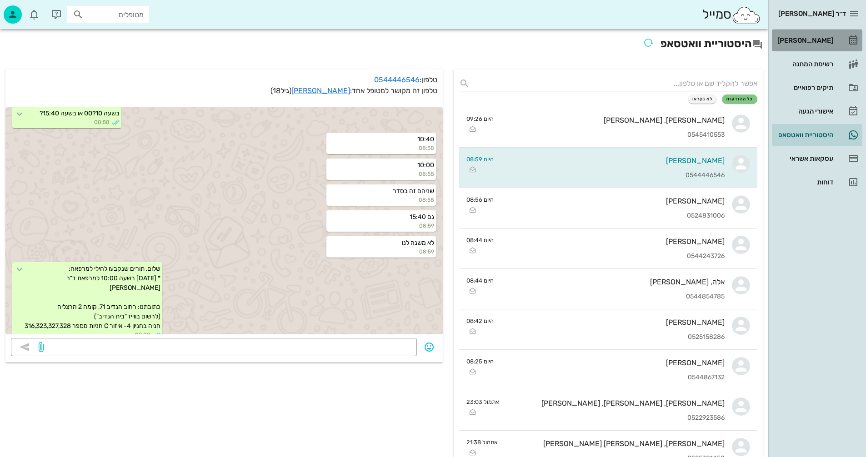
click at [809, 40] on div "[PERSON_NAME]" at bounding box center [804, 40] width 58 height 7
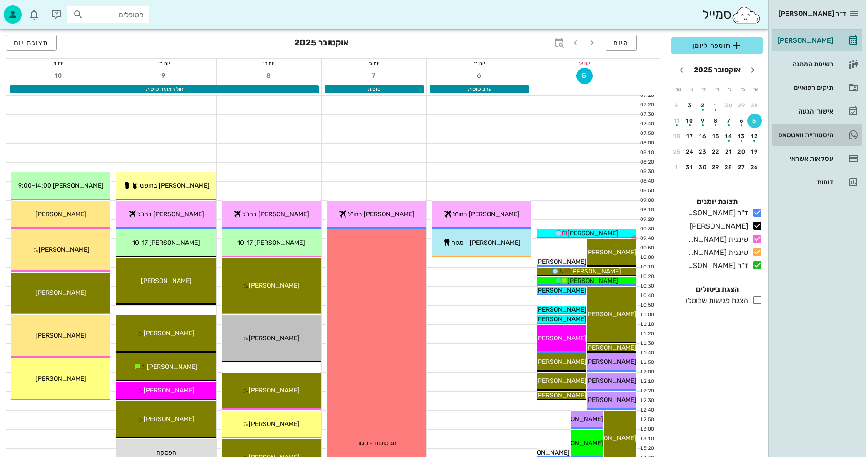
click at [796, 133] on div "היסטוריית וואטסאפ" at bounding box center [804, 134] width 58 height 7
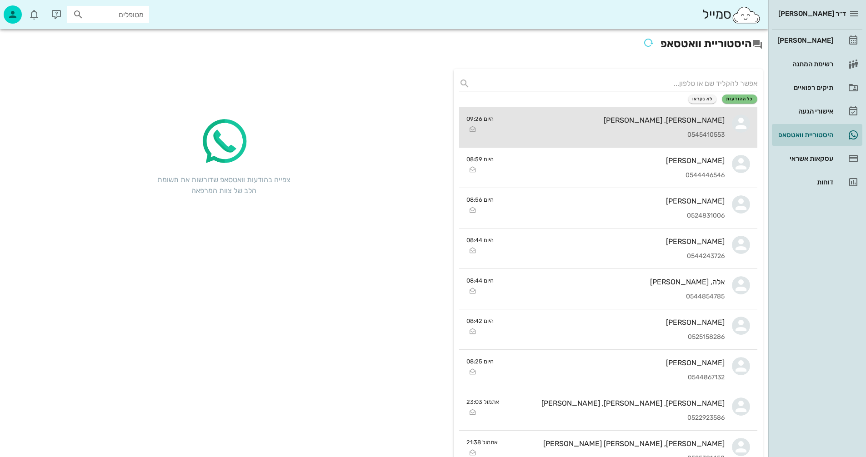
click at [576, 127] on div "[PERSON_NAME], [PERSON_NAME] 0545410553" at bounding box center [613, 127] width 224 height 40
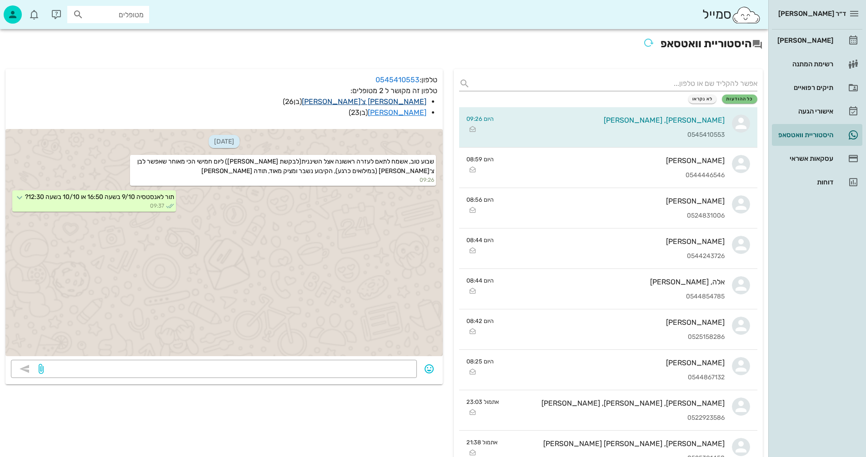
click at [412, 101] on link "[PERSON_NAME] צ'[PERSON_NAME]" at bounding box center [364, 101] width 125 height 9
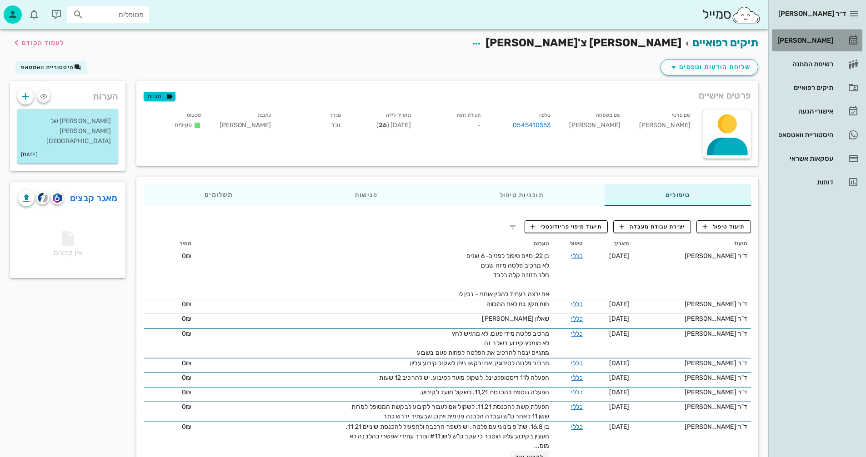
click at [814, 38] on div "[PERSON_NAME]" at bounding box center [804, 40] width 58 height 7
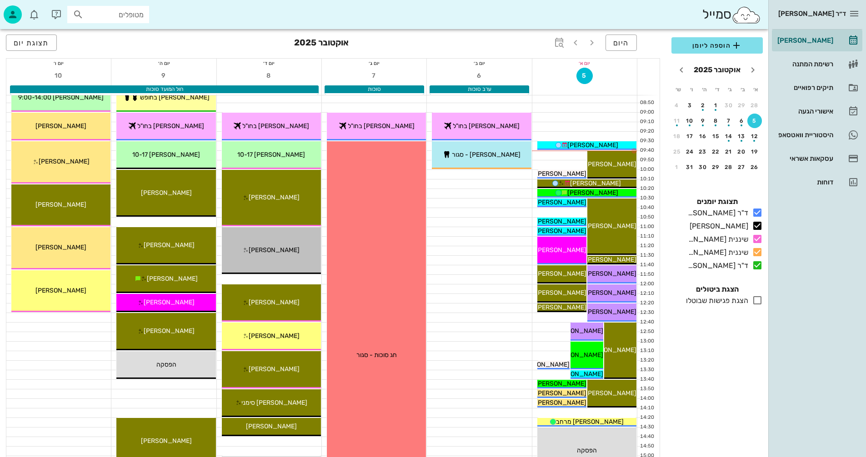
scroll to position [91, 0]
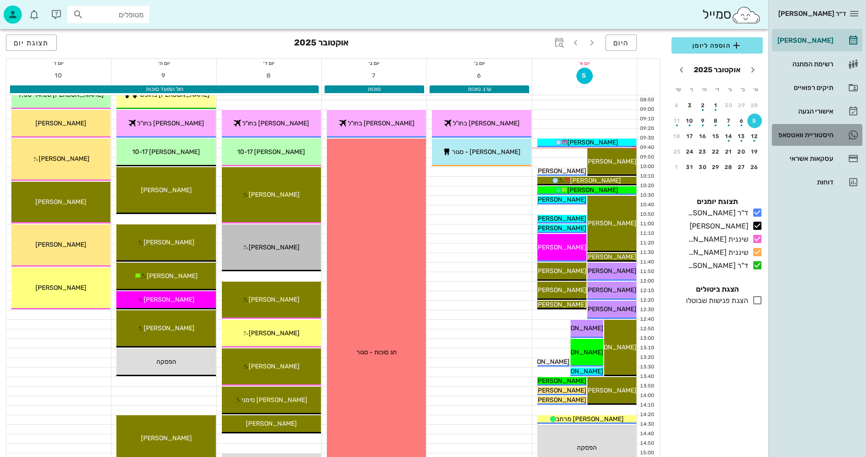
click at [794, 132] on div "היסטוריית וואטסאפ" at bounding box center [804, 134] width 58 height 7
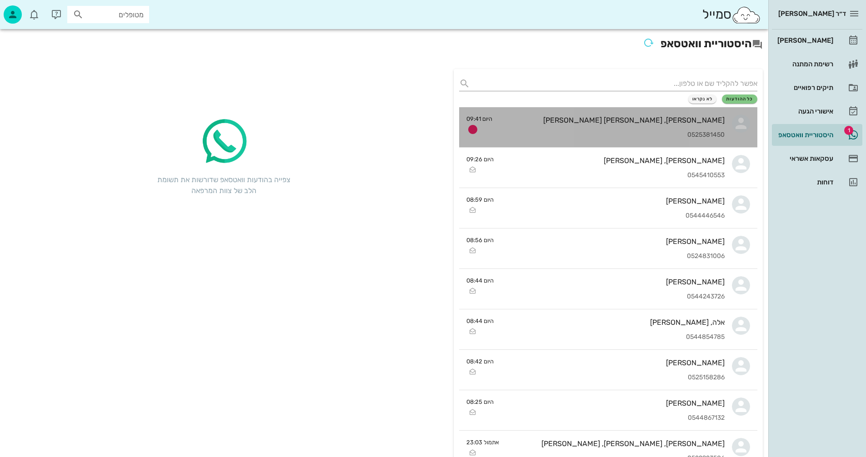
click at [545, 130] on div "[PERSON_NAME], [PERSON_NAME] [PERSON_NAME] 0525381450" at bounding box center [611, 127] width 225 height 40
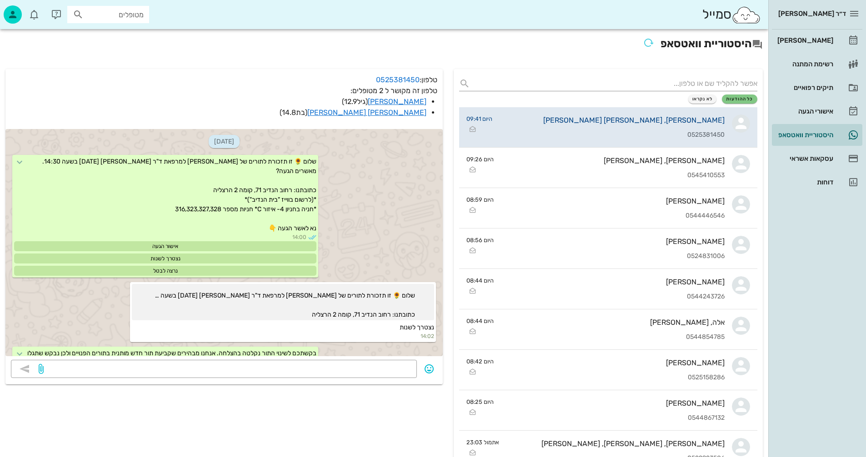
scroll to position [1873, 0]
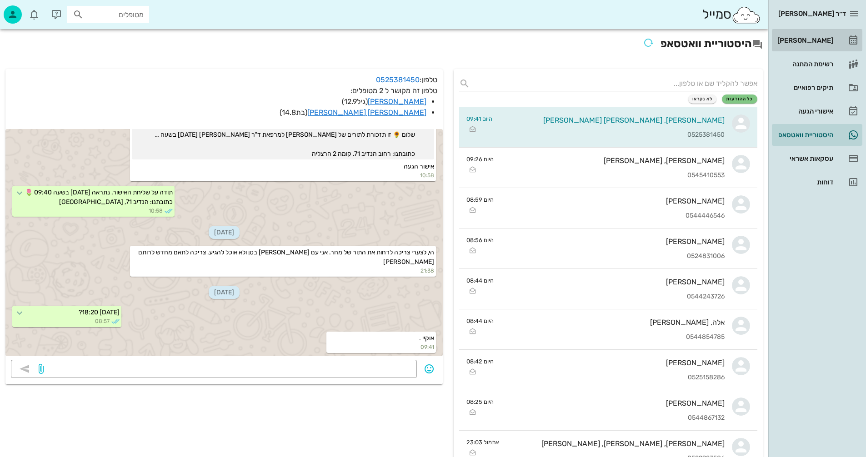
click at [811, 40] on div "[PERSON_NAME]" at bounding box center [804, 40] width 58 height 7
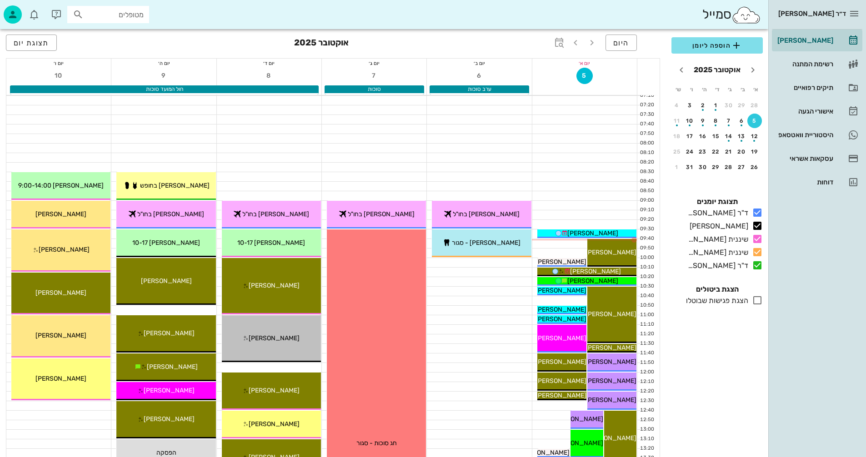
click at [757, 299] on icon at bounding box center [757, 300] width 11 height 11
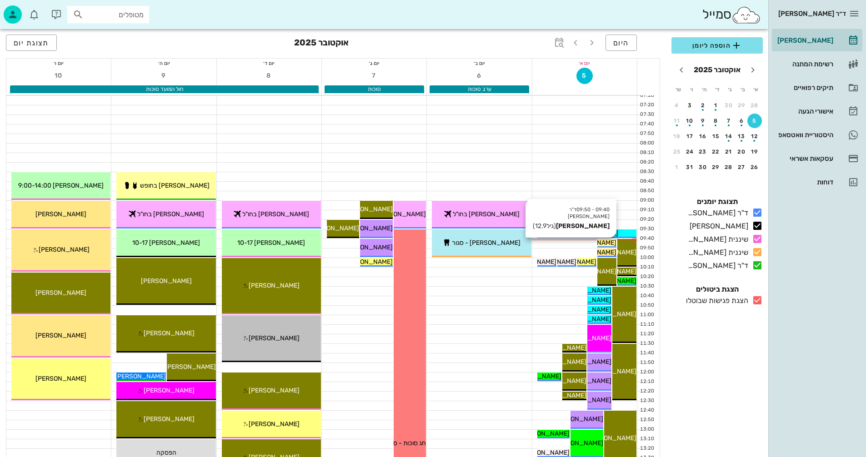
click at [606, 243] on span "[PERSON_NAME]" at bounding box center [590, 243] width 51 height 8
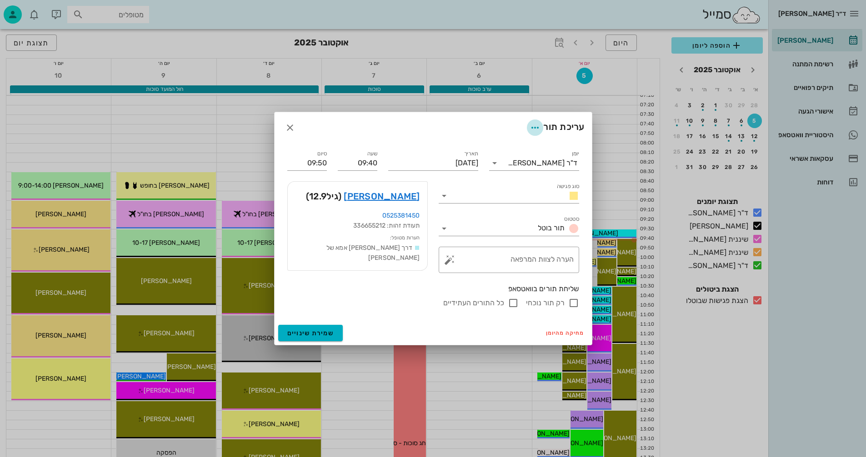
click at [532, 128] on icon "button" at bounding box center [534, 127] width 11 height 11
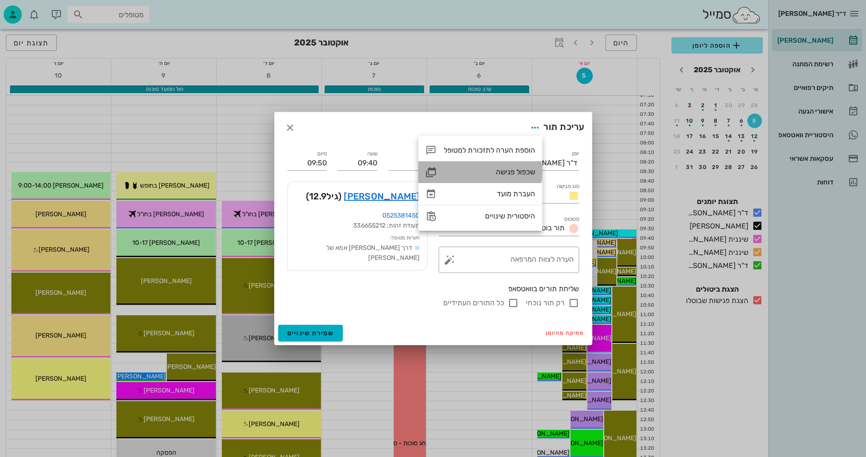
click at [504, 171] on div "שכפול פגישה" at bounding box center [489, 172] width 91 height 9
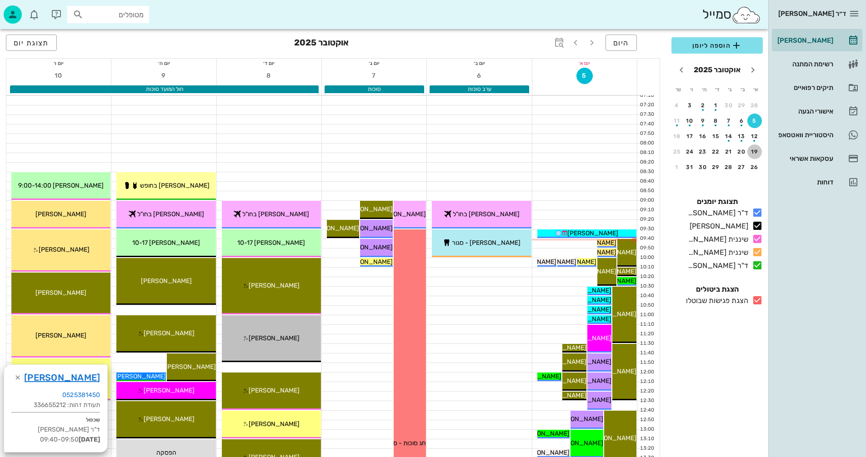
click at [754, 148] on button "19" at bounding box center [754, 152] width 15 height 15
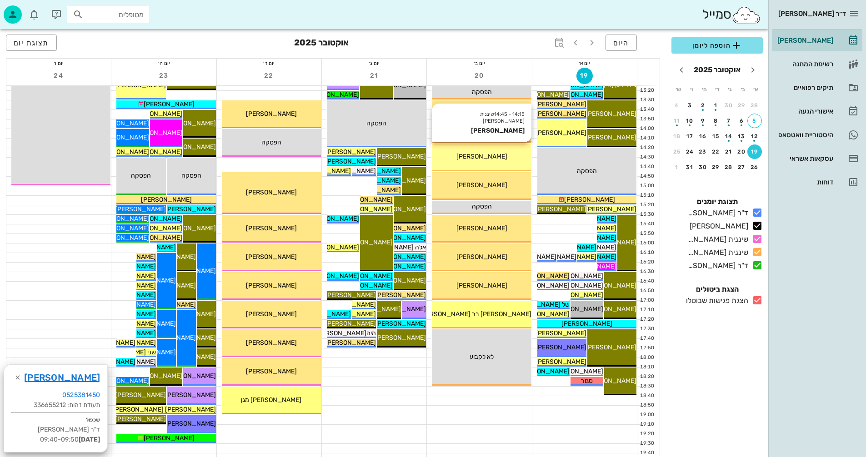
scroll to position [364, 0]
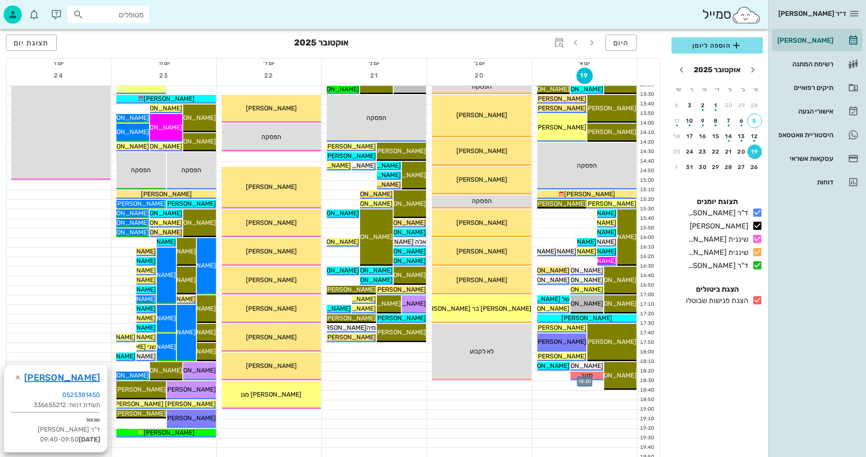
click at [548, 374] on div at bounding box center [584, 376] width 105 height 9
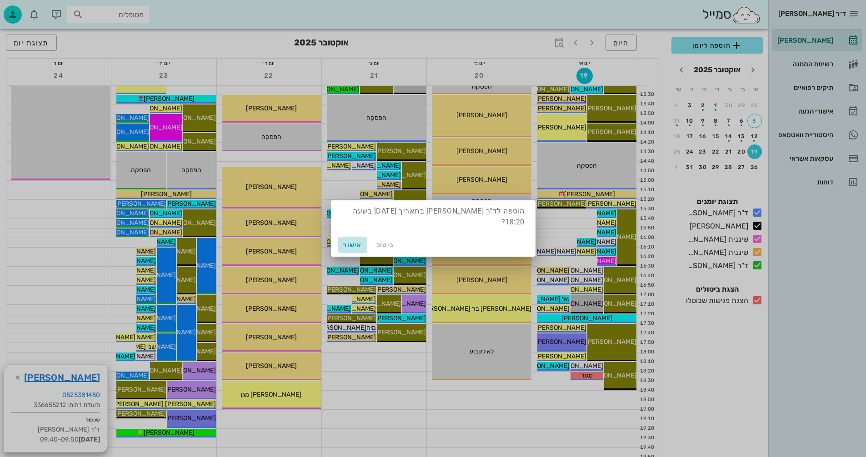
click at [347, 244] on span "אישור" at bounding box center [353, 245] width 22 height 8
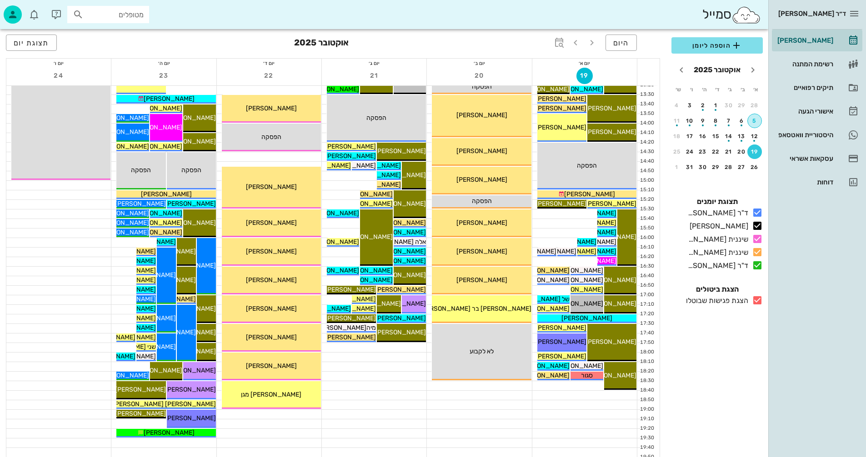
click at [752, 122] on div "5" at bounding box center [755, 121] width 14 height 6
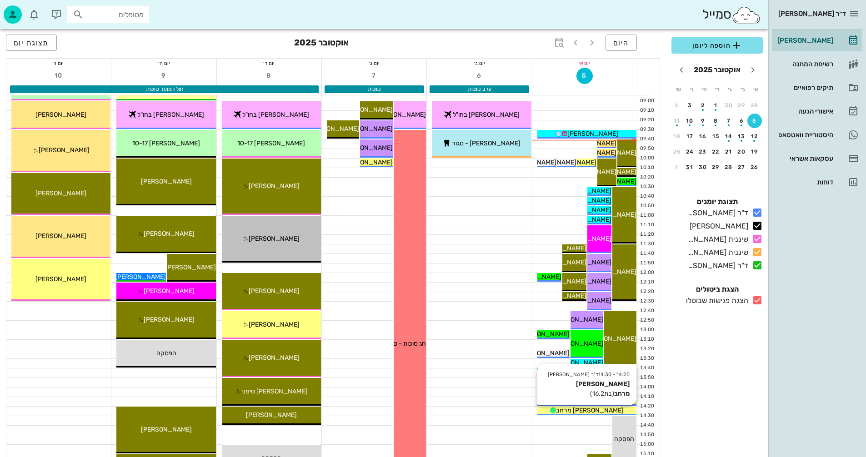
scroll to position [91, 0]
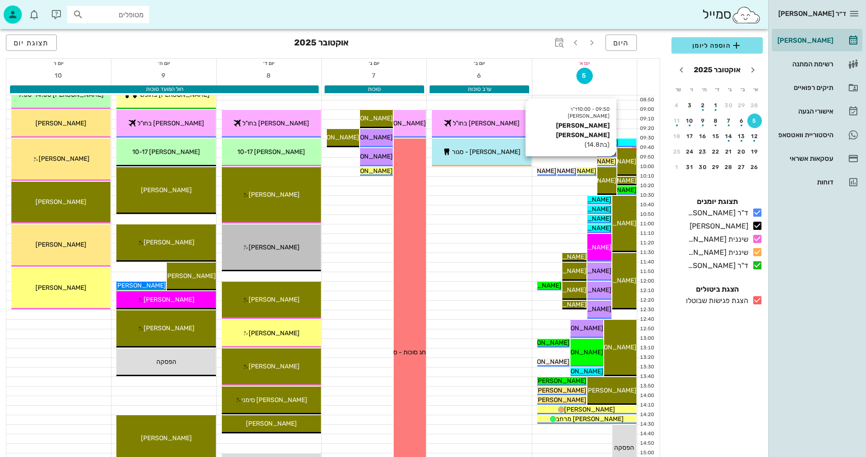
click at [611, 161] on span "[PERSON_NAME] [PERSON_NAME]" at bounding box center [564, 162] width 103 height 8
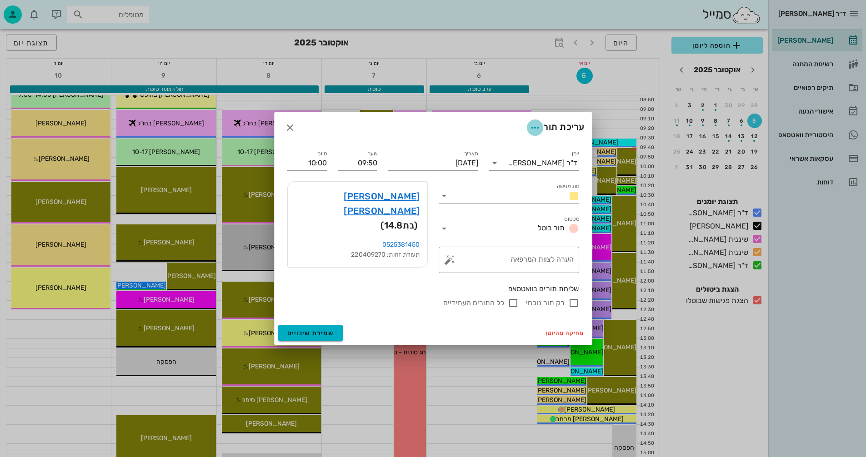
click at [535, 125] on icon "button" at bounding box center [534, 127] width 11 height 11
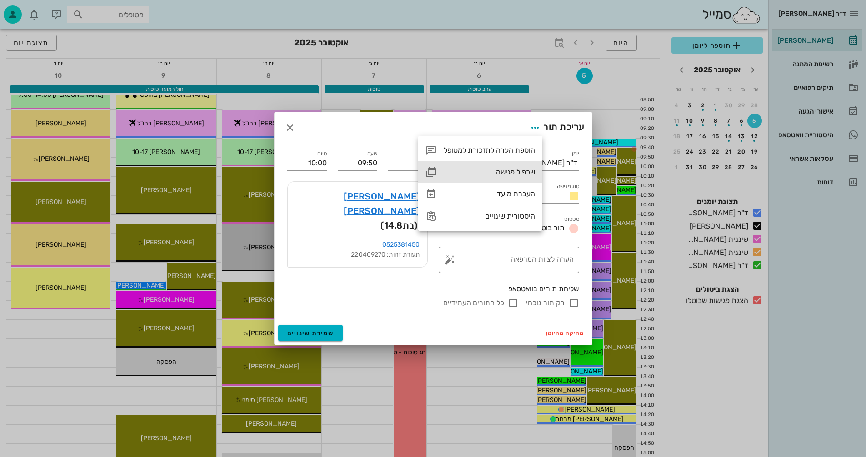
click at [505, 170] on div "שכפול פגישה" at bounding box center [489, 172] width 91 height 9
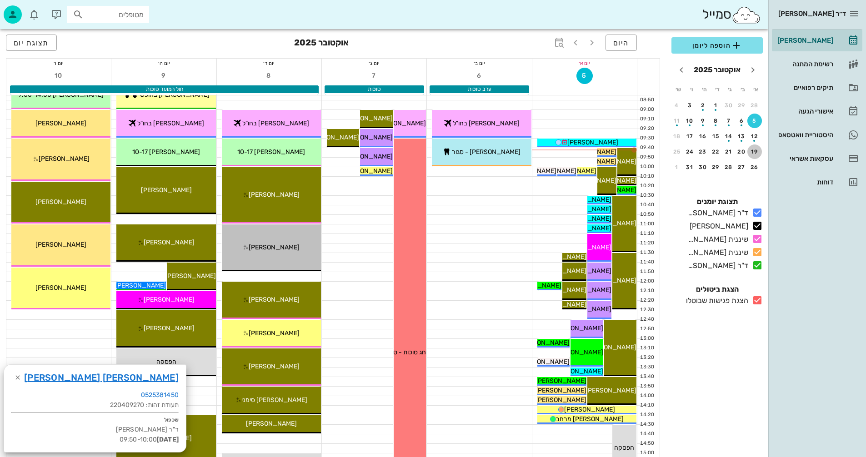
click at [753, 153] on div "19" at bounding box center [754, 152] width 15 height 6
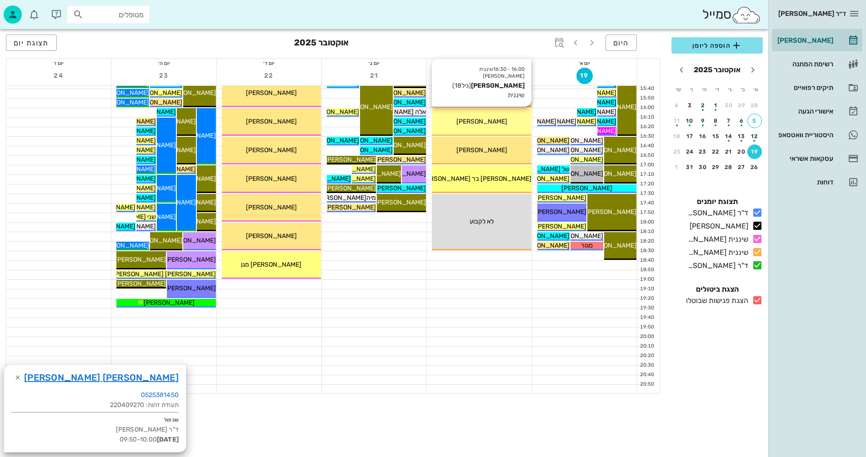
scroll to position [500, 0]
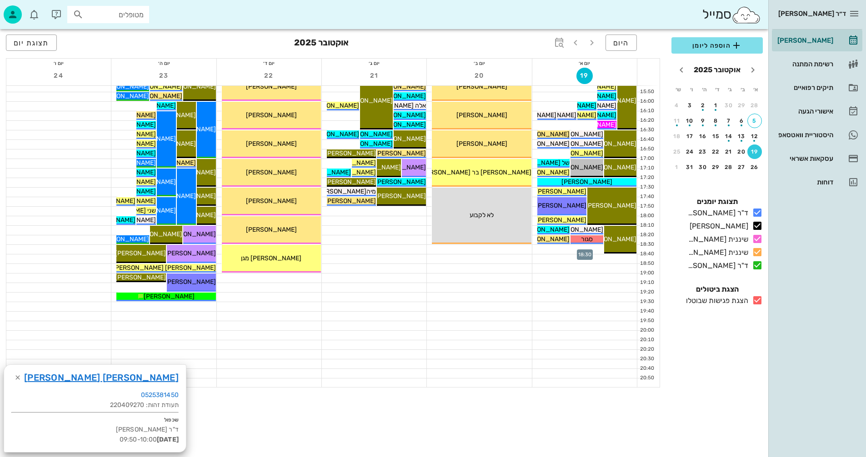
click at [543, 249] on div at bounding box center [584, 249] width 105 height 9
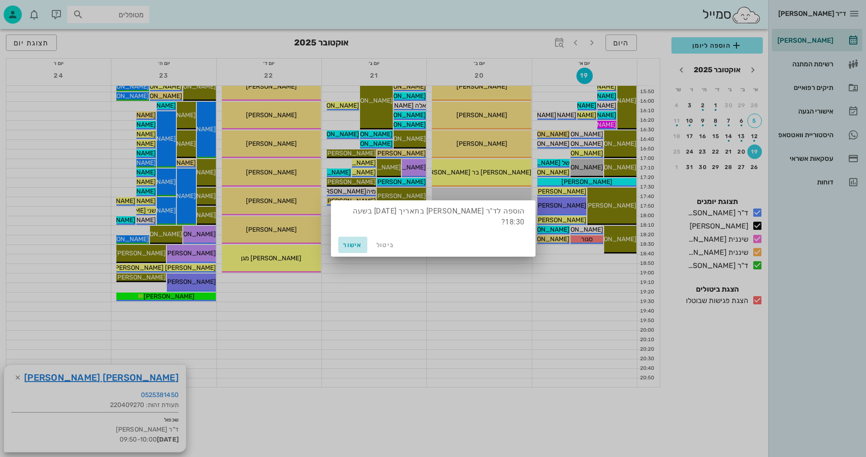
click at [345, 246] on span "אישור" at bounding box center [353, 245] width 22 height 8
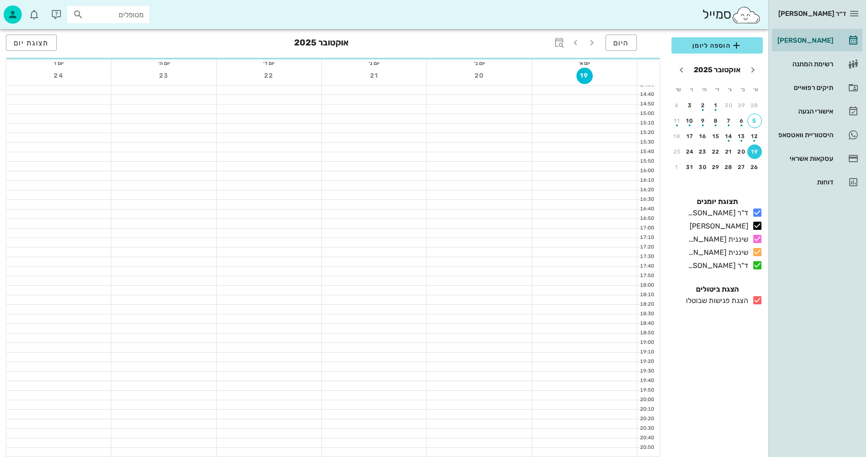
scroll to position [430, 0]
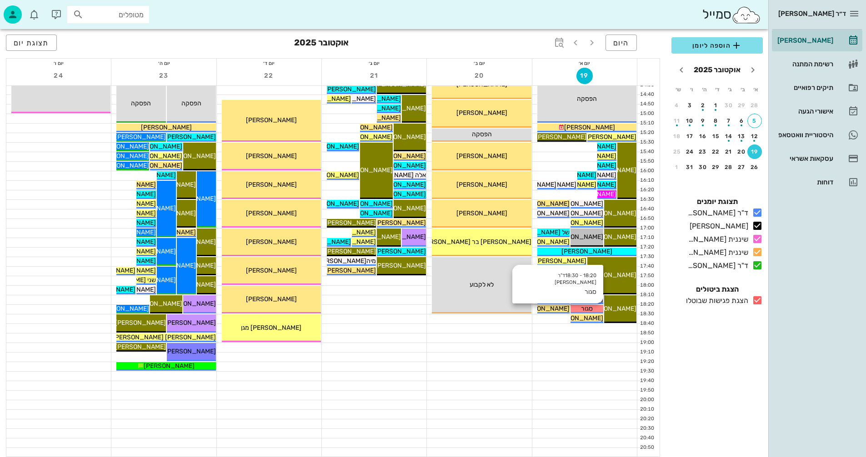
click at [585, 308] on span "סגור" at bounding box center [587, 309] width 12 height 8
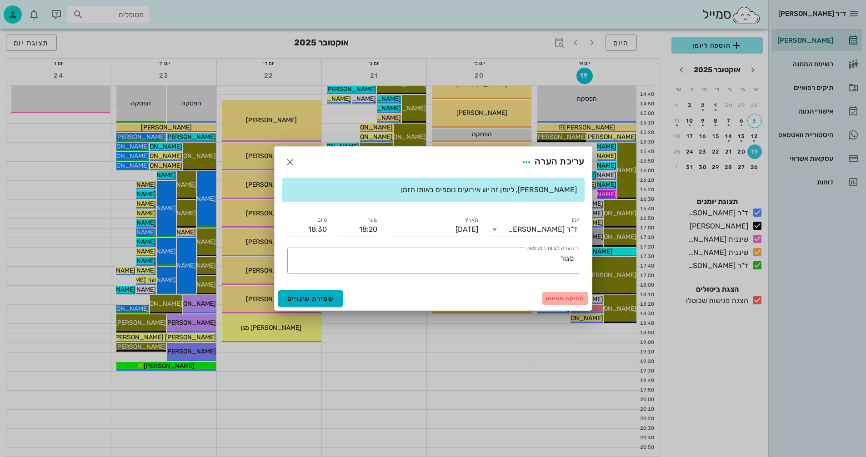
click at [572, 299] on span "מחיקה מהיומן" at bounding box center [565, 298] width 39 height 6
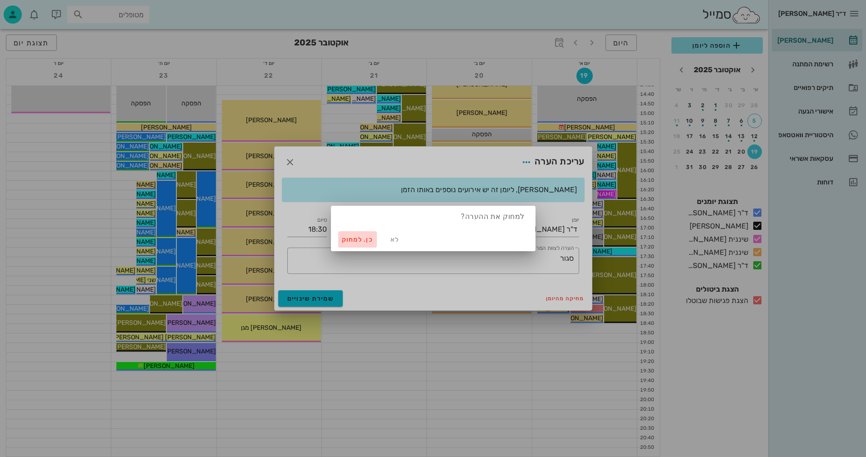
click at [350, 238] on span "כן. למחוק" at bounding box center [358, 240] width 32 height 8
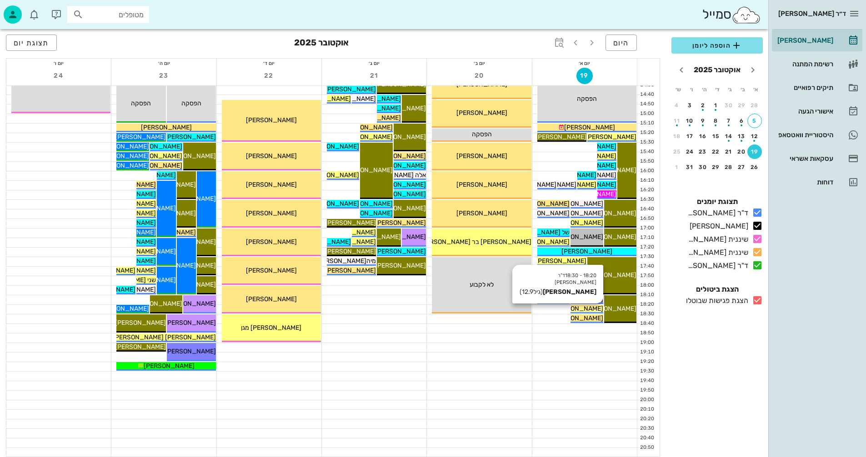
click at [593, 308] on span "[PERSON_NAME]" at bounding box center [577, 309] width 51 height 8
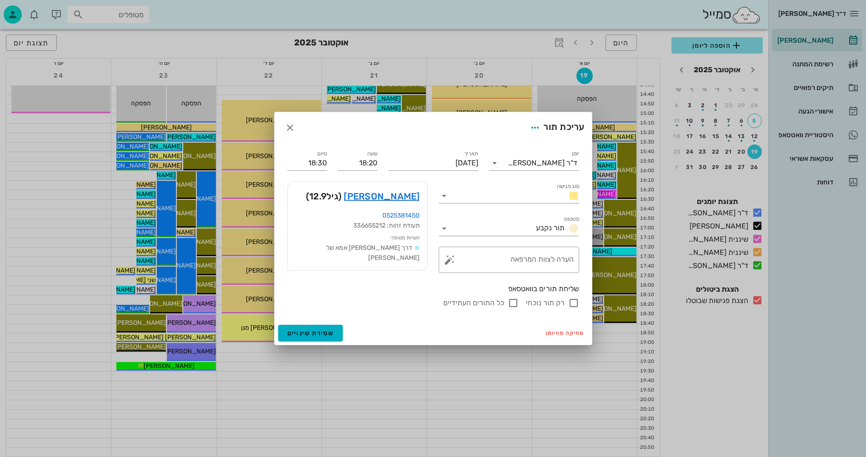
click at [571, 305] on input "רק תור נוכחי" at bounding box center [573, 303] width 11 height 11
checkbox input "false"
click at [300, 330] on span "שמירת שינויים" at bounding box center [310, 333] width 47 height 8
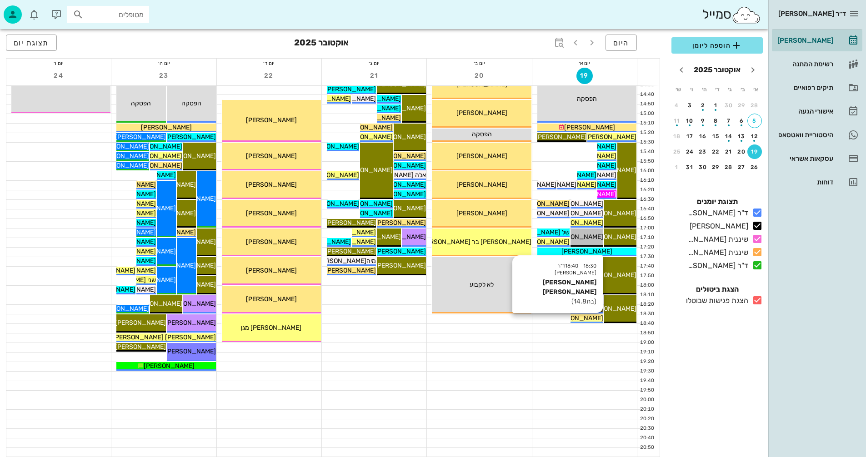
click at [585, 316] on span "[PERSON_NAME] [PERSON_NAME]" at bounding box center [551, 318] width 103 height 8
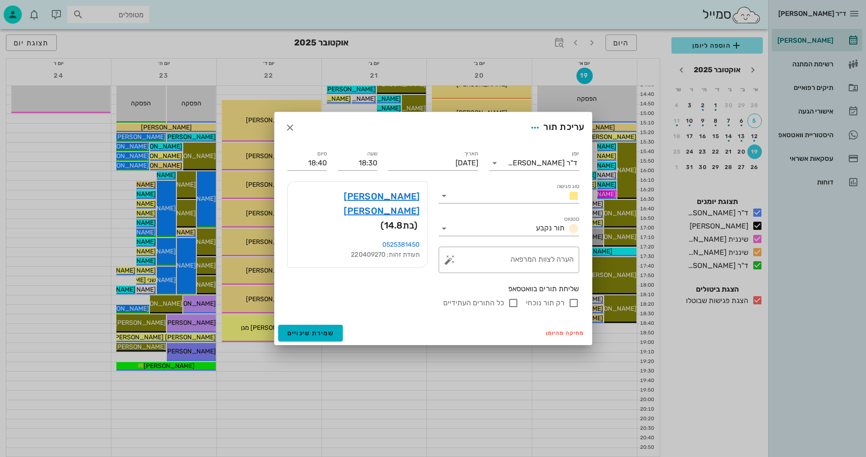
drag, startPoint x: 573, startPoint y: 304, endPoint x: 584, endPoint y: 338, distance: 34.9
click at [573, 304] on input "רק תור נוכחי" at bounding box center [573, 303] width 11 height 11
checkbox input "false"
click at [313, 332] on span "שמירת שינויים" at bounding box center [310, 333] width 47 height 8
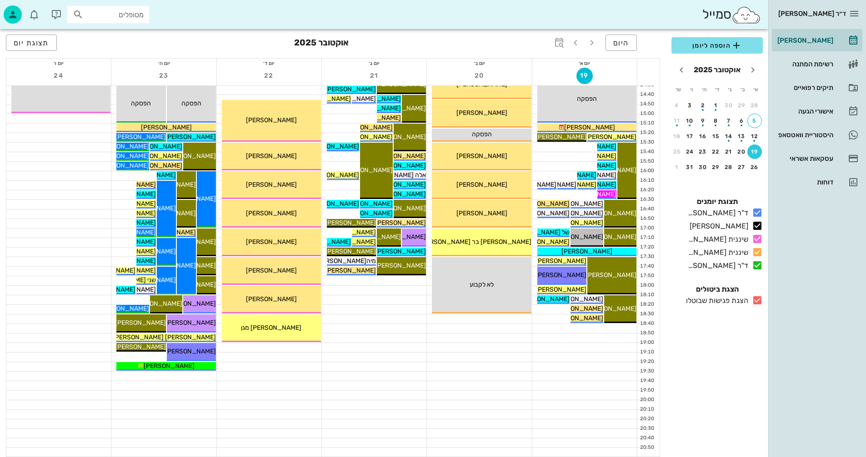
click at [760, 300] on icon at bounding box center [757, 300] width 11 height 11
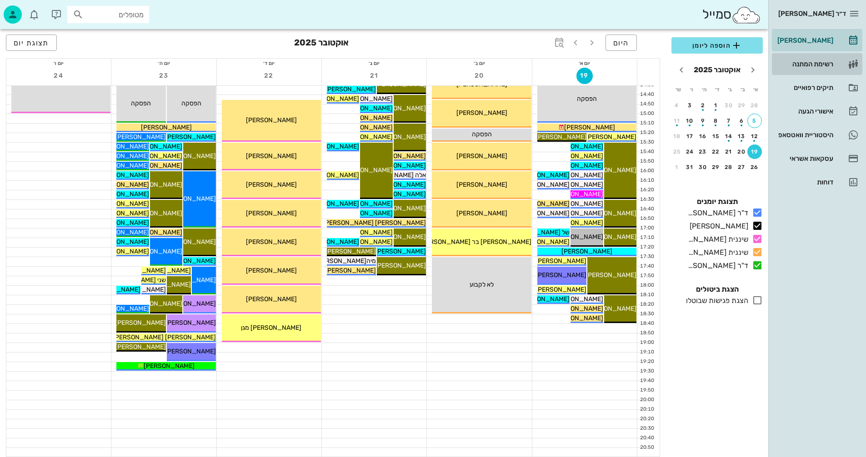
click at [802, 65] on div "רשימת המתנה" at bounding box center [804, 63] width 58 height 7
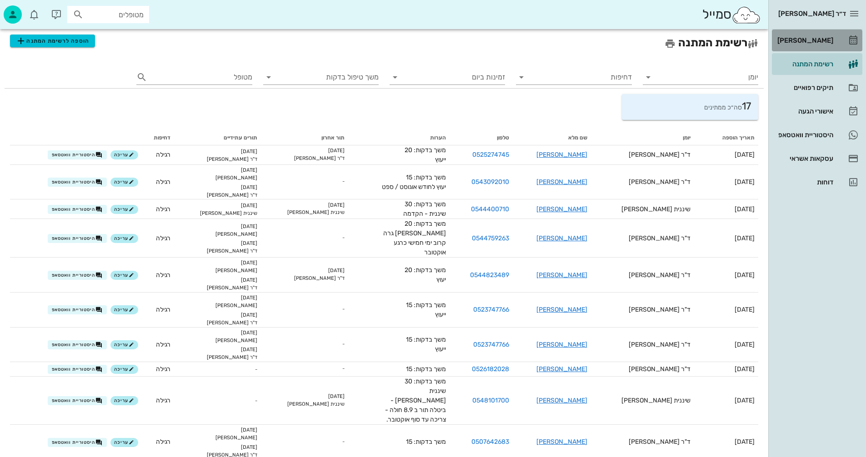
click at [817, 40] on div "[PERSON_NAME]" at bounding box center [804, 40] width 58 height 7
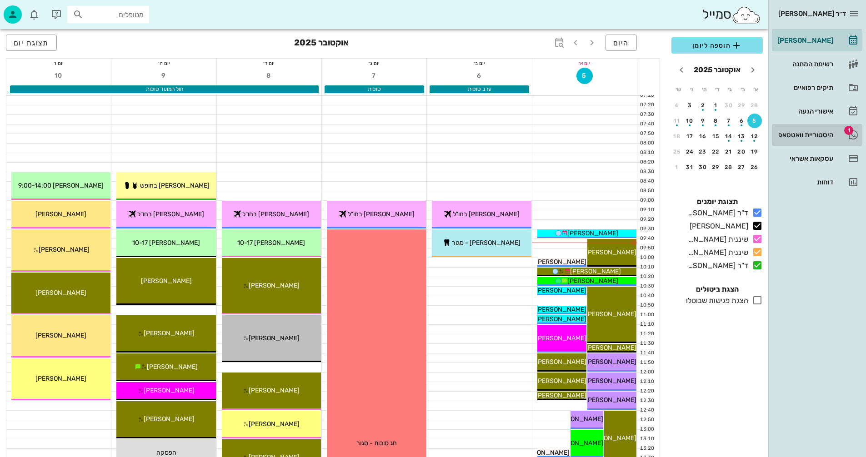
click at [790, 134] on div "היסטוריית וואטסאפ" at bounding box center [804, 134] width 58 height 7
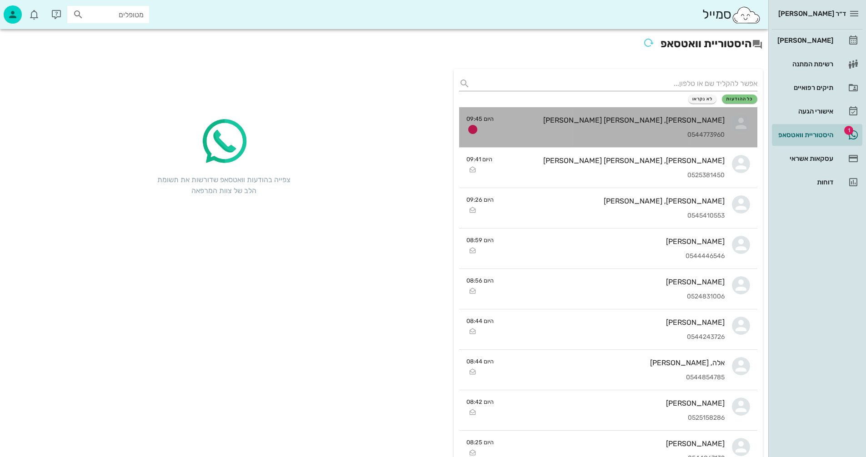
click at [572, 127] on div "[PERSON_NAME], [PERSON_NAME] [PERSON_NAME] 0544773960" at bounding box center [613, 127] width 224 height 40
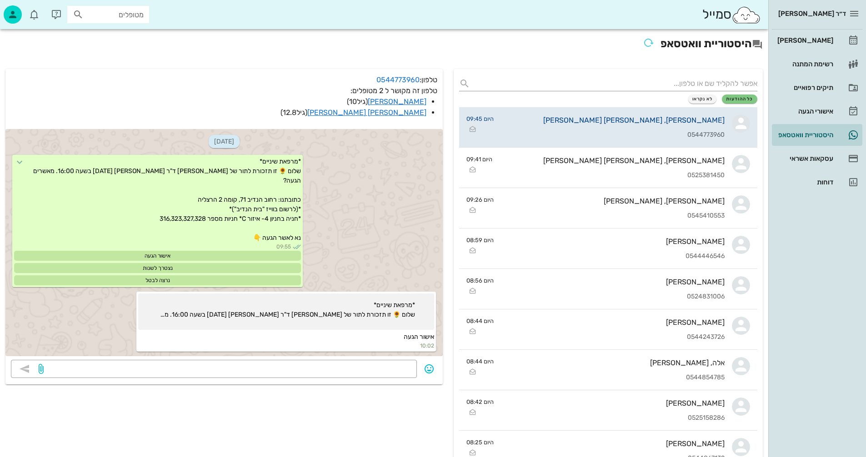
scroll to position [342, 0]
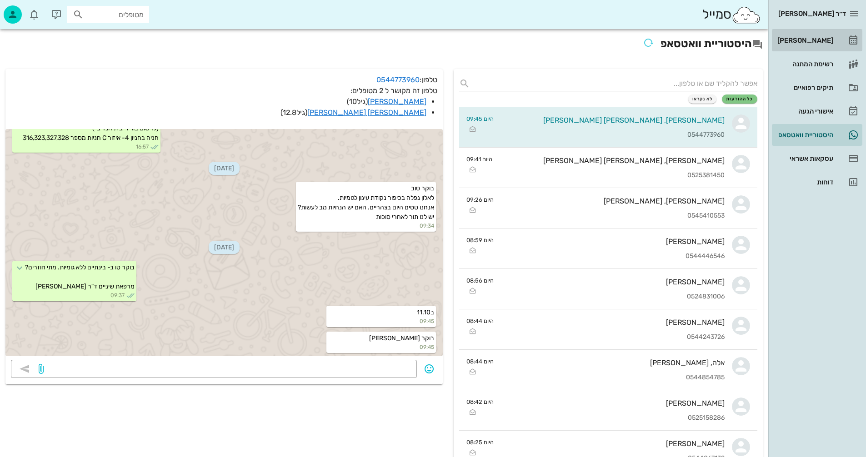
click at [821, 39] on div "[PERSON_NAME]" at bounding box center [804, 40] width 58 height 7
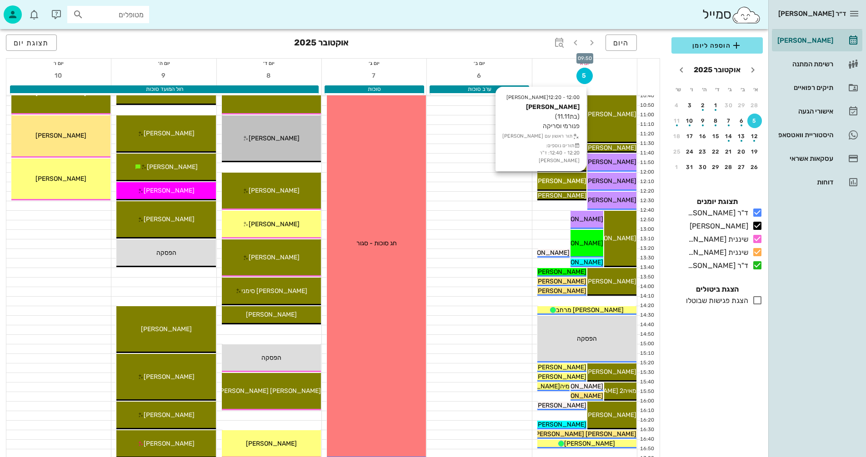
scroll to position [227, 0]
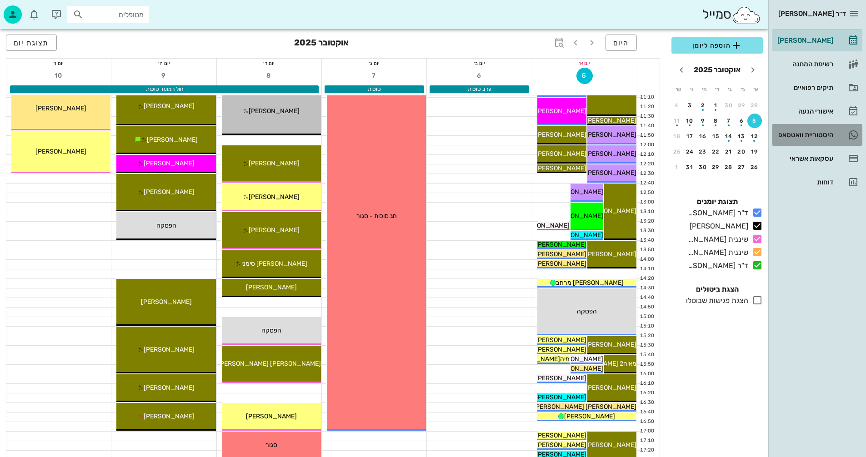
click at [794, 131] on div "היסטוריית וואטסאפ" at bounding box center [804, 134] width 58 height 7
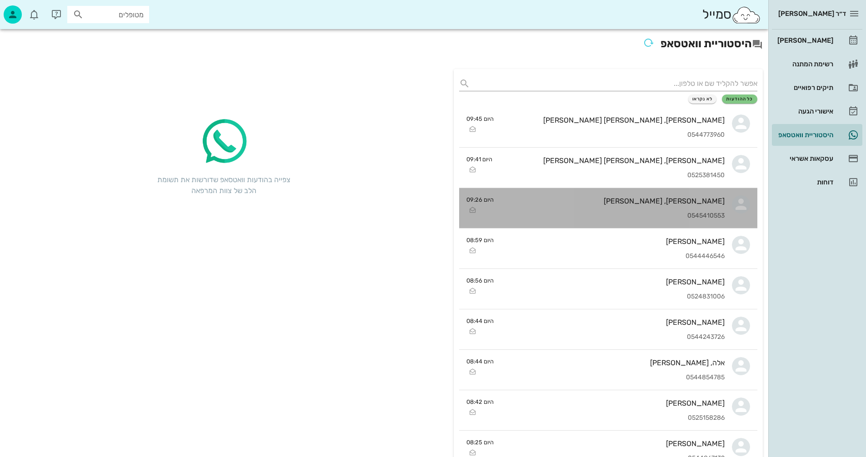
click at [604, 195] on div "[PERSON_NAME], [PERSON_NAME] 0545410553" at bounding box center [613, 208] width 224 height 40
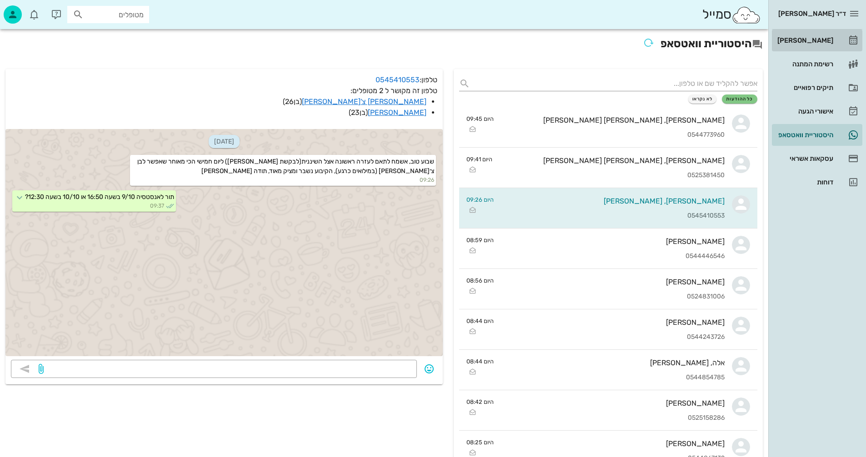
click at [809, 40] on div "[PERSON_NAME]" at bounding box center [804, 40] width 58 height 7
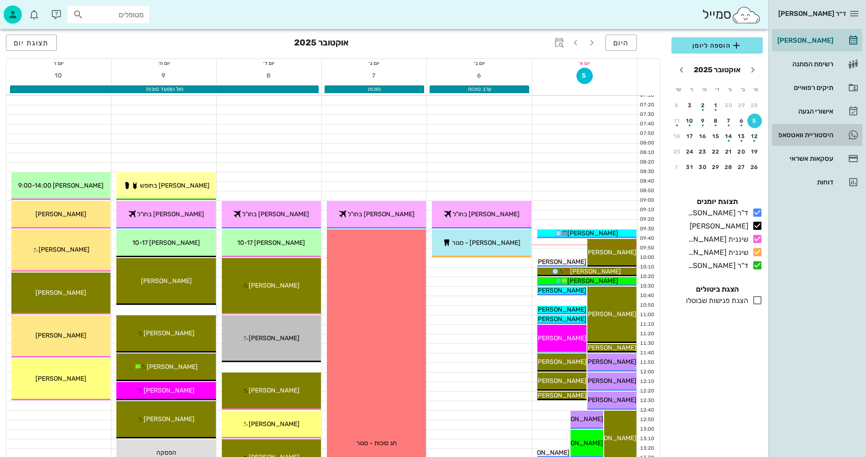
click at [792, 135] on div "היסטוריית וואטסאפ" at bounding box center [804, 134] width 58 height 7
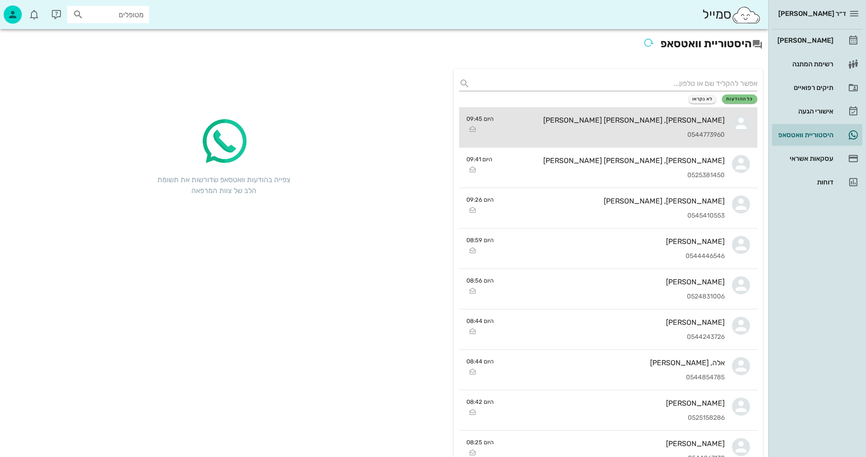
click at [583, 123] on div "[PERSON_NAME], [PERSON_NAME] [PERSON_NAME]" at bounding box center [613, 120] width 224 height 9
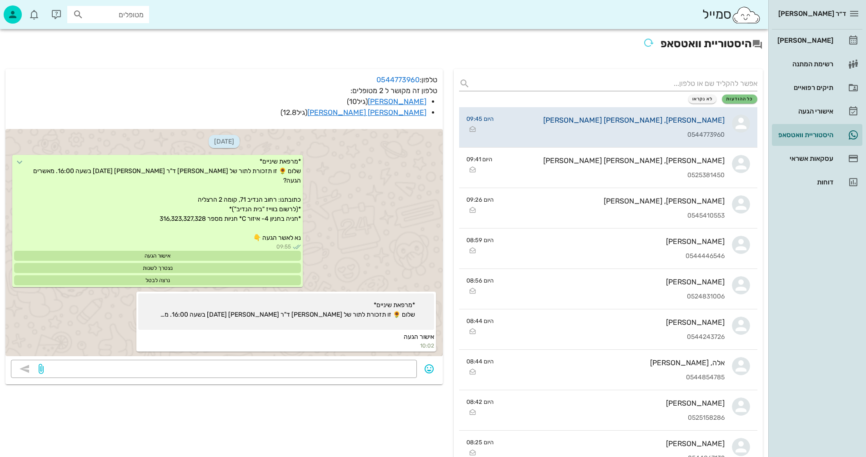
scroll to position [342, 0]
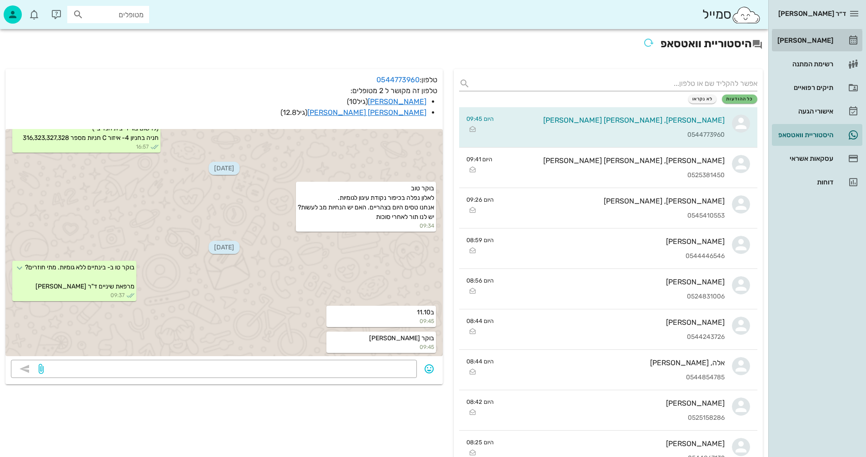
click at [820, 37] on div "[PERSON_NAME]" at bounding box center [804, 40] width 58 height 7
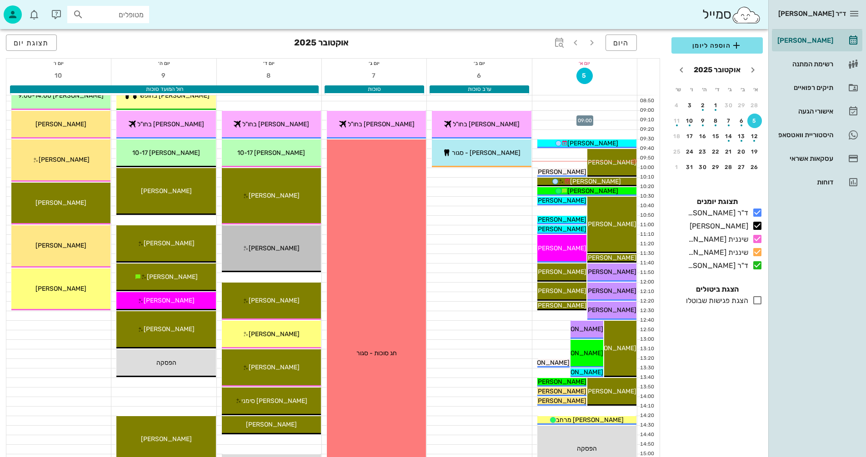
scroll to position [91, 0]
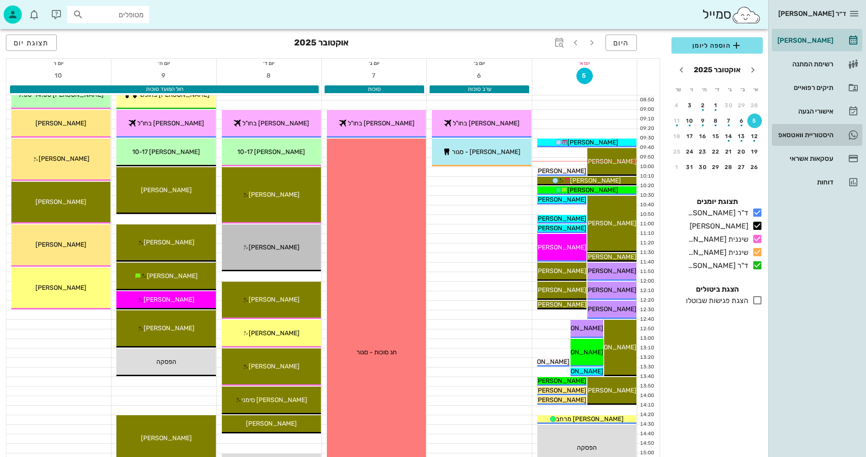
click at [789, 132] on div "היסטוריית וואטסאפ" at bounding box center [804, 134] width 58 height 7
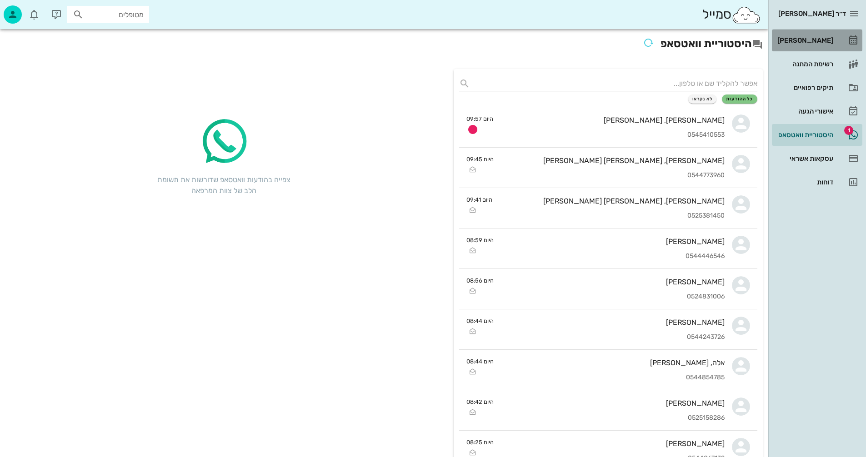
click at [811, 37] on div "[PERSON_NAME]" at bounding box center [804, 40] width 58 height 7
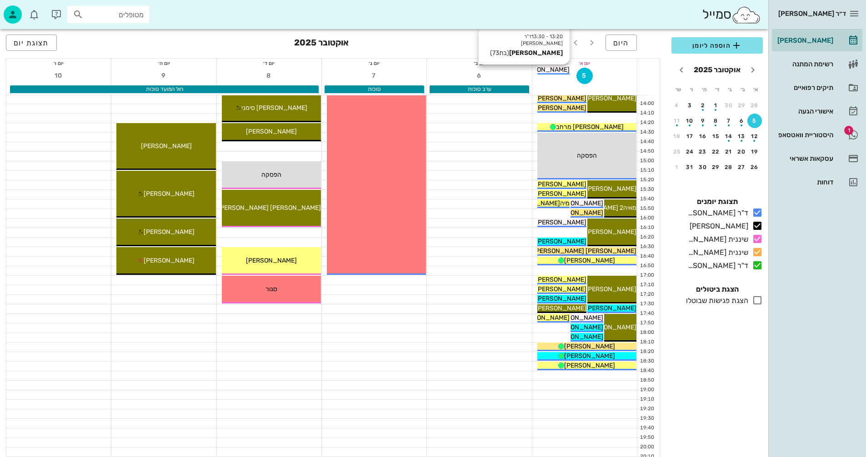
scroll to position [385, 0]
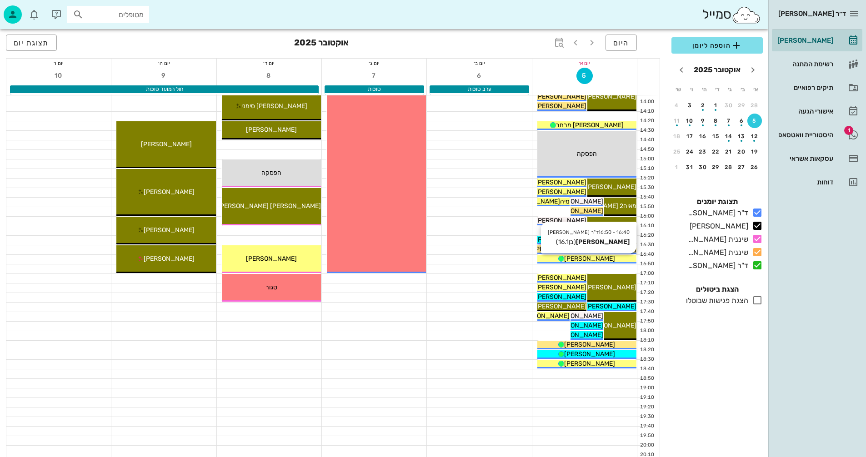
click at [547, 256] on div "[PERSON_NAME]" at bounding box center [586, 259] width 99 height 10
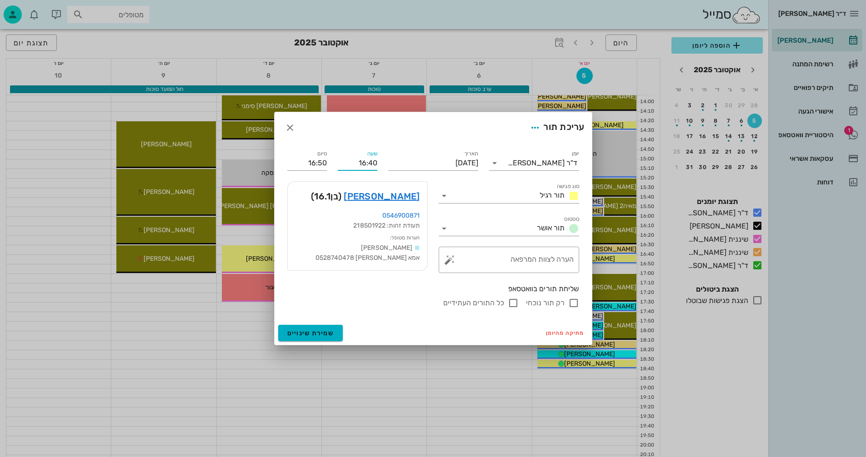
click at [371, 162] on input "16:40" at bounding box center [358, 163] width 40 height 15
click at [364, 179] on div "16:10" at bounding box center [357, 180] width 25 height 7
type input "16:10"
type input "16:20"
click at [284, 158] on div "סיום 16:20" at bounding box center [307, 159] width 50 height 33
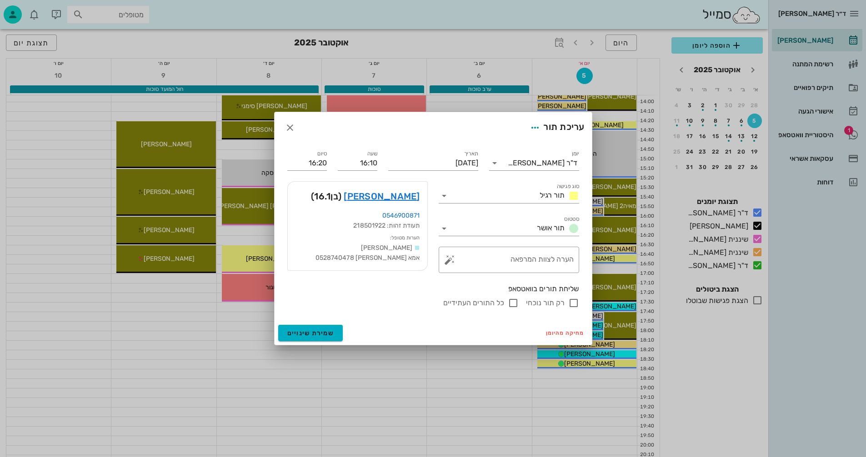
click at [573, 304] on input "רק תור נוכחי" at bounding box center [573, 303] width 11 height 11
checkbox input "false"
click at [297, 336] on span "שמירת שינויים" at bounding box center [310, 333] width 47 height 8
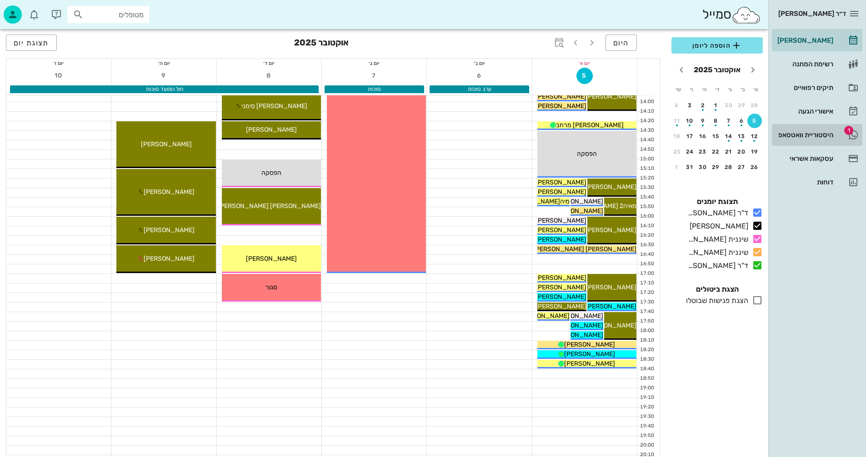
click at [797, 133] on div "היסטוריית וואטסאפ" at bounding box center [804, 134] width 58 height 7
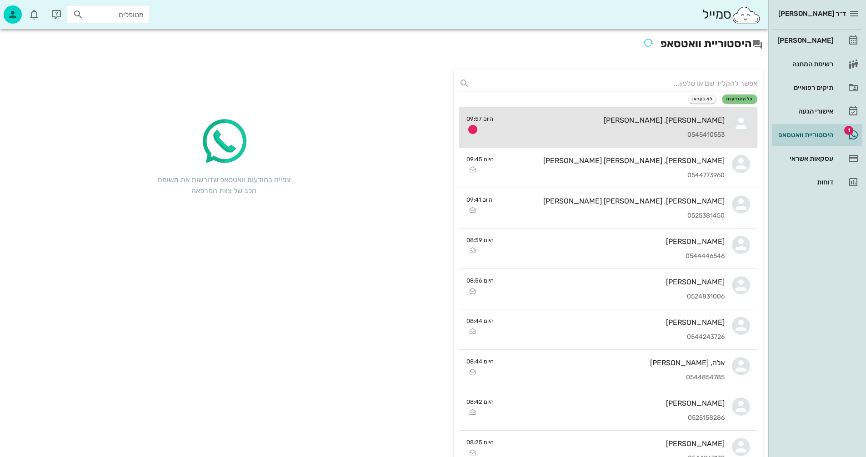
click at [578, 130] on div "[PERSON_NAME], [PERSON_NAME] 0545410553" at bounding box center [612, 127] width 224 height 40
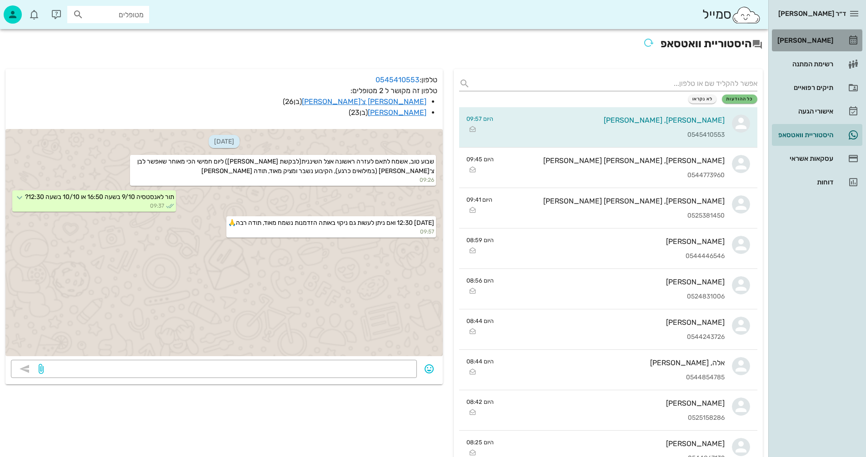
click at [817, 39] on div "[PERSON_NAME]" at bounding box center [804, 40] width 58 height 7
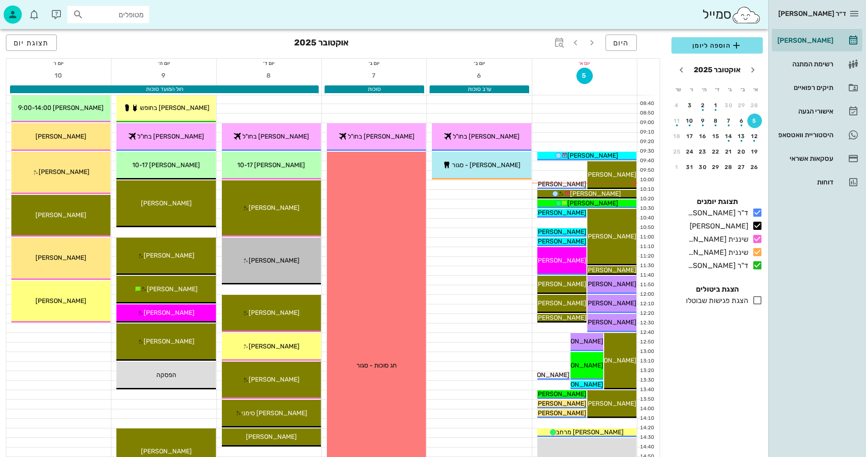
scroll to position [136, 0]
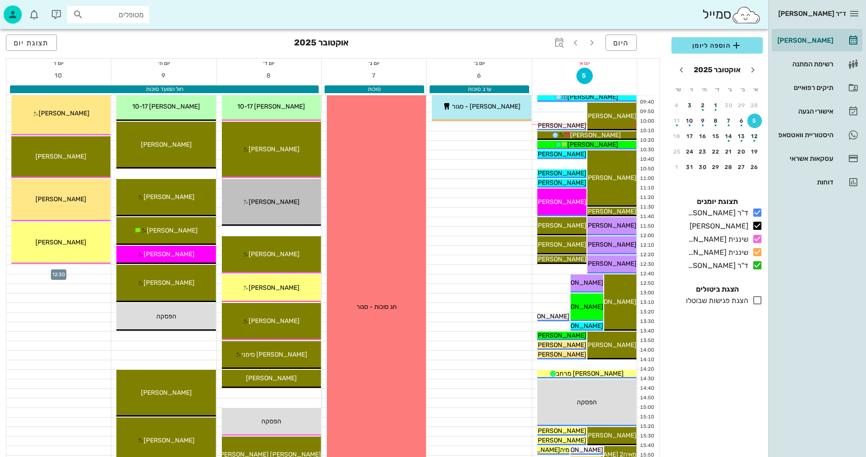
click at [36, 269] on div at bounding box center [58, 269] width 105 height 9
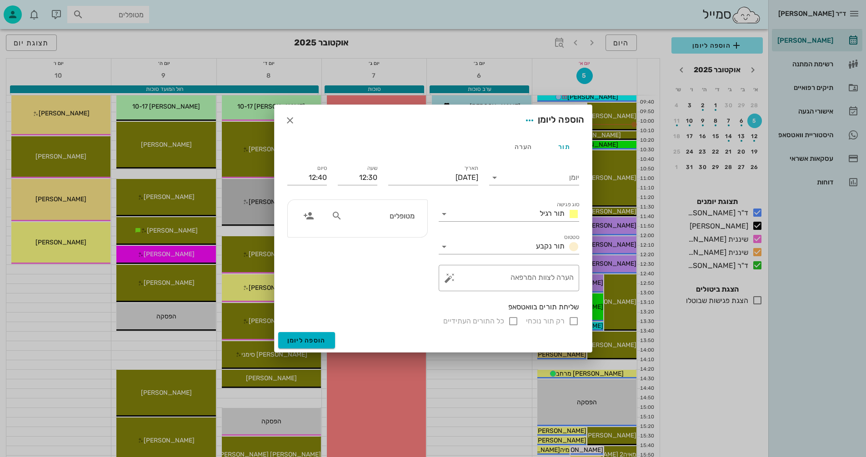
click at [392, 215] on input "מטופלים" at bounding box center [379, 216] width 70 height 12
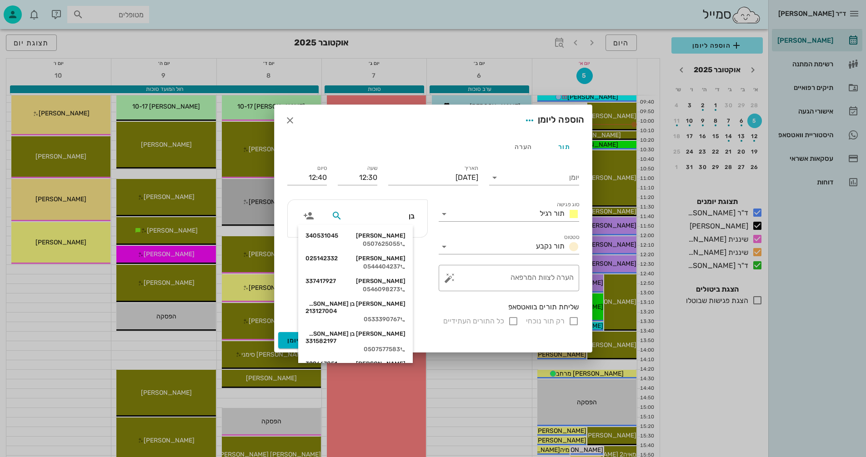
type input "[PERSON_NAME]"
click at [375, 259] on div "[PERSON_NAME] 325122935" at bounding box center [355, 258] width 100 height 7
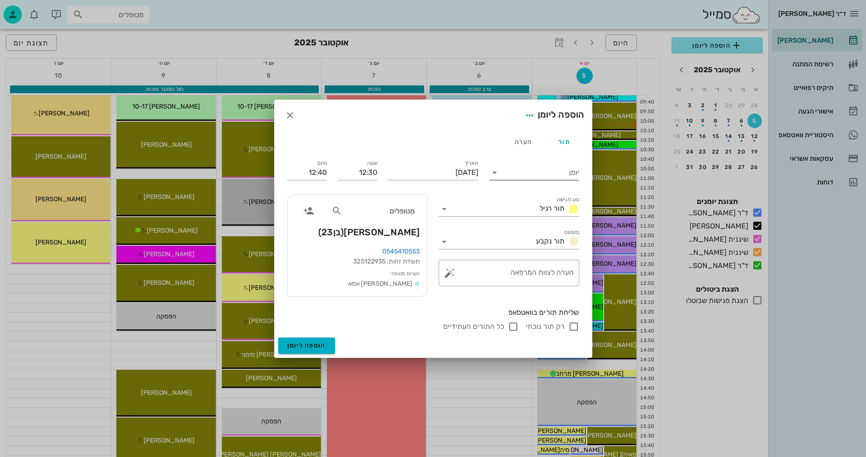
click at [518, 171] on input "יומן" at bounding box center [540, 172] width 77 height 15
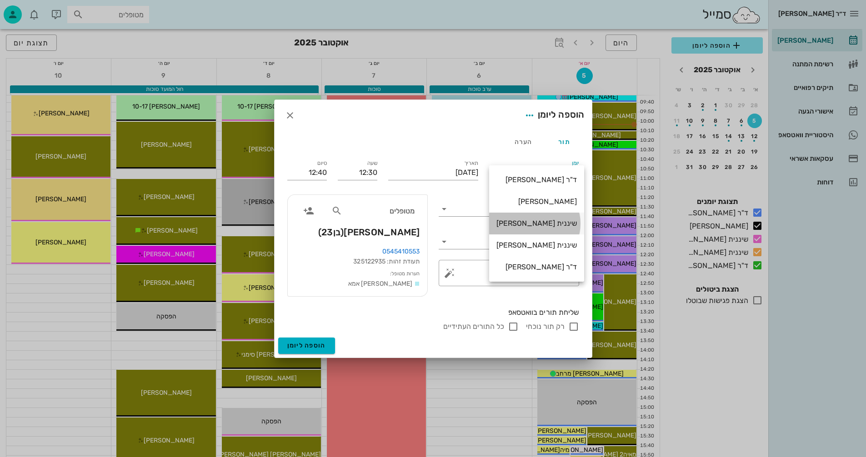
click at [529, 221] on div "שיננית [PERSON_NAME]" at bounding box center [536, 223] width 80 height 9
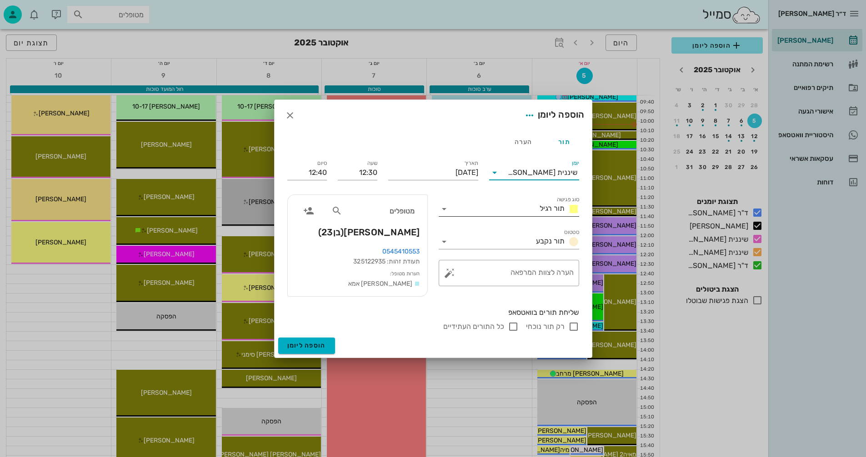
click at [505, 211] on input "סוג פגישה" at bounding box center [493, 209] width 85 height 15
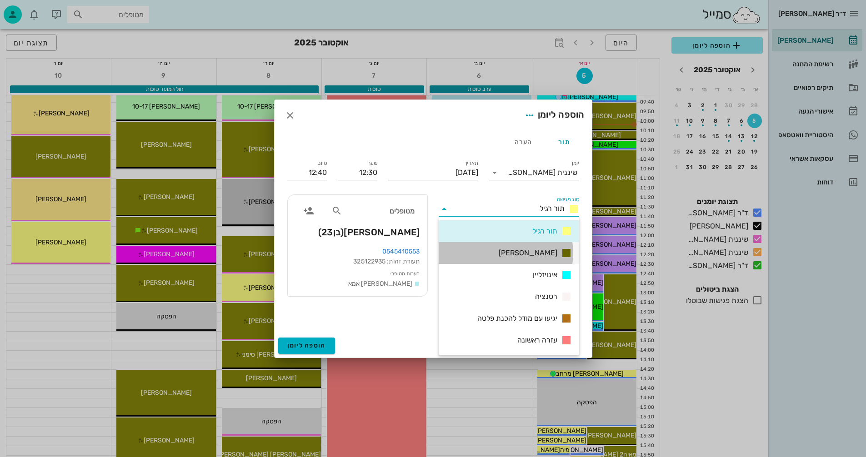
click at [533, 252] on span "[PERSON_NAME]" at bounding box center [527, 253] width 59 height 11
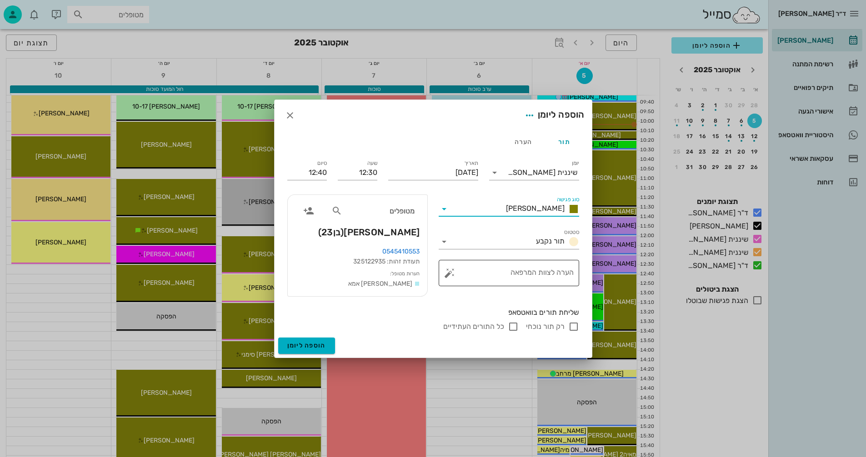
click at [542, 272] on textarea "הערה לצוות המרפאה" at bounding box center [512, 275] width 122 height 22
click at [448, 276] on button "button" at bounding box center [449, 273] width 11 height 11
click at [511, 269] on textarea "הערה לצוות המרפאה" at bounding box center [512, 275] width 122 height 22
click at [449, 273] on button "button" at bounding box center [449, 273] width 11 height 11
click at [458, 252] on div "הערות לפגישה" at bounding box center [467, 255] width 47 height 18
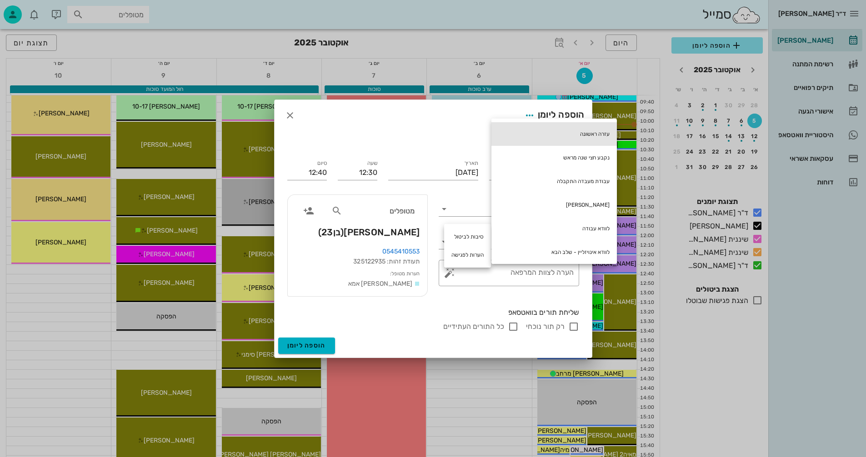
click at [584, 130] on div "עזרה ראשונה" at bounding box center [553, 134] width 125 height 24
type textarea "עזרה ראשונה"
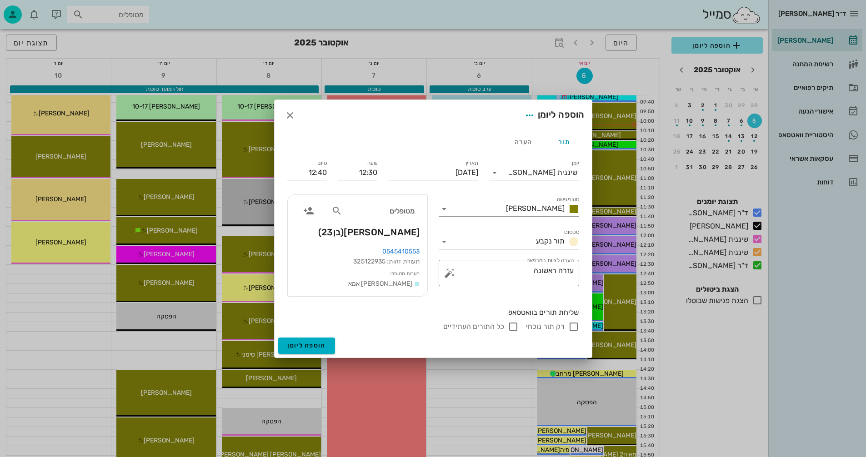
click at [573, 325] on input "רק תור נוכחי" at bounding box center [573, 326] width 11 height 11
checkbox input "false"
click at [310, 341] on button "הוספה ליומן" at bounding box center [306, 346] width 57 height 16
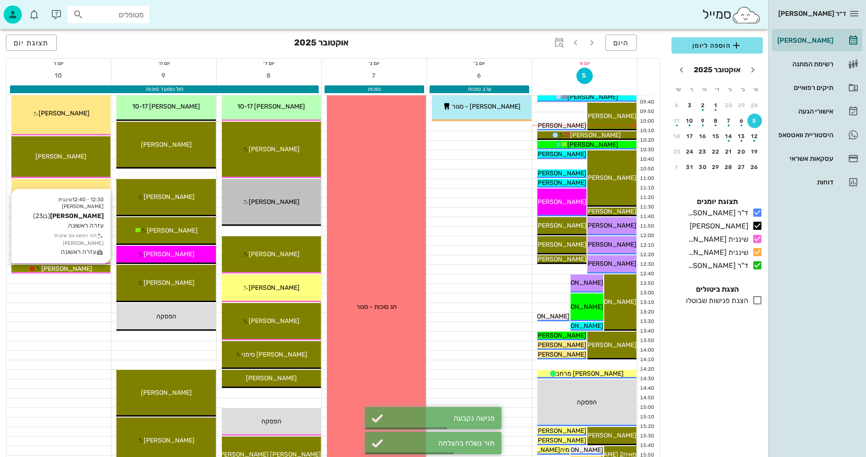
click at [94, 266] on div "[PERSON_NAME]" at bounding box center [60, 269] width 99 height 10
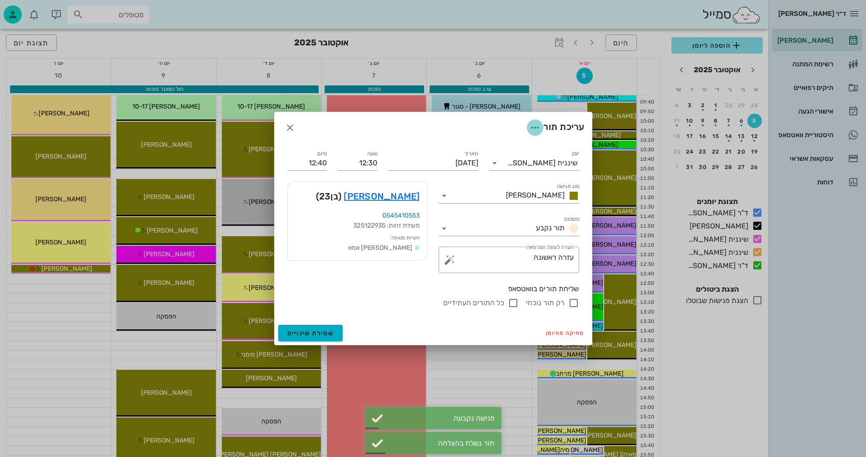
click at [533, 126] on icon "button" at bounding box center [534, 127] width 11 height 11
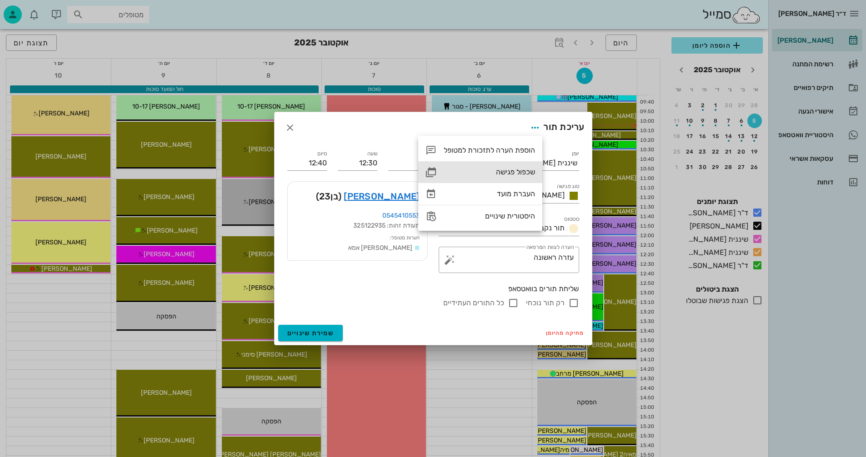
click at [502, 172] on div "שכפול פגישה" at bounding box center [489, 172] width 91 height 9
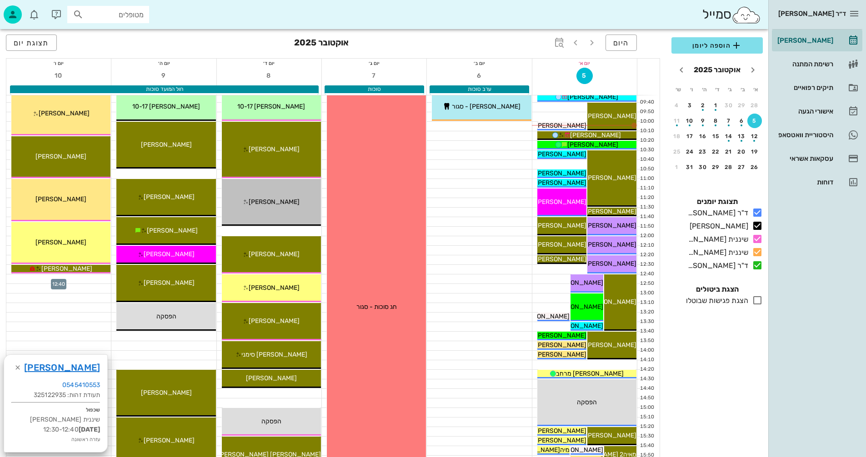
drag, startPoint x: 63, startPoint y: 279, endPoint x: 49, endPoint y: 276, distance: 14.9
click at [49, 276] on div at bounding box center [58, 278] width 105 height 9
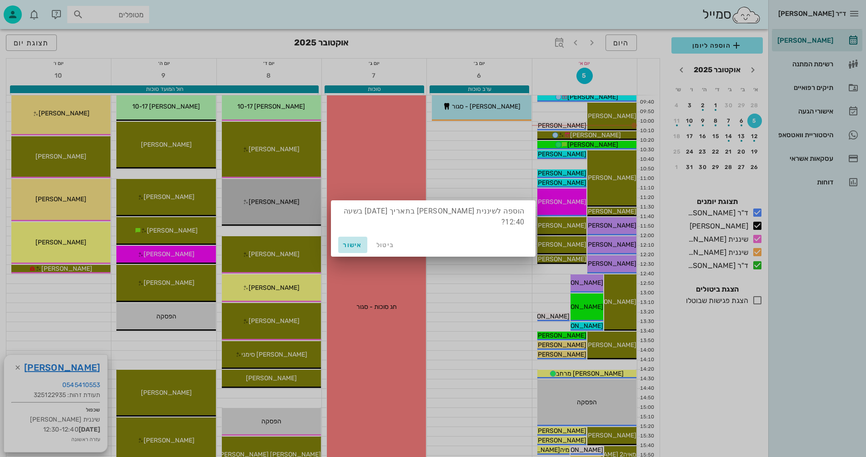
click at [359, 244] on span "אישור" at bounding box center [353, 245] width 22 height 8
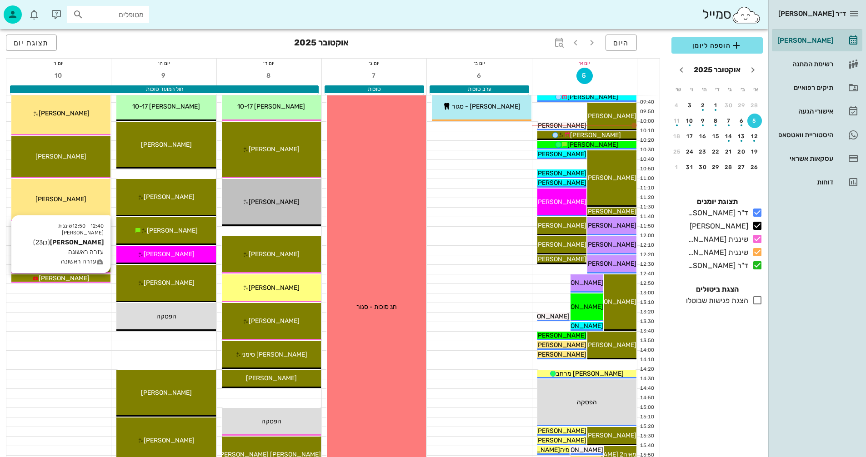
click at [95, 275] on div "[PERSON_NAME]" at bounding box center [60, 279] width 99 height 10
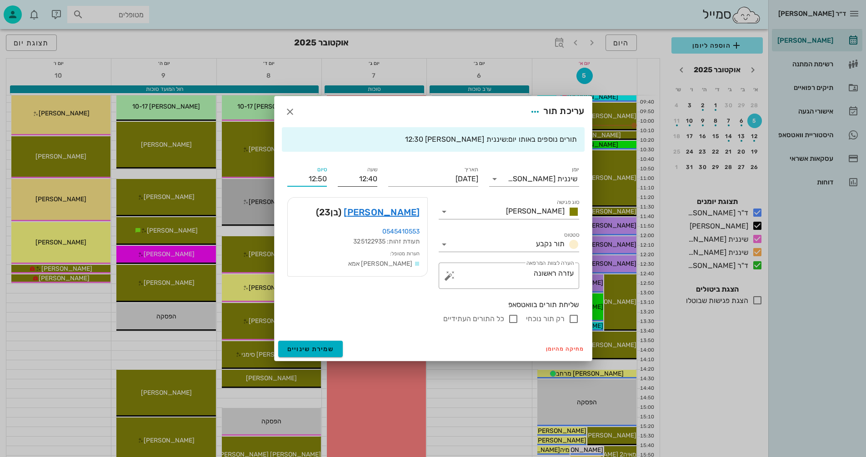
drag, startPoint x: 309, startPoint y: 180, endPoint x: 339, endPoint y: 180, distance: 30.0
click at [339, 180] on div "יומן שיננית [PERSON_NAME] סוג פגישה [PERSON_NAME] סטטוס תור נקבע תאריך [DATE] ש…" at bounding box center [433, 244] width 303 height 171
click at [300, 178] on input "1310" at bounding box center [307, 179] width 40 height 15
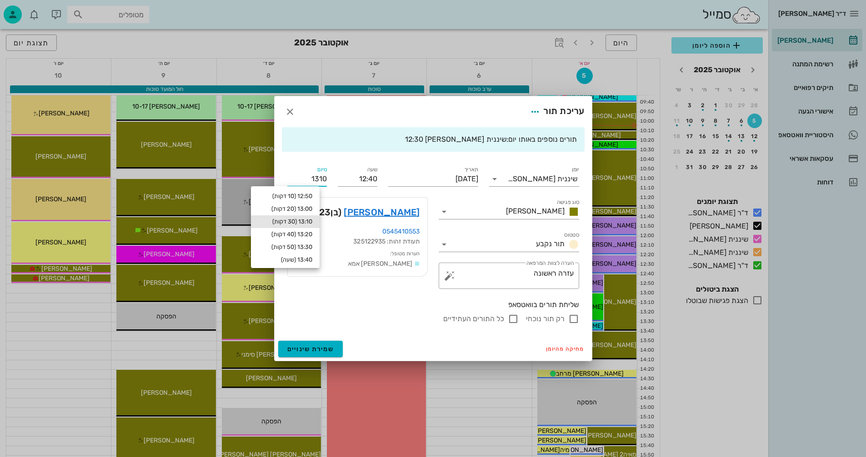
type input "13:10"
click at [311, 219] on div "13:10 (30 דקות)" at bounding box center [285, 221] width 54 height 7
type input "13:10"
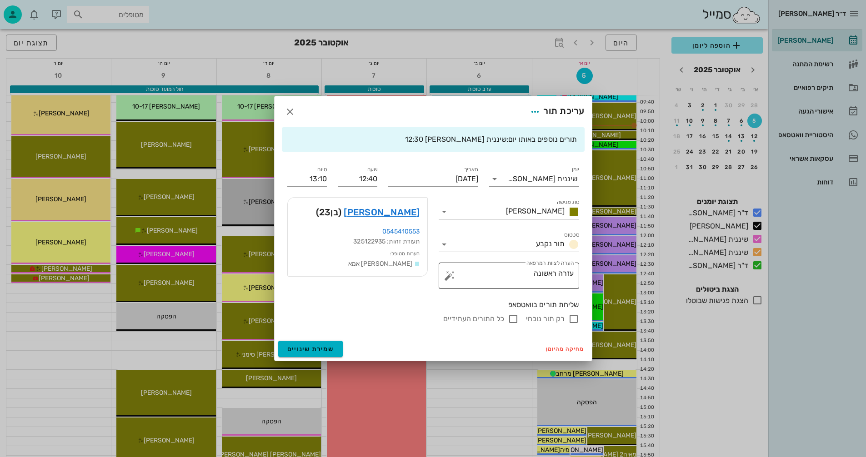
click at [537, 269] on textarea "עזרה ראשונה" at bounding box center [512, 278] width 122 height 22
drag, startPoint x: 518, startPoint y: 273, endPoint x: 595, endPoint y: 271, distance: 77.3
click at [595, 271] on div "ד״ר [PERSON_NAME] [PERSON_NAME] רשימת המתנה תיקים רפואיים אישורי הגעה היסטוריית…" at bounding box center [433, 307] width 866 height 887
type textarea "שיננית"
click at [294, 351] on span "שמירת שינויים" at bounding box center [310, 349] width 47 height 8
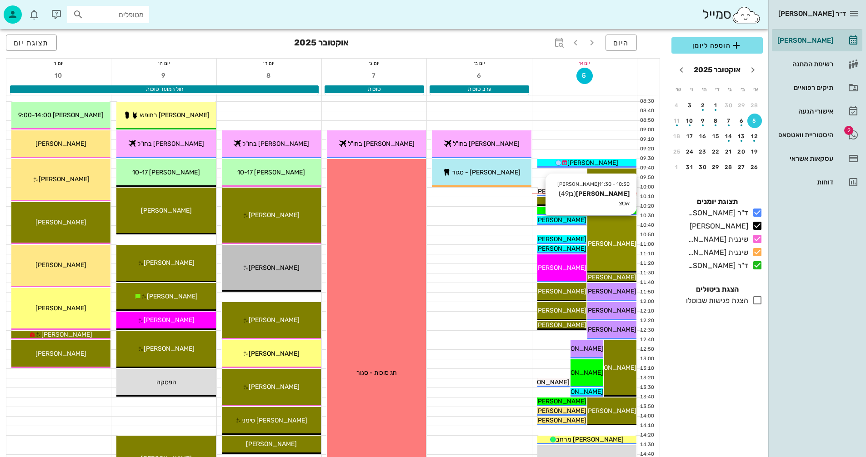
scroll to position [45, 0]
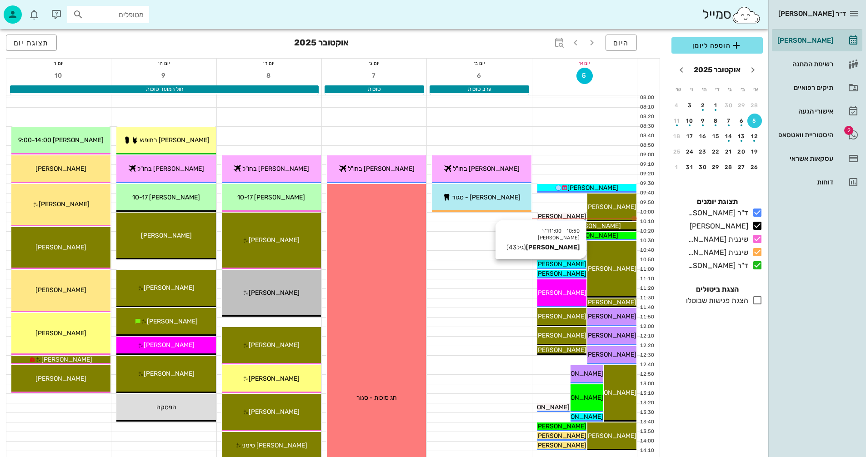
click at [575, 264] on span "[PERSON_NAME]" at bounding box center [560, 264] width 51 height 8
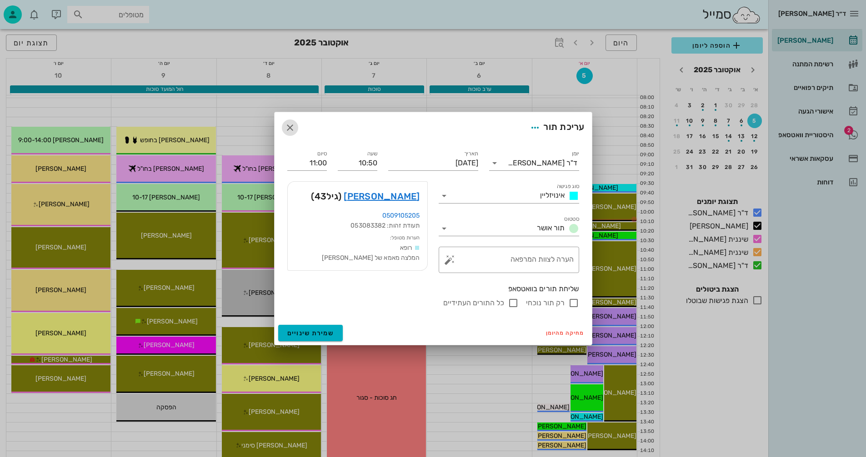
click at [288, 125] on icon "button" at bounding box center [289, 127] width 11 height 11
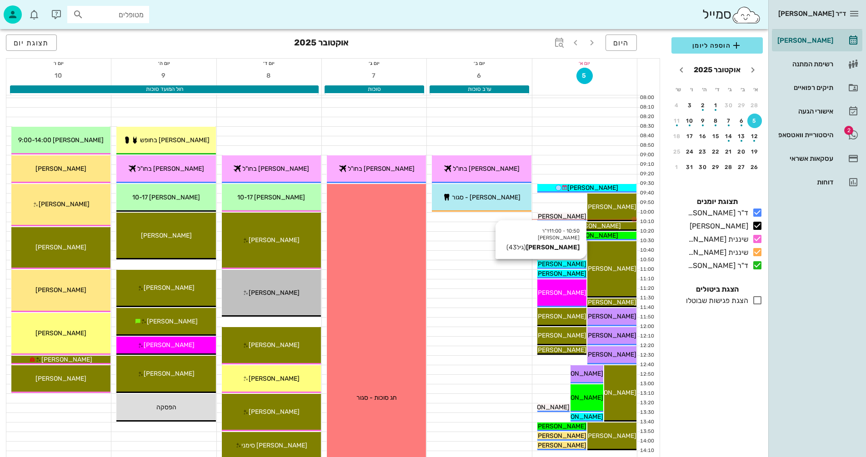
click at [535, 264] on icon at bounding box center [532, 264] width 6 height 6
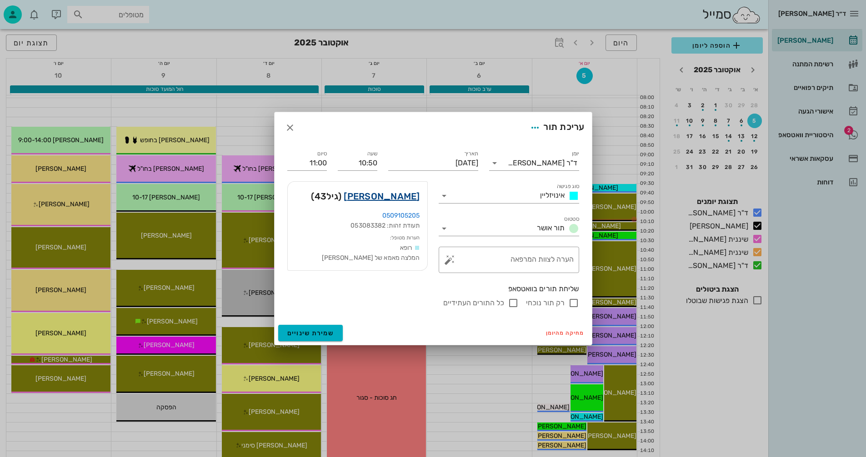
click at [396, 196] on link "[PERSON_NAME]" at bounding box center [382, 196] width 76 height 15
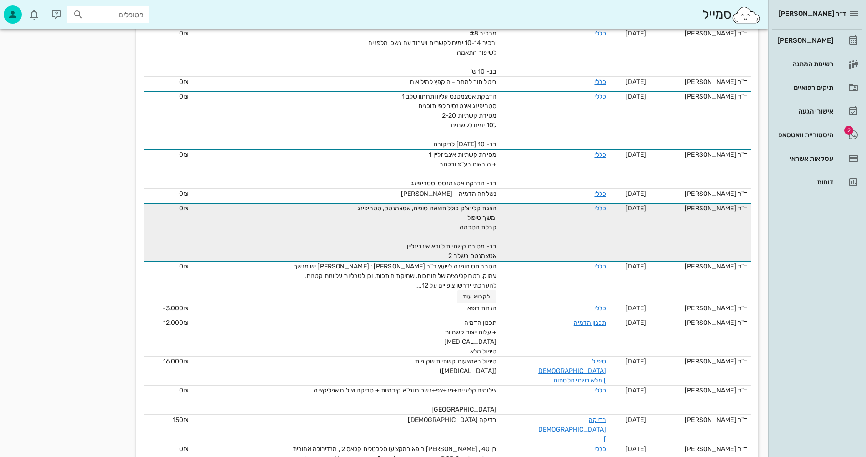
scroll to position [444, 0]
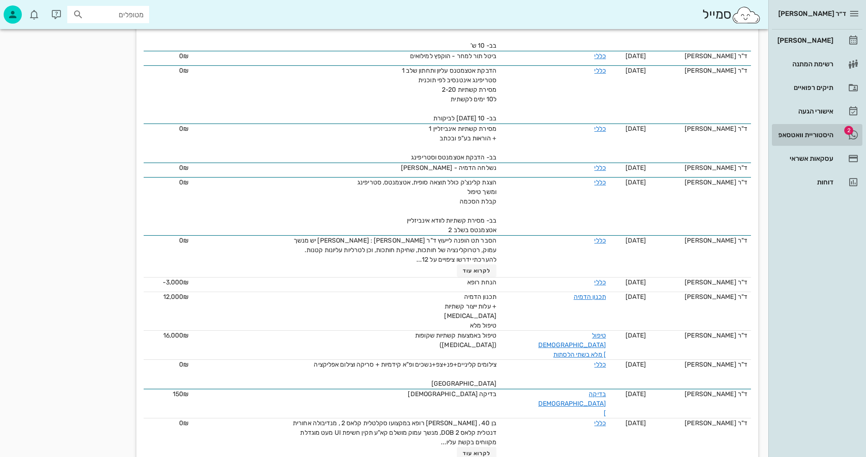
click at [800, 131] on div "היסטוריית וואטסאפ" at bounding box center [804, 135] width 58 height 15
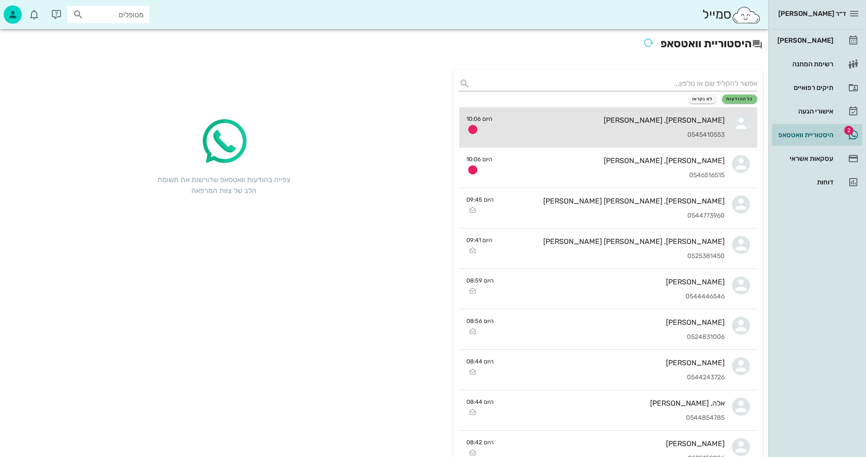
click at [576, 135] on div "0545410553" at bounding box center [611, 135] width 225 height 8
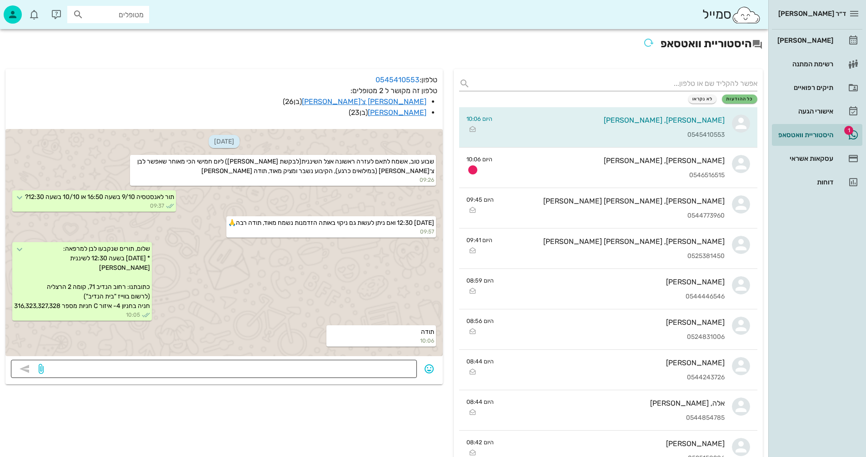
click at [395, 374] on textarea at bounding box center [228, 370] width 366 height 15
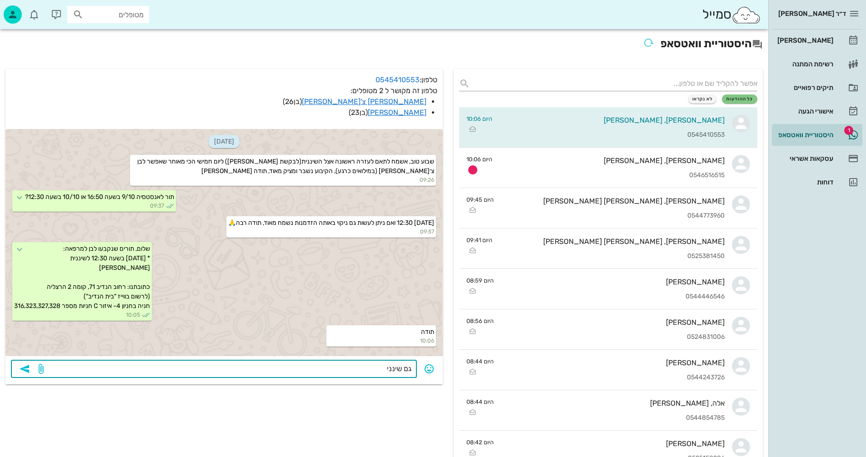
type textarea "גם שיננית"
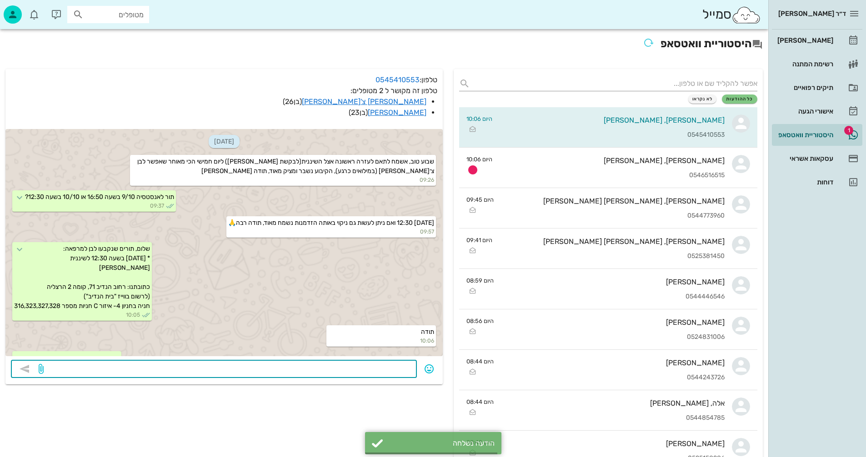
scroll to position [10, 0]
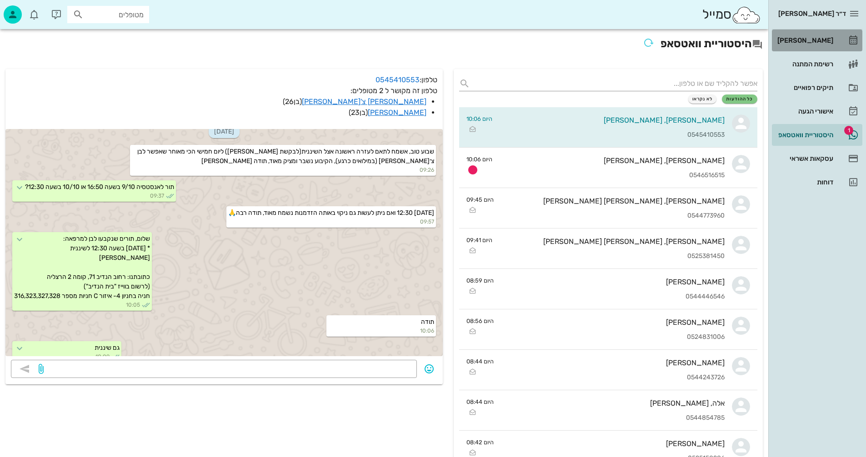
click at [814, 36] on div "[PERSON_NAME]" at bounding box center [804, 40] width 58 height 15
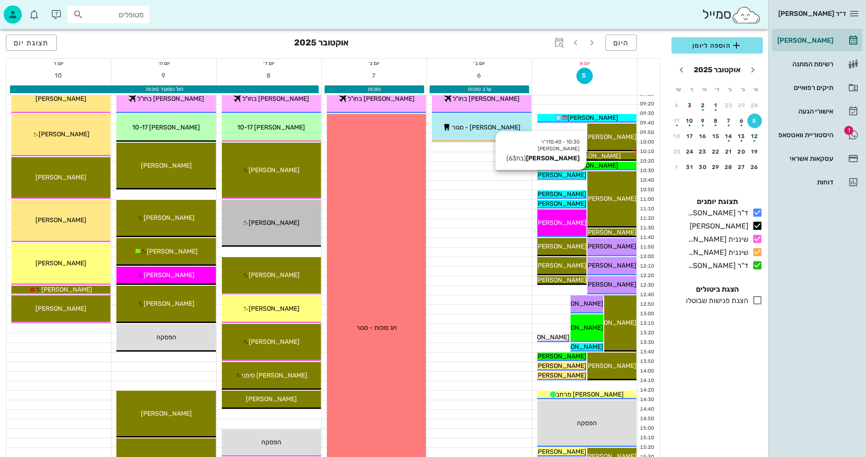
scroll to position [136, 0]
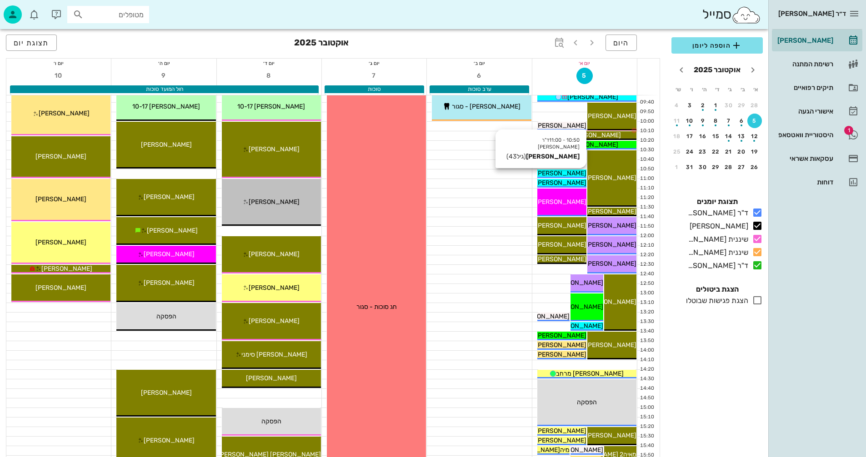
click at [560, 172] on span "[PERSON_NAME]" at bounding box center [560, 173] width 51 height 8
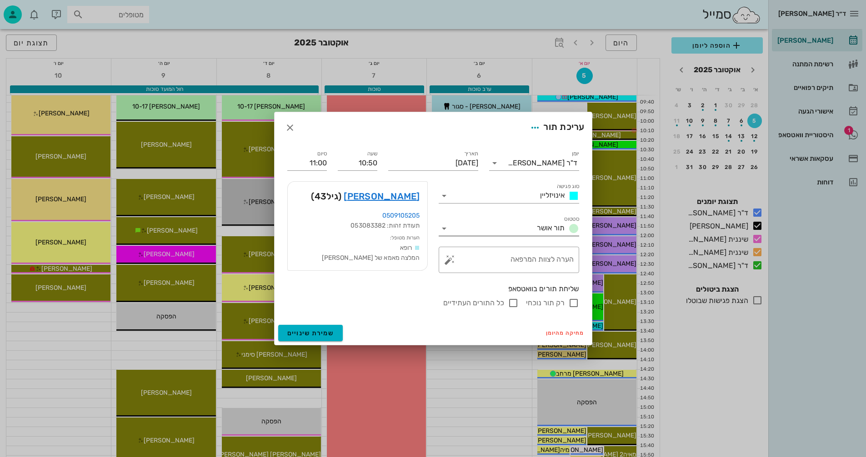
click at [445, 227] on icon at bounding box center [444, 228] width 11 height 11
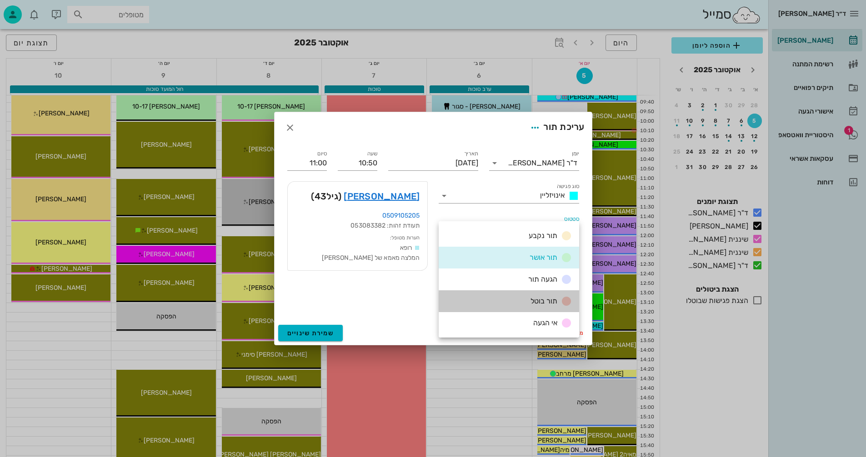
click at [533, 307] on div "תור בוטל" at bounding box center [549, 301] width 45 height 11
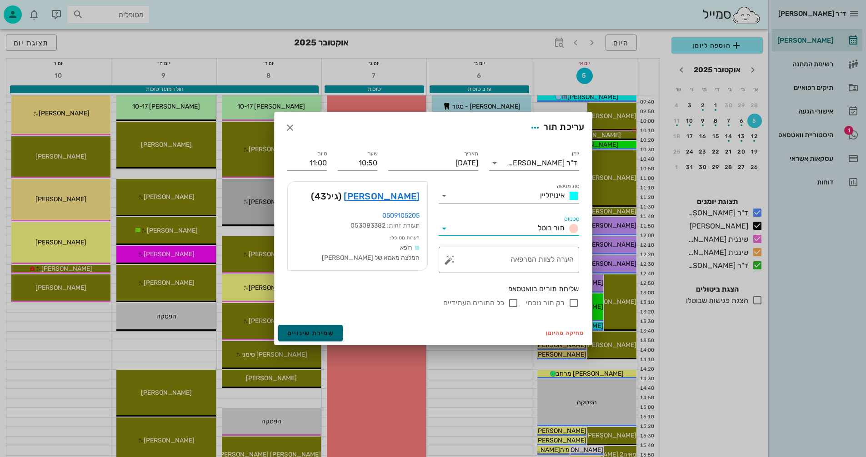
click at [301, 335] on span "שמירת שינויים" at bounding box center [310, 333] width 47 height 8
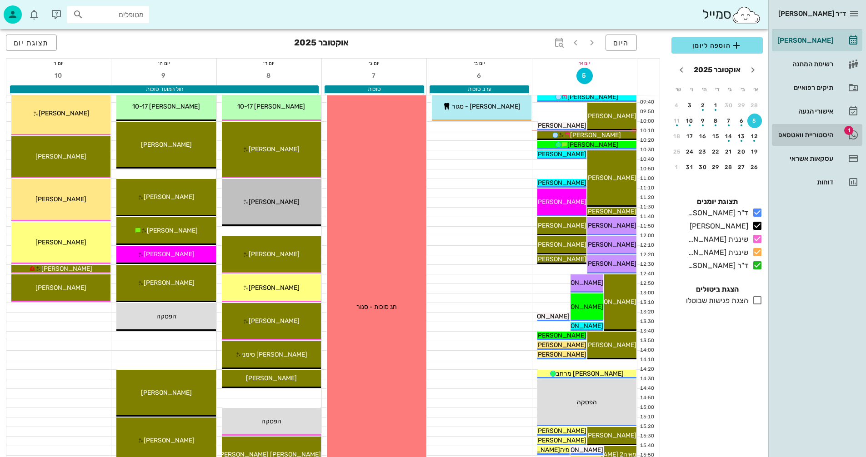
click at [815, 134] on div "היסטוריית וואטסאפ" at bounding box center [804, 134] width 58 height 7
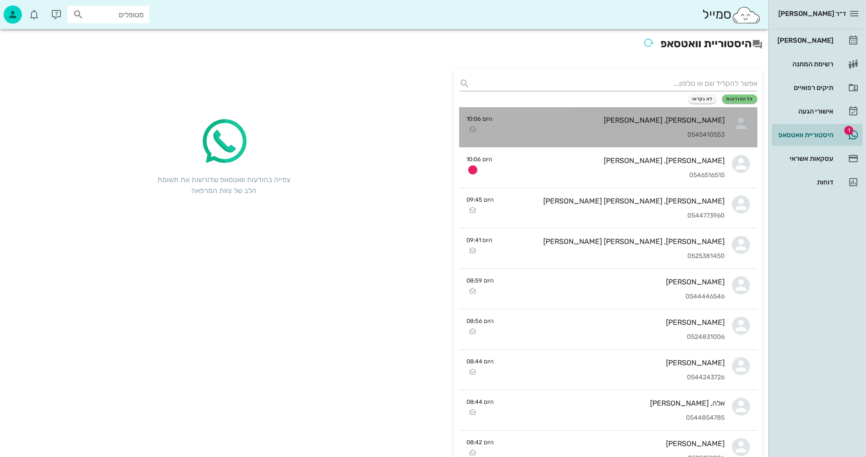
click at [591, 125] on div "[PERSON_NAME], [PERSON_NAME] 0545410553" at bounding box center [611, 127] width 225 height 40
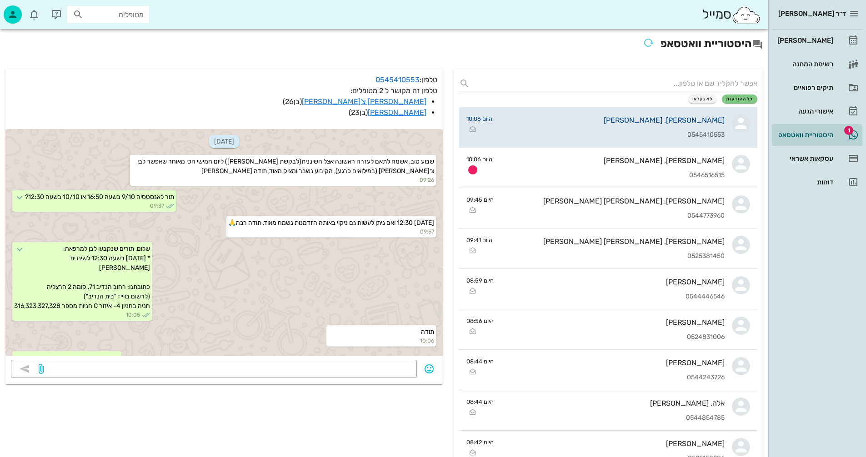
scroll to position [10, 0]
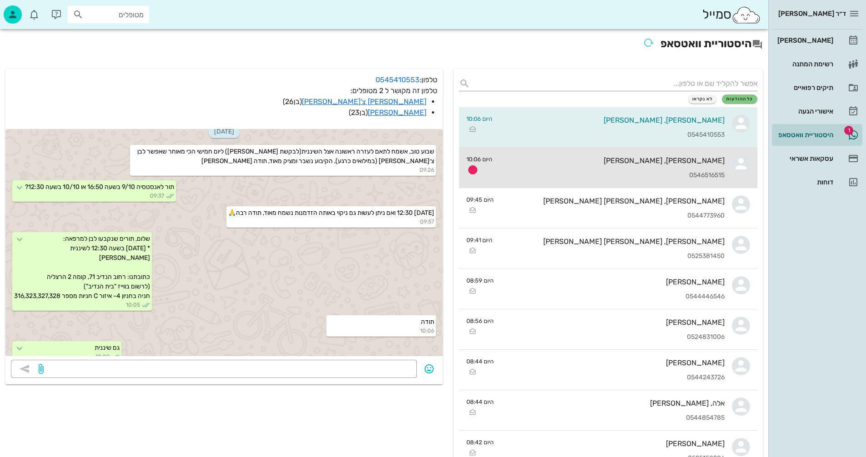
click at [636, 162] on div "[PERSON_NAME], [PERSON_NAME]" at bounding box center [611, 160] width 225 height 9
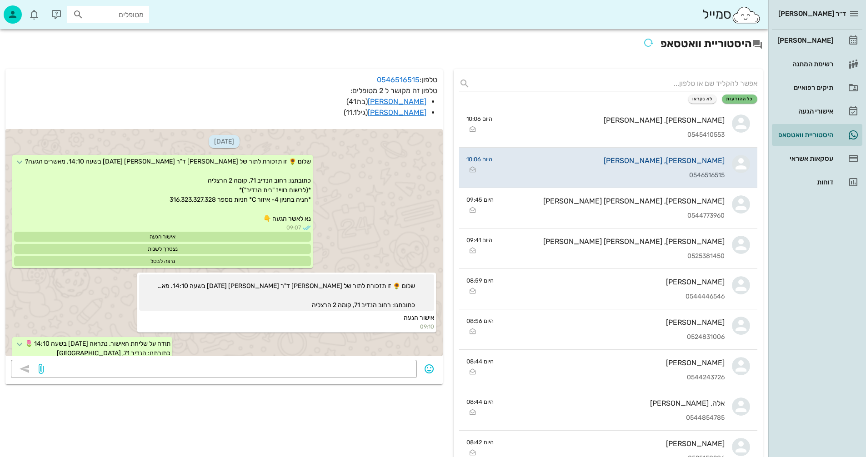
scroll to position [499, 0]
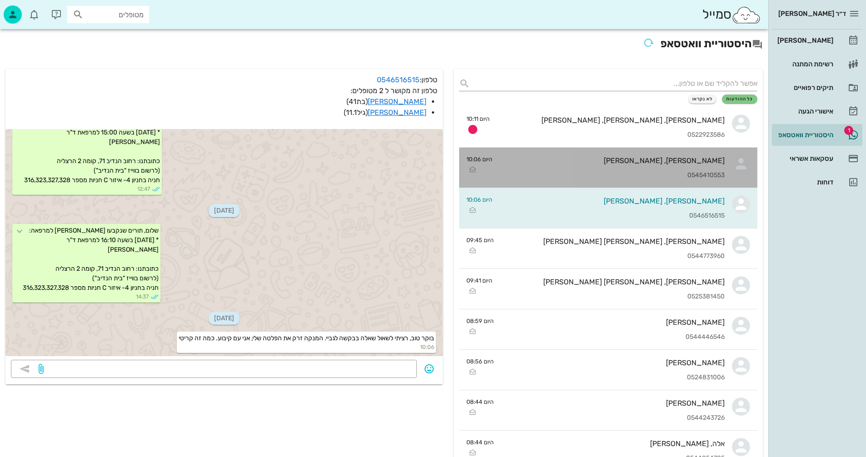
click at [628, 164] on div "[PERSON_NAME], [PERSON_NAME]" at bounding box center [611, 160] width 225 height 9
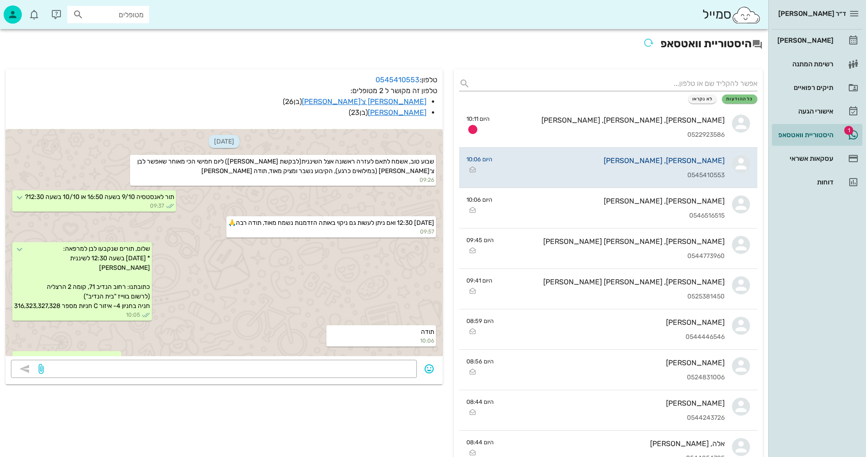
scroll to position [10, 0]
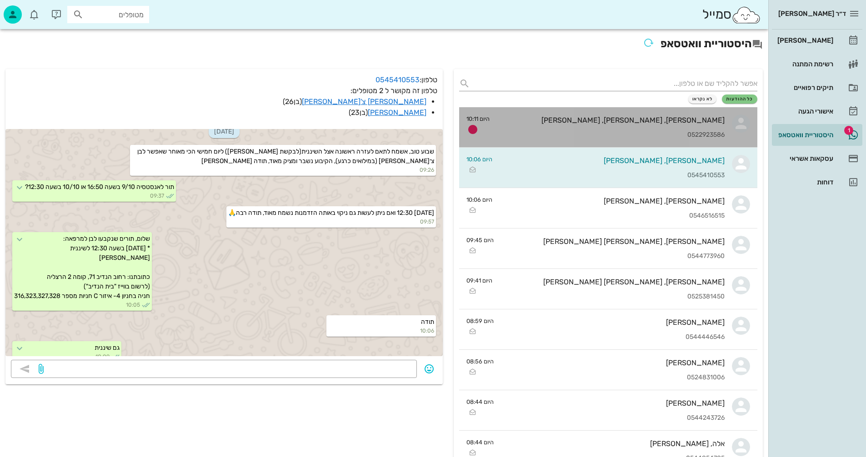
click at [594, 128] on div "[PERSON_NAME], [PERSON_NAME], [PERSON_NAME] 0522923586" at bounding box center [611, 127] width 228 height 40
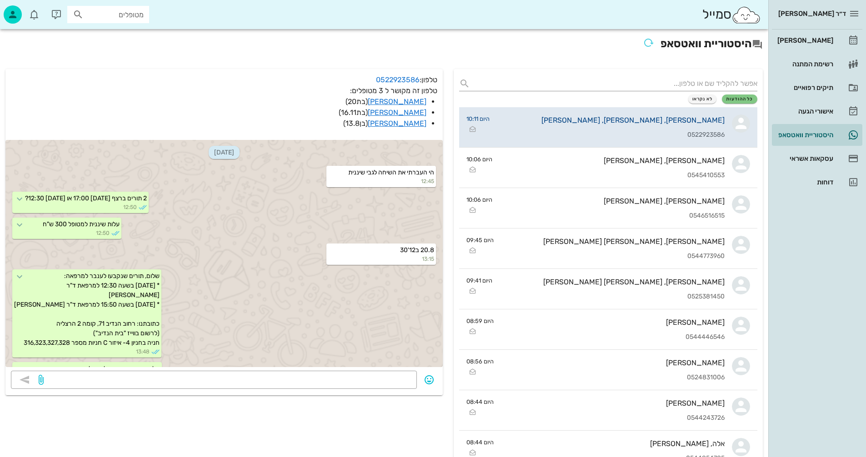
scroll to position [1789, 0]
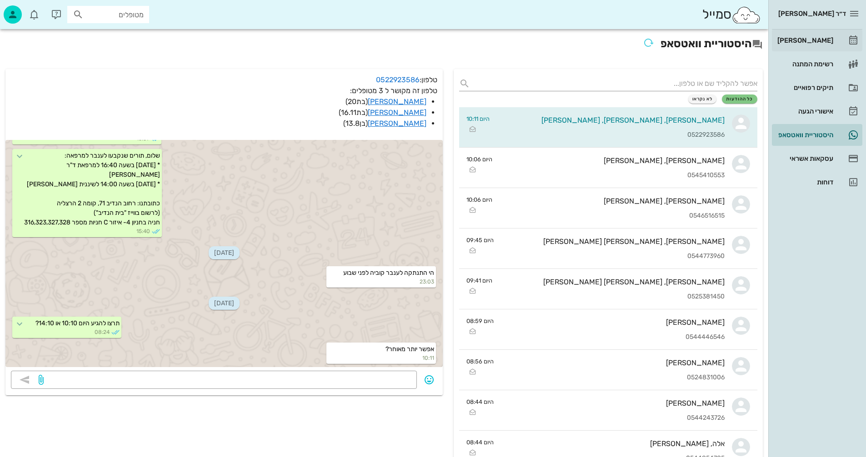
click at [818, 40] on div "[PERSON_NAME]" at bounding box center [804, 40] width 58 height 7
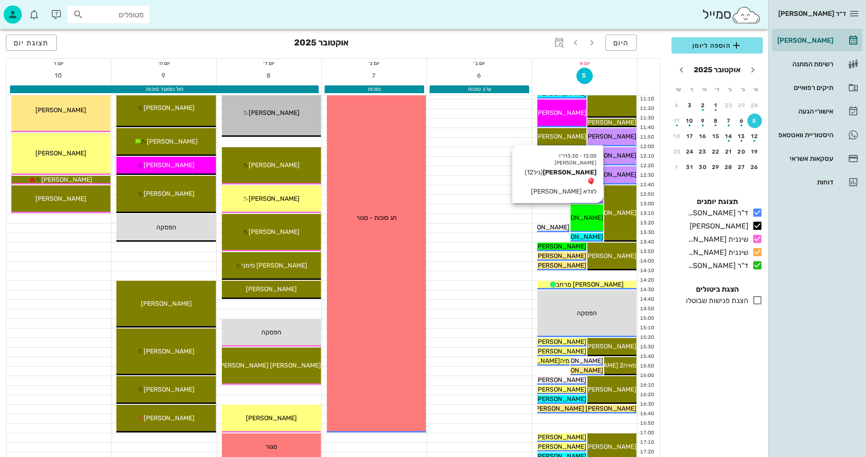
scroll to position [318, 0]
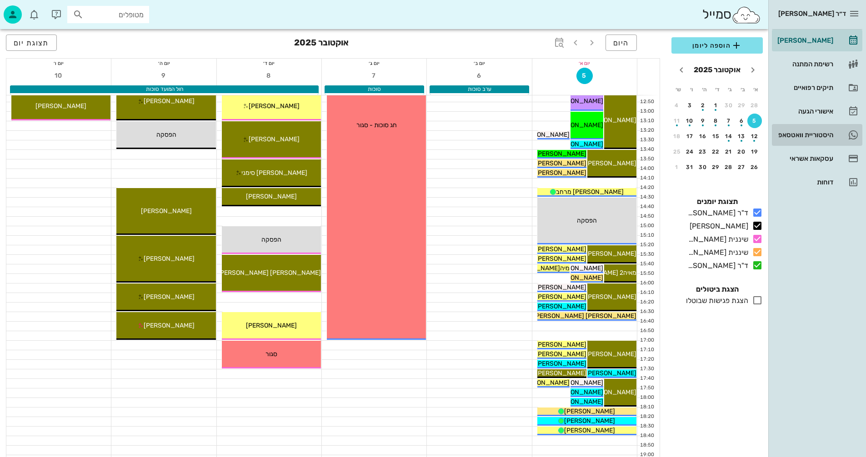
click at [793, 134] on div "היסטוריית וואטסאפ" at bounding box center [804, 134] width 58 height 7
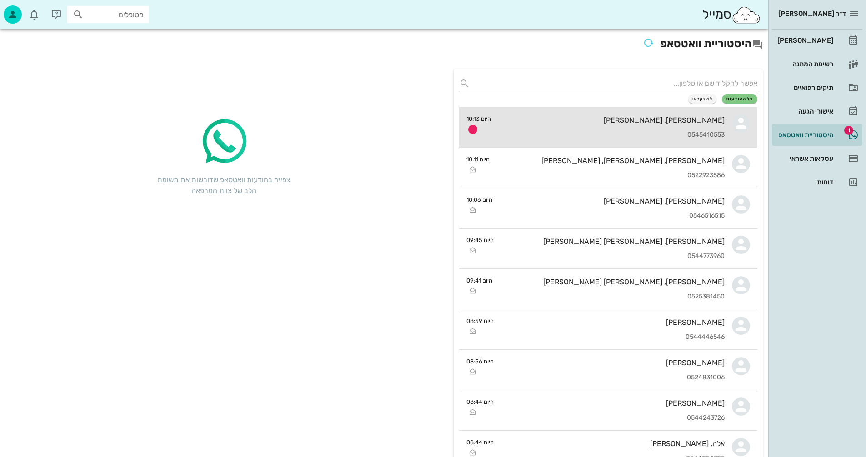
click at [578, 127] on div "[PERSON_NAME], [PERSON_NAME] 0545410553" at bounding box center [611, 127] width 226 height 40
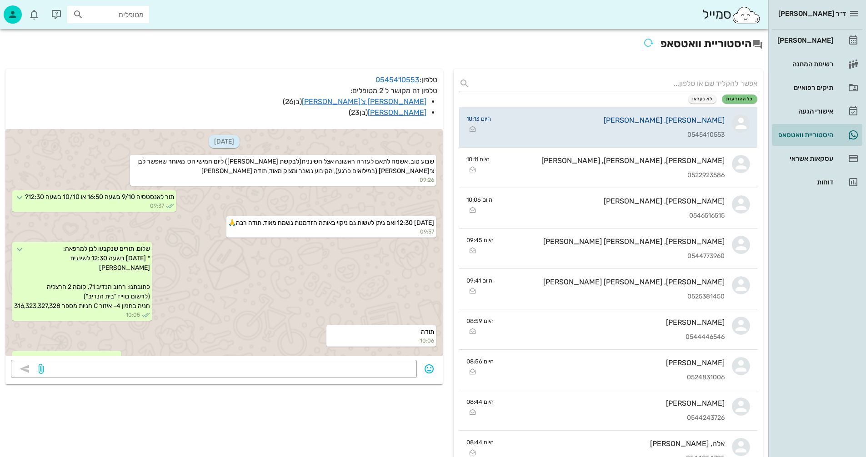
scroll to position [36, 0]
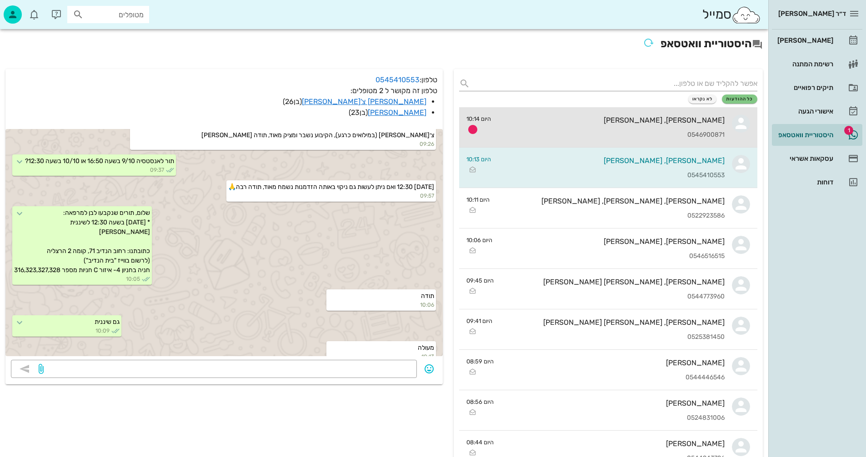
click at [598, 126] on div "[PERSON_NAME], [PERSON_NAME] 0546900871" at bounding box center [611, 127] width 226 height 40
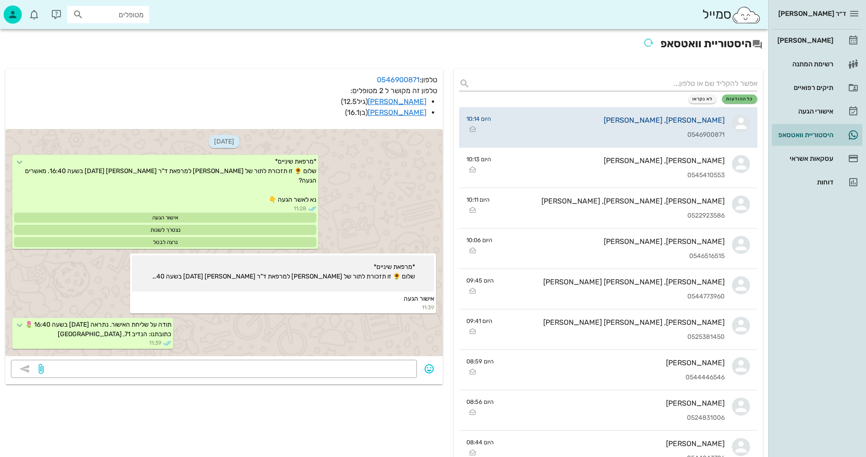
scroll to position [2037, 0]
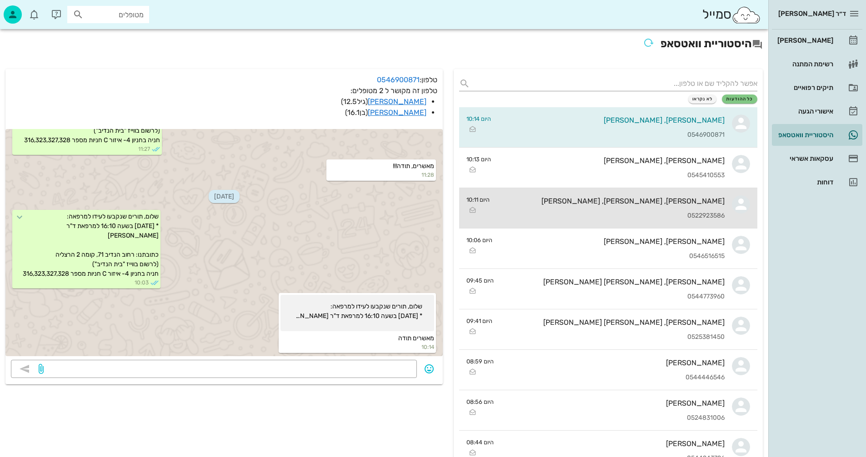
click at [552, 212] on div "0522923586" at bounding box center [611, 216] width 228 height 8
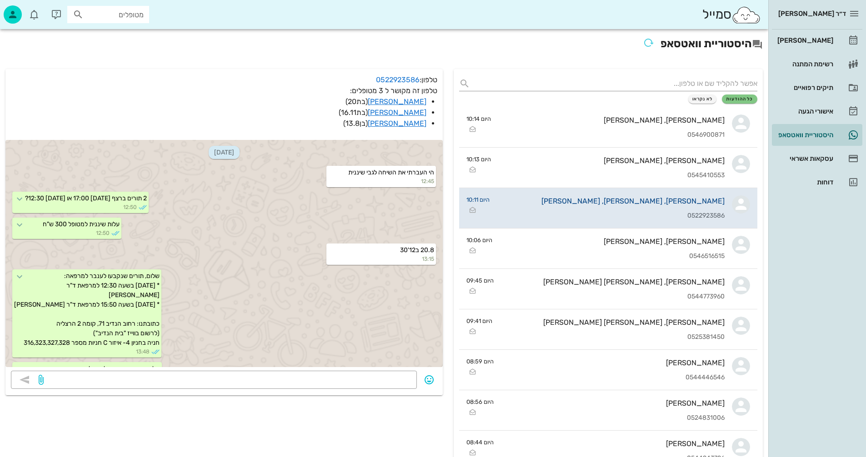
scroll to position [1789, 0]
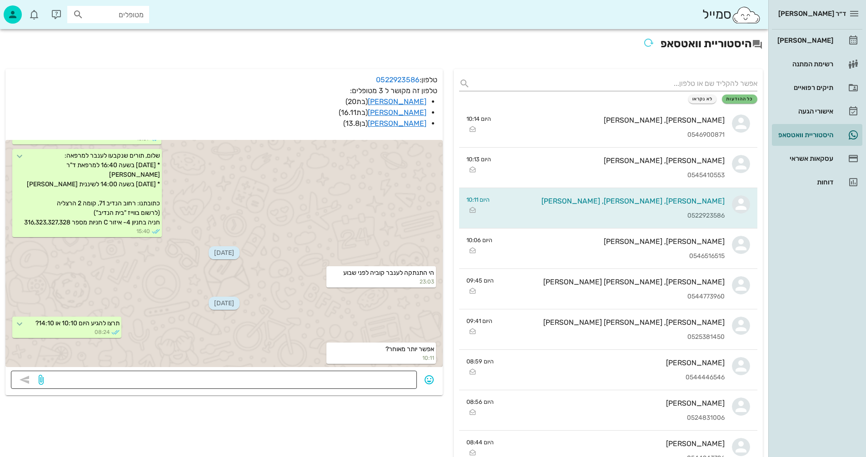
click at [369, 379] on textarea at bounding box center [228, 381] width 366 height 15
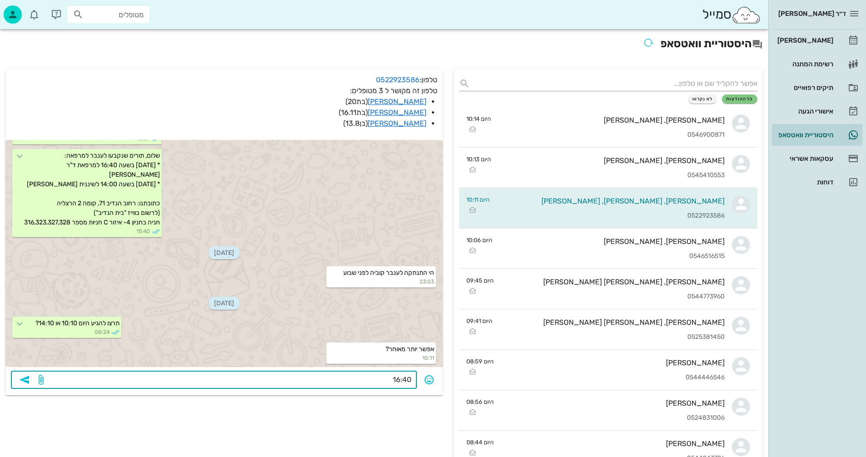
type textarea "16:40?"
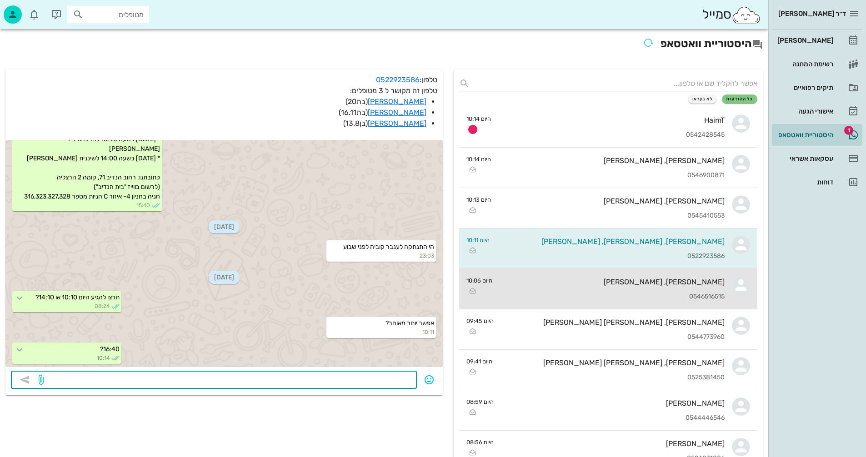
click at [625, 281] on div "[PERSON_NAME], [PERSON_NAME]" at bounding box center [611, 282] width 225 height 9
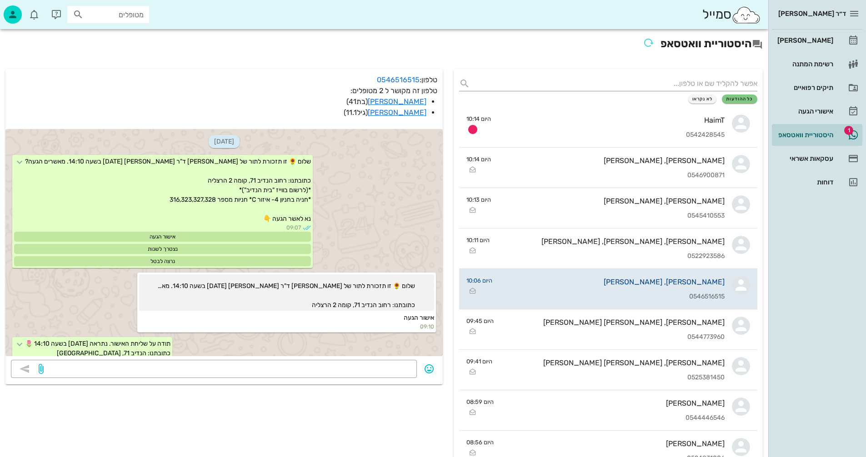
scroll to position [499, 0]
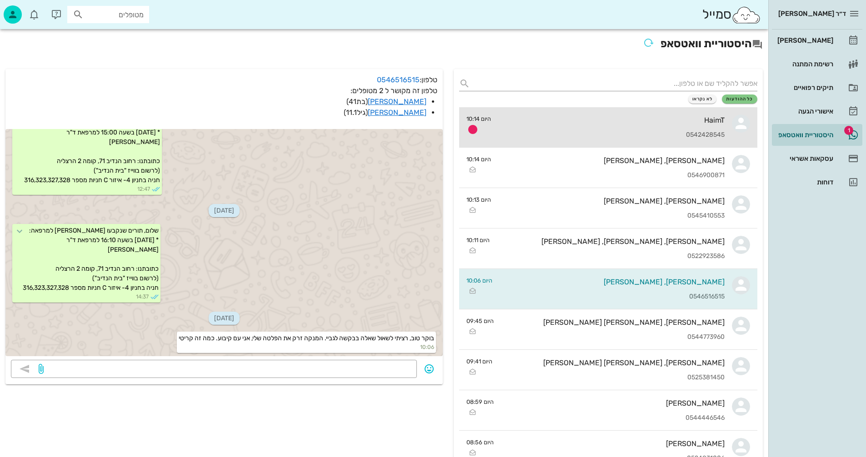
click at [600, 126] on div "HaimT 0542428545" at bounding box center [611, 127] width 226 height 40
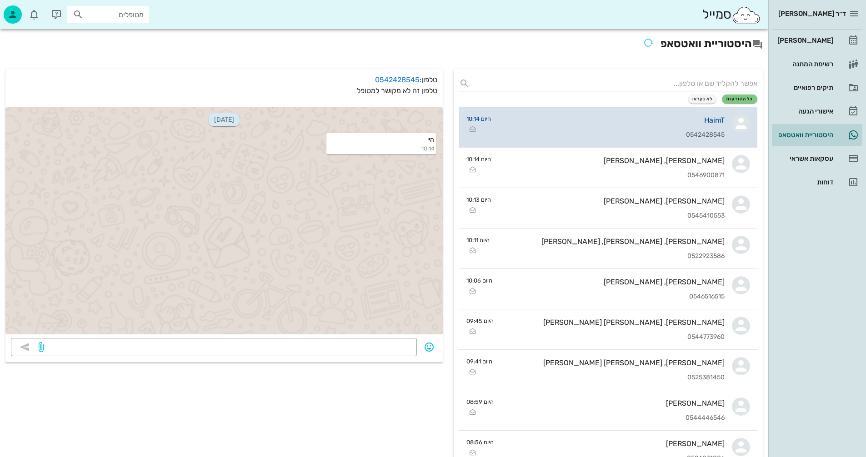
click at [600, 126] on div "HaimT 0542428545" at bounding box center [611, 127] width 226 height 40
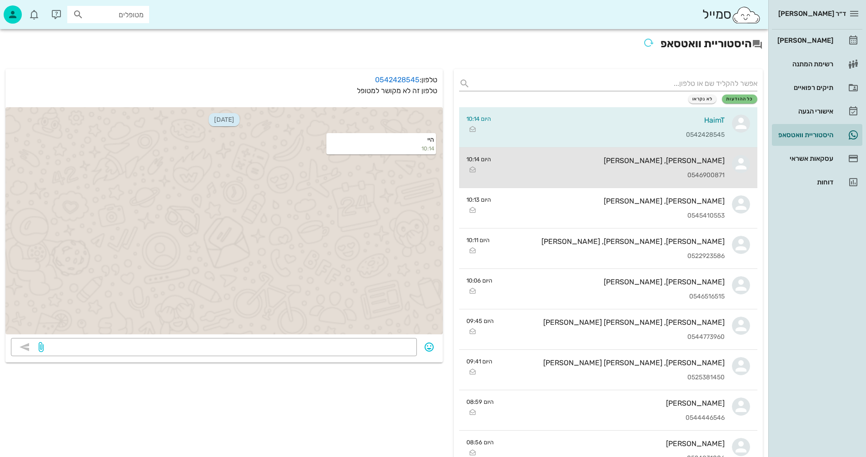
click at [580, 165] on div "[PERSON_NAME], [PERSON_NAME] 0546900871" at bounding box center [611, 168] width 226 height 40
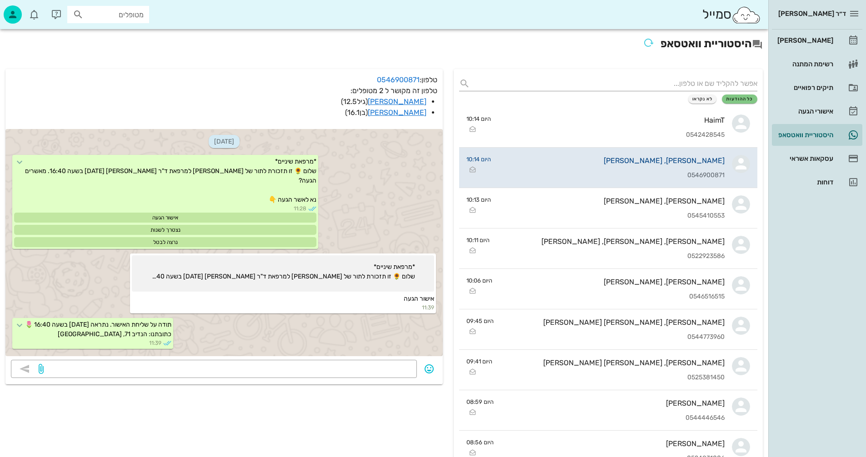
scroll to position [2037, 0]
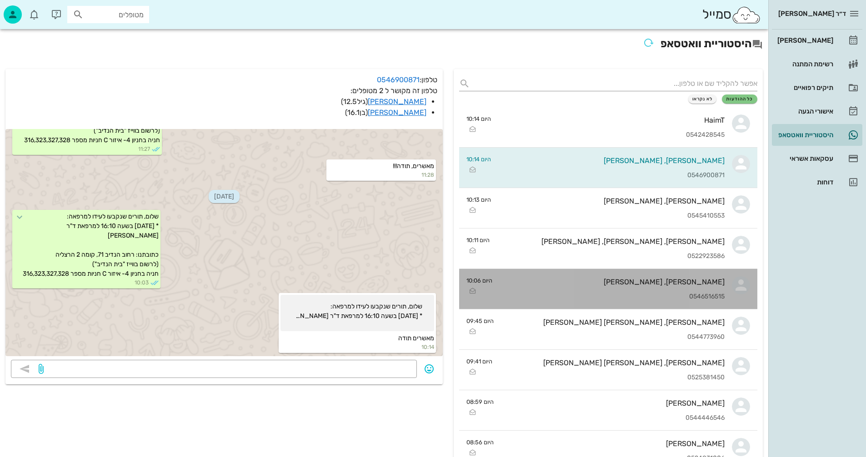
click at [542, 287] on div "[PERSON_NAME], [PERSON_NAME] 0546516515" at bounding box center [611, 289] width 225 height 40
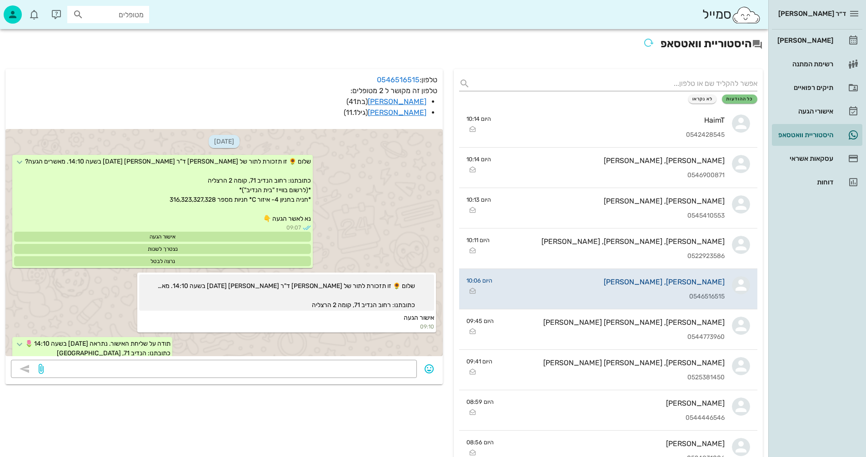
scroll to position [525, 0]
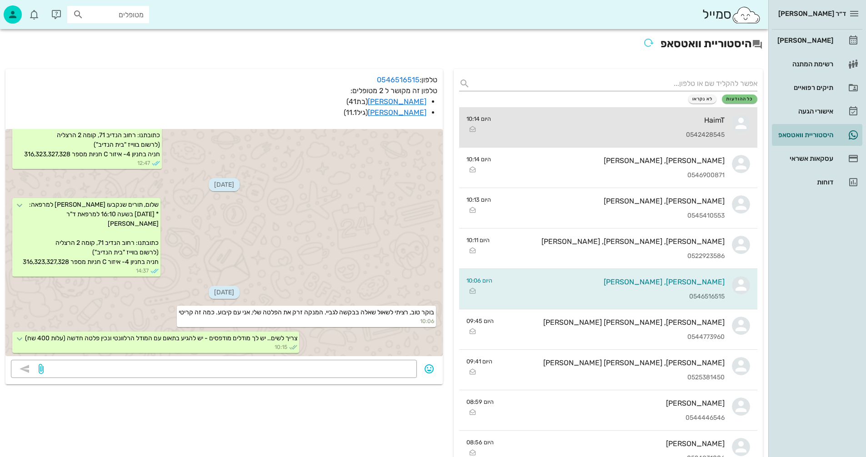
click at [561, 121] on div "HaimT" at bounding box center [611, 120] width 226 height 9
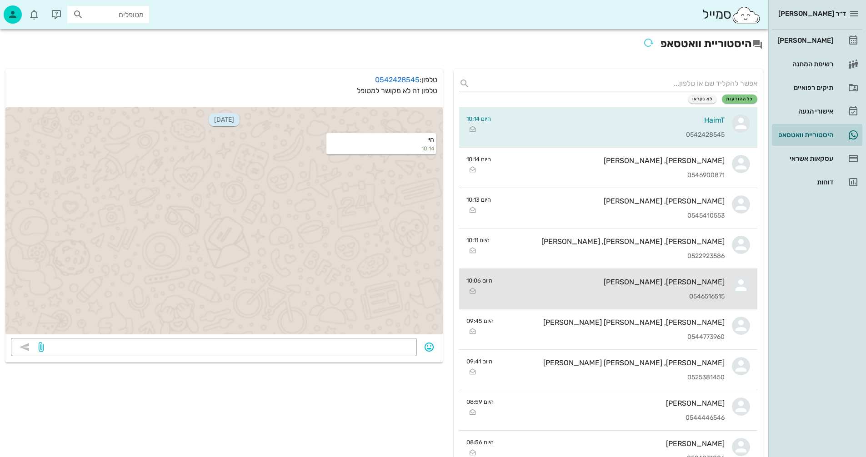
click at [548, 289] on div "[PERSON_NAME], [PERSON_NAME] 0546516515" at bounding box center [611, 289] width 225 height 40
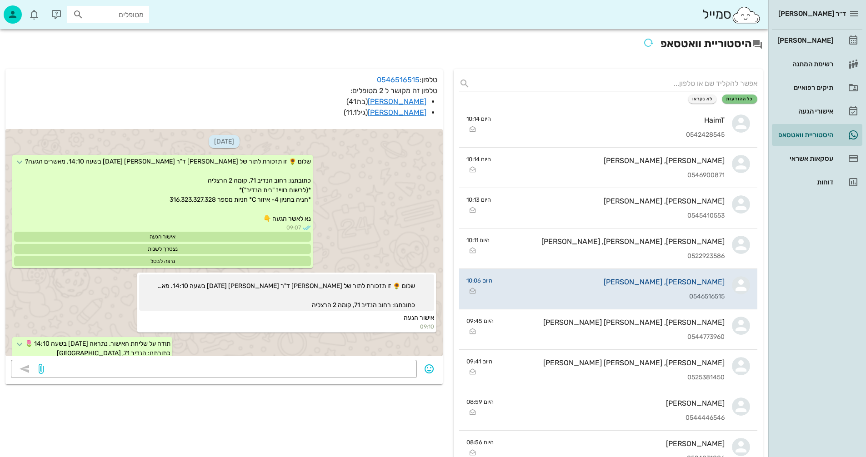
scroll to position [525, 0]
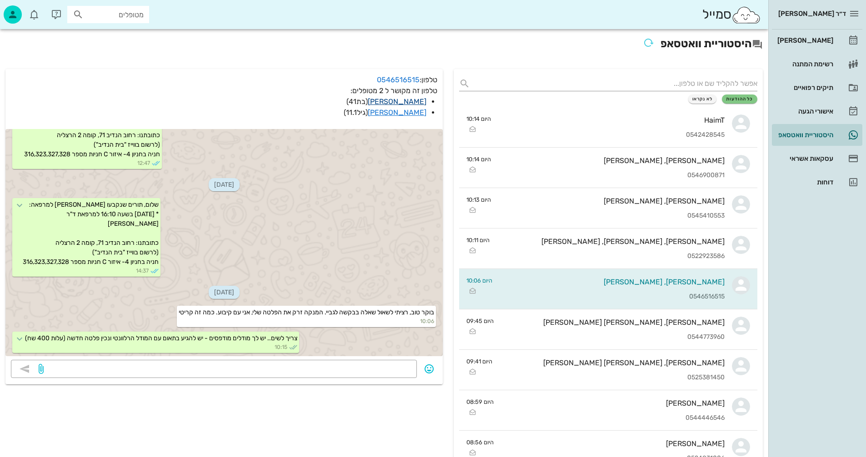
click at [399, 100] on link "[PERSON_NAME]" at bounding box center [397, 101] width 59 height 9
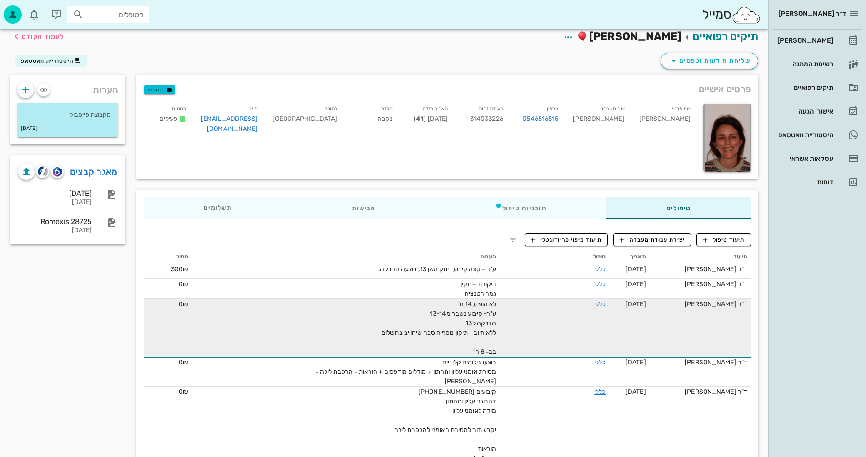
scroll to position [91, 0]
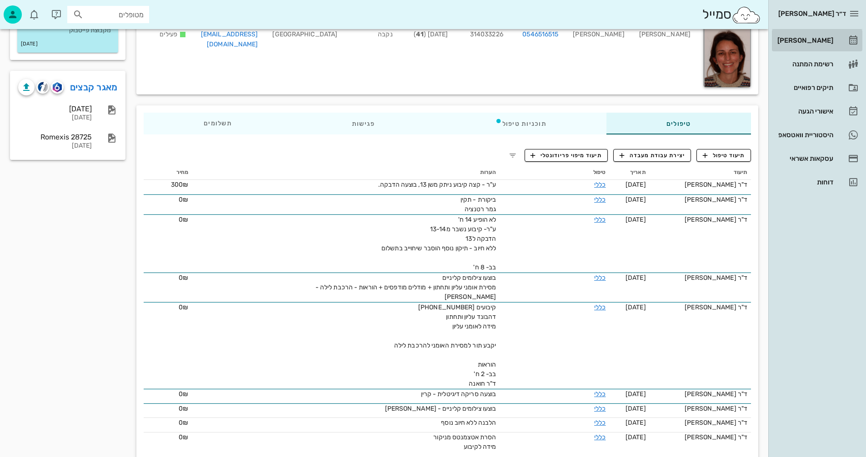
click at [808, 41] on div "[PERSON_NAME]" at bounding box center [804, 40] width 58 height 7
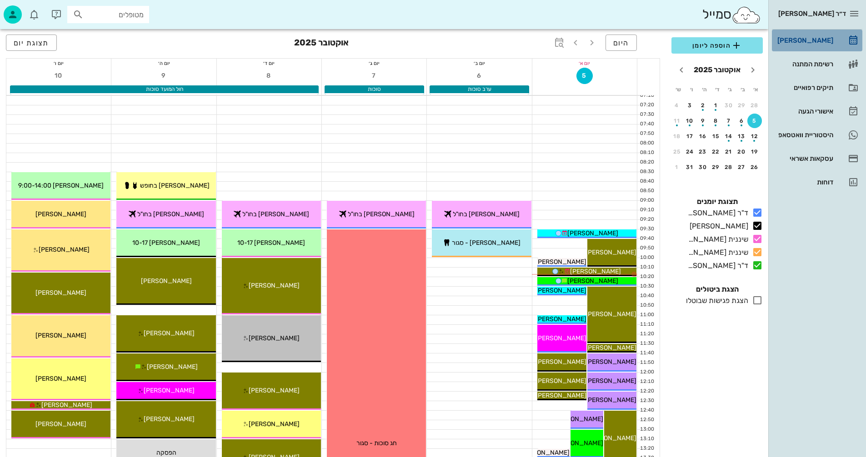
click at [807, 38] on div "[PERSON_NAME]" at bounding box center [804, 40] width 58 height 7
click at [807, 39] on div "[PERSON_NAME]" at bounding box center [804, 40] width 58 height 7
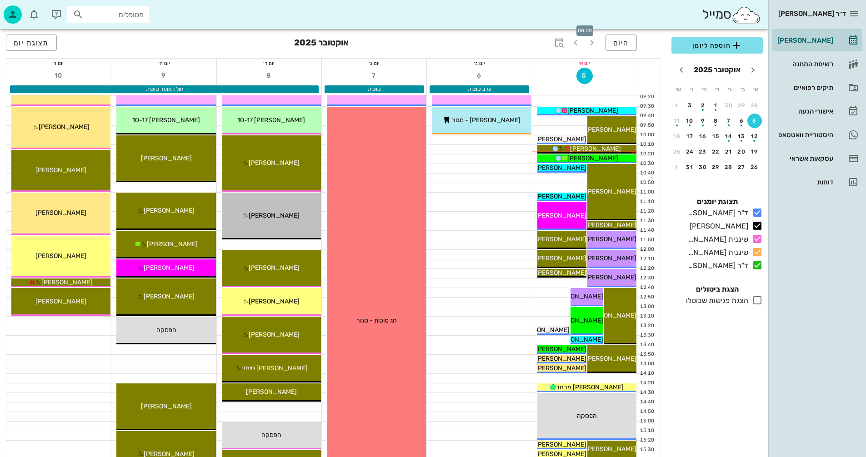
scroll to position [136, 0]
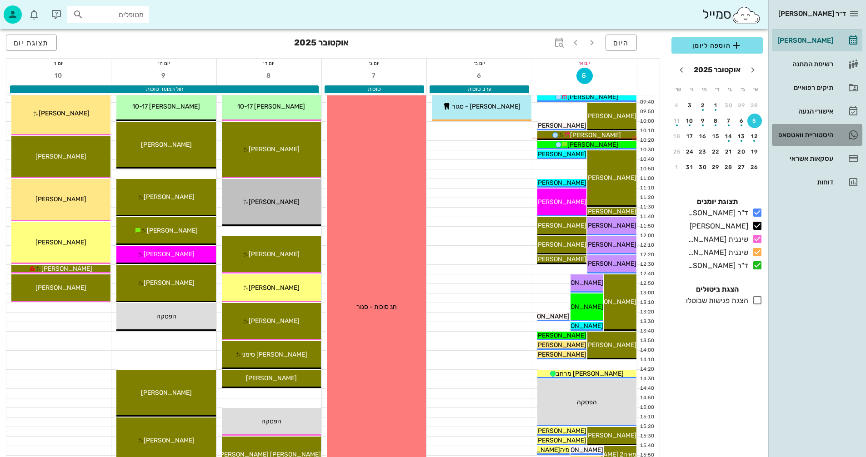
click at [786, 135] on div "היסטוריית וואטסאפ" at bounding box center [804, 134] width 58 height 7
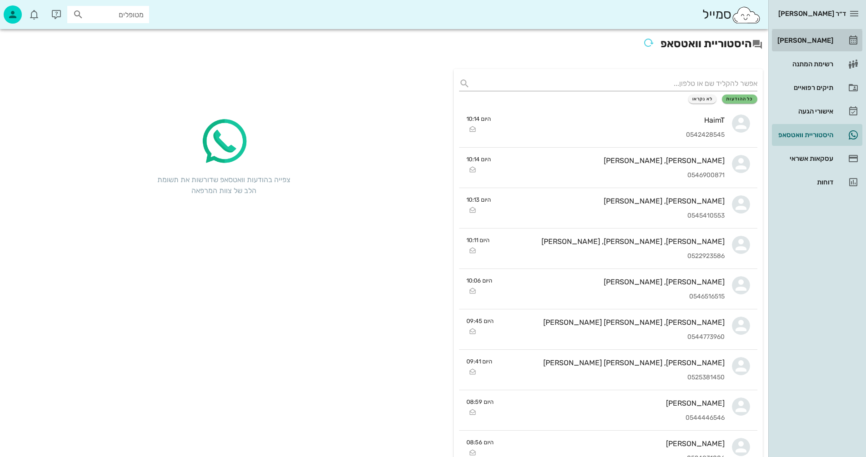
click at [808, 42] on div "[PERSON_NAME]" at bounding box center [804, 40] width 58 height 7
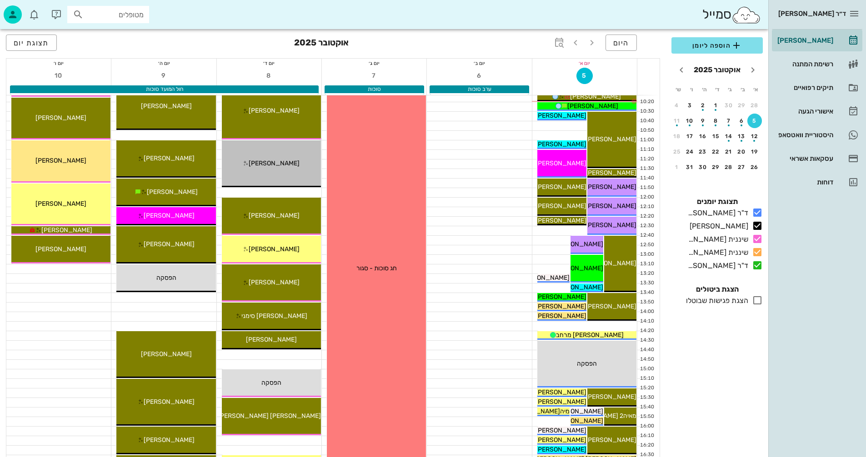
scroll to position [182, 0]
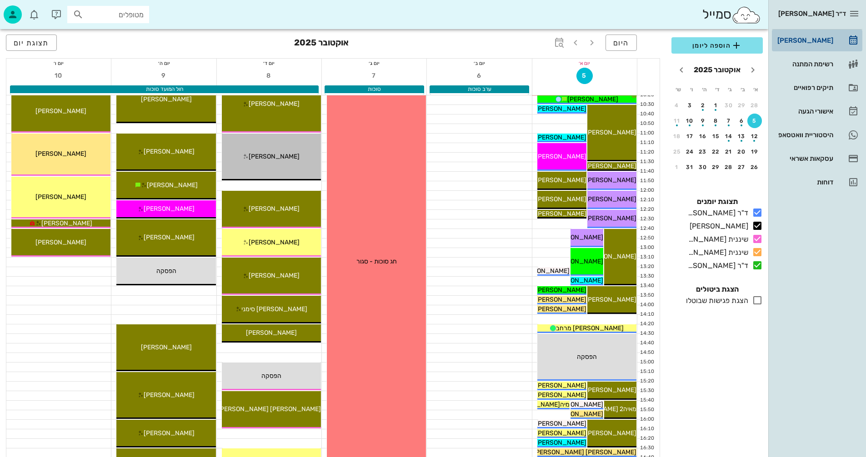
click at [805, 40] on div "[PERSON_NAME]" at bounding box center [804, 40] width 58 height 7
click at [822, 183] on div "דוחות" at bounding box center [804, 182] width 58 height 7
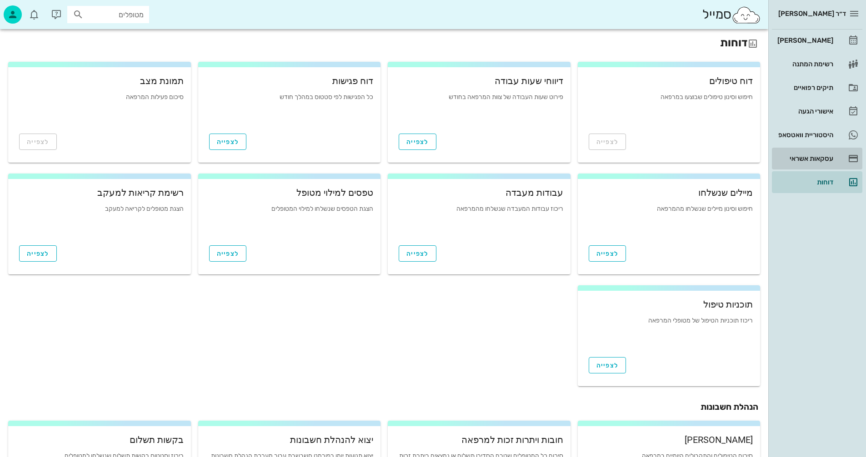
click at [811, 158] on div "עסקאות אשראי" at bounding box center [804, 158] width 58 height 7
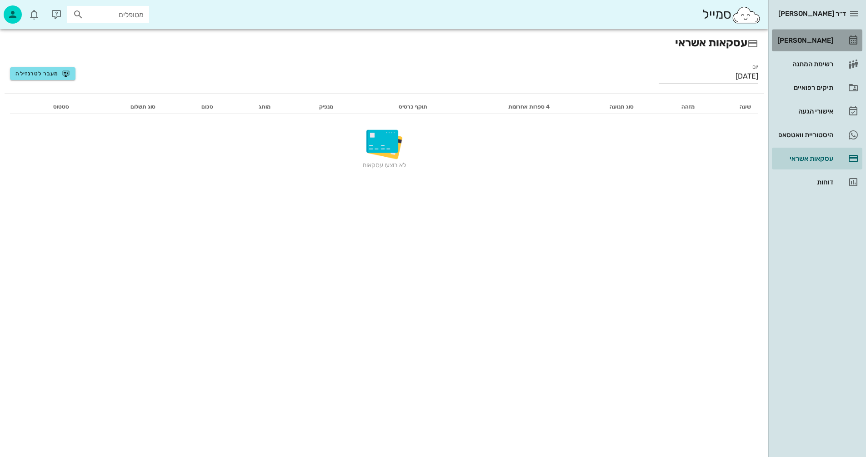
click at [823, 39] on div "[PERSON_NAME]" at bounding box center [804, 40] width 58 height 7
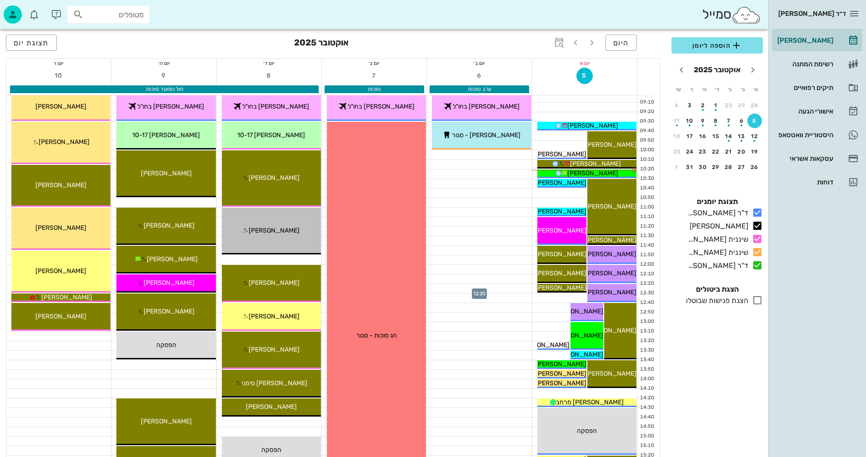
scroll to position [91, 0]
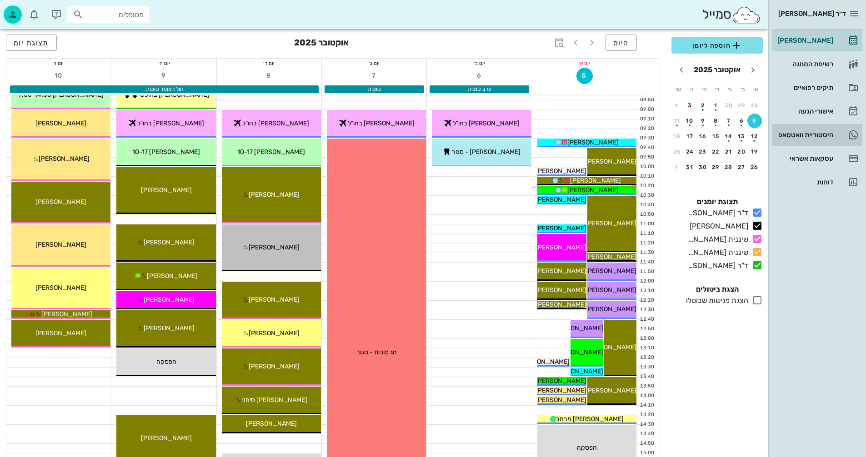
click at [786, 136] on div "היסטוריית וואטסאפ" at bounding box center [804, 134] width 58 height 7
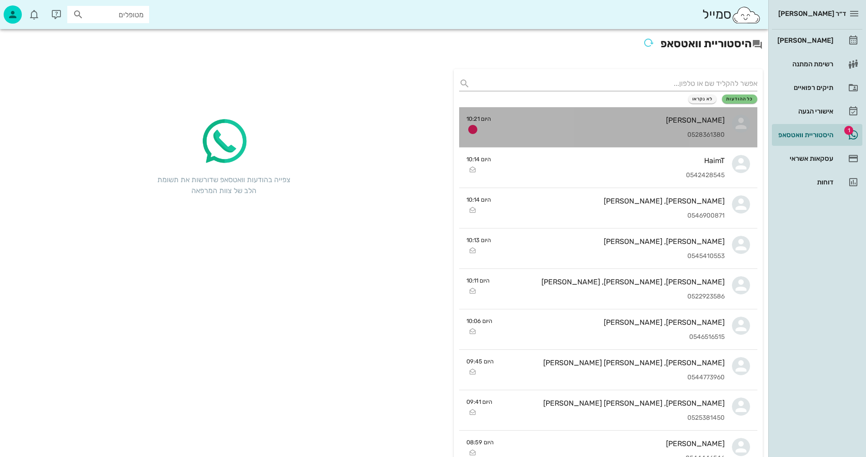
click at [620, 122] on div "[PERSON_NAME]" at bounding box center [611, 120] width 226 height 9
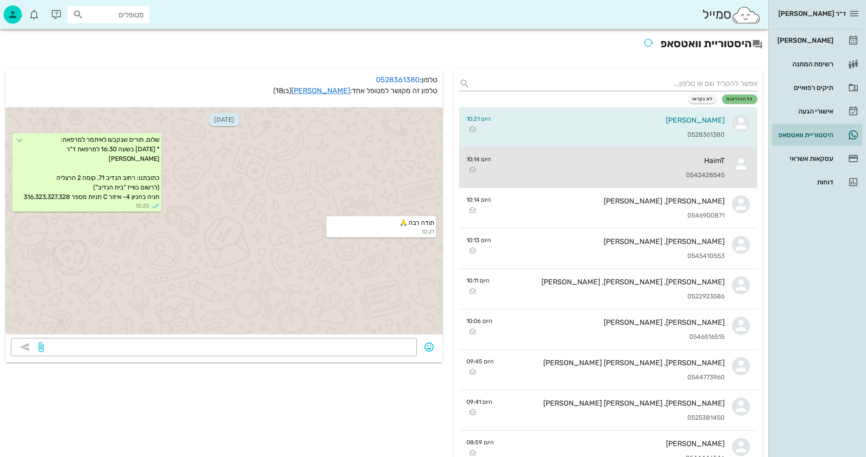
click at [680, 174] on div "0542428545" at bounding box center [611, 176] width 226 height 8
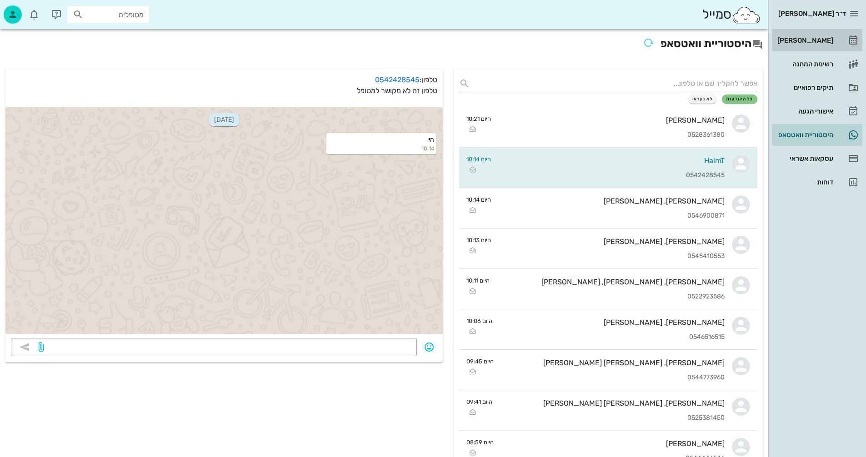
click at [820, 40] on div "[PERSON_NAME]" at bounding box center [804, 40] width 58 height 7
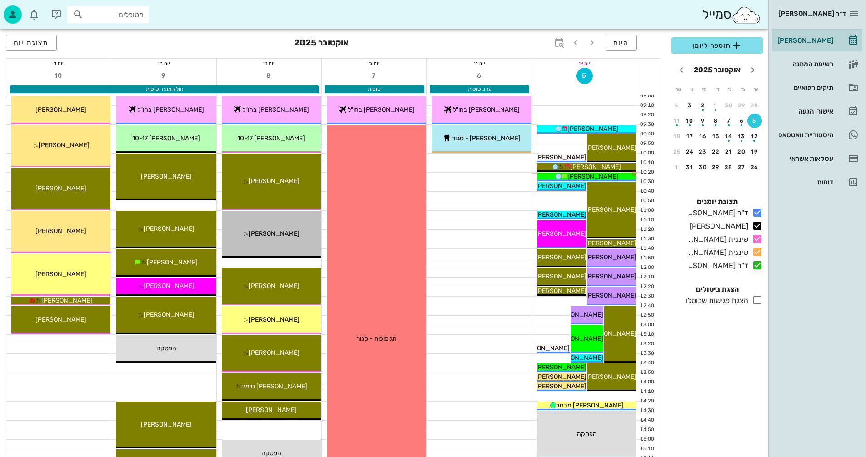
scroll to position [91, 0]
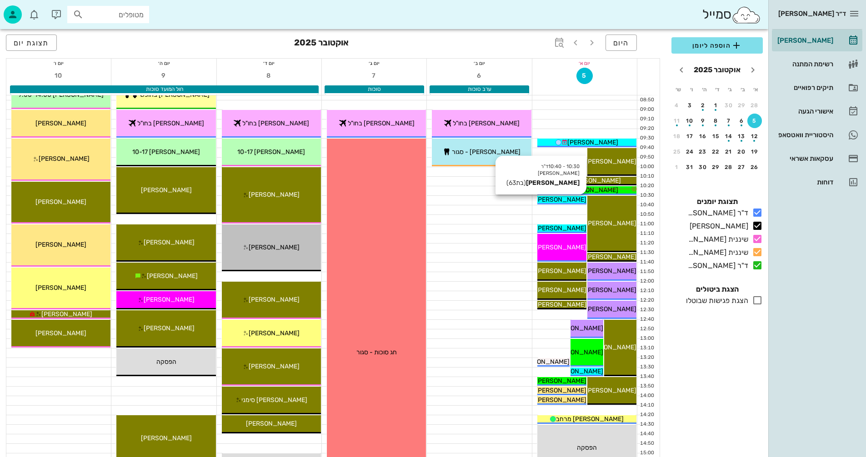
click at [563, 201] on span "[PERSON_NAME]" at bounding box center [560, 200] width 51 height 8
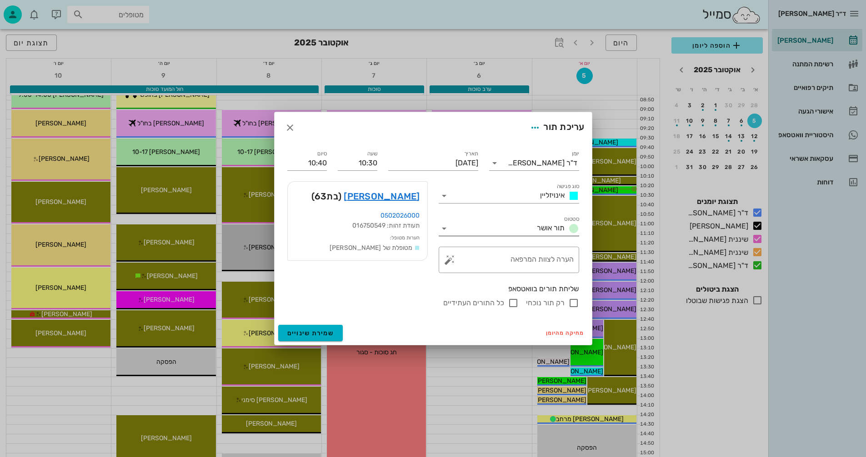
click at [444, 227] on icon at bounding box center [444, 228] width 11 height 11
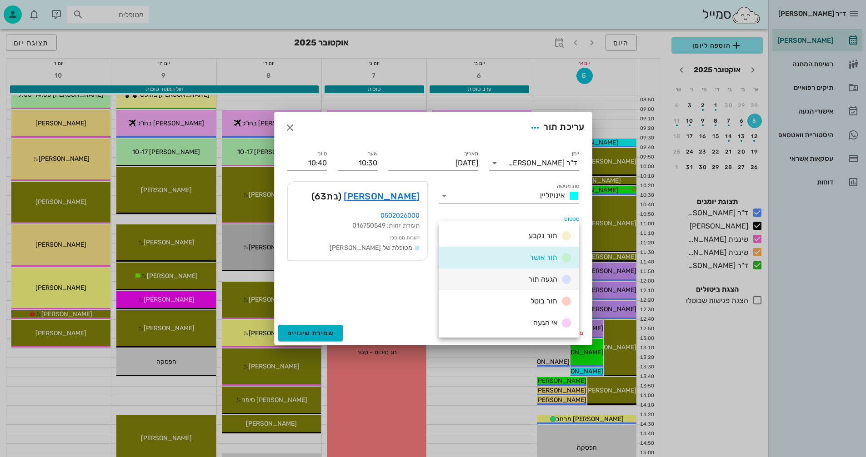
click at [523, 278] on div "הגעה תור" at bounding box center [509, 280] width 140 height 22
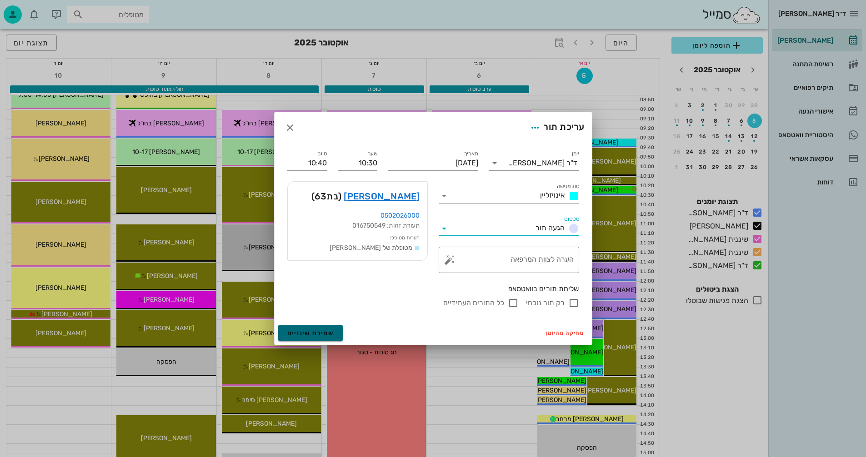
click at [305, 333] on span "שמירת שינויים" at bounding box center [310, 333] width 47 height 8
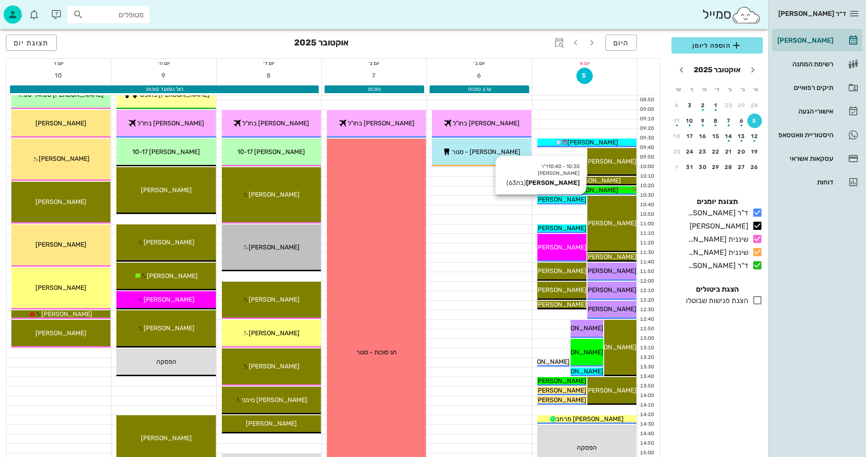
click at [567, 200] on span "[PERSON_NAME]" at bounding box center [560, 200] width 51 height 8
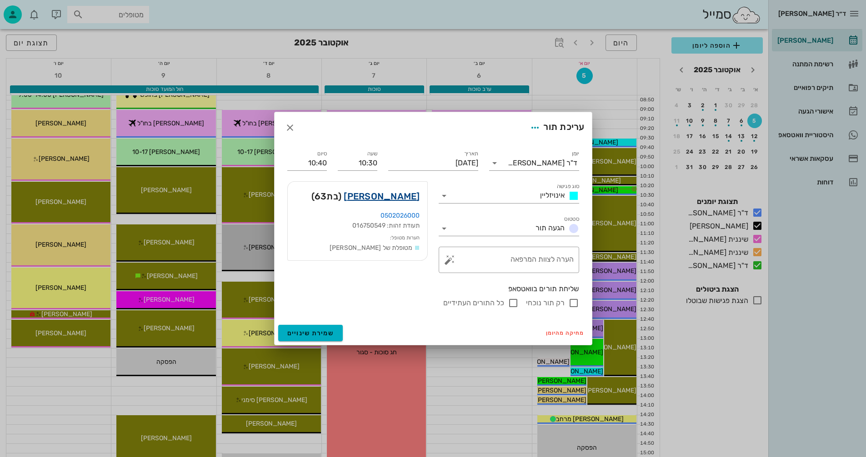
click at [392, 193] on link "[PERSON_NAME]" at bounding box center [382, 196] width 76 height 15
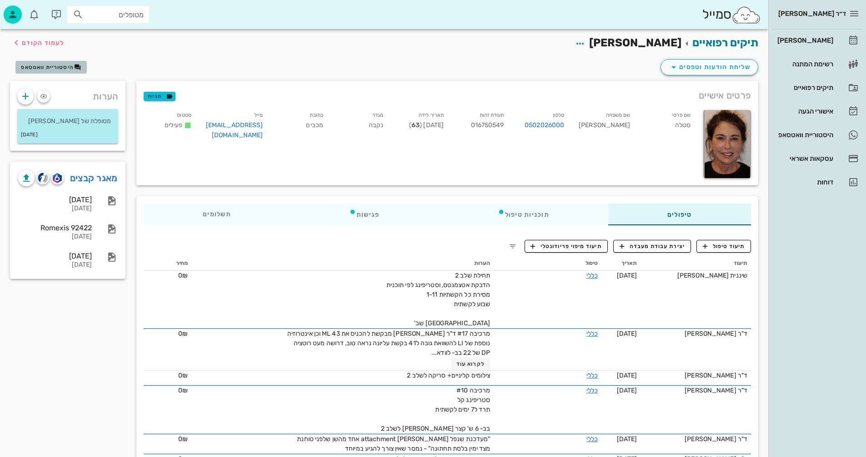
click at [55, 65] on span "היסטוריית וואטסאפ" at bounding box center [47, 67] width 53 height 6
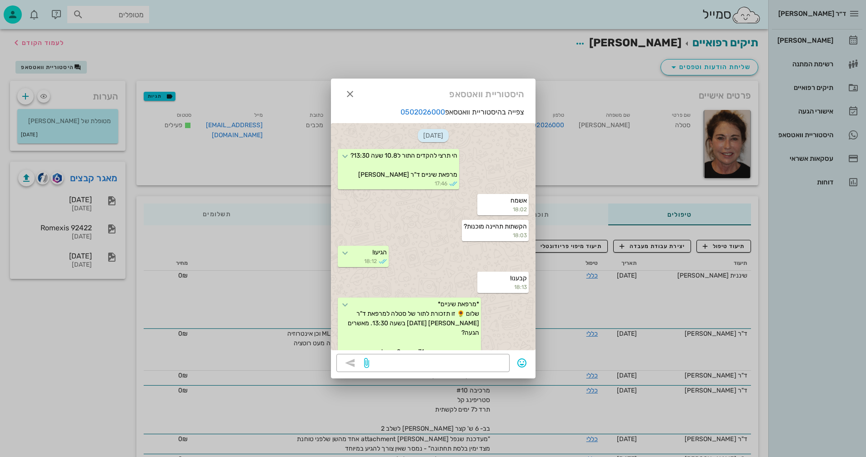
scroll to position [1093, 0]
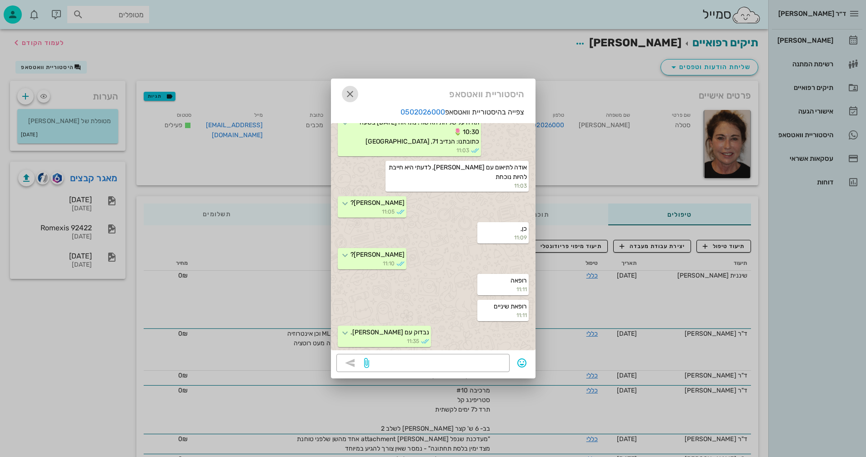
click at [347, 93] on icon "button" at bounding box center [349, 94] width 11 height 11
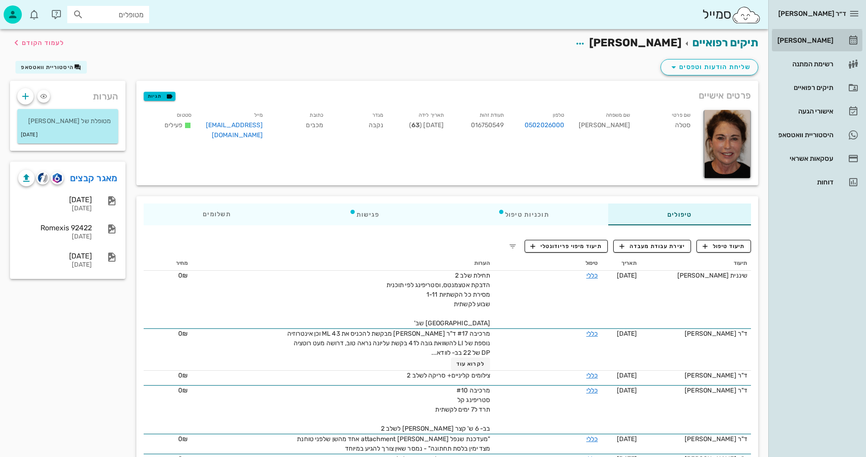
click at [811, 39] on div "[PERSON_NAME]" at bounding box center [804, 40] width 58 height 7
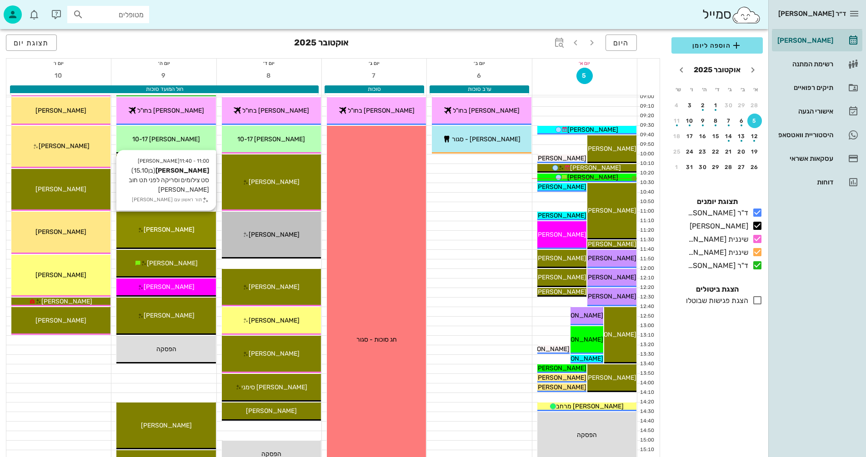
scroll to position [91, 0]
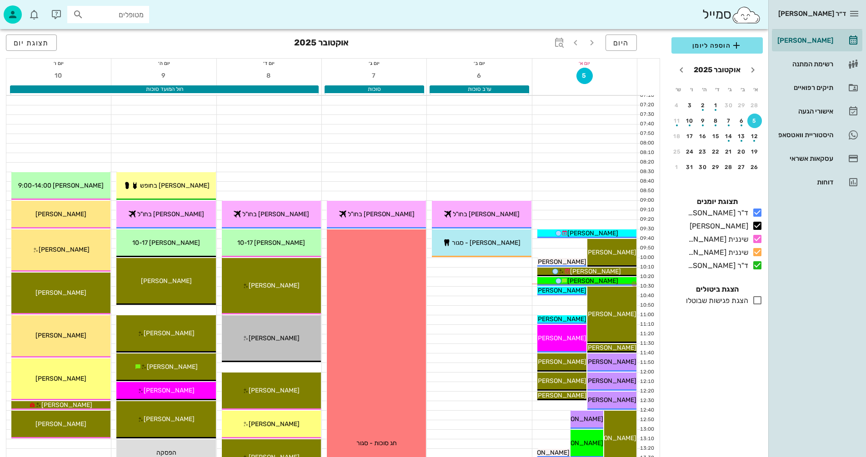
scroll to position [91, 0]
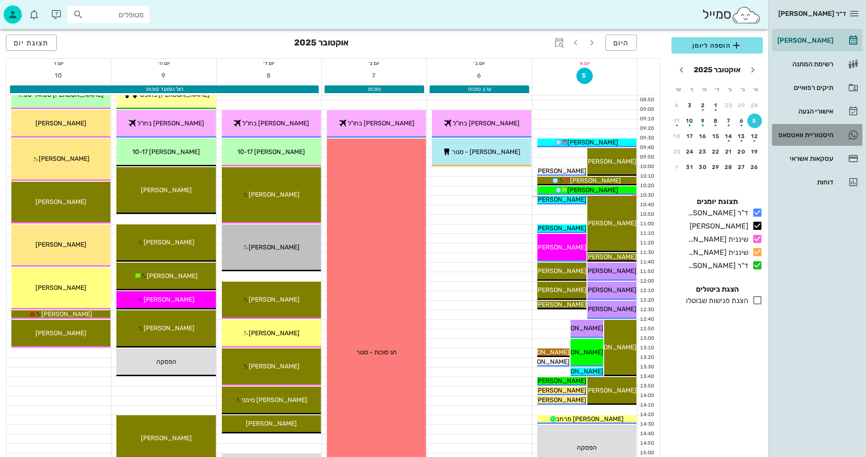
click at [792, 134] on div "היסטוריית וואטסאפ" at bounding box center [804, 134] width 58 height 7
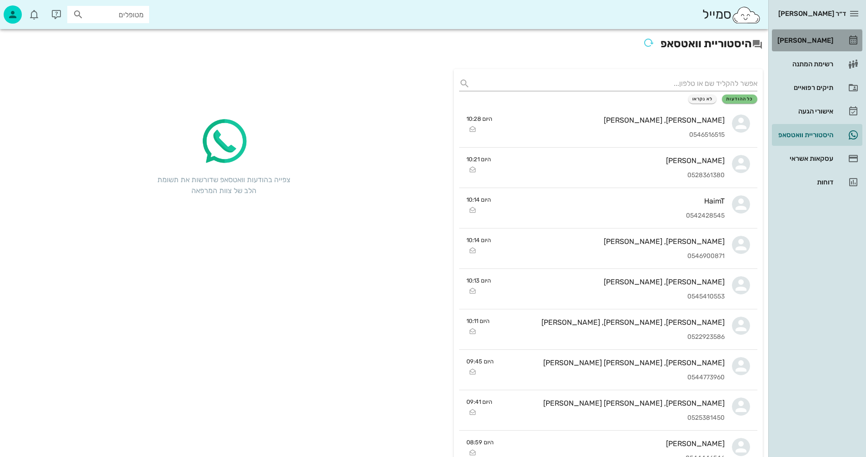
click at [815, 40] on div "[PERSON_NAME]" at bounding box center [804, 40] width 58 height 7
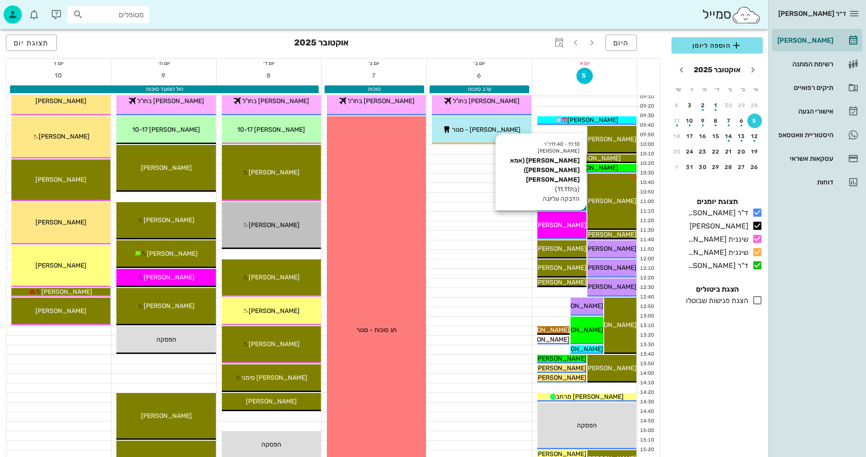
scroll to position [136, 0]
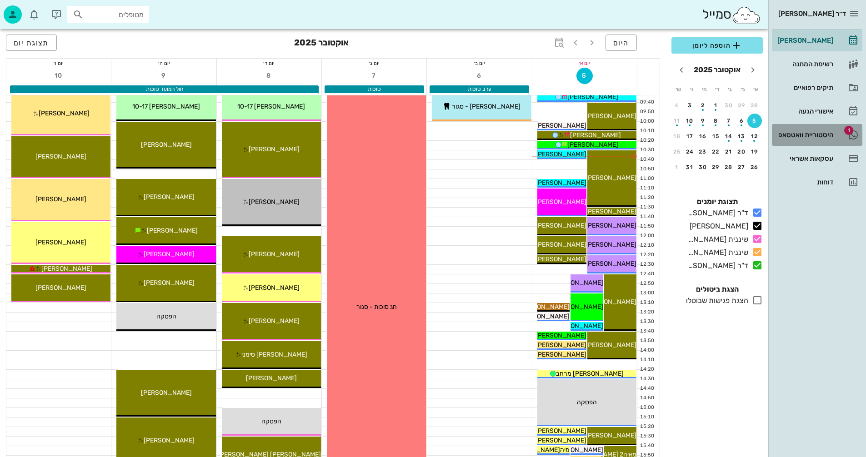
click at [807, 133] on div "היסטוריית וואטסאפ" at bounding box center [804, 134] width 58 height 7
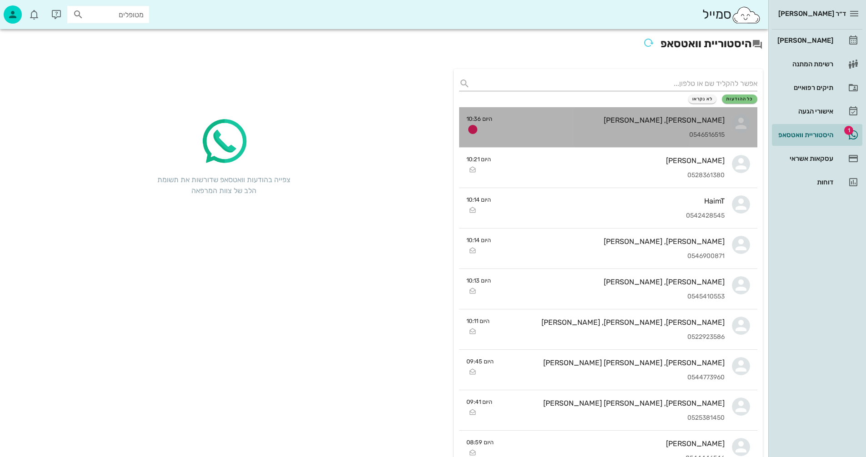
click at [602, 121] on div "[PERSON_NAME], [PERSON_NAME]" at bounding box center [611, 120] width 225 height 9
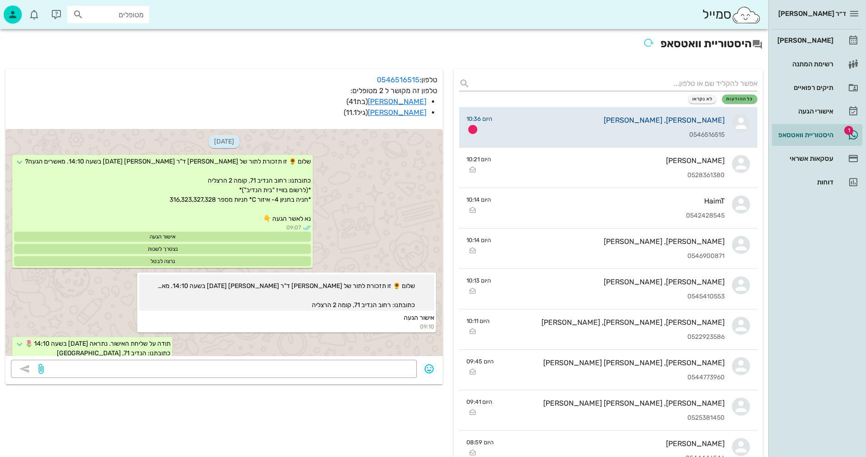
scroll to position [712, 0]
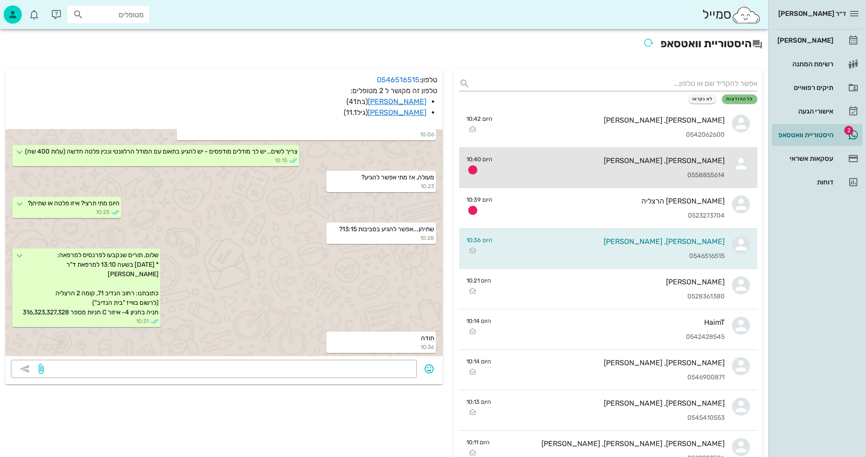
click at [601, 172] on div "0558855614" at bounding box center [611, 176] width 225 height 8
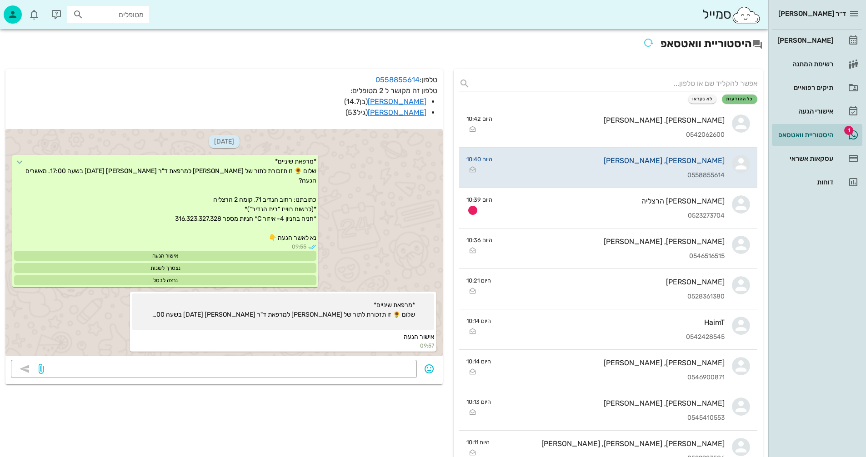
scroll to position [917, 0]
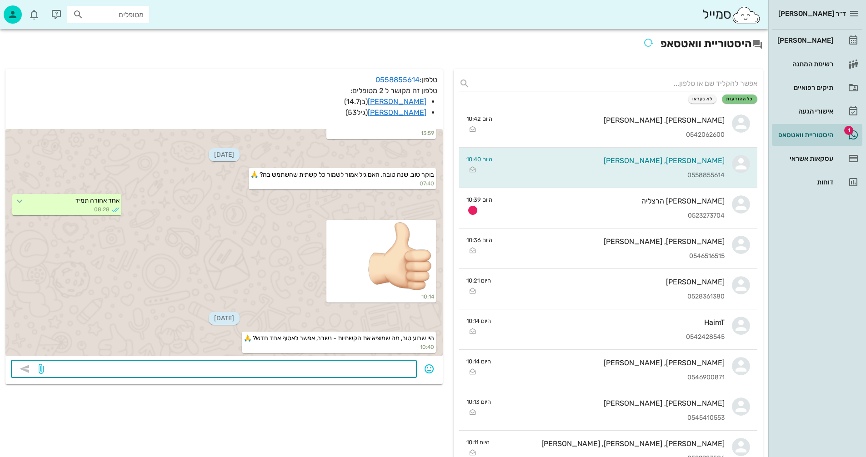
click at [359, 371] on textarea at bounding box center [228, 370] width 366 height 15
type textarea "אין בעיה... היום עד 17:00"
click at [26, 367] on icon "button" at bounding box center [24, 369] width 11 height 11
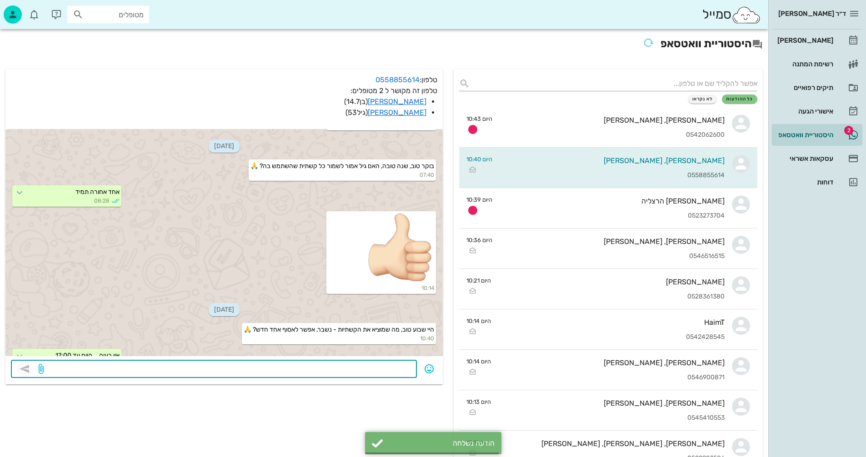
scroll to position [942, 0]
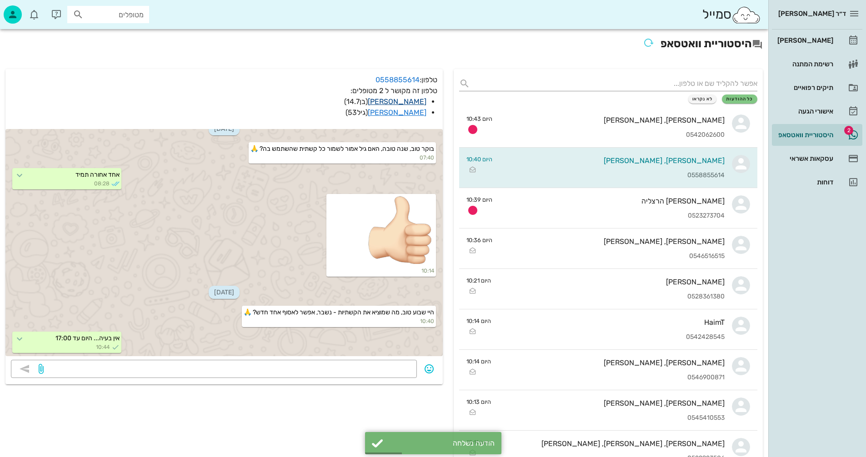
click at [408, 101] on link "[PERSON_NAME]" at bounding box center [397, 101] width 59 height 9
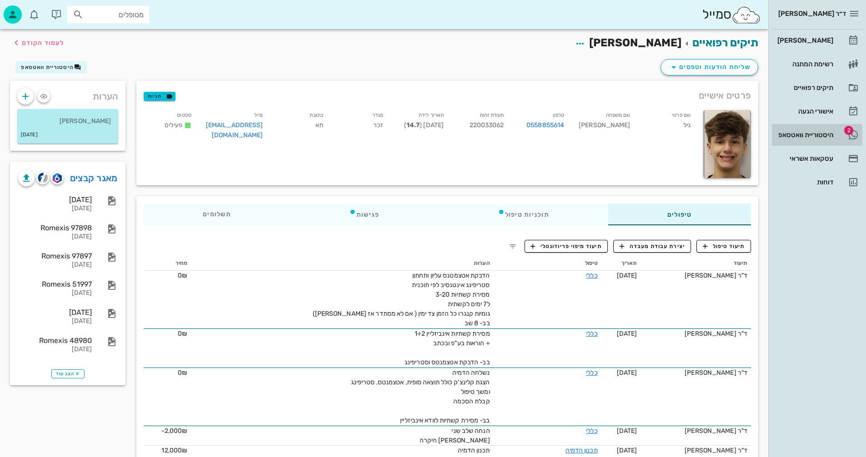
click at [797, 133] on div "היסטוריית וואטסאפ" at bounding box center [804, 134] width 58 height 7
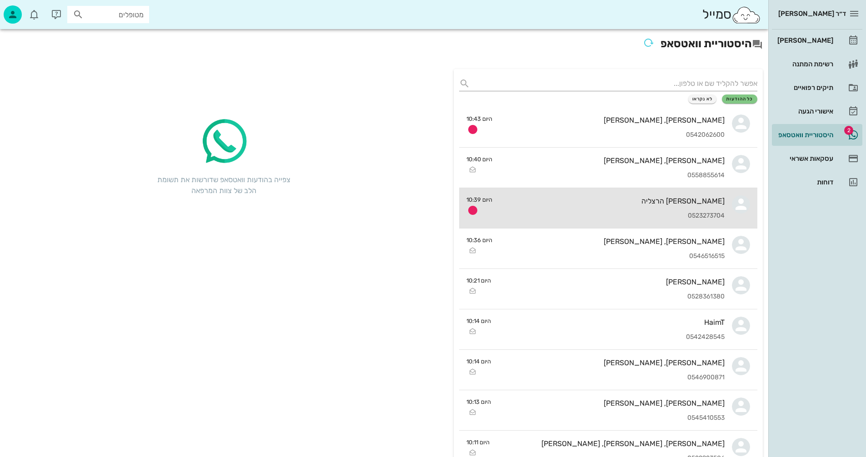
click at [631, 208] on div "דייויד פוגל הרצליה 0523273704" at bounding box center [611, 208] width 225 height 40
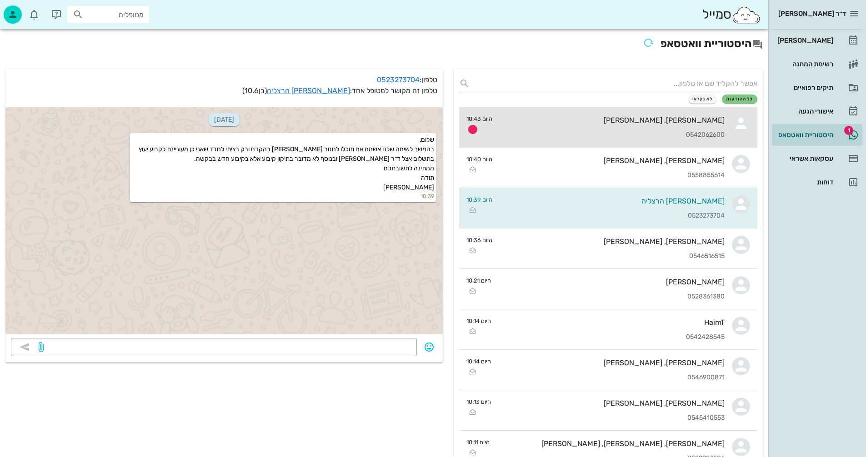
click at [635, 124] on div "[PERSON_NAME], [PERSON_NAME]" at bounding box center [611, 120] width 225 height 9
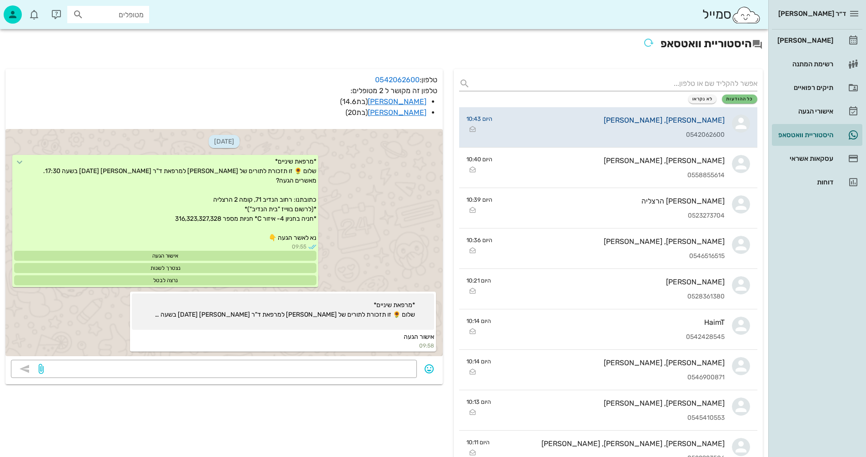
scroll to position [1025, 0]
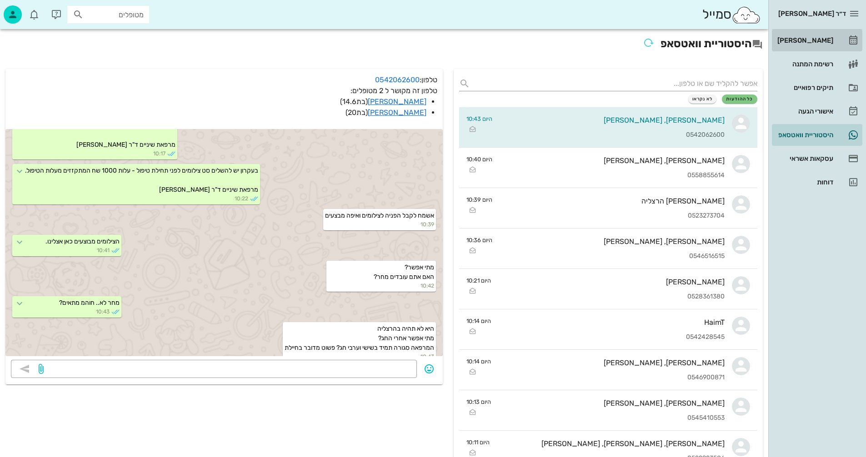
click at [814, 39] on div "[PERSON_NAME]" at bounding box center [804, 40] width 58 height 7
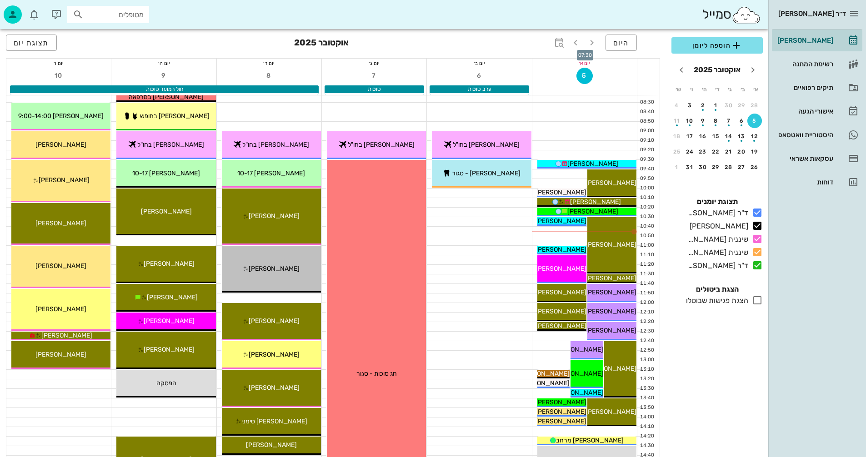
scroll to position [136, 0]
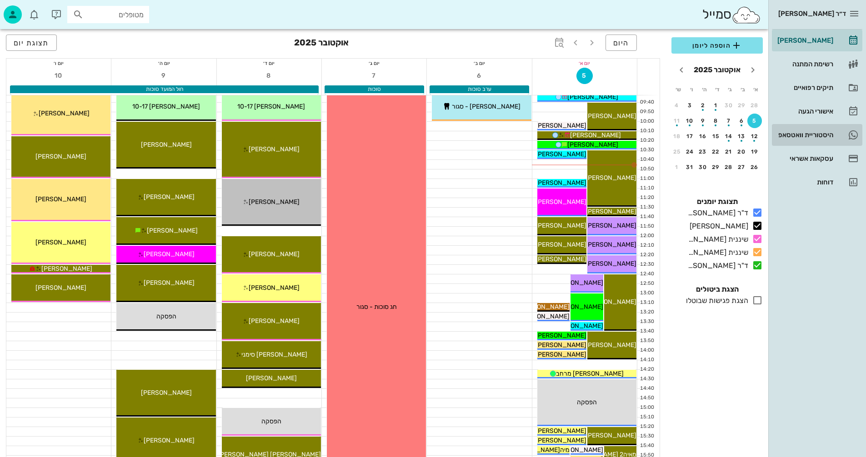
click at [798, 132] on div "היסטוריית וואטסאפ" at bounding box center [804, 134] width 58 height 7
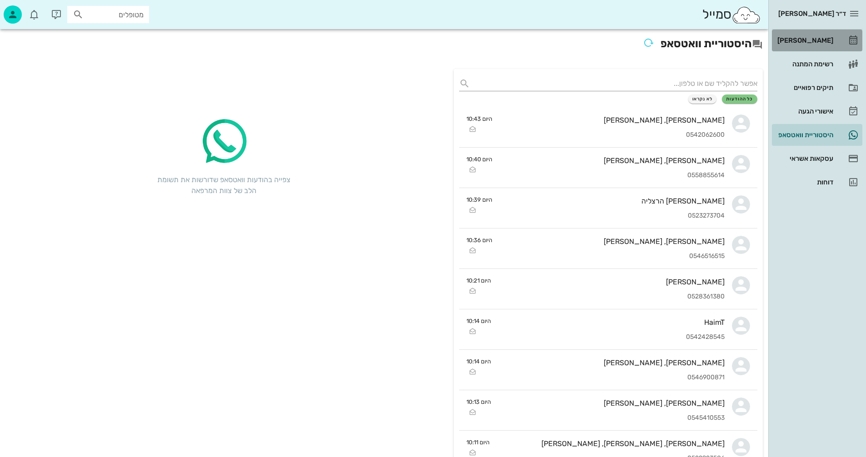
click at [804, 41] on div "[PERSON_NAME]" at bounding box center [804, 40] width 58 height 7
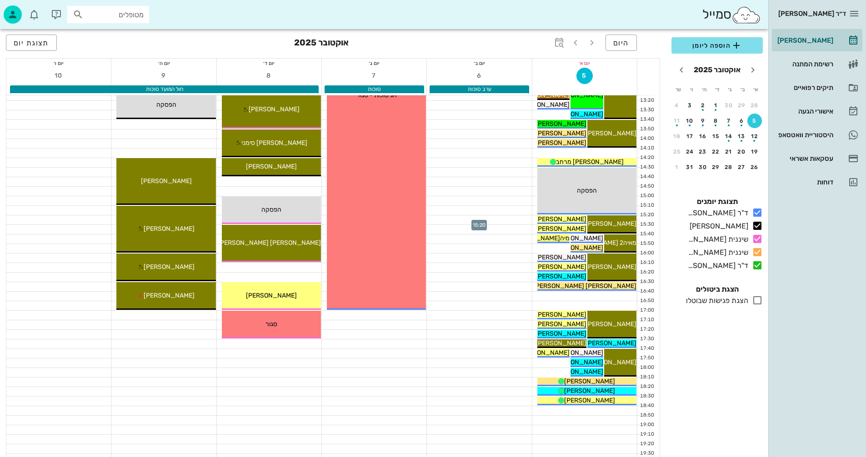
scroll to position [409, 0]
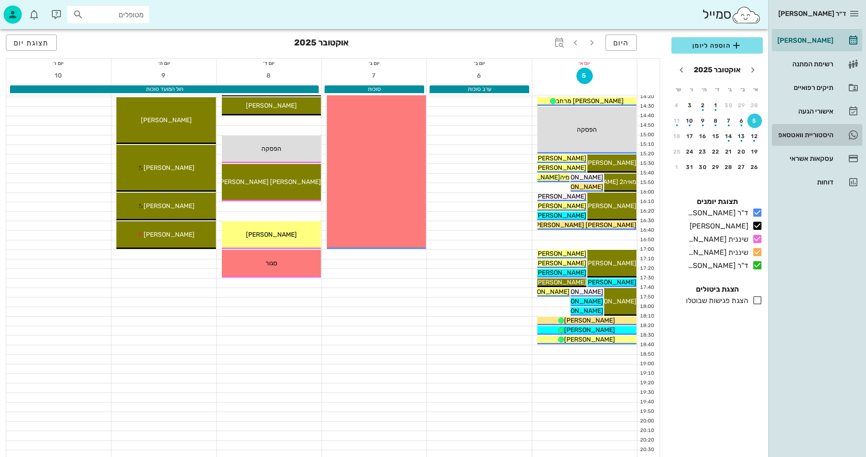
click at [794, 133] on div "היסטוריית וואטסאפ" at bounding box center [804, 134] width 58 height 7
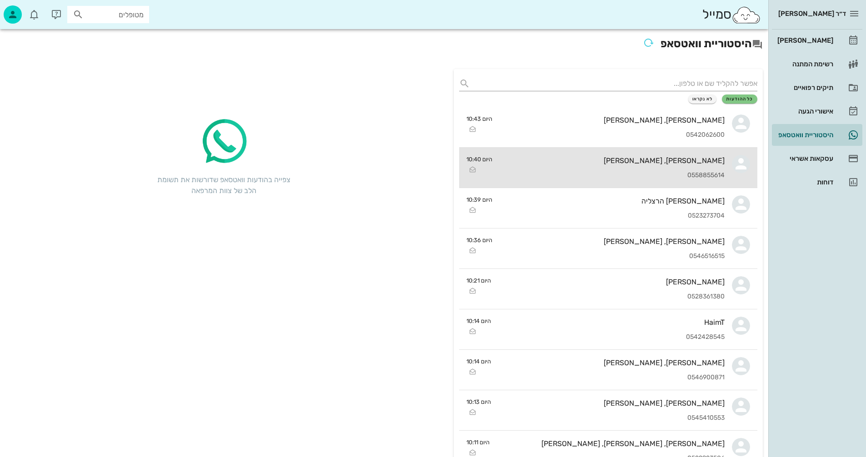
click at [569, 169] on div "גיל, זאב פרנקל 0558855614" at bounding box center [611, 168] width 225 height 40
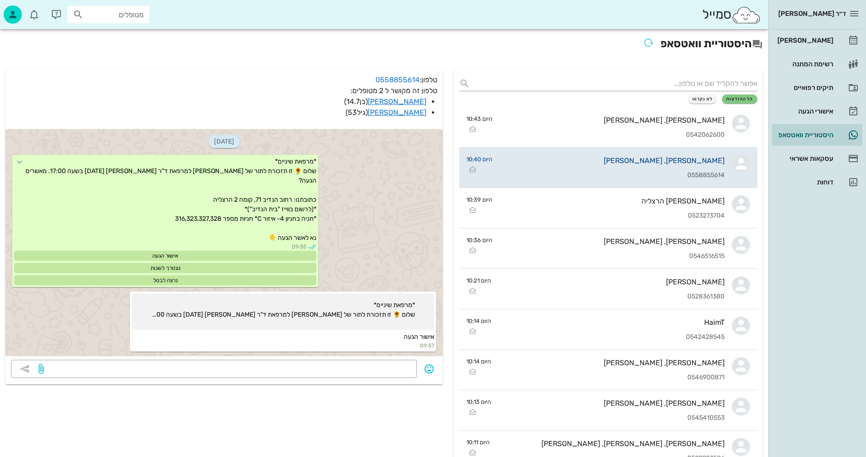
scroll to position [942, 0]
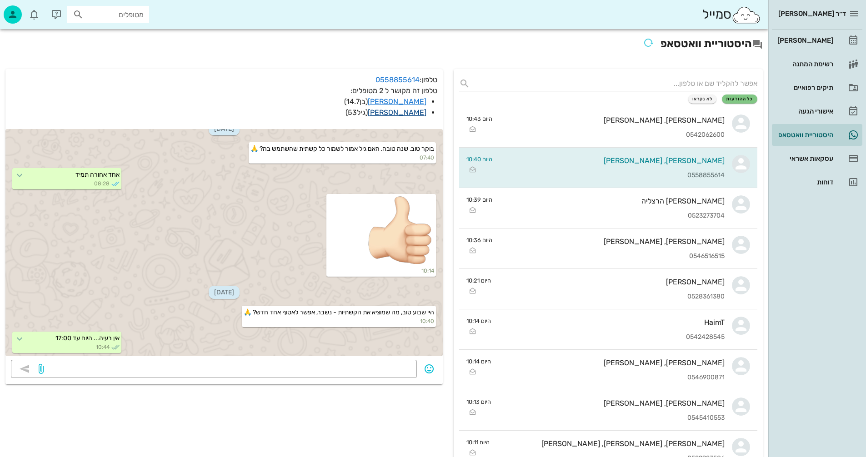
click at [406, 113] on link "זאב פרנקל" at bounding box center [397, 112] width 59 height 9
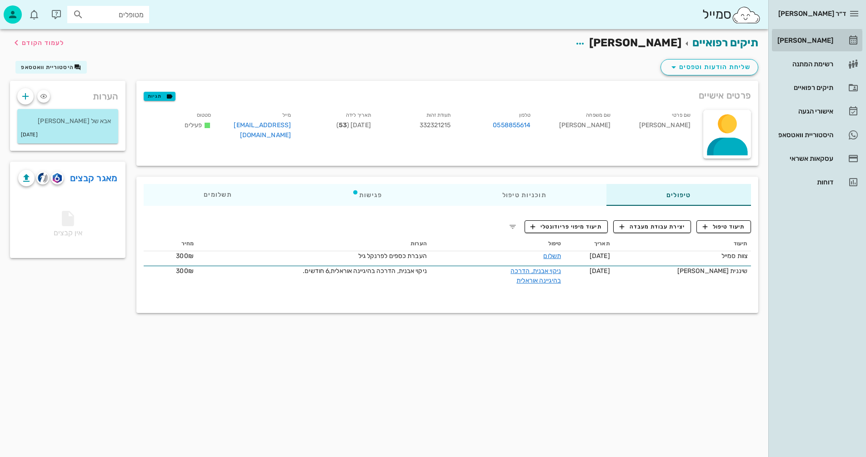
click at [812, 40] on div "[PERSON_NAME]" at bounding box center [804, 40] width 58 height 7
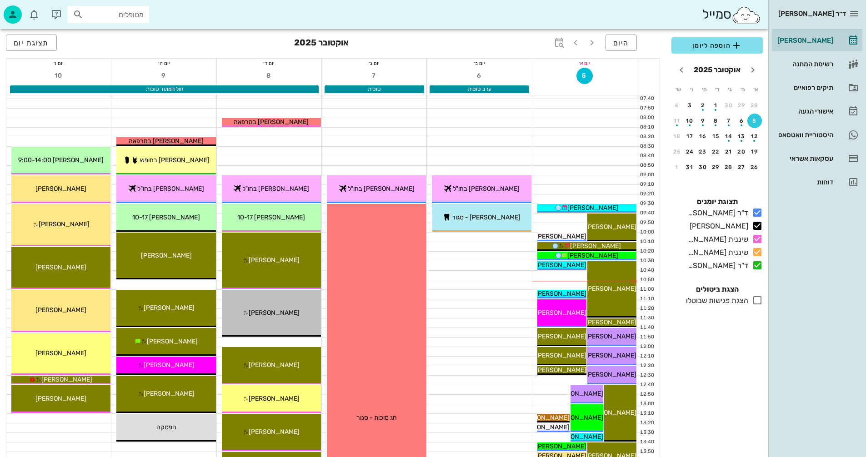
scroll to position [182, 0]
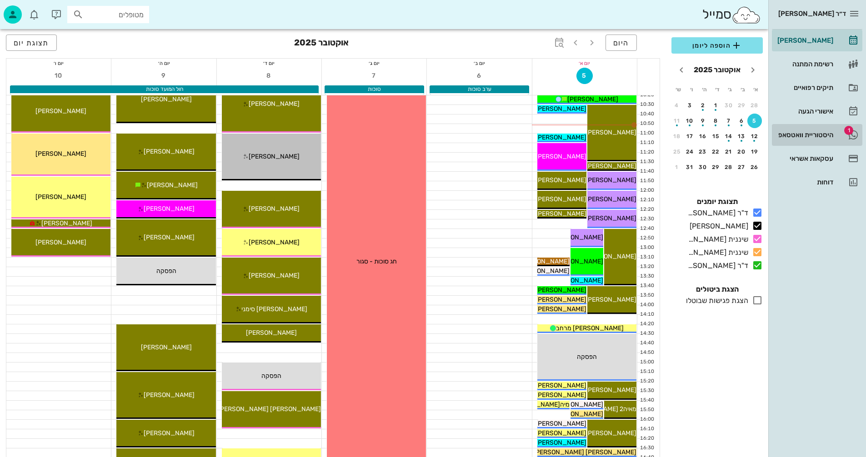
click at [797, 134] on div "היסטוריית וואטסאפ" at bounding box center [804, 134] width 58 height 7
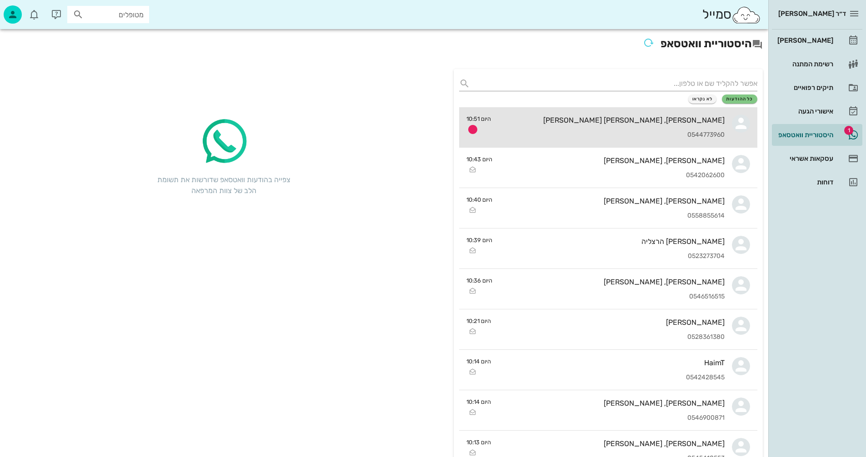
click at [573, 130] on div "[PERSON_NAME], [PERSON_NAME] [PERSON_NAME] 0544773960" at bounding box center [611, 127] width 226 height 40
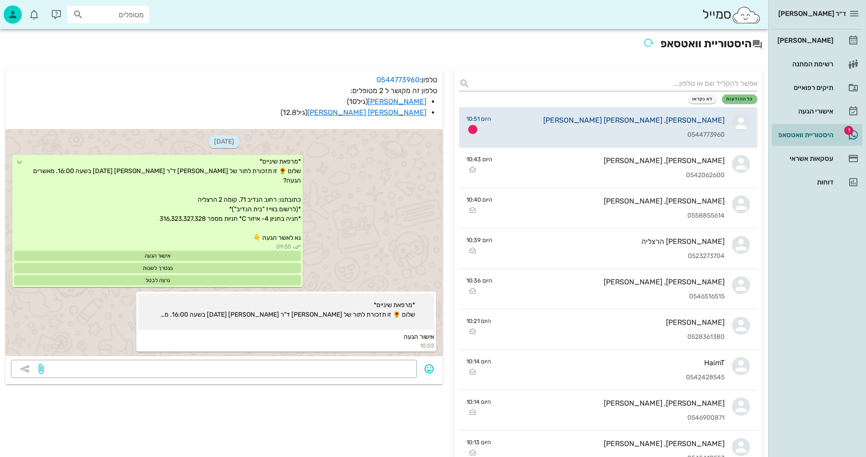
scroll to position [394, 0]
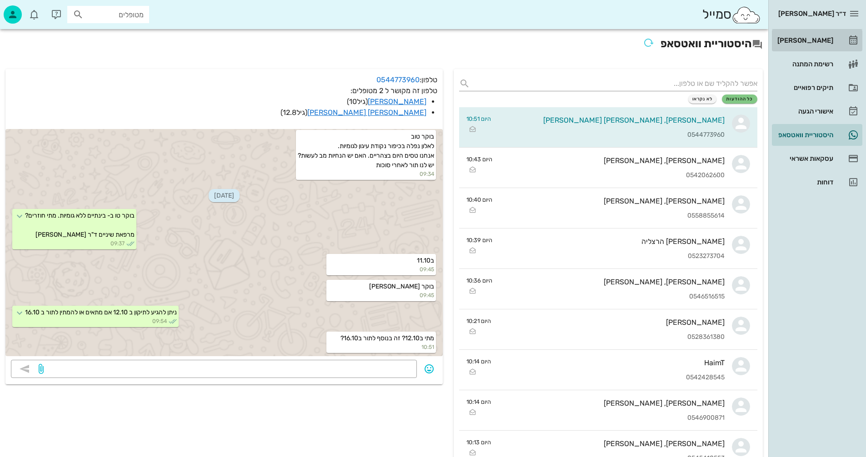
click at [814, 41] on div "[PERSON_NAME]" at bounding box center [804, 40] width 58 height 7
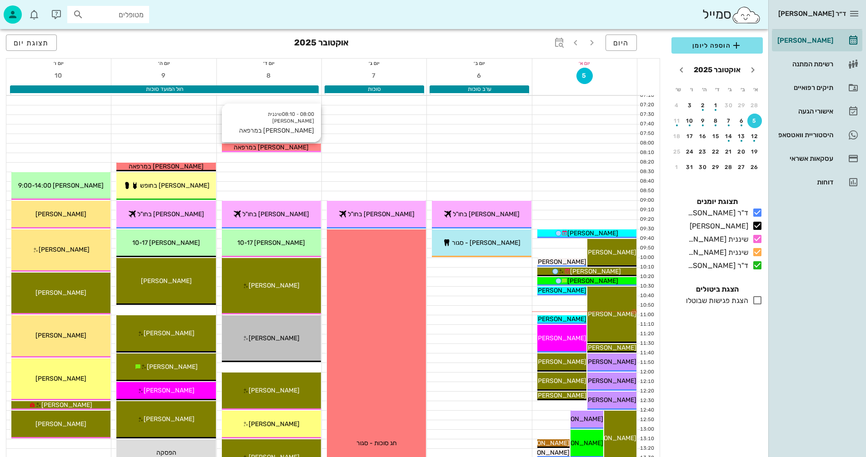
click at [294, 147] on div "עינת במרפאה" at bounding box center [271, 148] width 99 height 10
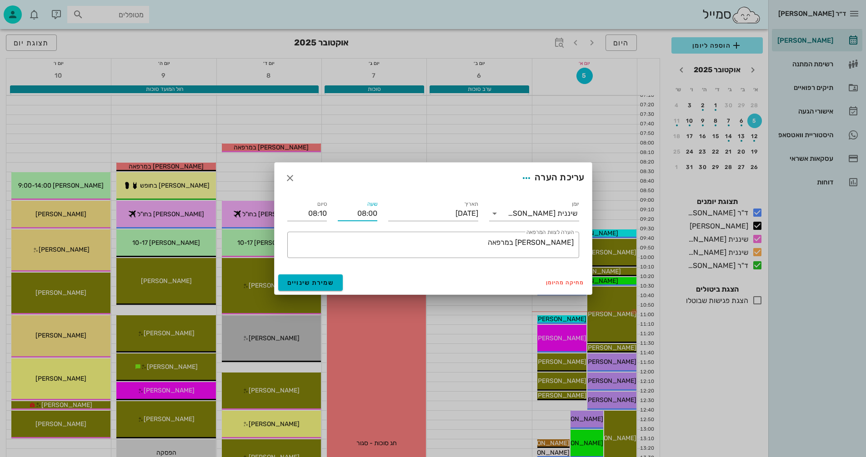
click at [372, 213] on input "08:00" at bounding box center [358, 213] width 40 height 15
type input "08:20"
type input "08:30"
click at [294, 201] on div "סיום 08:30" at bounding box center [307, 211] width 40 height 20
click at [307, 284] on span "שמירת שינויים" at bounding box center [310, 283] width 47 height 8
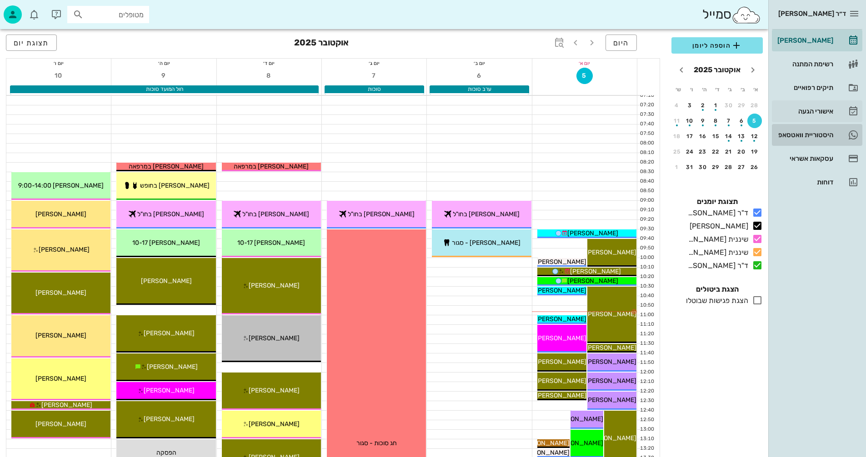
drag, startPoint x: 804, startPoint y: 133, endPoint x: 805, endPoint y: 109, distance: 24.1
click at [804, 132] on div "היסטוריית וואטסאפ" at bounding box center [804, 134] width 58 height 7
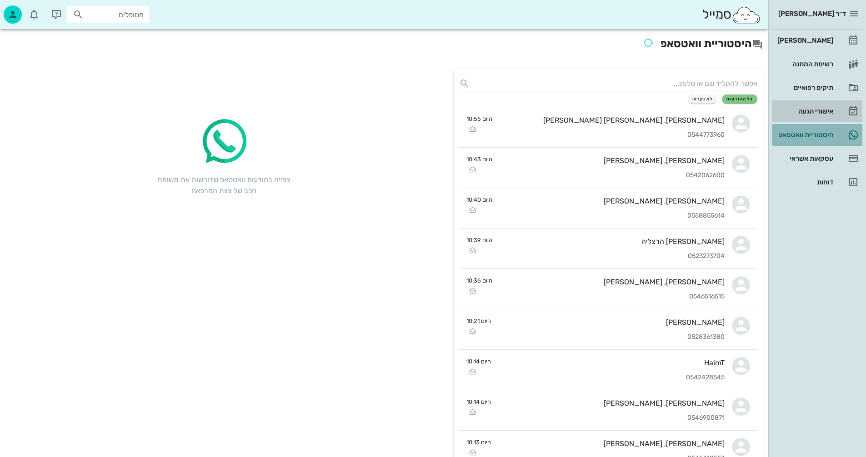
click at [805, 109] on div "אישורי הגעה" at bounding box center [804, 111] width 58 height 7
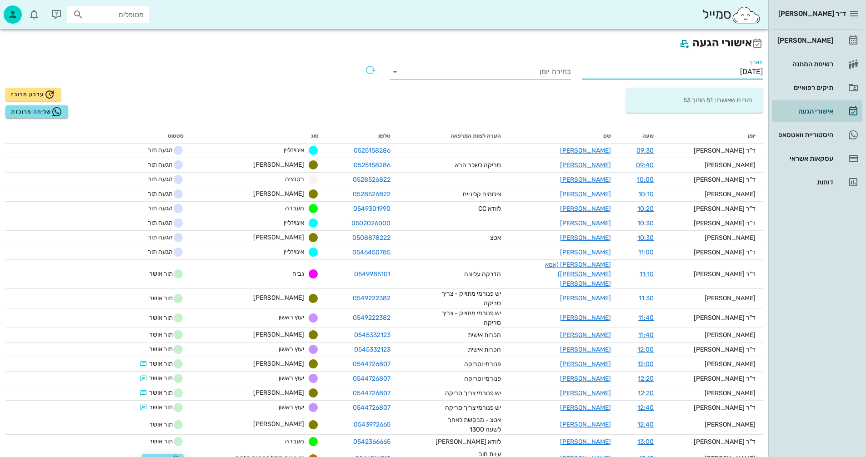
click at [707, 70] on input "[DATE]" at bounding box center [672, 72] width 181 height 15
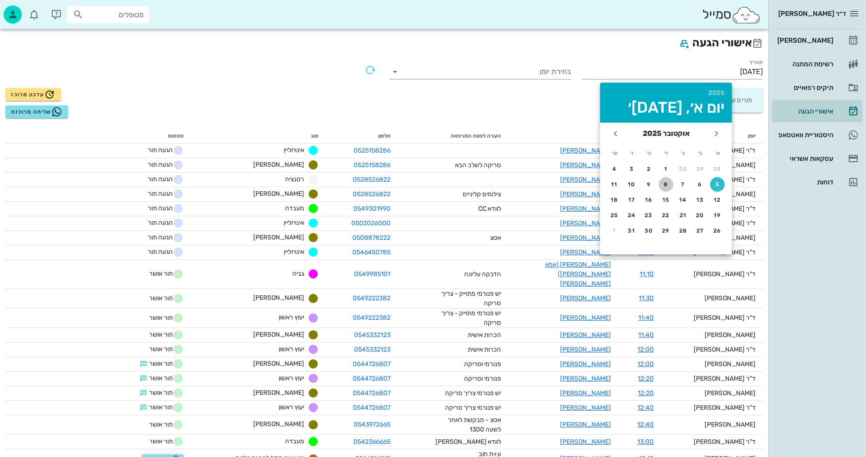
click at [663, 184] on div "8" at bounding box center [665, 184] width 15 height 6
type input "08/10/2025"
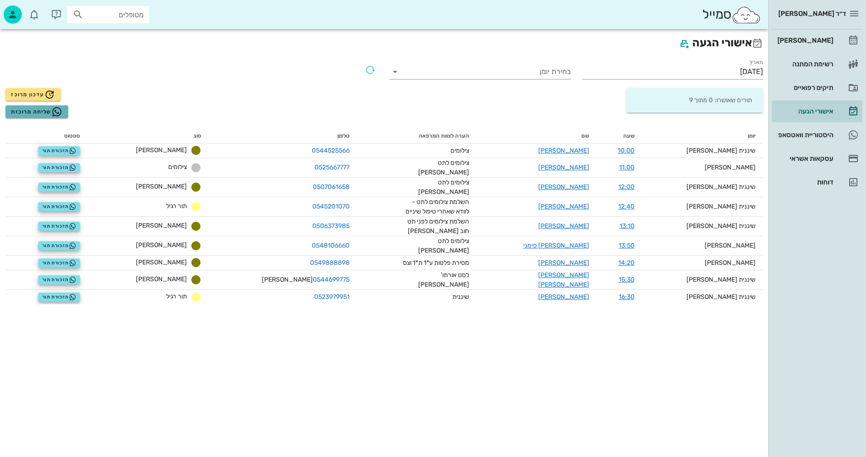
click at [30, 113] on span "שליחה מרוכזת" at bounding box center [36, 111] width 51 height 11
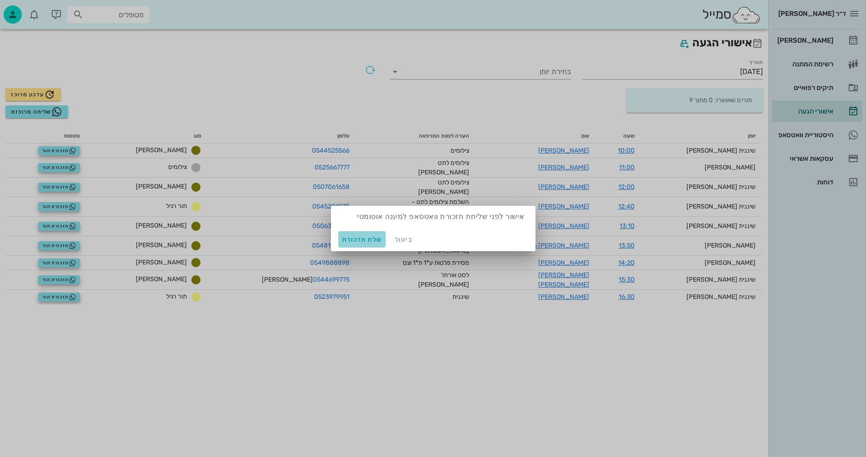
click at [364, 240] on span "שלח תזכורת" at bounding box center [362, 240] width 40 height 8
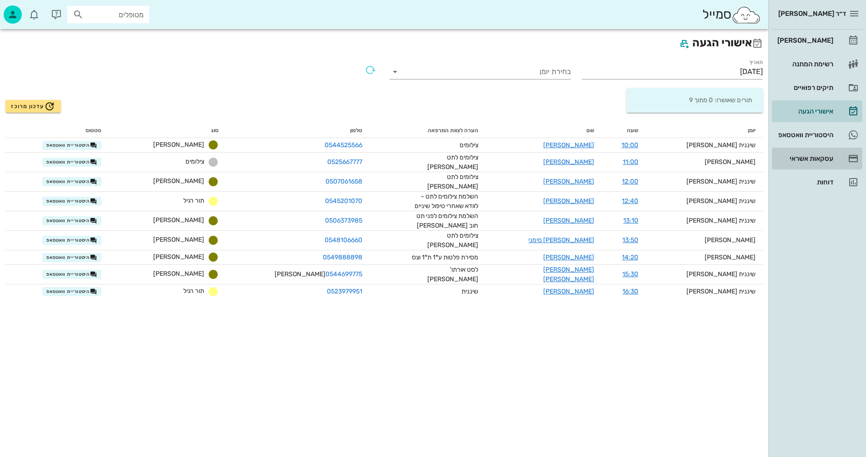
click at [794, 159] on div "עסקאות אשראי" at bounding box center [804, 158] width 58 height 7
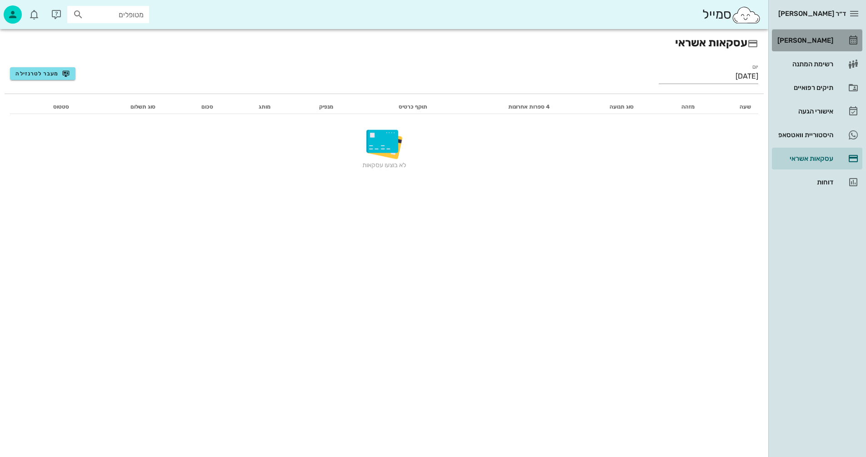
click at [811, 38] on div "[PERSON_NAME]" at bounding box center [804, 40] width 58 height 7
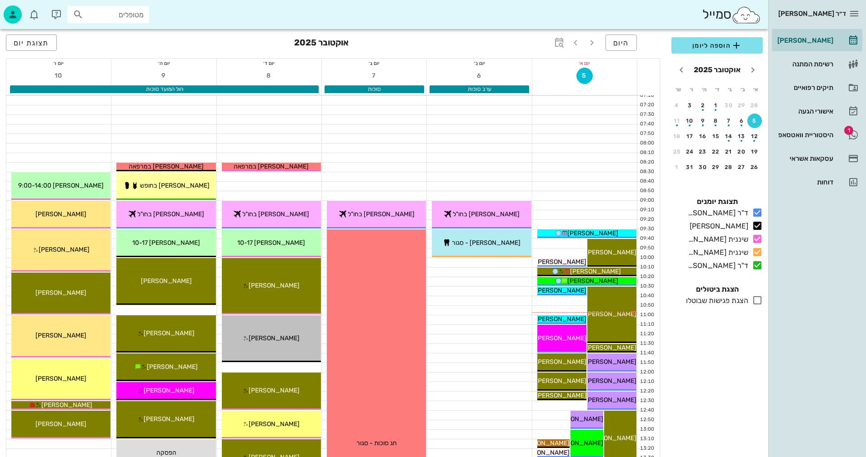
click at [758, 299] on icon at bounding box center [757, 300] width 11 height 11
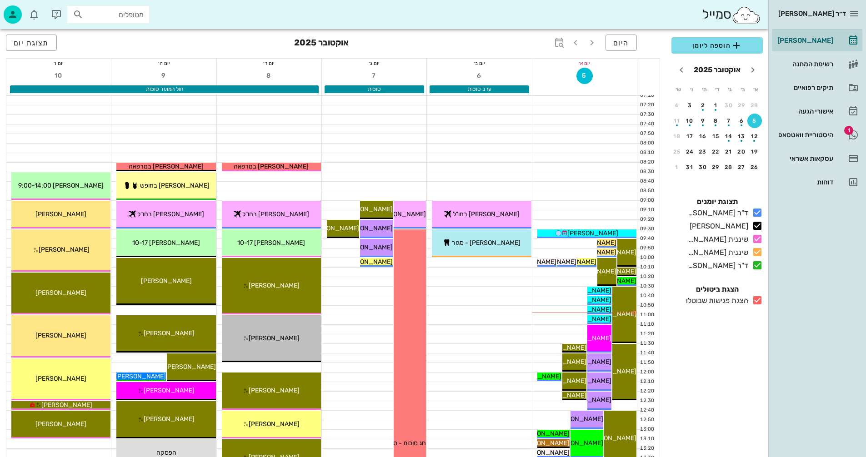
click at [757, 301] on icon at bounding box center [757, 300] width 11 height 11
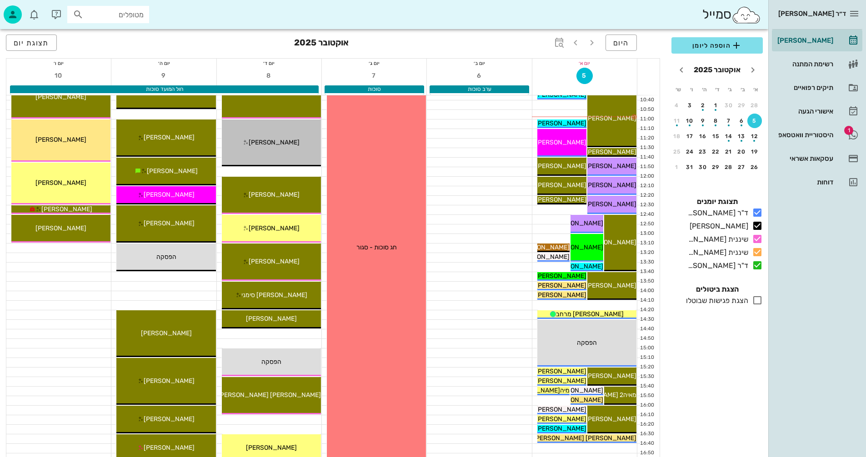
scroll to position [182, 0]
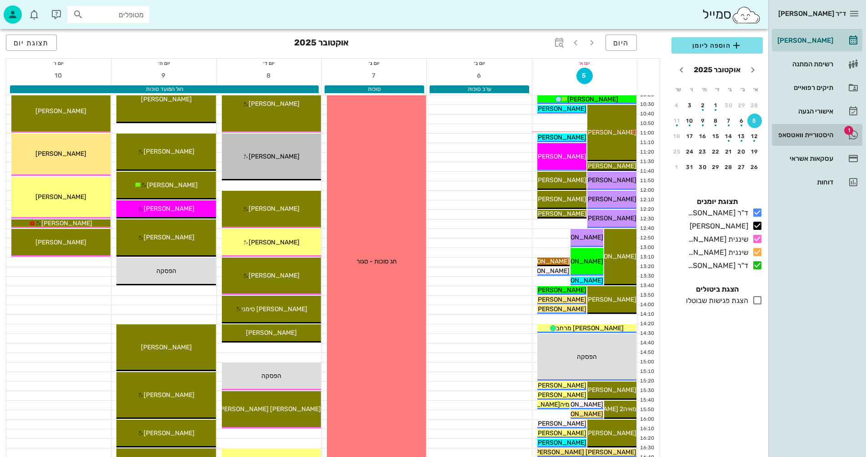
click at [802, 133] on div "היסטוריית וואטסאפ" at bounding box center [804, 134] width 58 height 7
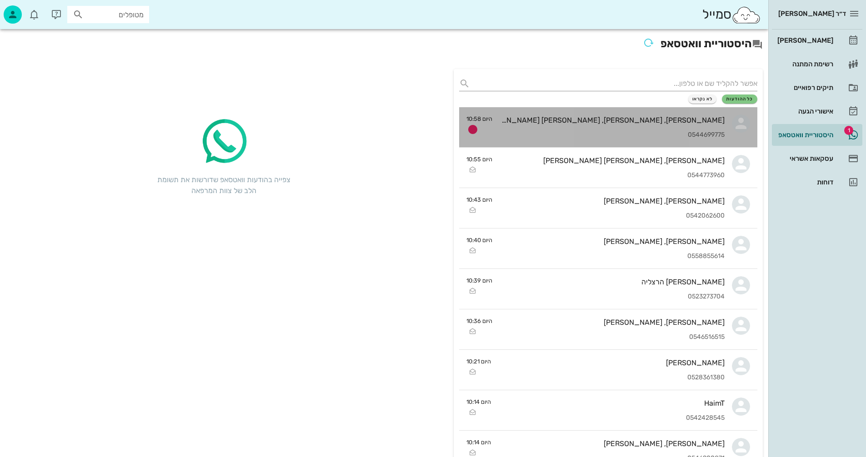
click at [583, 126] on div "נילי, דניאל, יובל בקר 0544699775" at bounding box center [611, 127] width 225 height 40
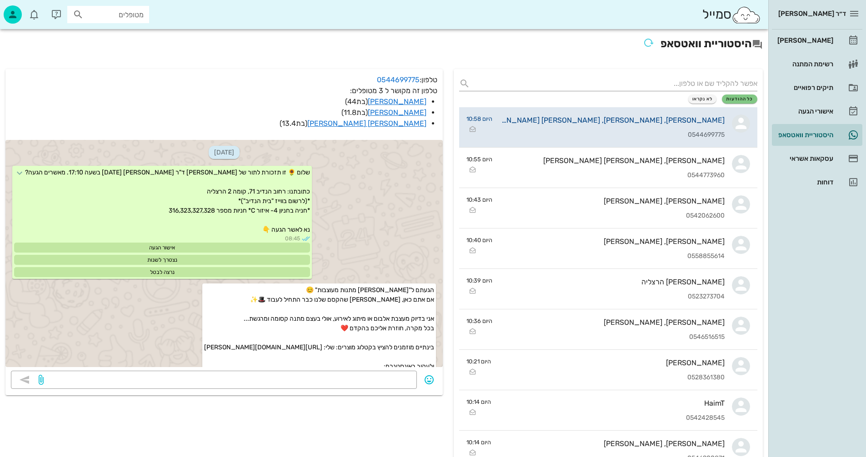
scroll to position [479, 0]
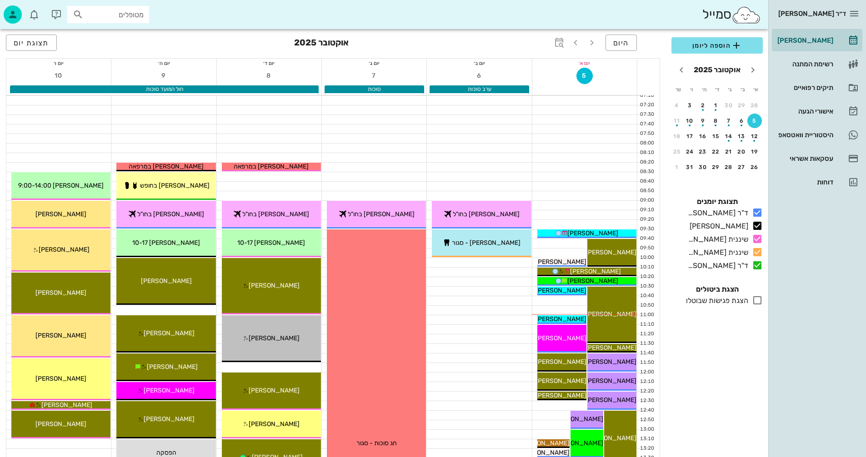
click at [135, 13] on input "מטופלים" at bounding box center [114, 15] width 58 height 12
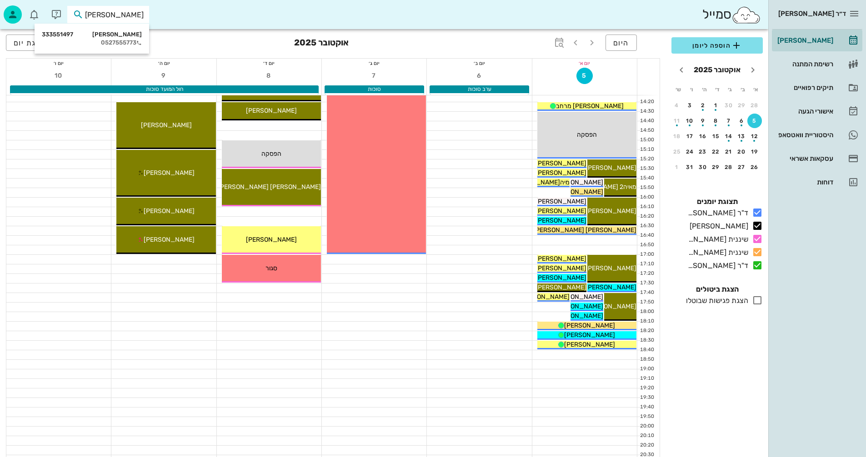
scroll to position [409, 0]
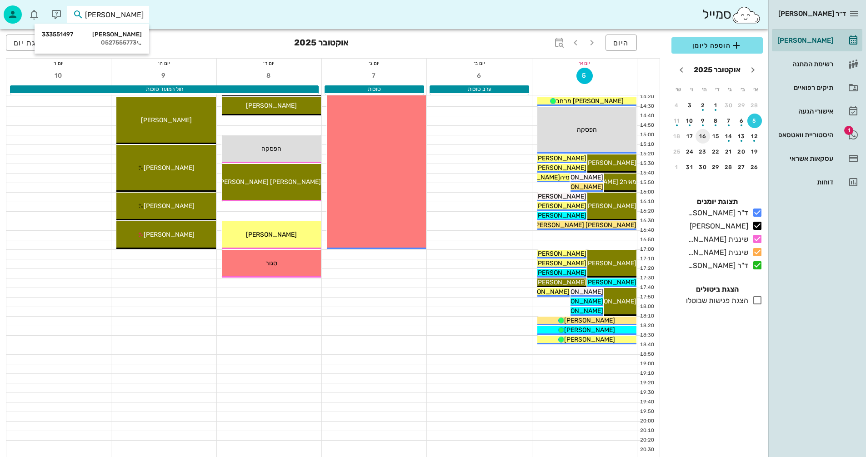
type input "ויונטה"
click at [703, 135] on div "16" at bounding box center [702, 136] width 15 height 6
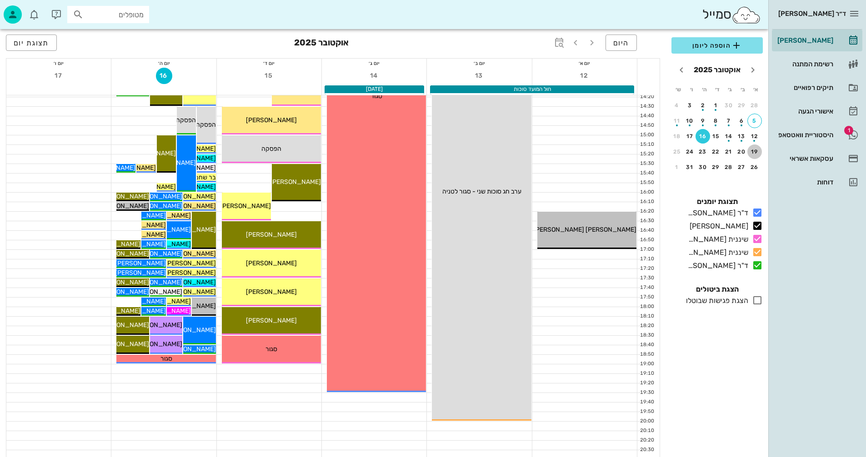
click at [754, 150] on div "19" at bounding box center [754, 152] width 15 height 6
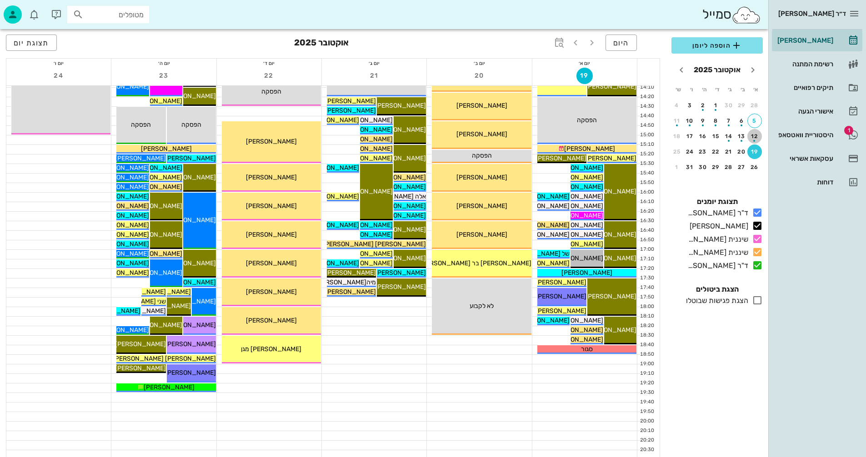
click at [753, 135] on div "12" at bounding box center [754, 136] width 15 height 6
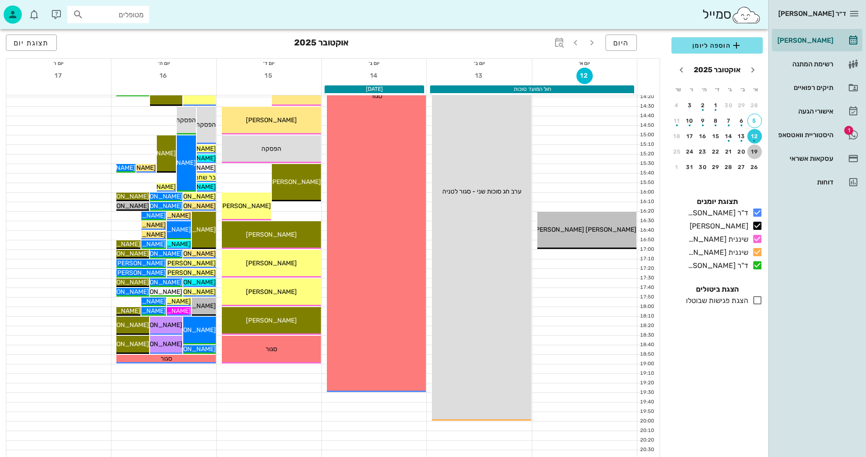
click at [756, 152] on div "19" at bounding box center [754, 152] width 15 height 6
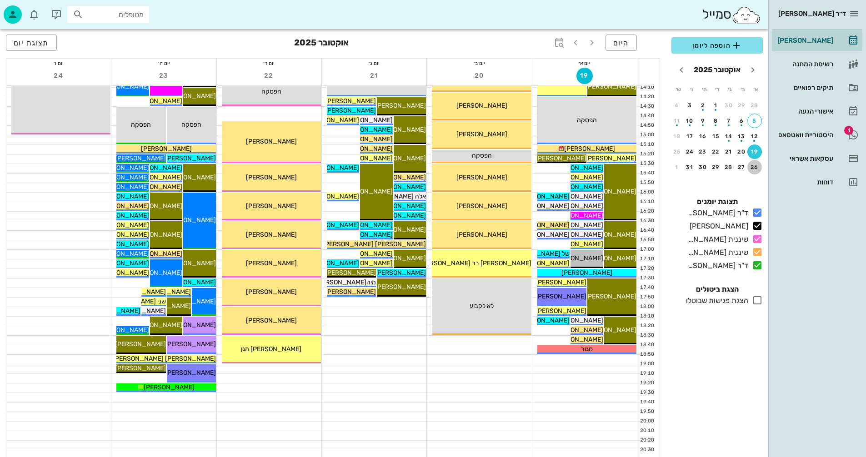
click at [751, 167] on div "26" at bounding box center [754, 167] width 15 height 6
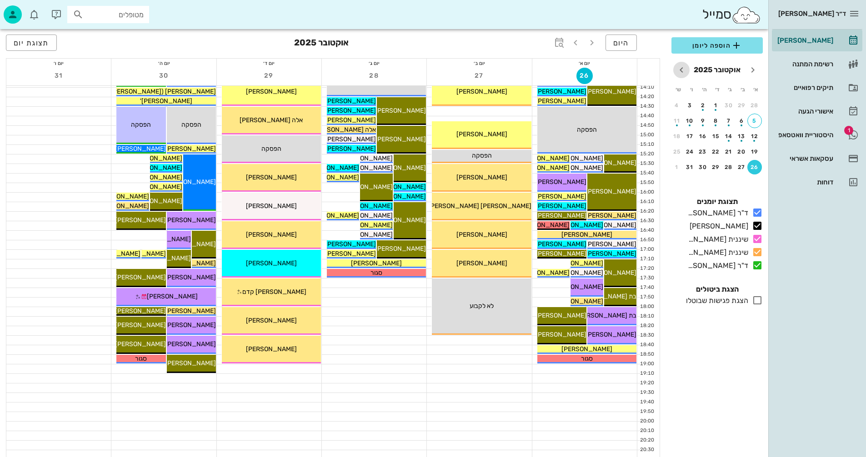
click at [681, 68] on icon "חודש הבא" at bounding box center [681, 70] width 11 height 11
click at [753, 121] on div "2" at bounding box center [754, 121] width 15 height 6
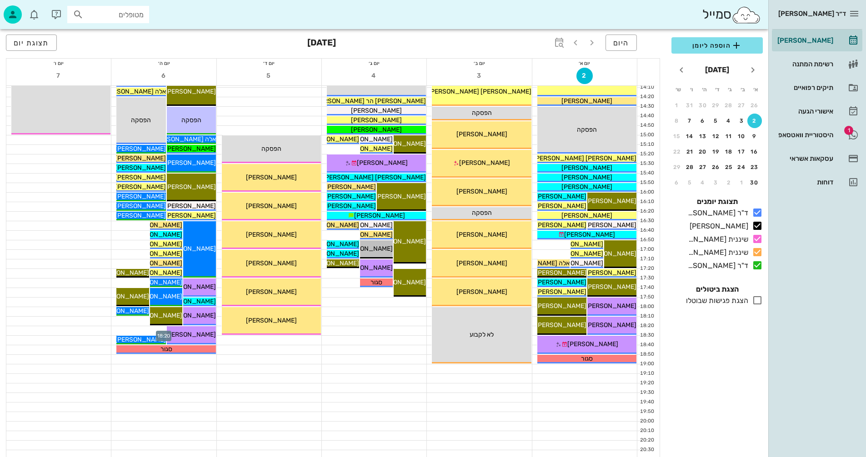
click at [115, 331] on div at bounding box center [163, 330] width 105 height 9
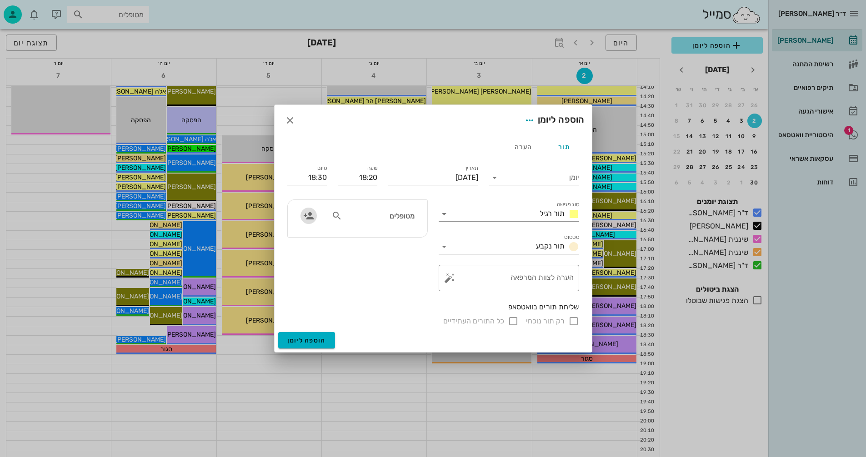
click at [310, 215] on icon "button" at bounding box center [308, 215] width 11 height 11
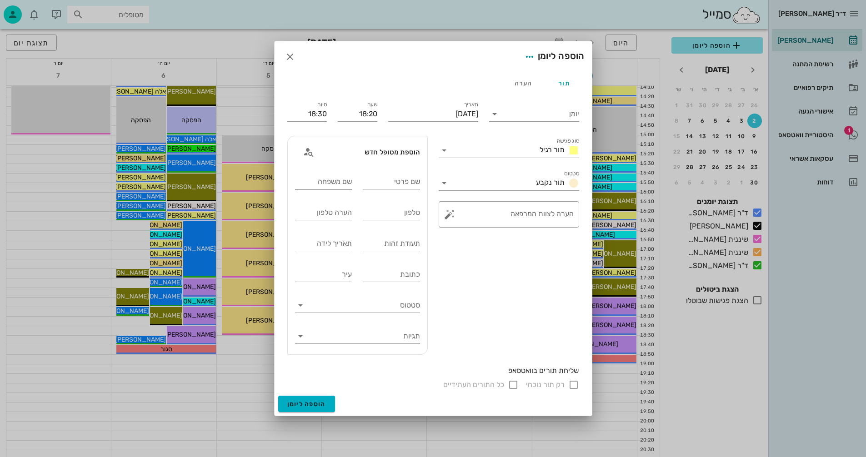
click at [331, 184] on input "שם משפחה" at bounding box center [323, 181] width 57 height 15
type input "ויונטה"
click at [396, 181] on input "שם פרטי" at bounding box center [391, 181] width 57 height 15
type input "איתי"
click at [390, 212] on input "טלפון" at bounding box center [391, 212] width 57 height 15
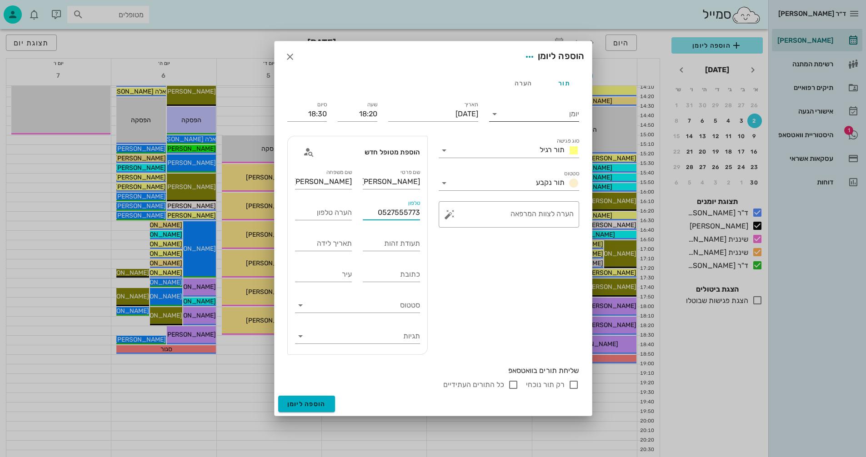
type input "0527555773"
click at [522, 113] on input "יומן" at bounding box center [540, 114] width 77 height 15
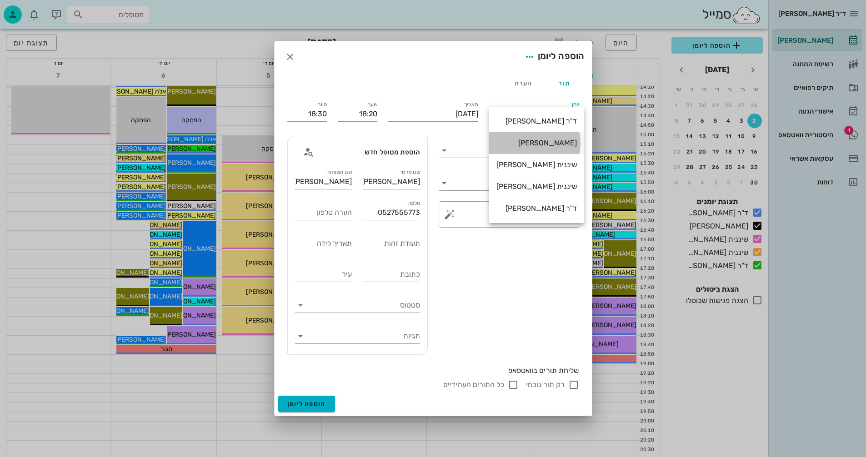
click at [542, 137] on div "[PERSON_NAME]" at bounding box center [536, 143] width 80 height 20
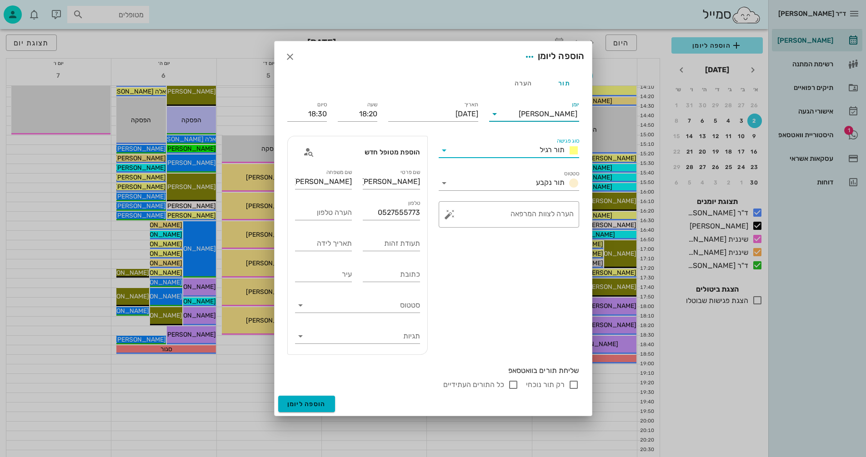
click at [491, 150] on input "סוג פגישה" at bounding box center [493, 150] width 85 height 15
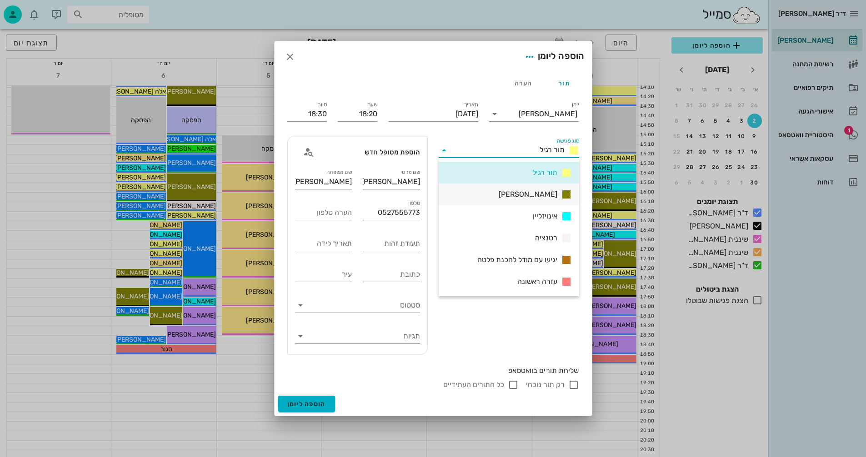
click at [540, 192] on span "[PERSON_NAME]" at bounding box center [527, 194] width 59 height 11
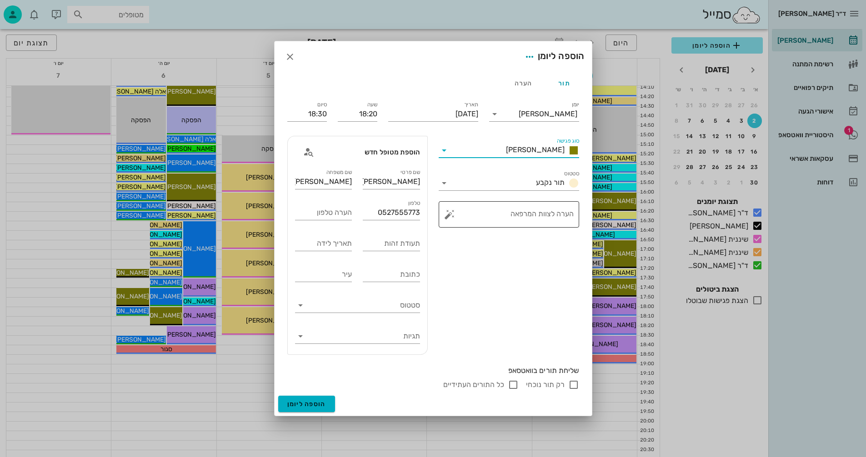
click at [450, 214] on button "button" at bounding box center [449, 214] width 11 height 11
click at [468, 195] on div "הערות לפגישה" at bounding box center [467, 196] width 47 height 18
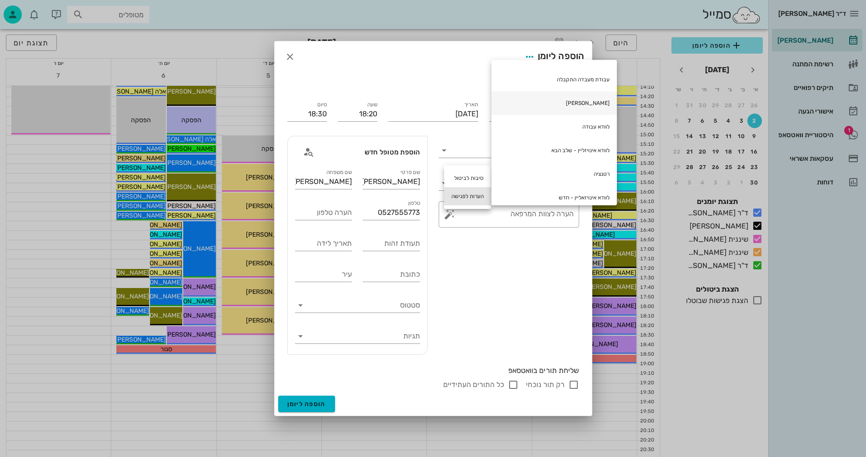
scroll to position [136, 0]
click at [483, 288] on div "סוג פגישה אנסטסיה סטטוס תור נקבע ​ הערה לצוות המרפאה" at bounding box center [508, 245] width 151 height 230
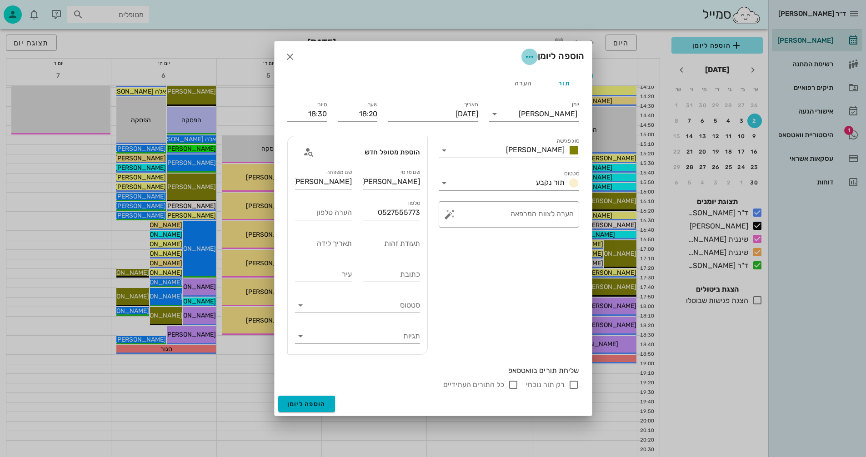
click at [529, 57] on icon "button" at bounding box center [529, 56] width 11 height 11
click at [461, 75] on div "הוספת הערה לתזכורת למטופל" at bounding box center [483, 79] width 91 height 9
click at [484, 245] on textarea "הערה לתזכורת למטופל" at bounding box center [512, 248] width 122 height 15
click at [449, 246] on button "button" at bounding box center [449, 247] width 11 height 11
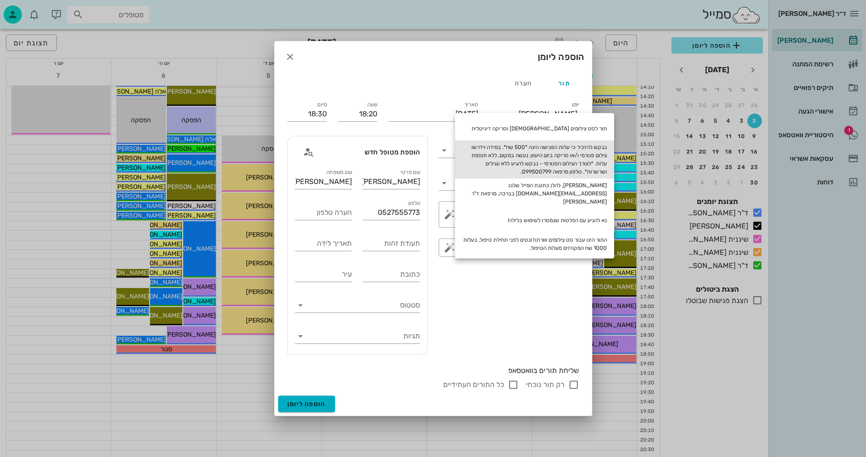
click at [560, 152] on div "נבקש להזכיר כי עלות הפגישה הינה *500 שח*. במידה וידרשו צילום פנורמי ו/או סריקה …" at bounding box center [534, 159] width 159 height 38
type textarea "נבקש להזכיר כי עלות הפגישה הינה *500 שח*. במידה וידרשו צילום פנורמי ו/או סריקה …"
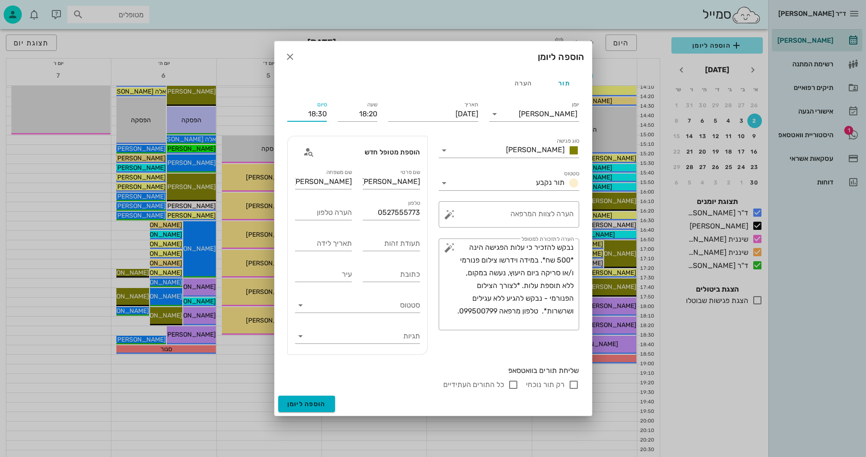
click at [319, 113] on input "18:30" at bounding box center [307, 114] width 40 height 15
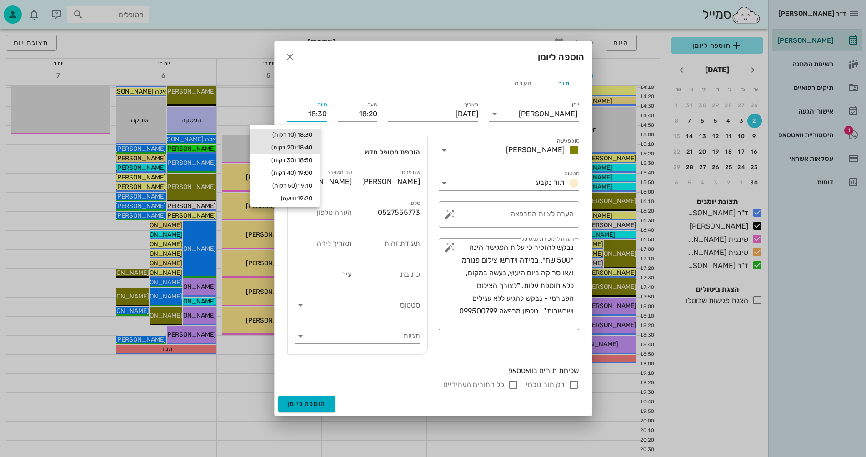
click at [290, 145] on div "18:40 (20 דקות)" at bounding box center [284, 147] width 55 height 7
type input "18:40"
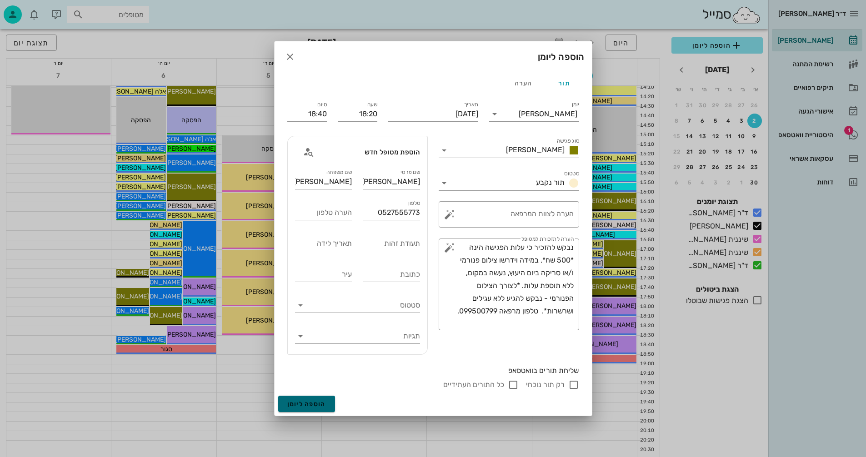
click at [295, 400] on span "הוספה ליומן" at bounding box center [306, 404] width 39 height 8
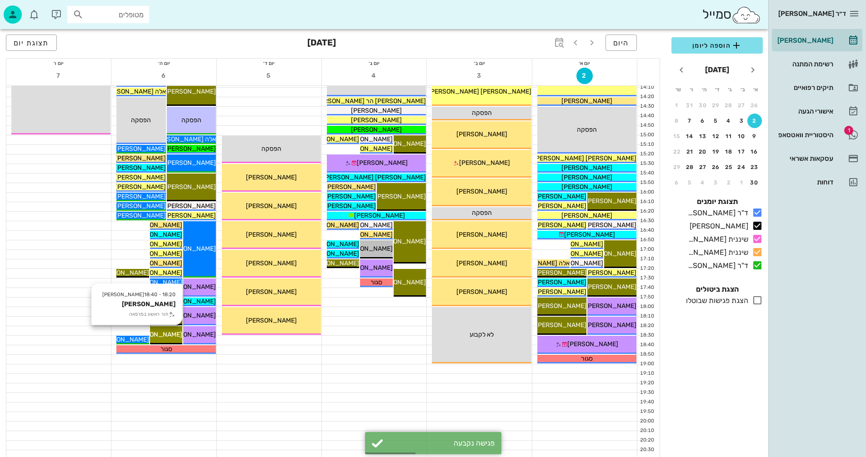
click at [172, 334] on span "איתי ויונטה" at bounding box center [156, 335] width 51 height 8
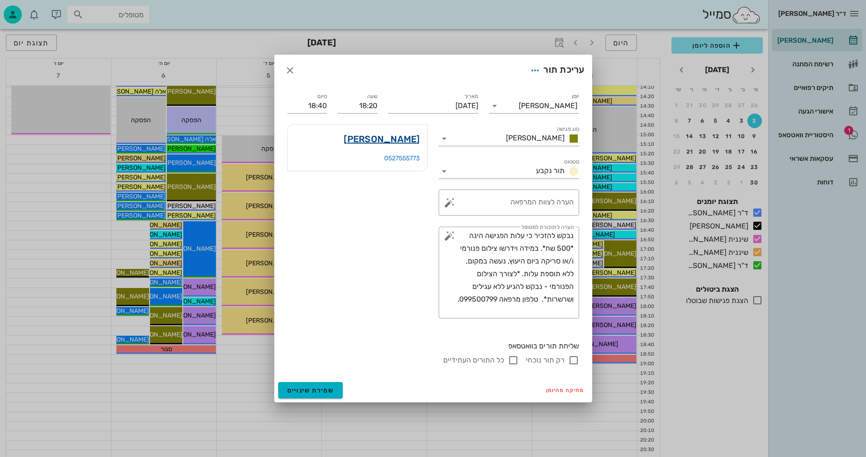
click at [393, 138] on link "איתי ויונטה" at bounding box center [382, 139] width 76 height 15
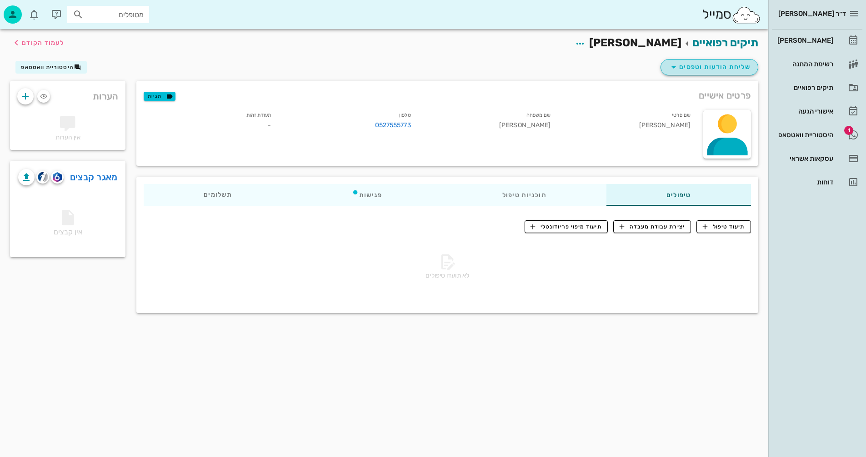
click at [711, 65] on span "שליחת הודעות וטפסים" at bounding box center [709, 67] width 82 height 11
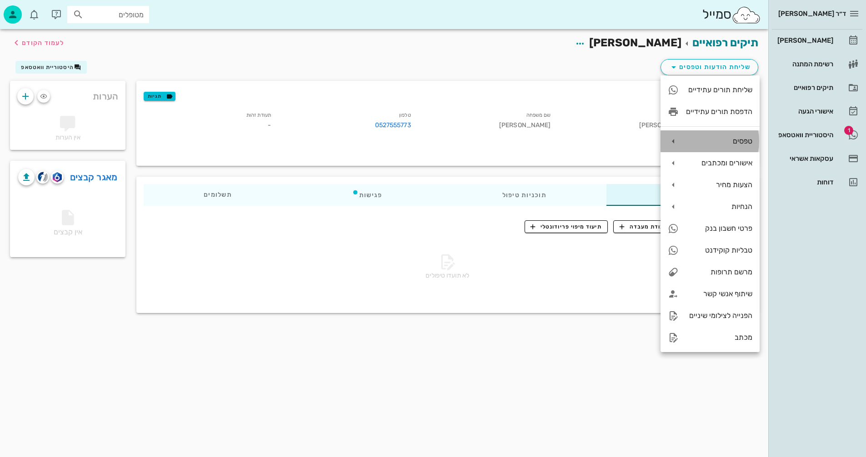
click at [704, 140] on div "טפסים" at bounding box center [719, 141] width 66 height 9
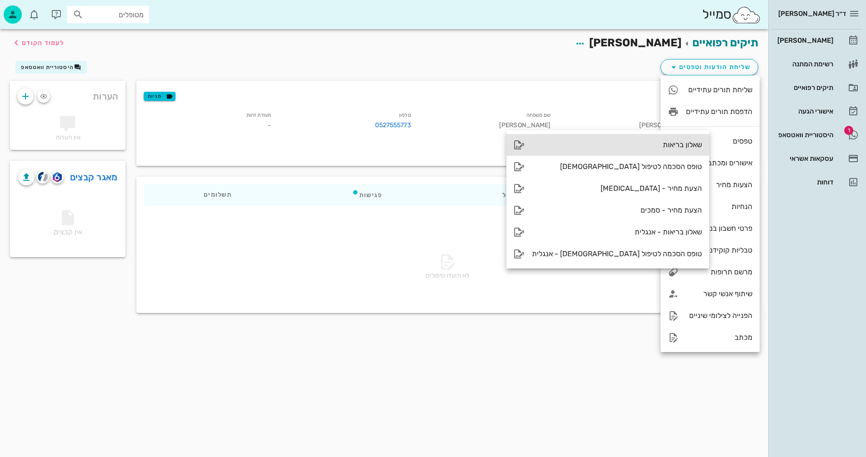
click at [607, 145] on div "שאלון בריאות" at bounding box center [617, 144] width 170 height 9
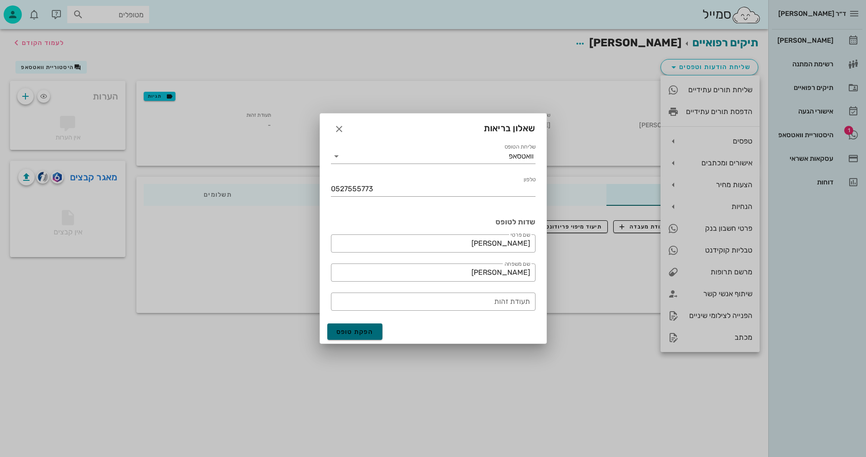
click at [350, 330] on span "הפקת טופס" at bounding box center [354, 332] width 37 height 8
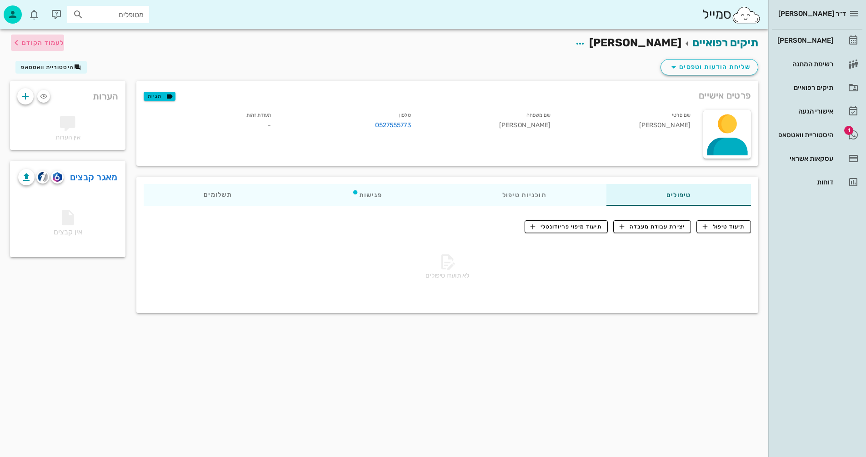
click at [38, 42] on span "לעמוד הקודם" at bounding box center [43, 43] width 42 height 8
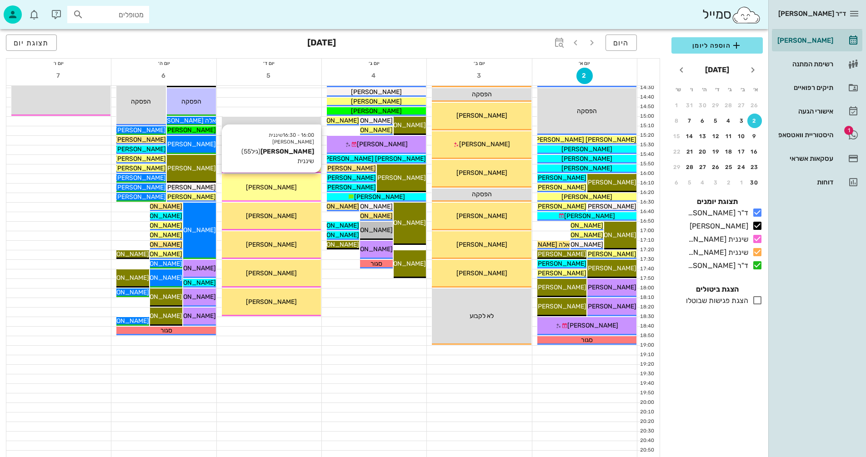
scroll to position [430, 0]
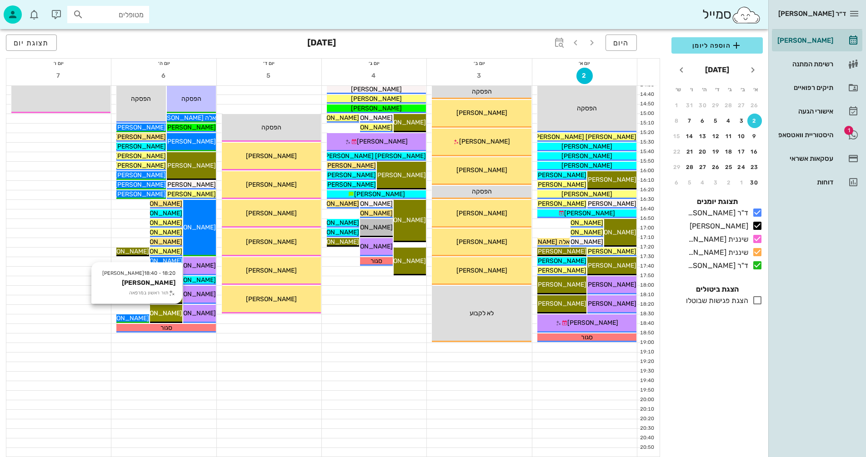
click at [167, 310] on span "איתי ויונטה" at bounding box center [156, 313] width 51 height 8
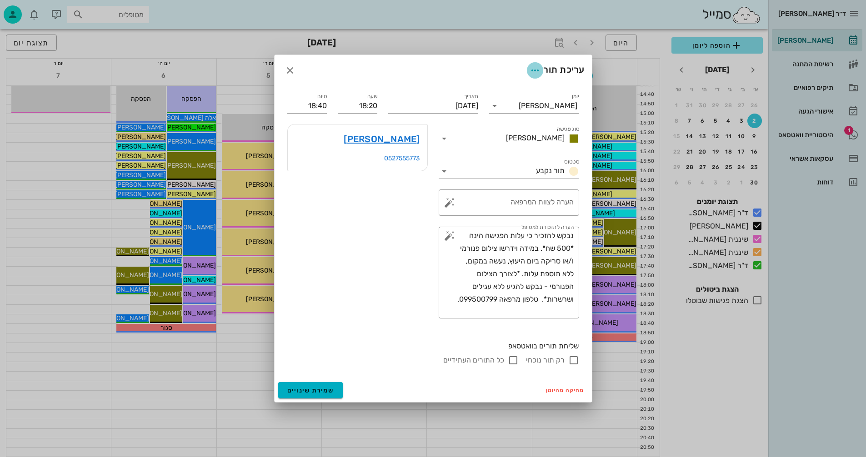
click at [531, 70] on icon "button" at bounding box center [534, 70] width 11 height 11
click at [505, 93] on div "שכפול פגישה" at bounding box center [510, 93] width 50 height 9
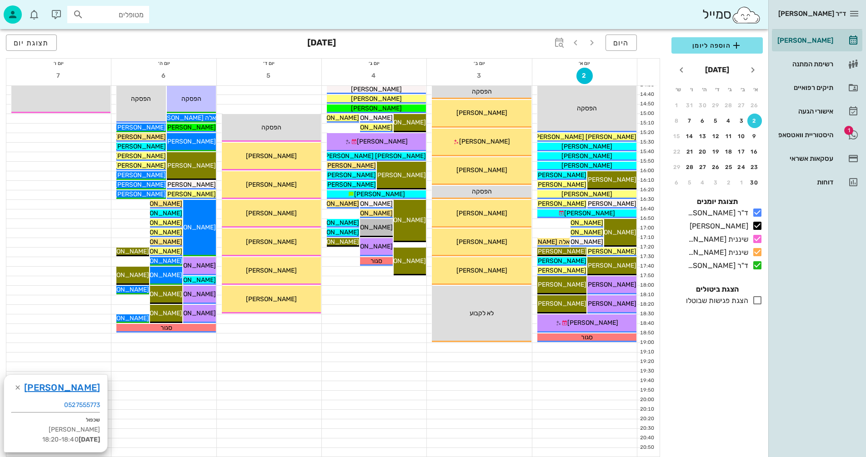
click at [113, 327] on div at bounding box center [163, 328] width 105 height 9
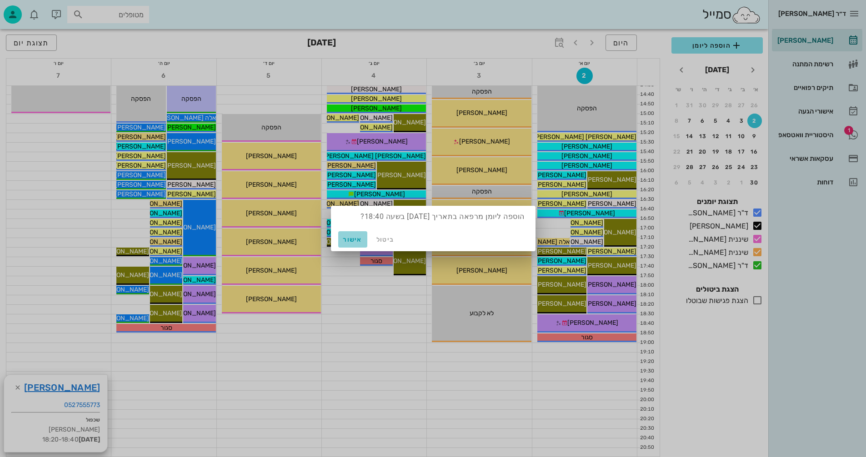
click at [357, 239] on span "אישור" at bounding box center [353, 240] width 22 height 8
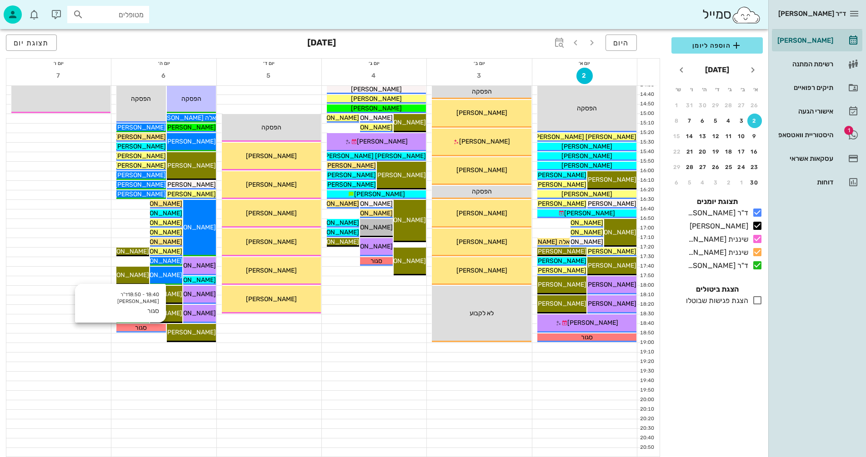
click at [155, 325] on div "סגור" at bounding box center [140, 328] width 49 height 10
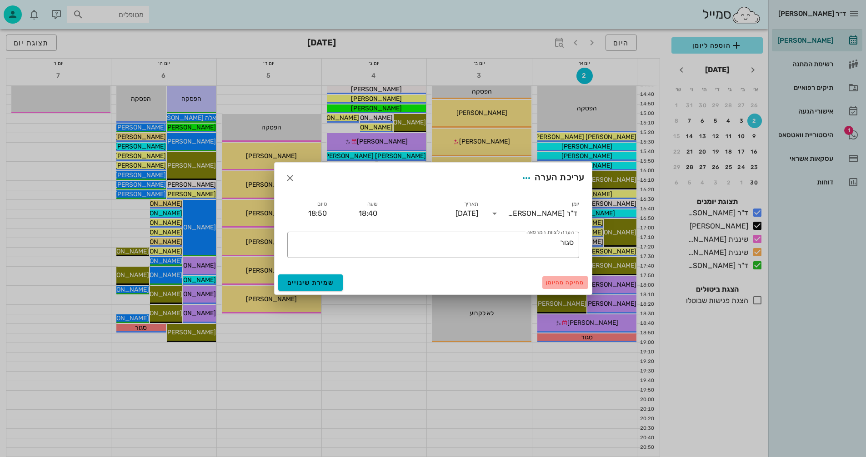
click at [555, 281] on span "מחיקה מהיומן" at bounding box center [565, 282] width 39 height 6
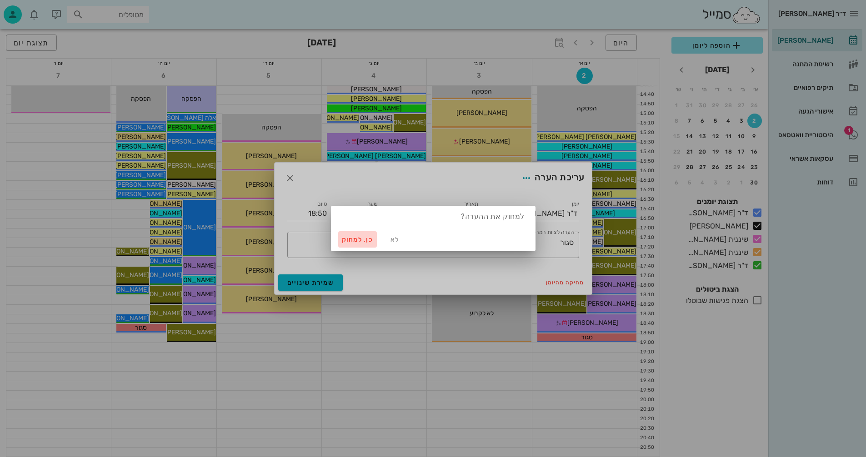
click at [354, 238] on span "כן. למחוק" at bounding box center [358, 240] width 32 height 8
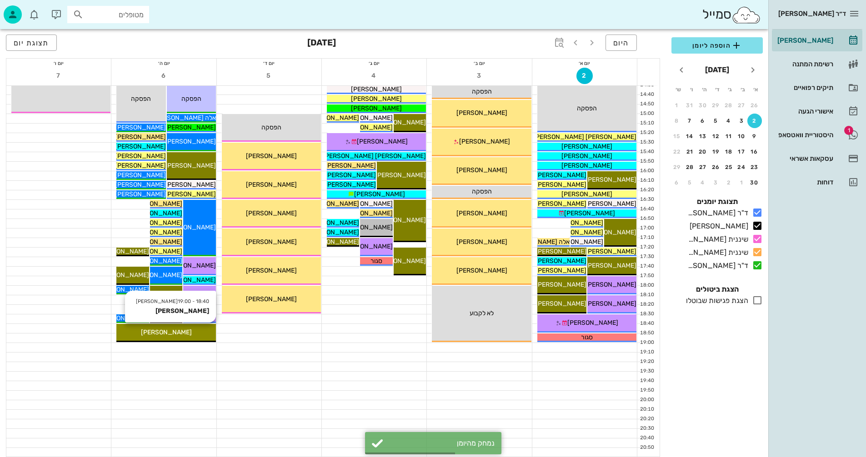
click at [202, 332] on div "איתי ויונטה" at bounding box center [165, 333] width 99 height 10
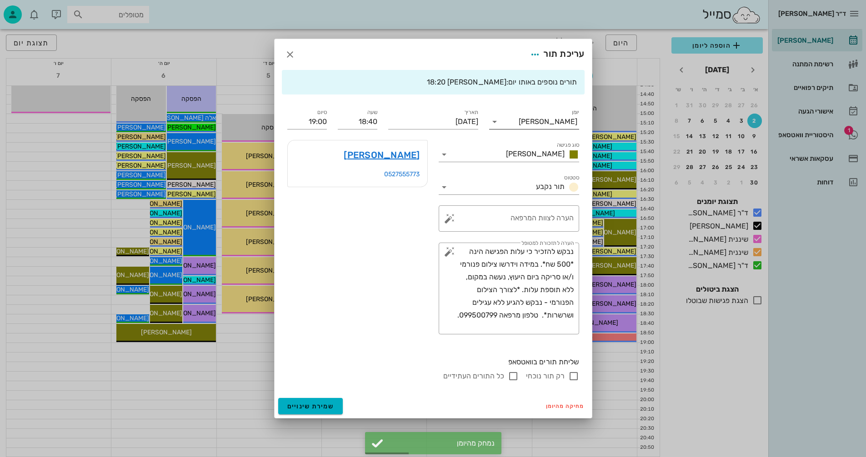
click at [518, 123] on input "יומן" at bounding box center [510, 122] width 17 height 15
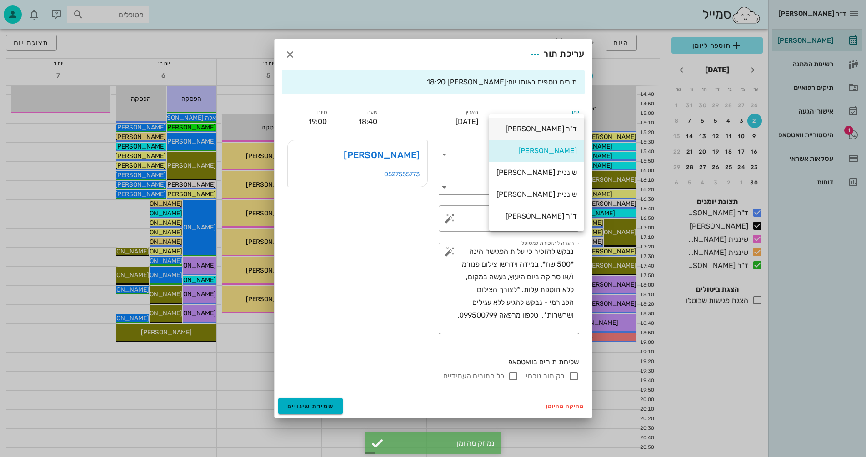
click at [549, 128] on div "ד"ר [PERSON_NAME]" at bounding box center [536, 129] width 80 height 9
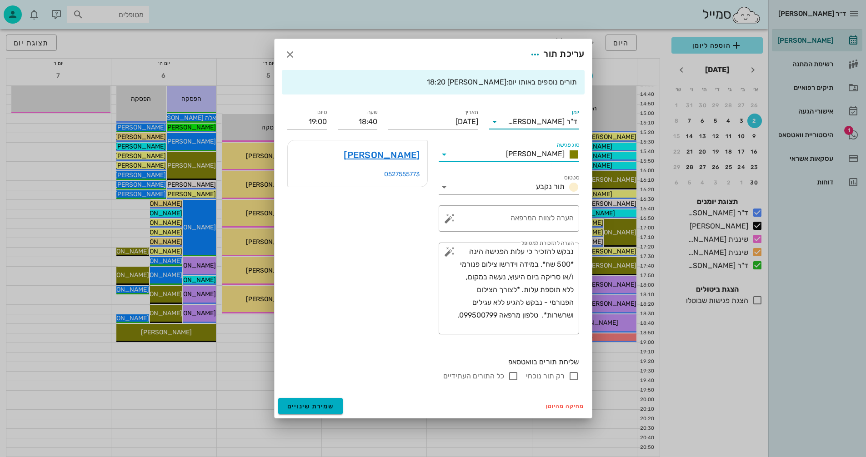
click at [502, 154] on input "סוג פגישה" at bounding box center [476, 154] width 51 height 15
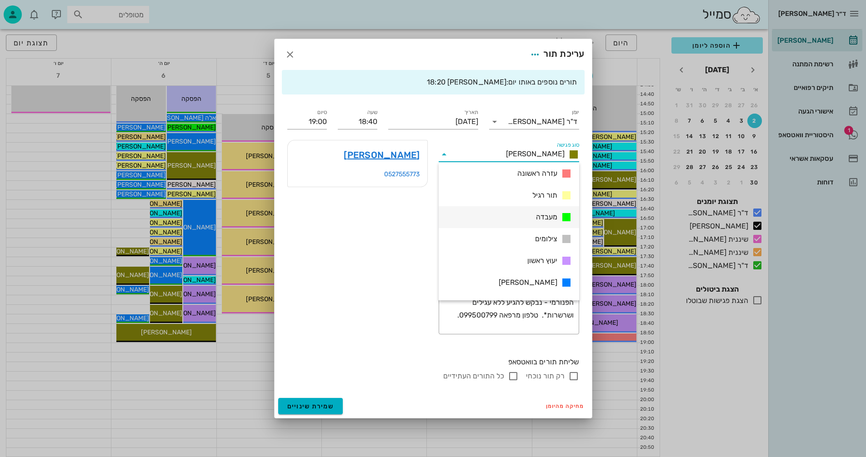
scroll to position [136, 0]
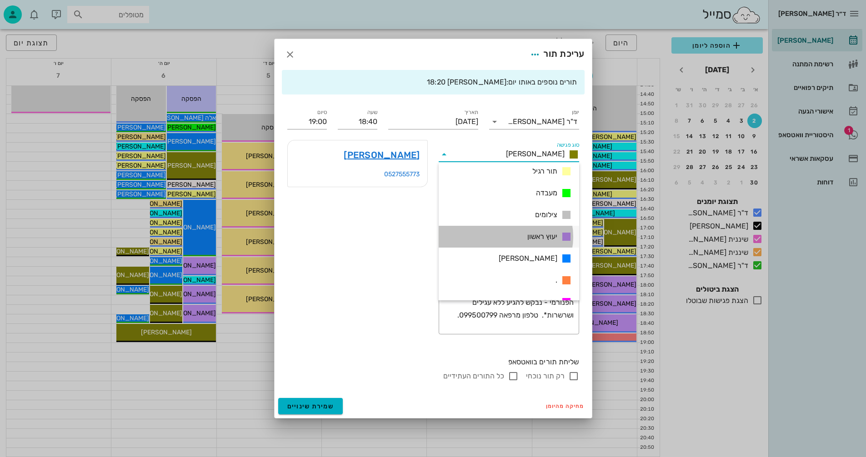
click at [523, 231] on div "יעוץ ראשון" at bounding box center [509, 237] width 140 height 22
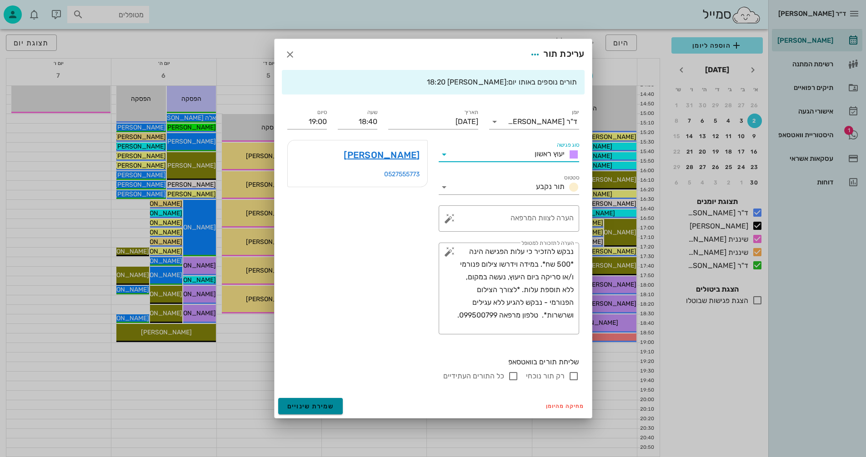
click at [298, 404] on span "שמירת שינויים" at bounding box center [310, 407] width 47 height 8
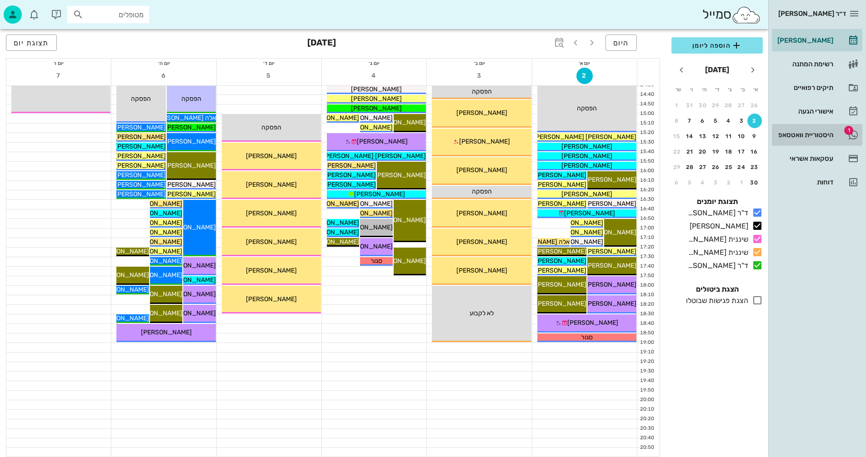
click at [808, 135] on div "היסטוריית וואטסאפ" at bounding box center [804, 134] width 58 height 7
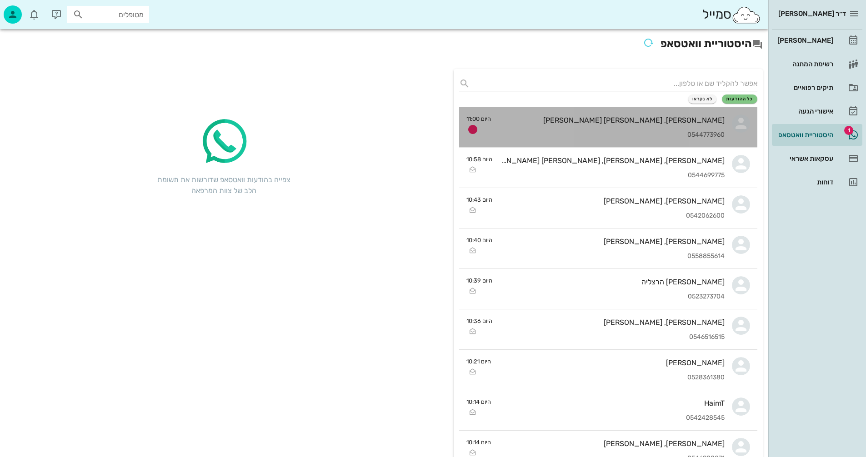
click at [541, 126] on div "[PERSON_NAME], [PERSON_NAME] [PERSON_NAME] 0544773960" at bounding box center [611, 127] width 226 height 40
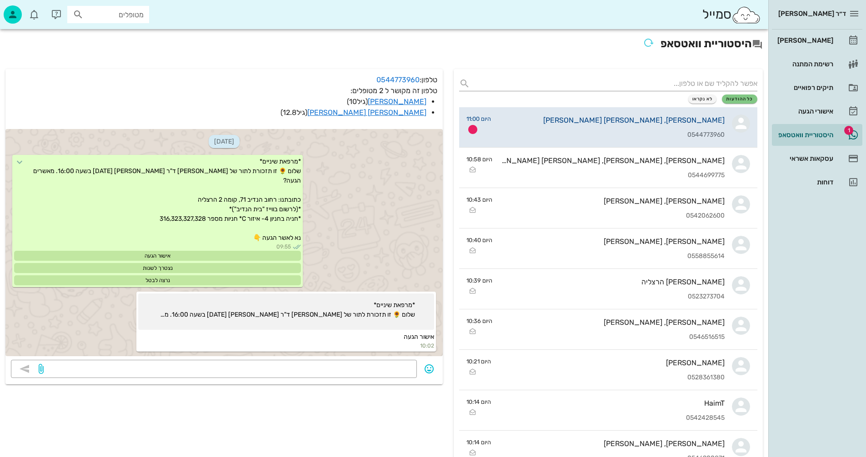
scroll to position [498, 0]
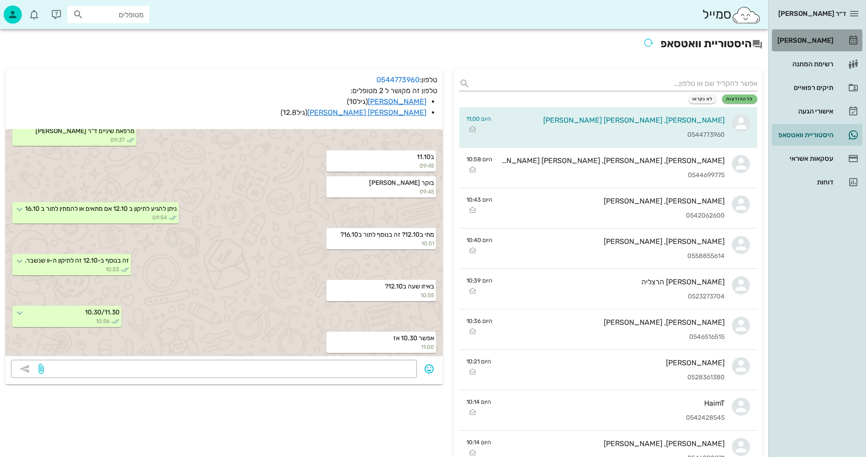
click at [822, 40] on div "[PERSON_NAME]" at bounding box center [804, 40] width 58 height 7
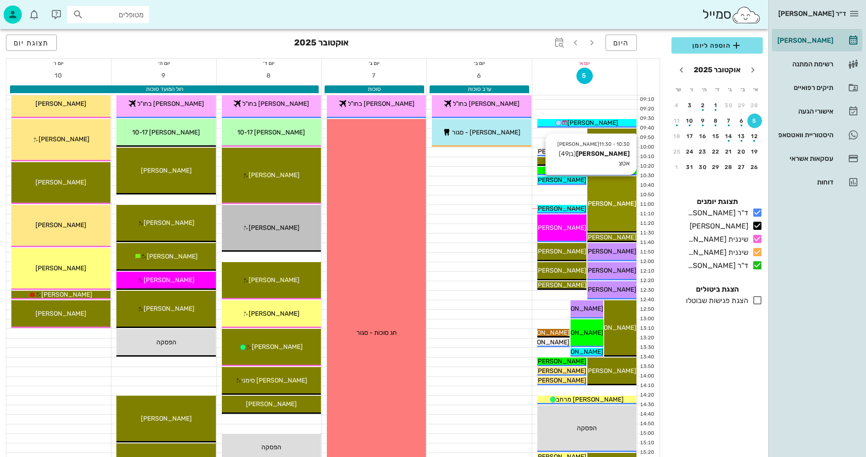
scroll to position [136, 0]
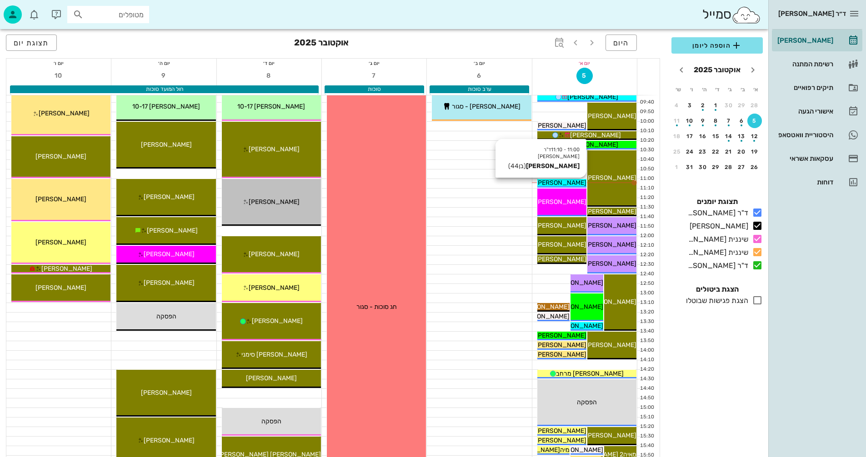
click at [561, 183] on span "[PERSON_NAME]" at bounding box center [560, 183] width 51 height 8
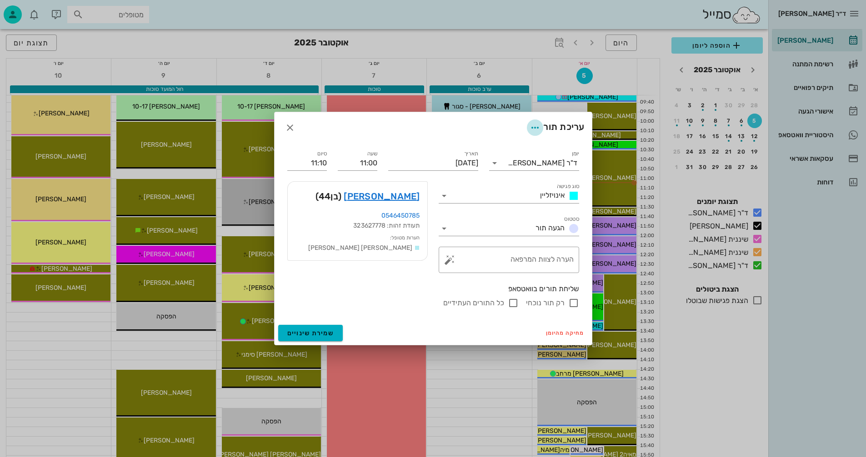
click at [532, 129] on icon "button" at bounding box center [534, 127] width 11 height 11
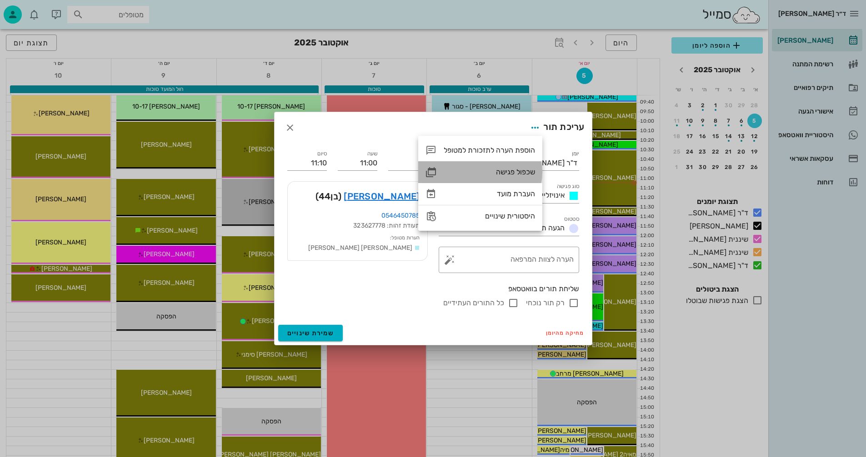
click at [508, 170] on div "שכפול פגישה" at bounding box center [489, 172] width 91 height 9
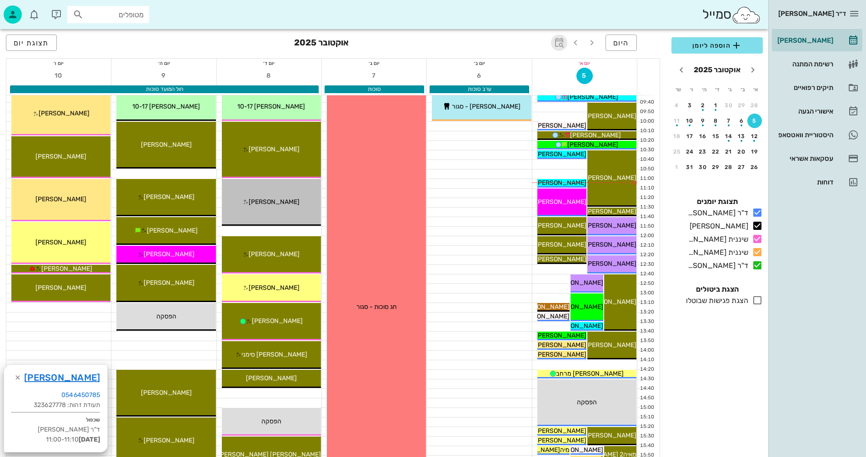
click at [559, 43] on icon "button" at bounding box center [558, 42] width 11 height 11
click at [547, 69] on input "text" at bounding box center [548, 67] width 11 height 15
type input "10"
click at [504, 97] on span "קפיצה לתאריך" at bounding box center [517, 94] width 74 height 6
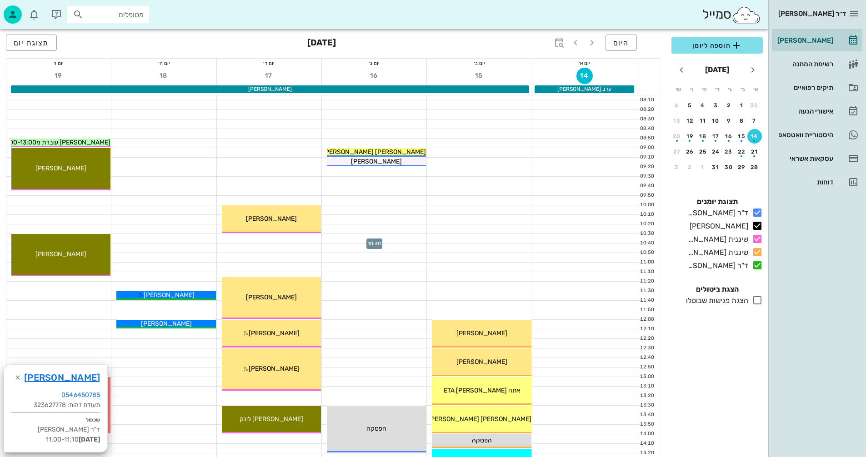
scroll to position [45, 0]
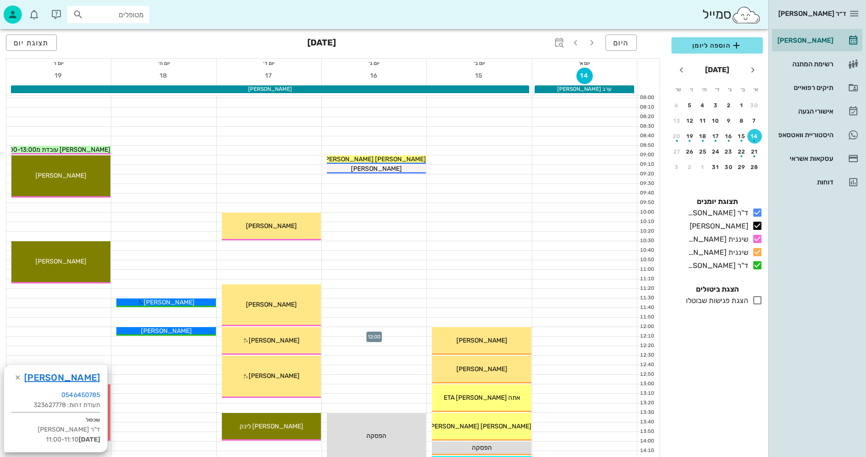
click at [343, 332] on div at bounding box center [374, 331] width 105 height 9
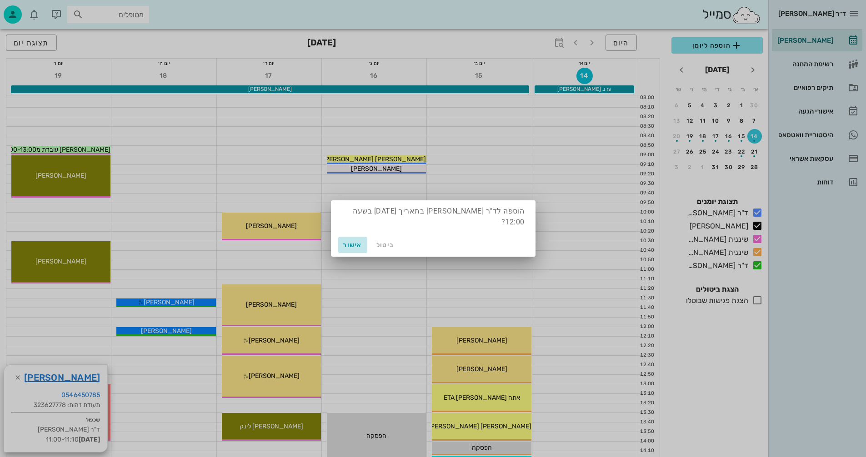
click at [353, 243] on span "אישור" at bounding box center [353, 245] width 22 height 8
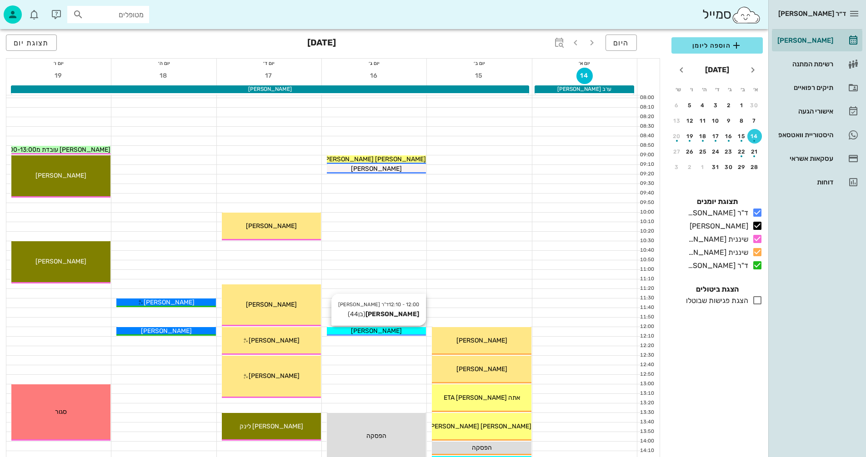
click at [409, 329] on div "[PERSON_NAME]" at bounding box center [376, 331] width 99 height 10
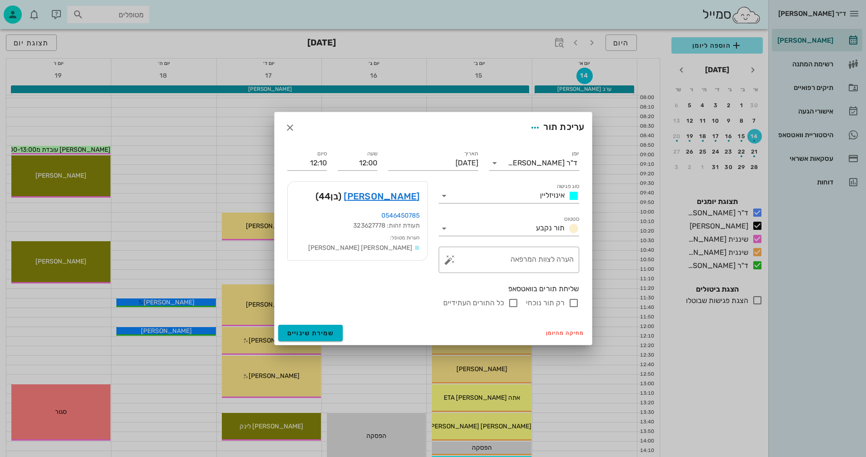
drag, startPoint x: 573, startPoint y: 301, endPoint x: 569, endPoint y: 310, distance: 9.8
click at [573, 302] on input "רק תור נוכחי" at bounding box center [573, 303] width 11 height 11
checkbox input "false"
click at [289, 331] on span "שמירת שינויים" at bounding box center [310, 333] width 47 height 8
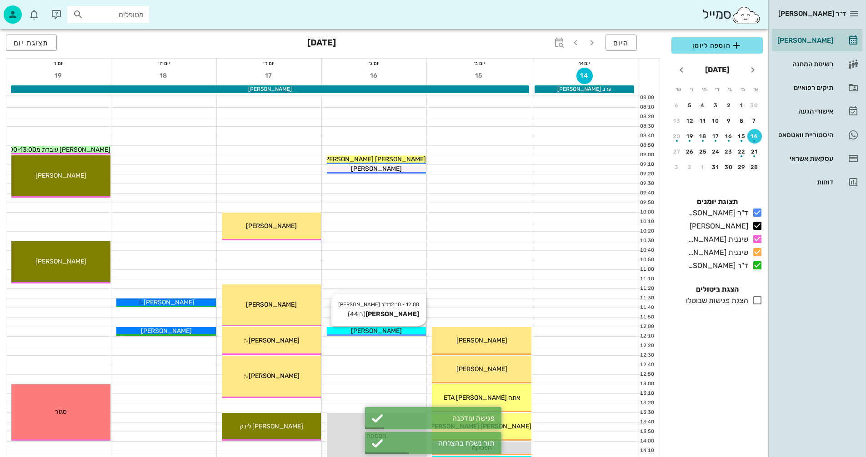
click at [403, 329] on div "[PERSON_NAME]" at bounding box center [376, 331] width 99 height 10
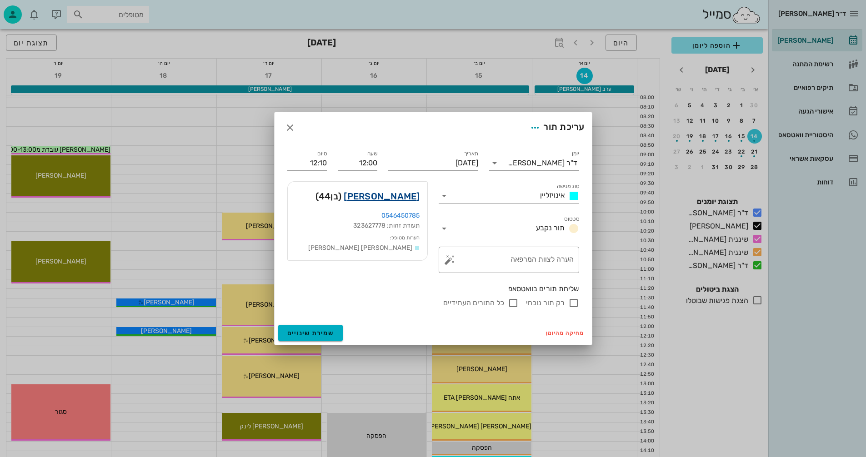
click at [401, 198] on link "ליאון גוגל" at bounding box center [382, 196] width 76 height 15
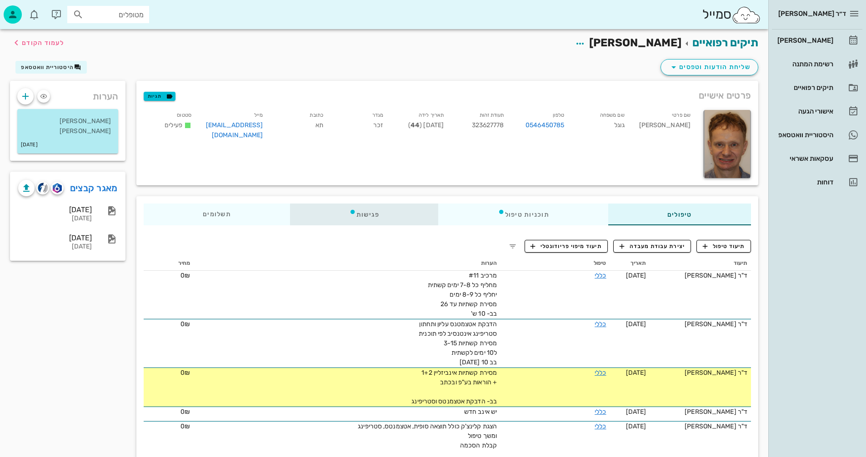
click at [357, 216] on div "פגישות" at bounding box center [364, 215] width 149 height 22
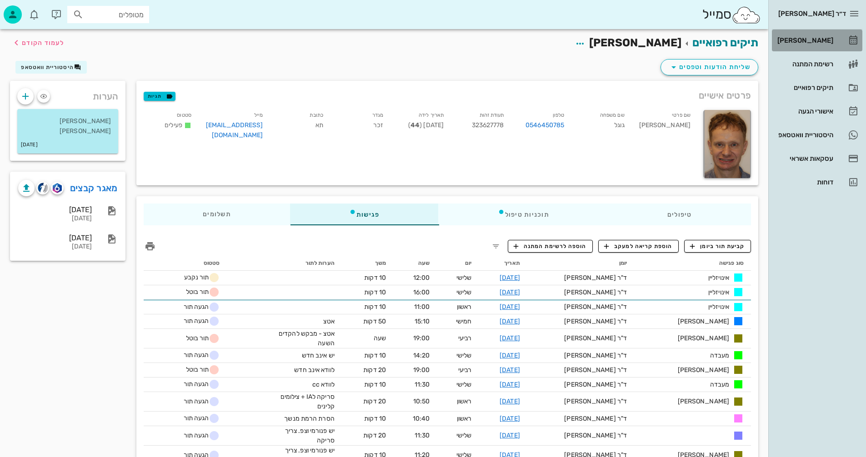
click at [809, 41] on div "[PERSON_NAME]" at bounding box center [804, 40] width 58 height 7
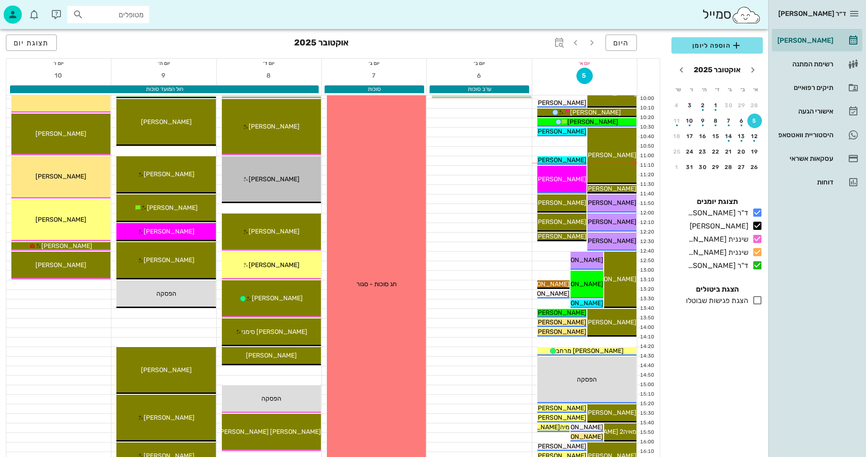
scroll to position [182, 0]
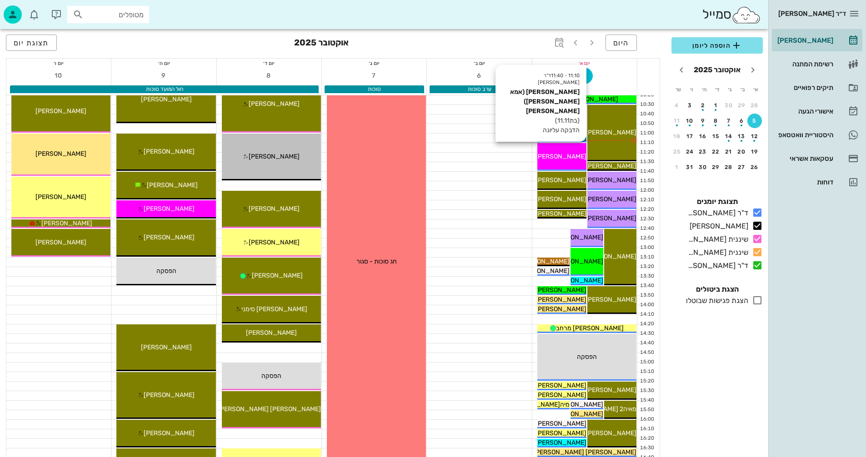
click at [573, 156] on span "[PERSON_NAME] (אמא [PERSON_NAME]) [PERSON_NAME]" at bounding box center [500, 157] width 173 height 8
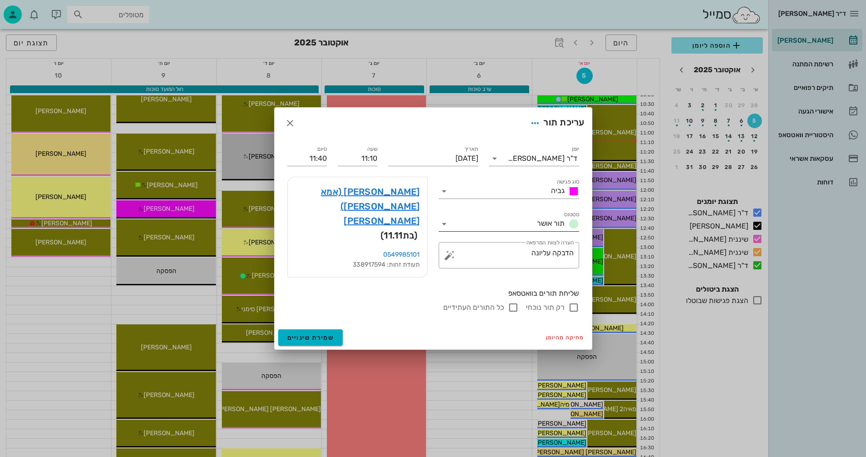
click at [443, 227] on icon at bounding box center [444, 224] width 11 height 11
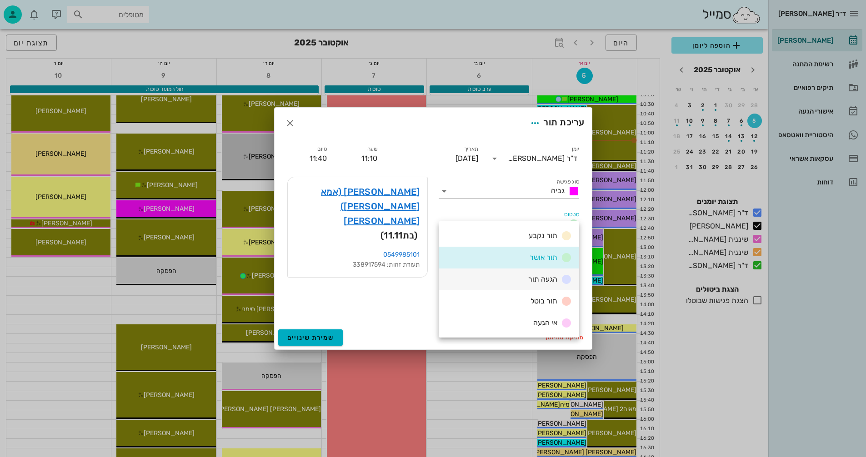
click at [531, 277] on span "הגעה תור" at bounding box center [542, 279] width 29 height 9
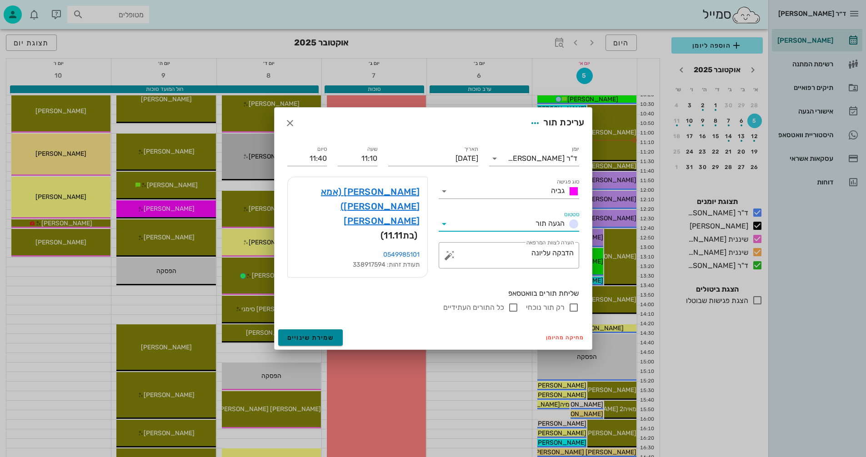
click at [304, 334] on span "שמירת שינויים" at bounding box center [310, 338] width 47 height 8
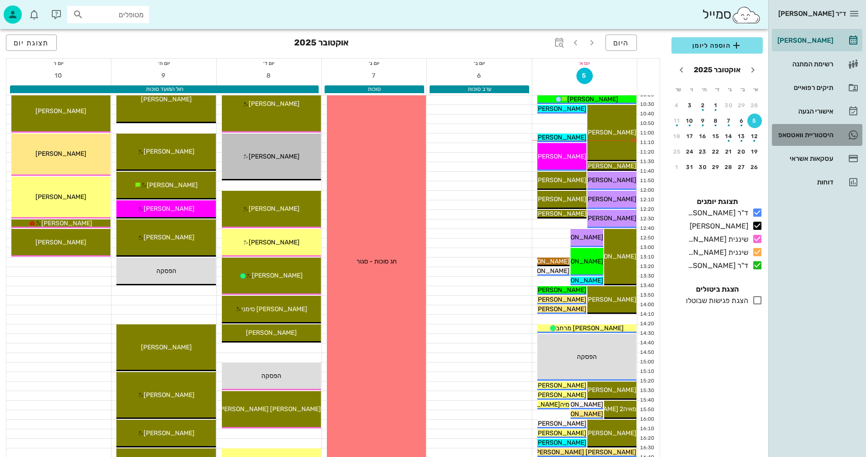
click at [788, 134] on div "היסטוריית וואטסאפ" at bounding box center [804, 134] width 58 height 7
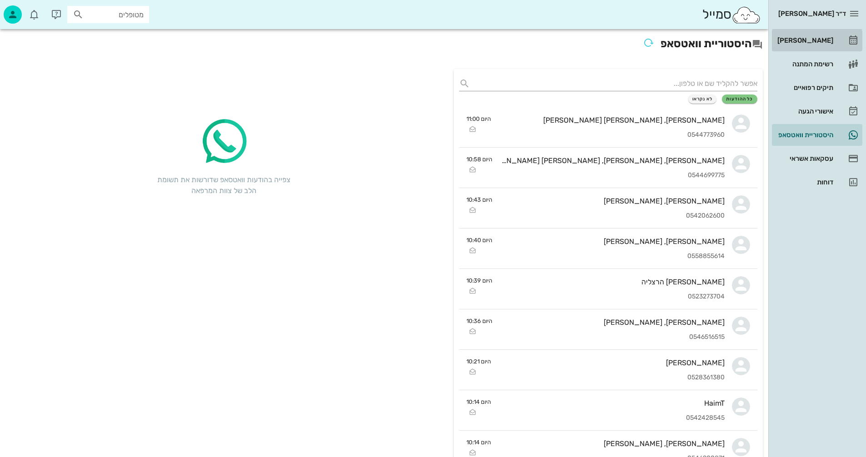
click at [815, 40] on div "[PERSON_NAME]" at bounding box center [804, 40] width 58 height 7
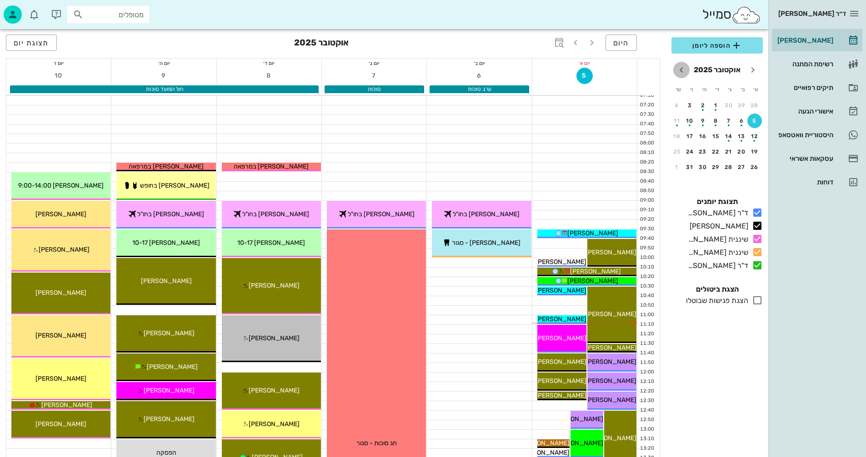
click at [681, 70] on icon "חודש הבא" at bounding box center [681, 70] width 11 height 11
click at [706, 167] on div "27" at bounding box center [702, 167] width 15 height 6
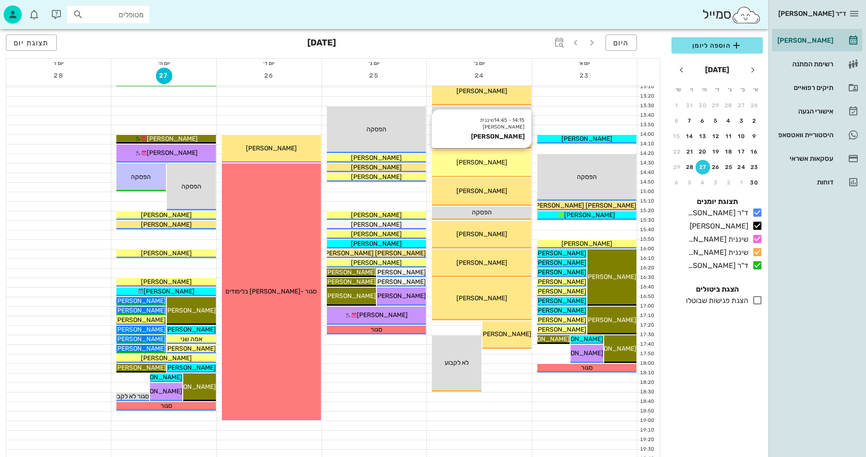
scroll to position [409, 0]
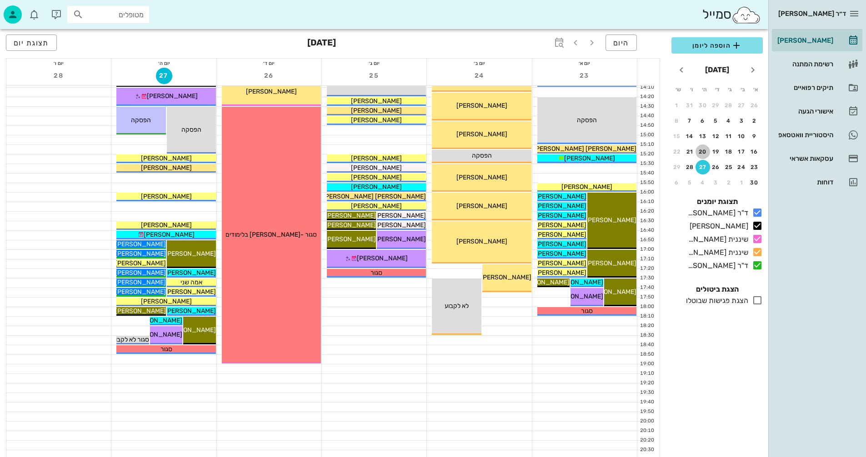
click at [701, 150] on div "20" at bounding box center [702, 152] width 15 height 6
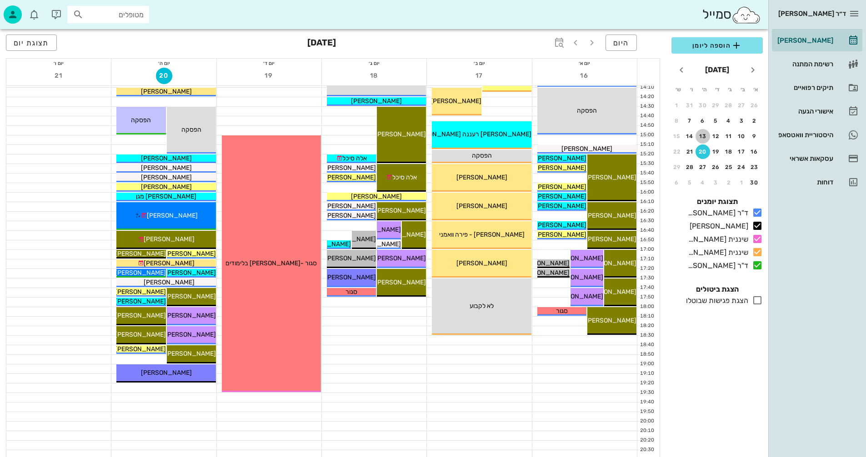
click at [702, 135] on div "13" at bounding box center [702, 136] width 15 height 6
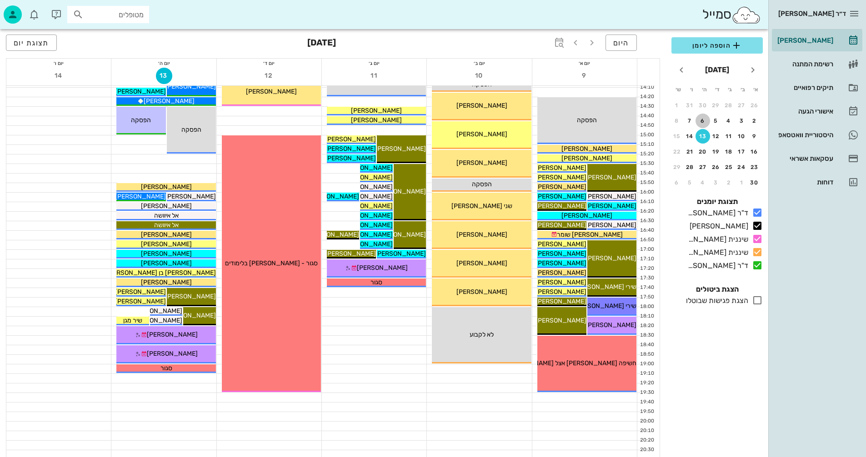
click at [700, 119] on div "6" at bounding box center [702, 121] width 15 height 6
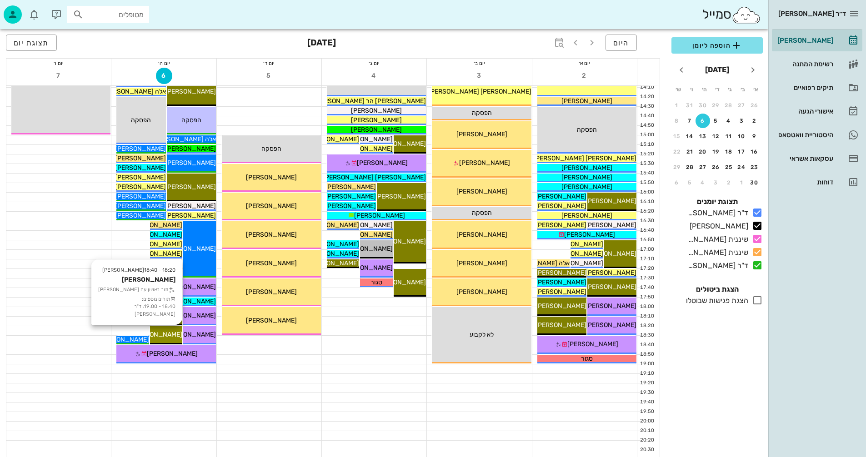
click at [167, 331] on span "איתי ויונטה" at bounding box center [156, 335] width 51 height 8
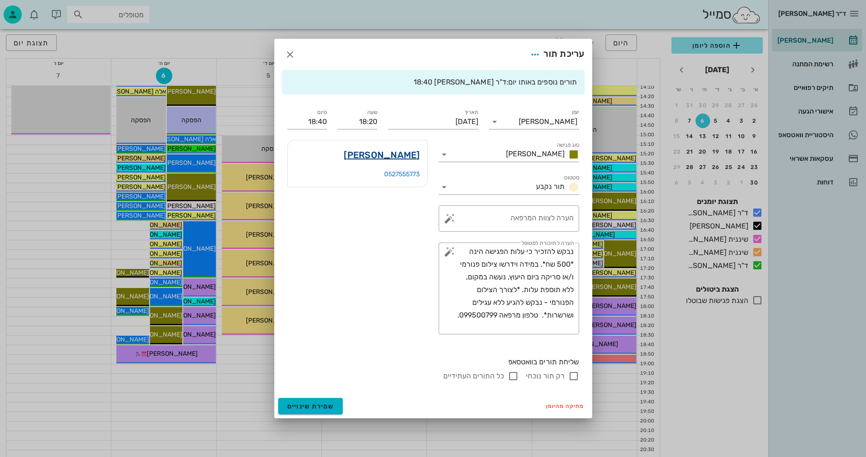
click at [394, 154] on link "איתי ויונטה" at bounding box center [382, 155] width 76 height 15
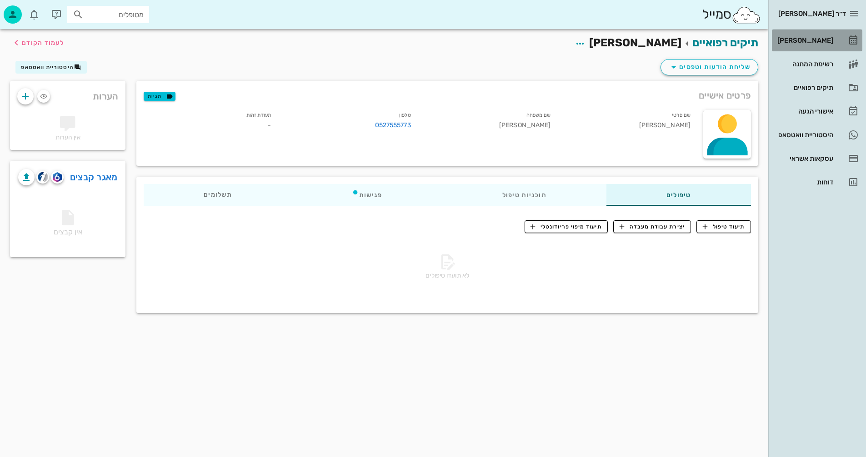
click at [807, 38] on div "[PERSON_NAME]" at bounding box center [804, 40] width 58 height 7
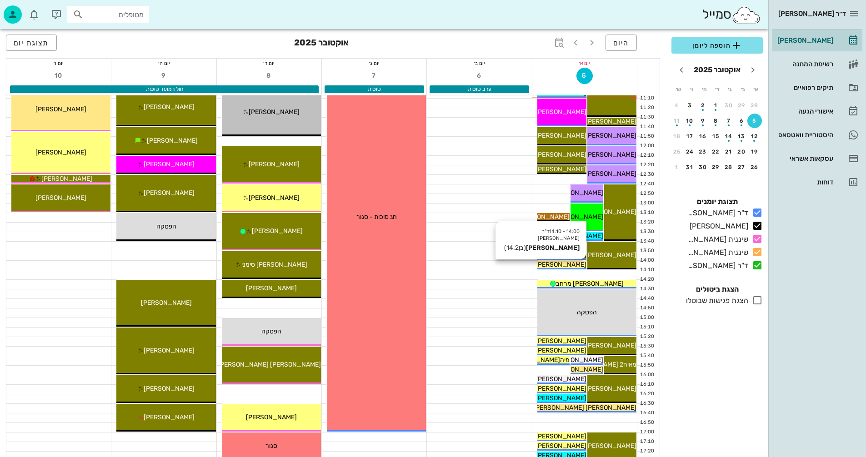
scroll to position [318, 0]
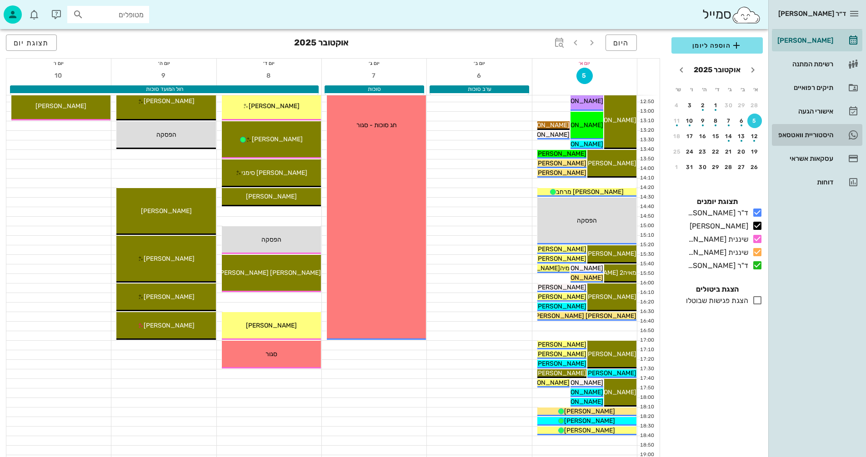
click at [798, 135] on div "היסטוריית וואטסאפ" at bounding box center [804, 134] width 58 height 7
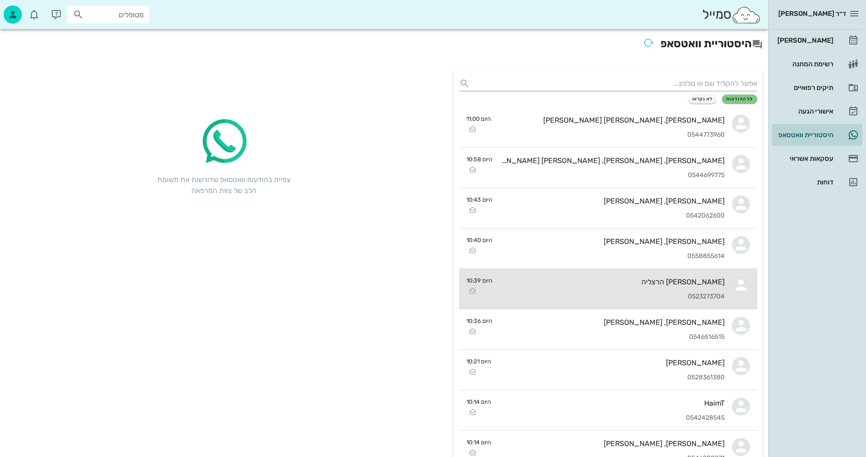
click at [594, 282] on div "דייויד פוגל הרצליה" at bounding box center [611, 282] width 225 height 9
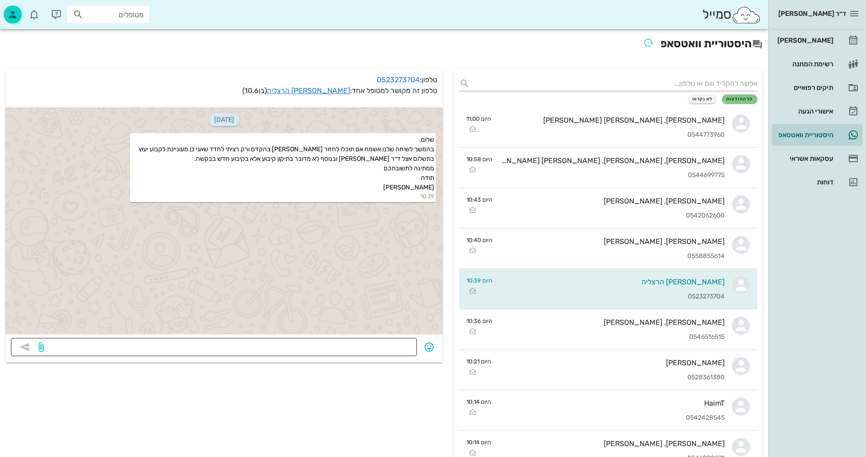
click at [373, 350] on textarea at bounding box center [228, 348] width 366 height 15
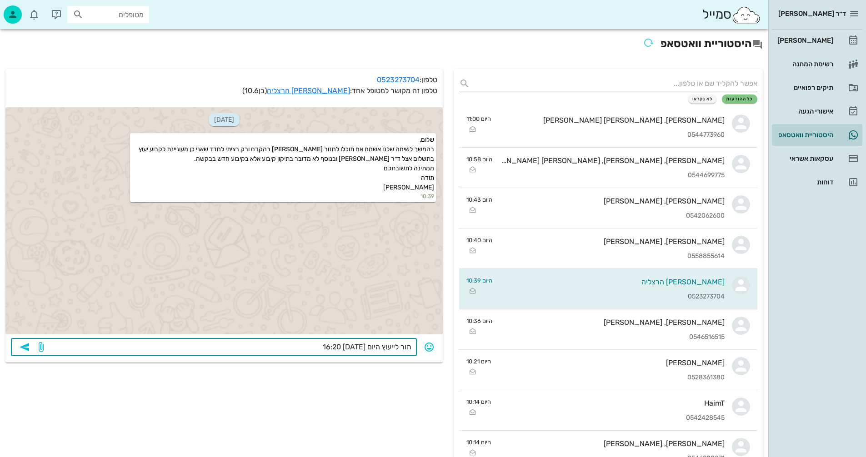
type textarea "תור לייעוץ היום 5/10 16:20?"
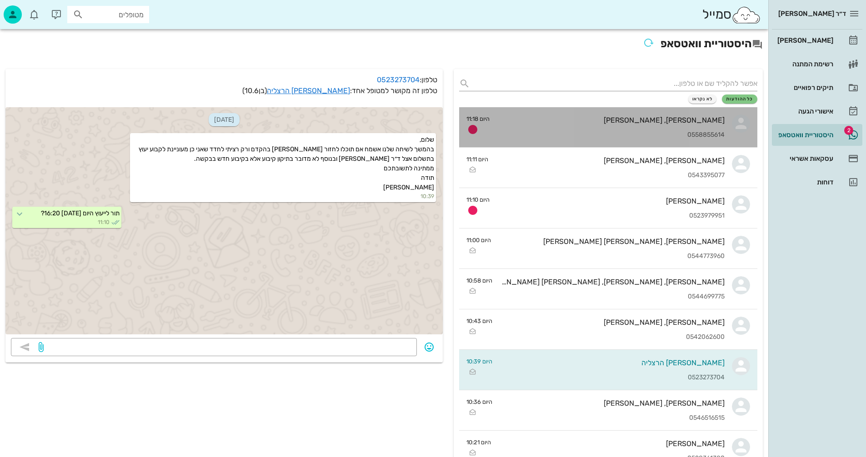
click at [596, 126] on div "גיל, זאב פרנקל 0558855614" at bounding box center [611, 127] width 228 height 40
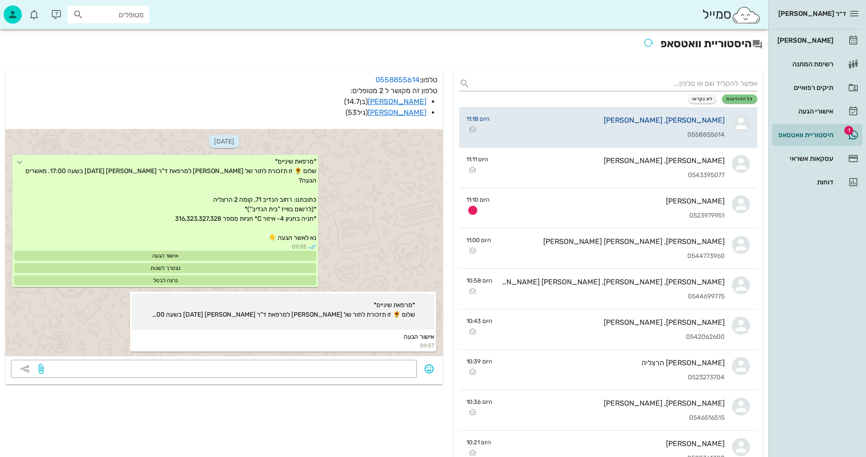
scroll to position [968, 0]
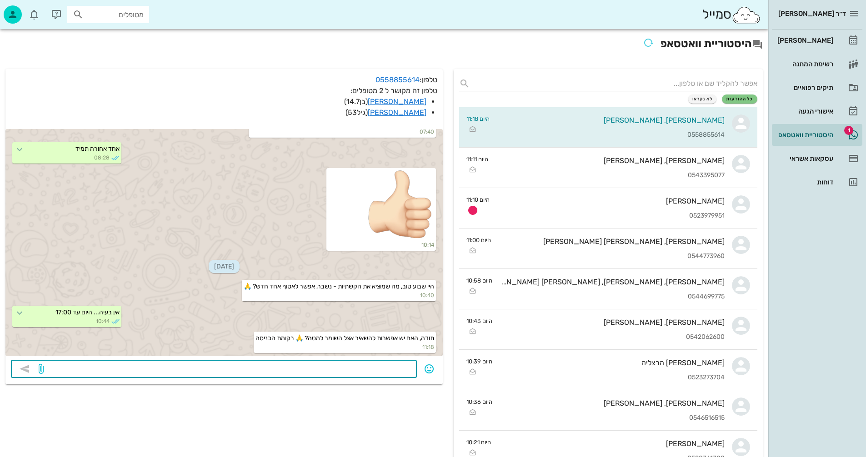
click at [371, 371] on textarea at bounding box center [228, 370] width 366 height 15
type textarea "אפשר"
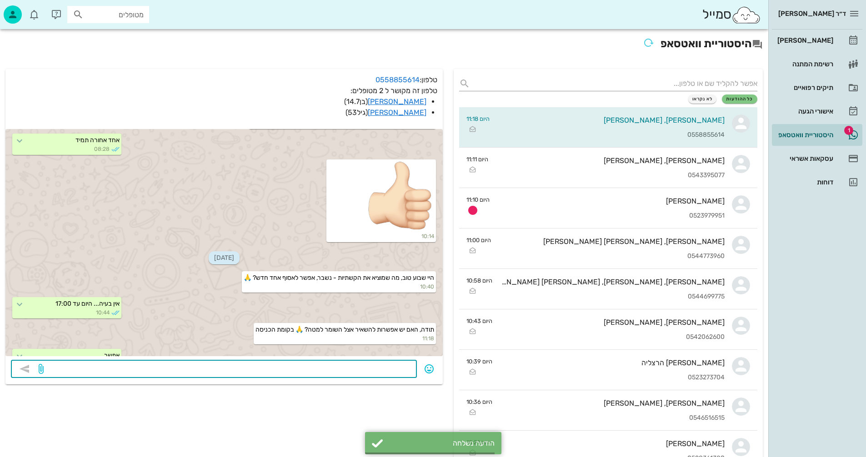
scroll to position [994, 0]
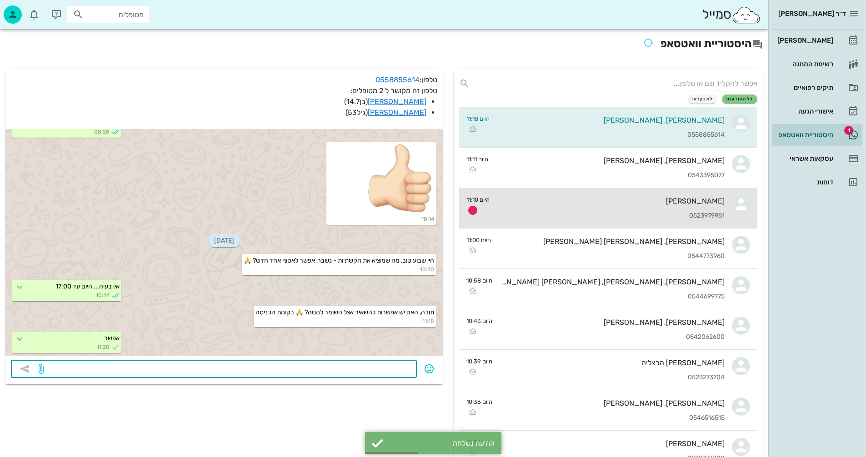
click at [581, 197] on div "[PERSON_NAME]" at bounding box center [611, 201] width 228 height 9
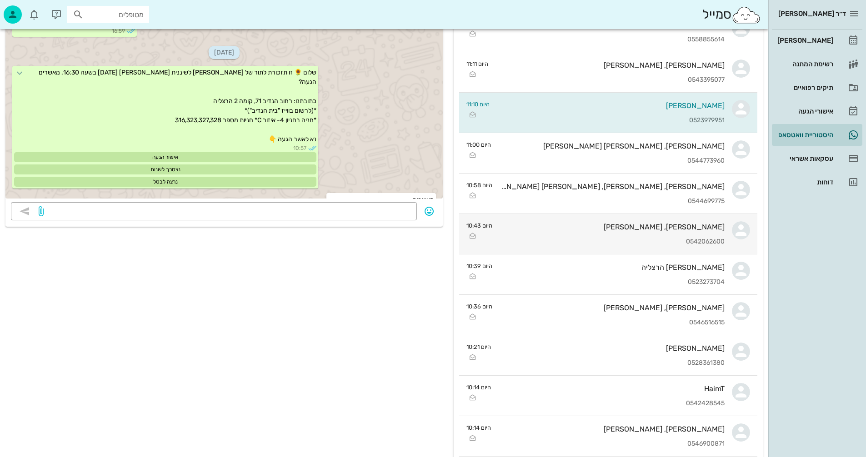
scroll to position [136, 0]
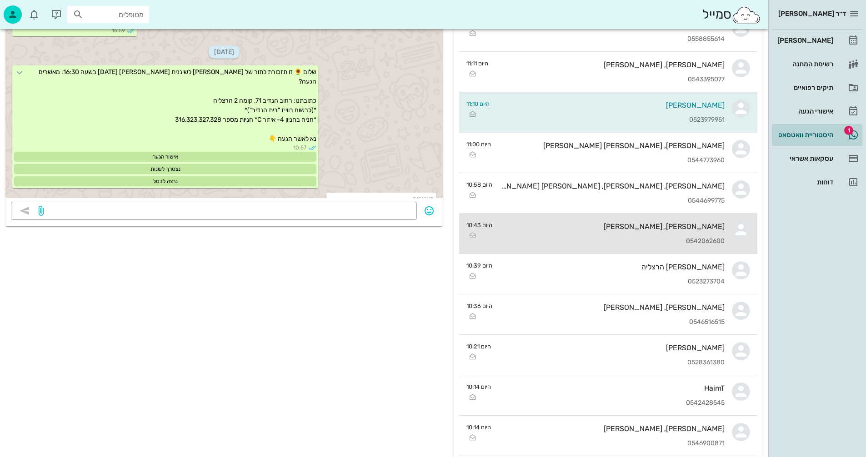
click at [540, 239] on div "0542062600" at bounding box center [611, 242] width 225 height 8
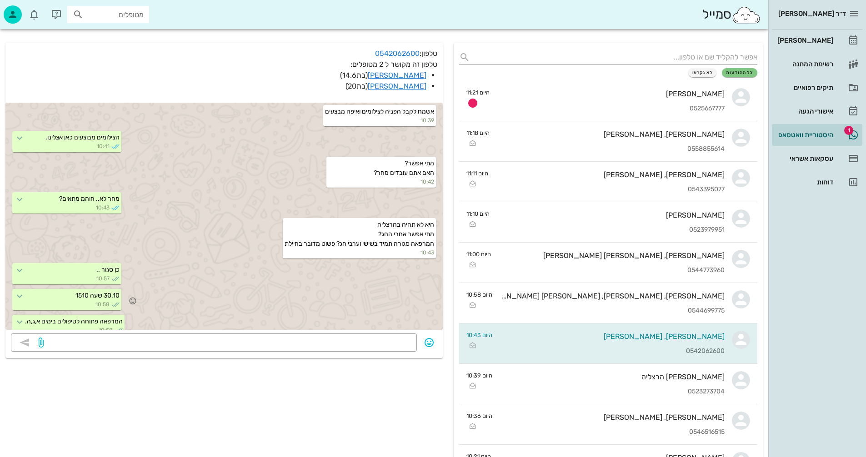
scroll to position [45, 0]
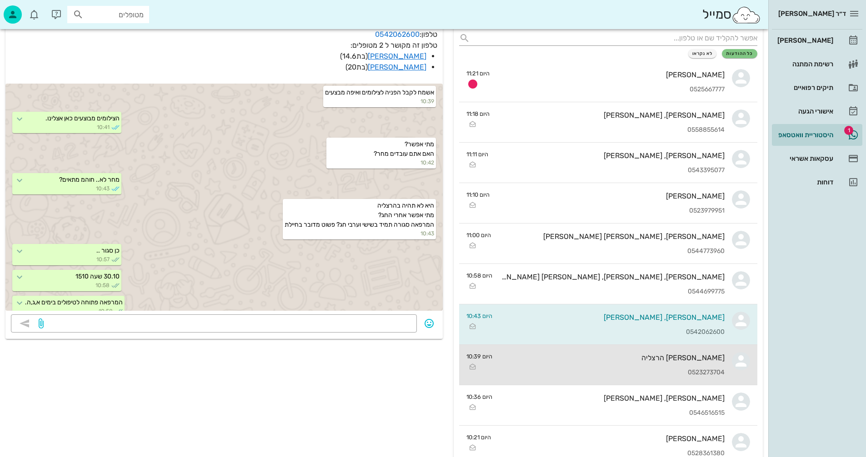
click at [546, 361] on div "דייויד פוגל הרצליה" at bounding box center [611, 358] width 225 height 9
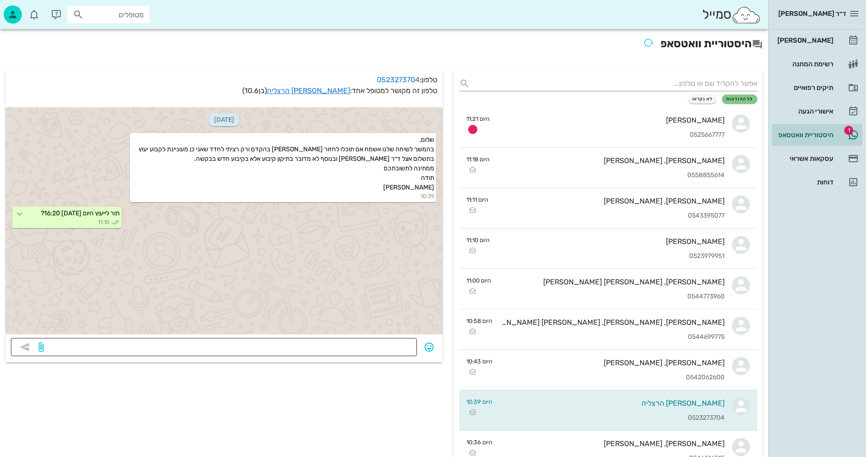
click at [398, 349] on textarea at bounding box center [228, 348] width 366 height 15
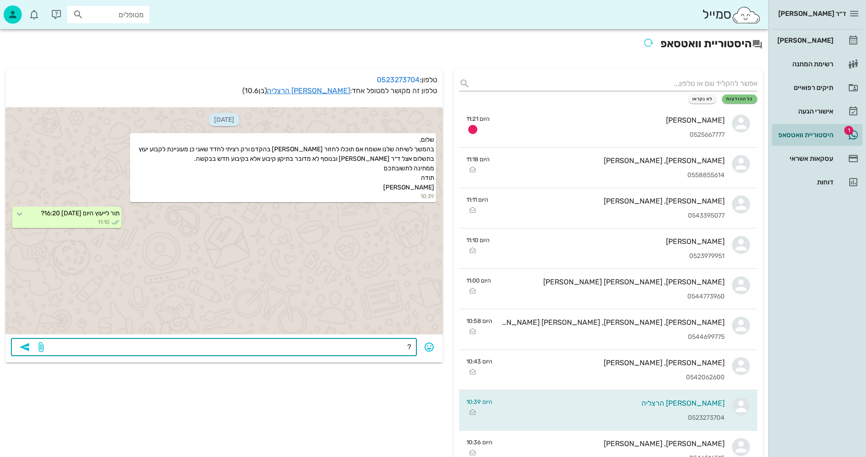
type textarea "?,"
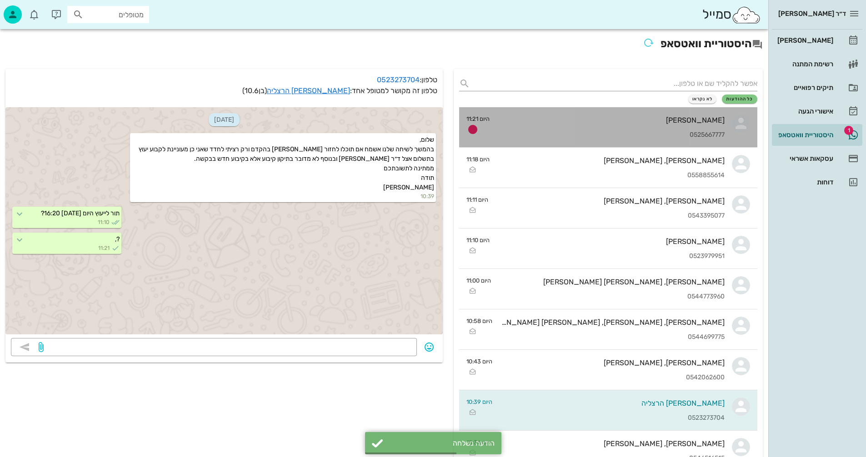
click at [590, 130] on div "כפיר אשכנזי 0525667777" at bounding box center [611, 127] width 228 height 40
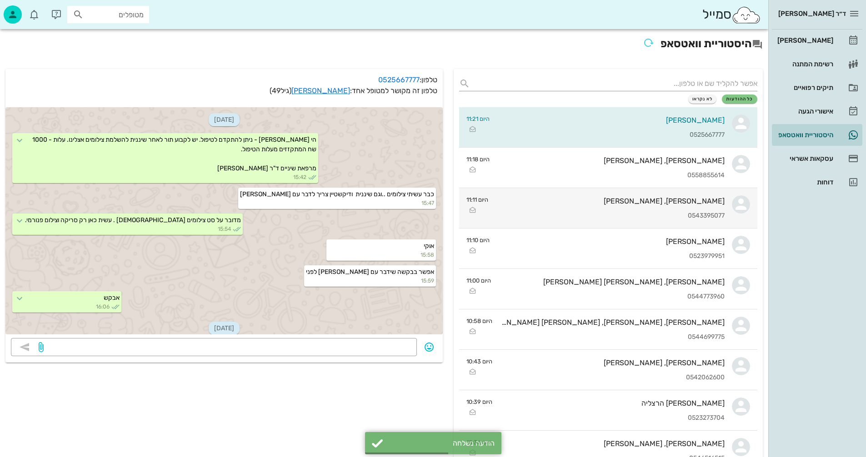
scroll to position [915, 0]
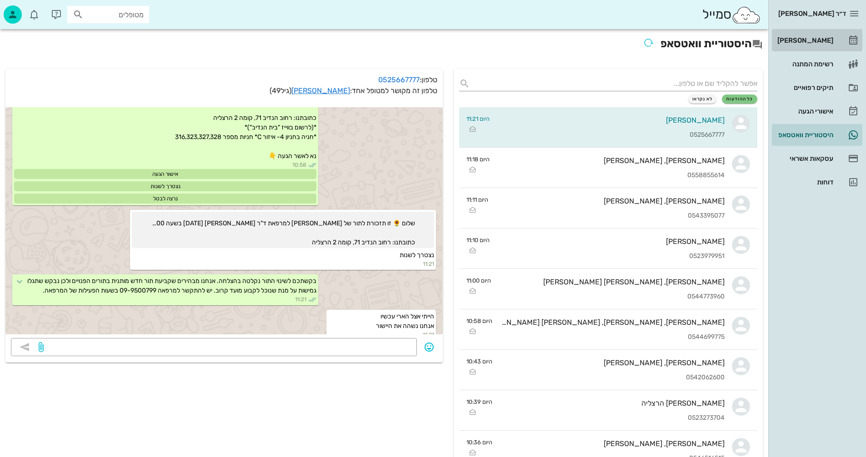
click at [805, 38] on div "[PERSON_NAME]" at bounding box center [804, 40] width 58 height 7
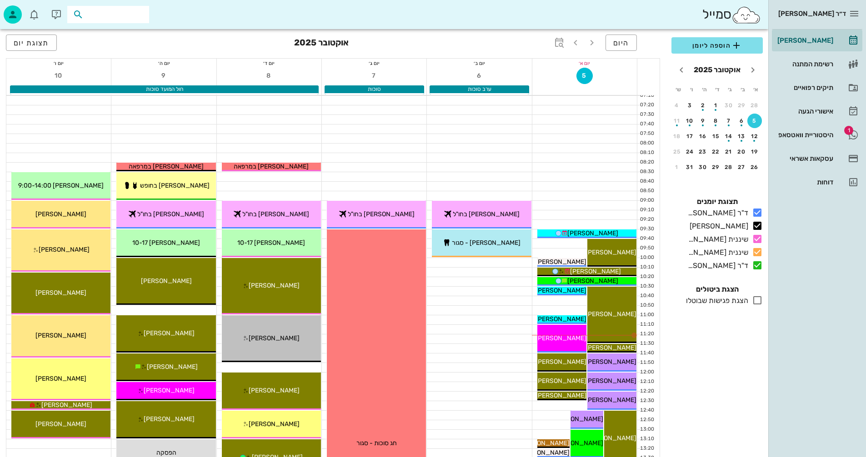
click at [123, 16] on input "text" at bounding box center [114, 15] width 58 height 12
type input "סבירסקי"
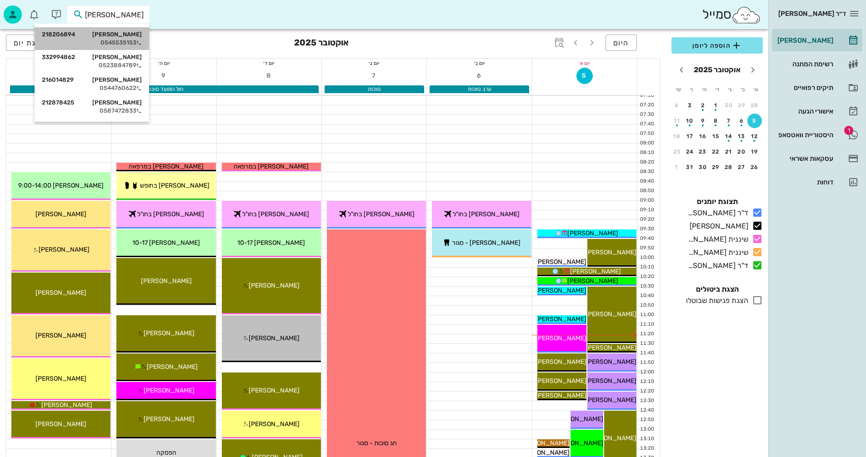
click at [130, 37] on div "נטע סבירסקי 218206894" at bounding box center [92, 34] width 100 height 7
